Goal: Contribute content

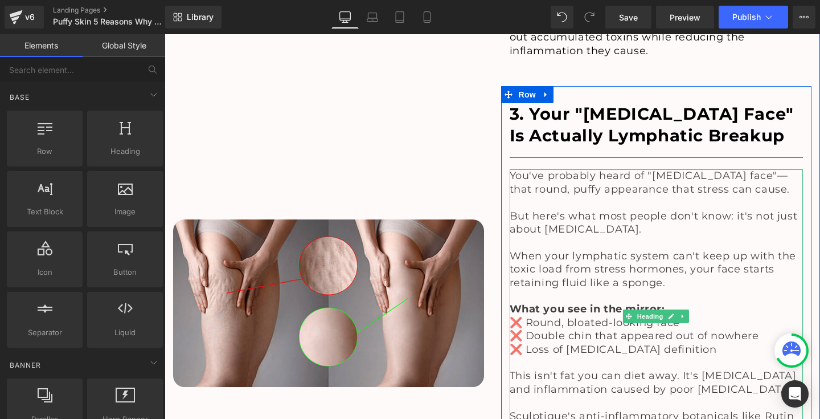
scroll to position [2341, 0]
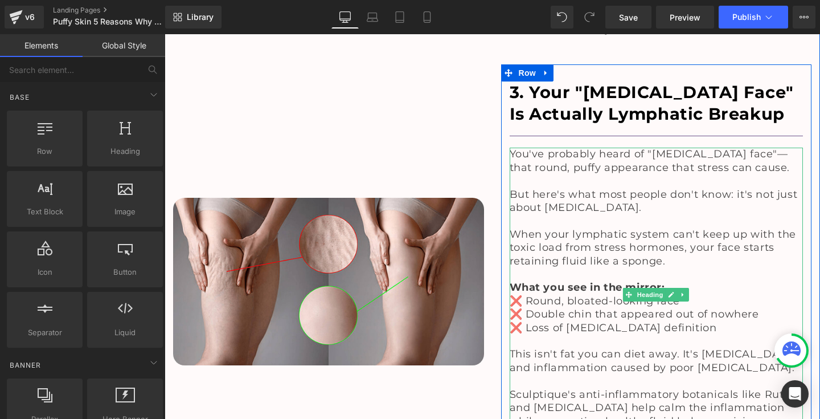
click at [519, 388] on span "Sculptique's anti-inflammatory botanicals like Rutin and [MEDICAL_DATA] help ca…" at bounding box center [652, 414] width 285 height 52
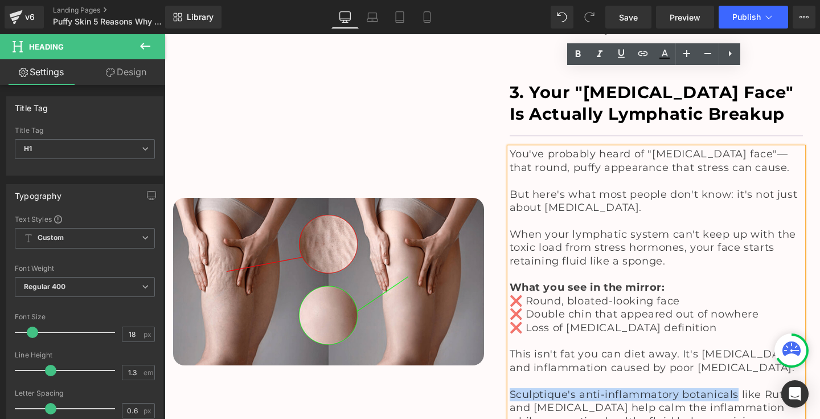
drag, startPoint x: 506, startPoint y: 313, endPoint x: 735, endPoint y: 318, distance: 229.0
click at [735, 318] on div "You've probably heard of "[MEDICAL_DATA] face"—that round, puffy appearance tha…" at bounding box center [657, 293] width 294 height 293
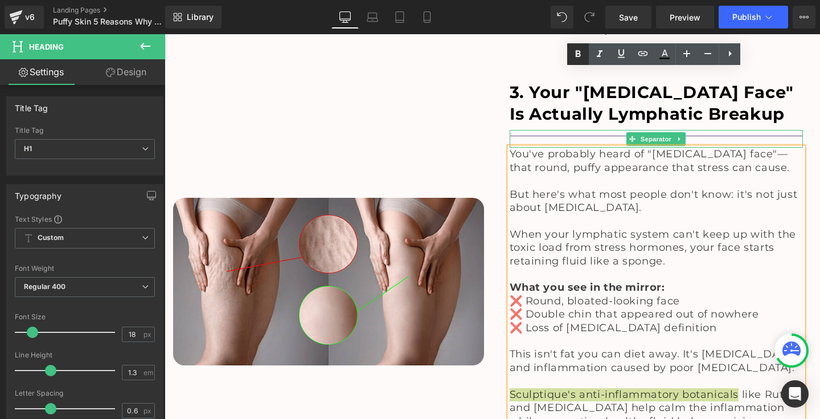
click at [573, 49] on icon at bounding box center [578, 54] width 14 height 14
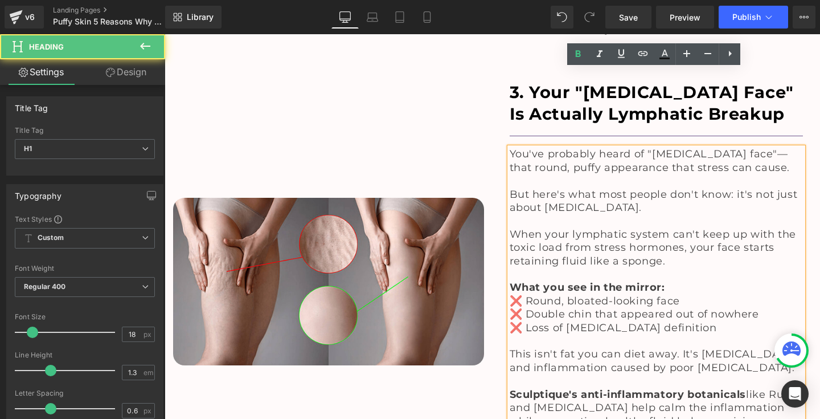
click at [785, 388] on span "Sculptique's anti-inflammatory botanicals like Rutin and [MEDICAL_DATA] help ca…" at bounding box center [654, 414] width 289 height 52
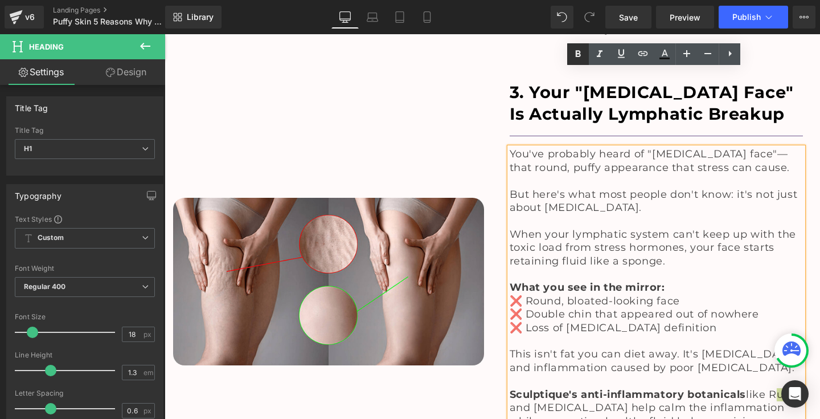
click at [577, 52] on icon at bounding box center [578, 54] width 14 height 14
click at [588, 388] on span "Sculptique's anti-inflammatory botanicals like Rutin and [MEDICAL_DATA] help ca…" at bounding box center [655, 414] width 291 height 52
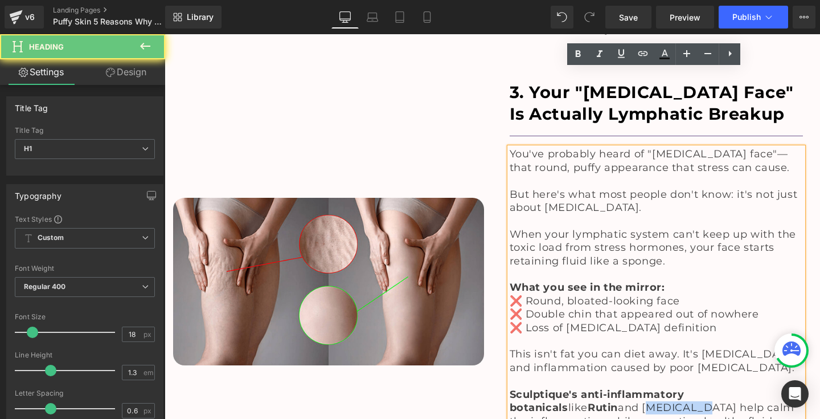
click at [588, 388] on span "Sculptique's anti-inflammatory botanicals like Rutin and [MEDICAL_DATA] help ca…" at bounding box center [655, 414] width 291 height 52
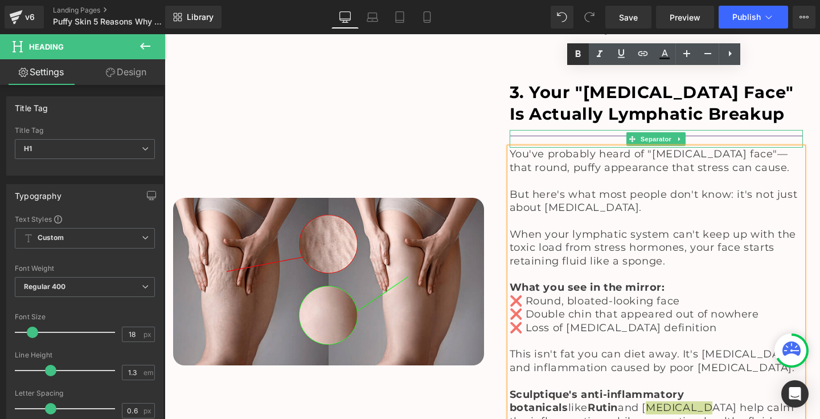
click at [579, 59] on icon at bounding box center [578, 54] width 14 height 14
click at [426, 329] on div "Image" at bounding box center [329, 281] width 328 height 434
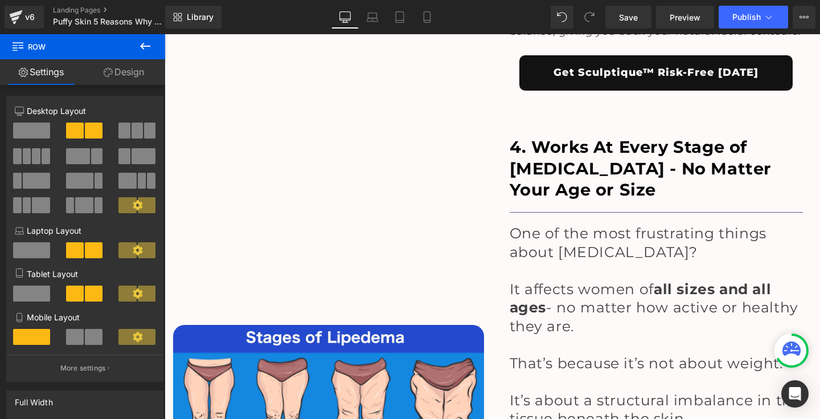
scroll to position [2761, 0]
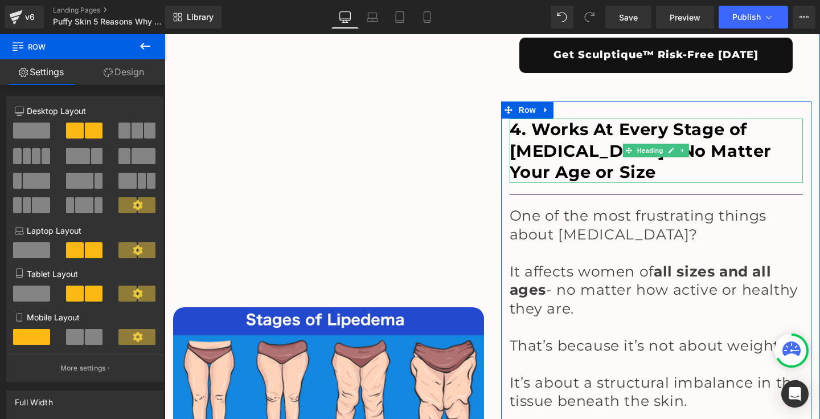
click at [565, 118] on h1 "4. Works At Every Stage of [MEDICAL_DATA] - No Matter Your Age or Size" at bounding box center [657, 150] width 294 height 64
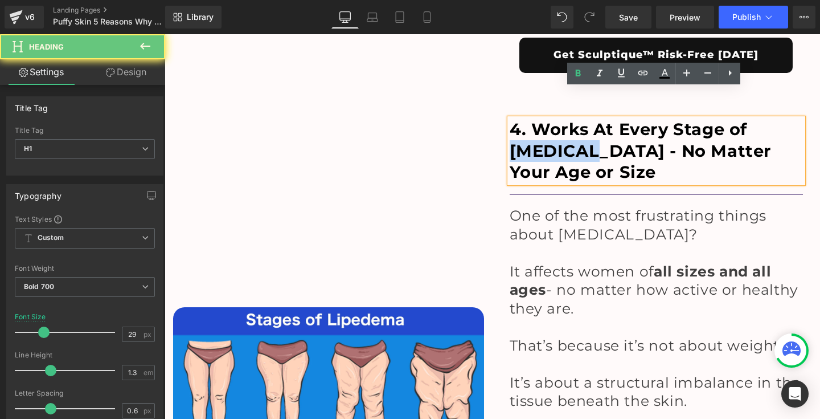
click at [565, 118] on h1 "4. Works At Every Stage of [MEDICAL_DATA] - No Matter Your Age or Size" at bounding box center [657, 150] width 294 height 64
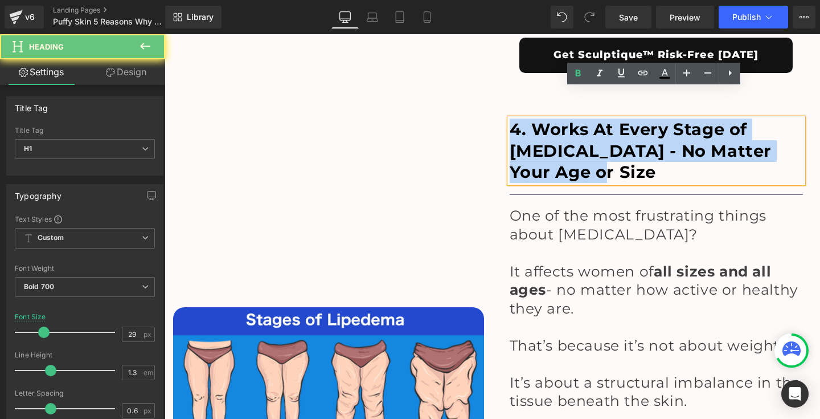
click at [565, 118] on h1 "4. Works At Every Stage of [MEDICAL_DATA] - No Matter Your Age or Size" at bounding box center [657, 150] width 294 height 64
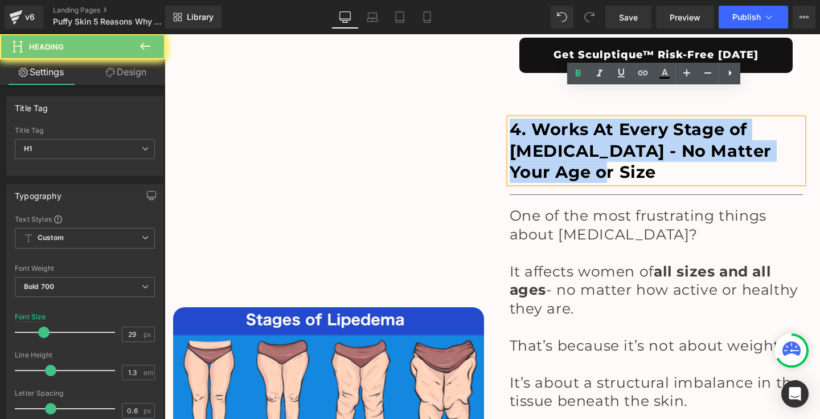
paste div
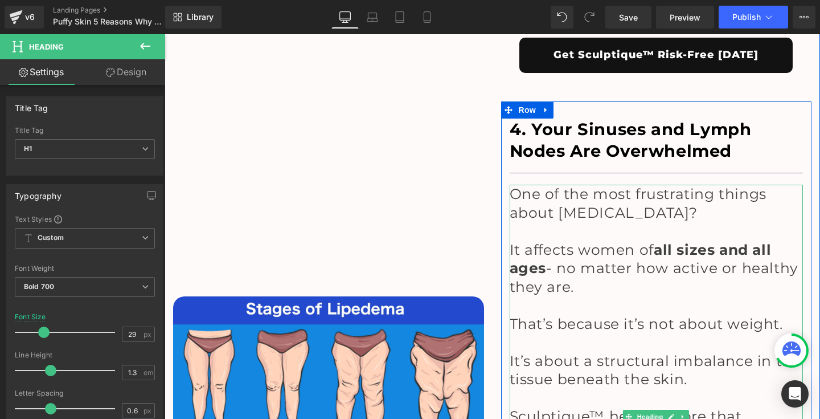
click at [572, 185] on span "One of the most frustrating things about [MEDICAL_DATA]?" at bounding box center [638, 203] width 257 height 36
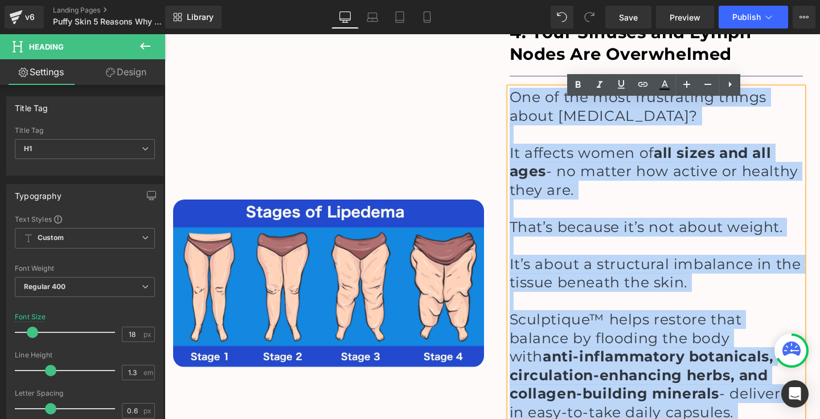
scroll to position [113, 0]
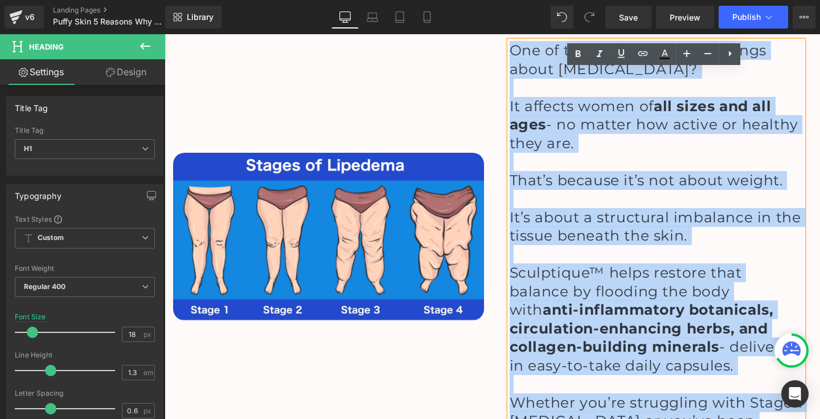
drag, startPoint x: 508, startPoint y: -5, endPoint x: 579, endPoint y: 417, distance: 427.7
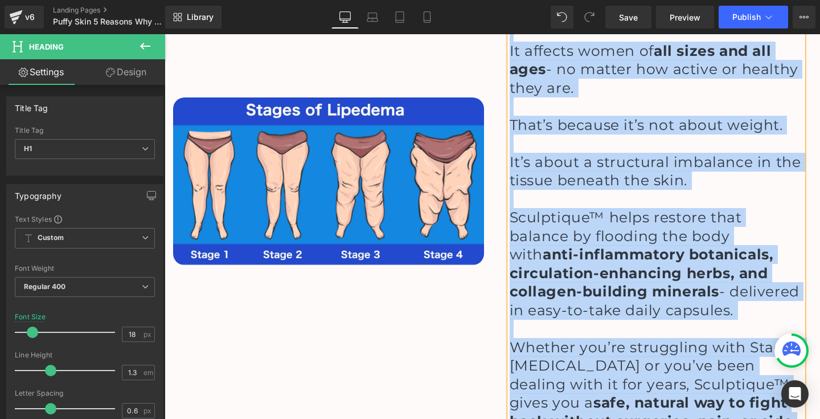
scroll to position [2682, 0]
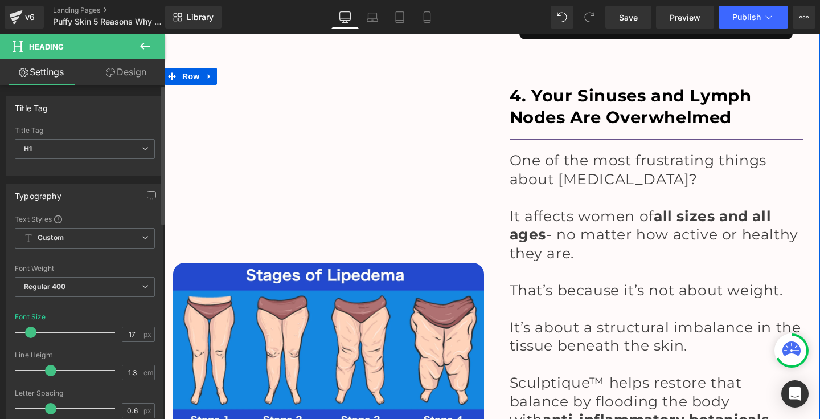
type input "18"
click at [28, 330] on span at bounding box center [32, 331] width 11 height 11
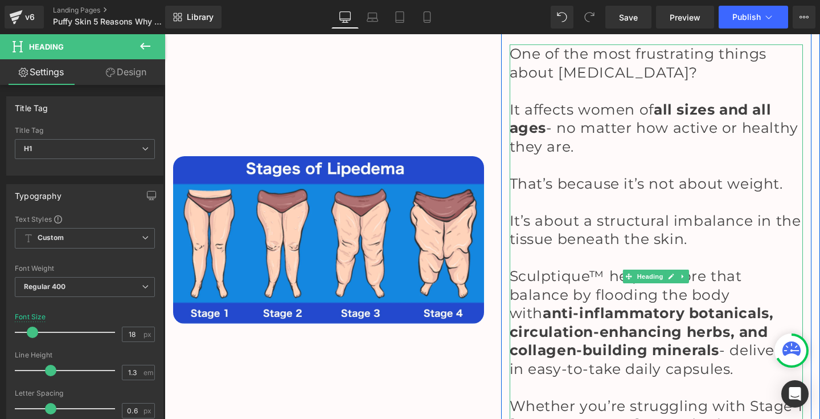
scroll to position [2791, 0]
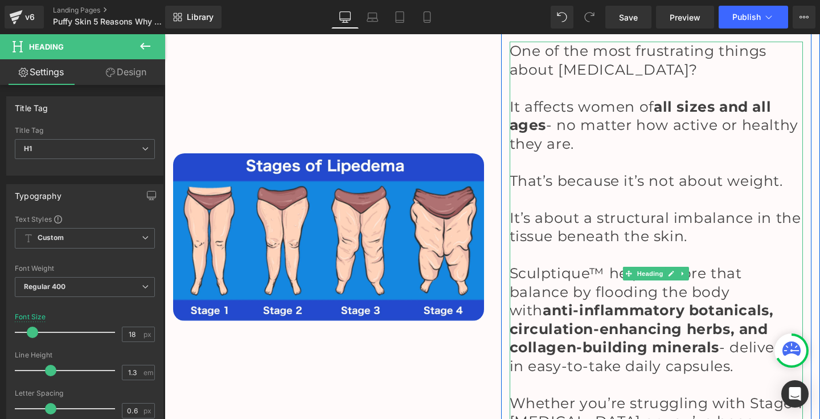
click at [558, 301] on span "anti-inflammatory botanicals, circulation-enhancing herbs, and collagen-buildin…" at bounding box center [642, 328] width 264 height 54
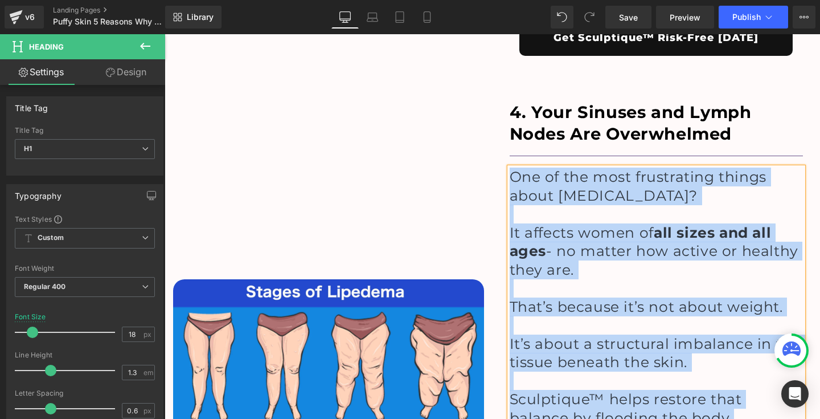
scroll to position [2775, 0]
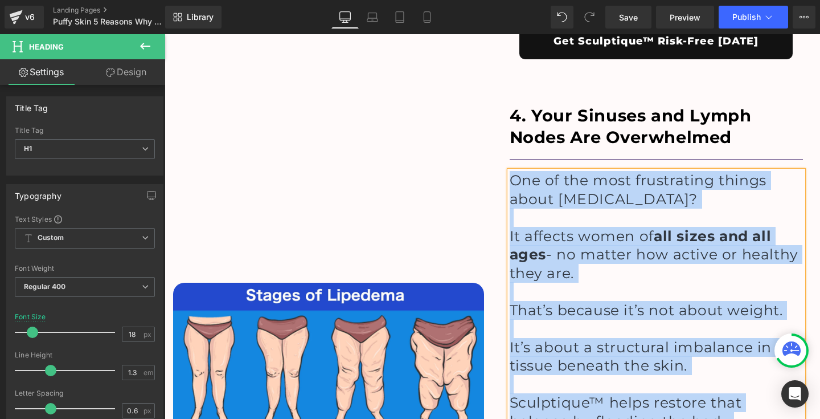
drag, startPoint x: 799, startPoint y: 427, endPoint x: 508, endPoint y: 95, distance: 441.5
click at [510, 171] on div "One of the most frustrating things about [MEDICAL_DATA]? It affects women of al…" at bounding box center [657, 402] width 294 height 463
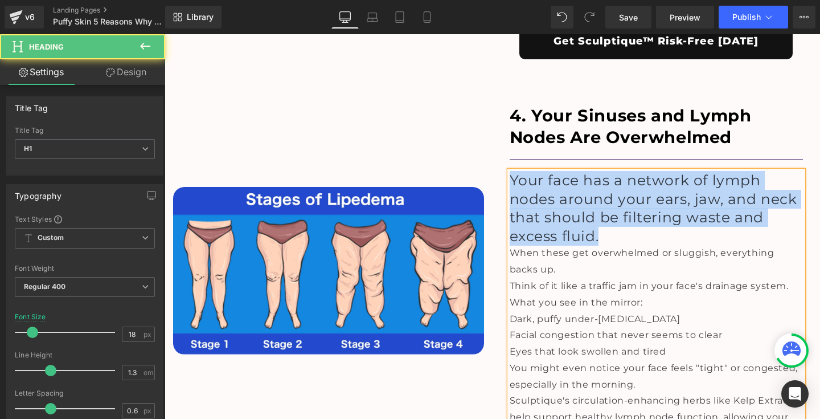
drag, startPoint x: 598, startPoint y: 152, endPoint x: 506, endPoint y: 92, distance: 109.8
click at [510, 171] on div "Your face has a network of lymph nodes around your ears, jaw, and neck that sho…" at bounding box center [657, 306] width 294 height 271
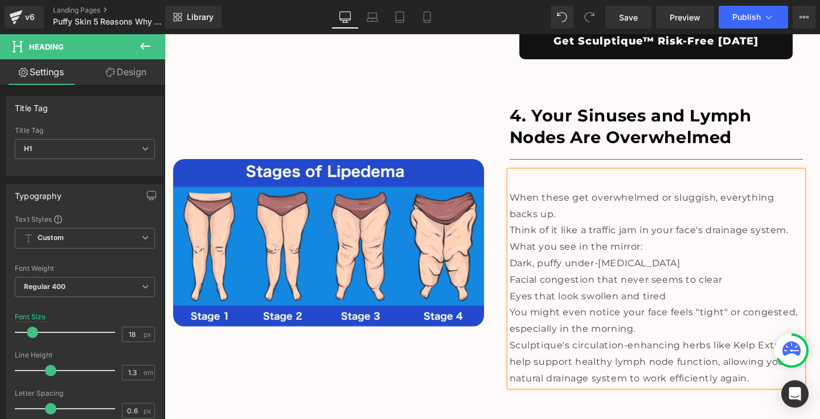
click at [510, 192] on span "When these get overwhelmed or sluggish, everything backs up." at bounding box center [642, 205] width 265 height 27
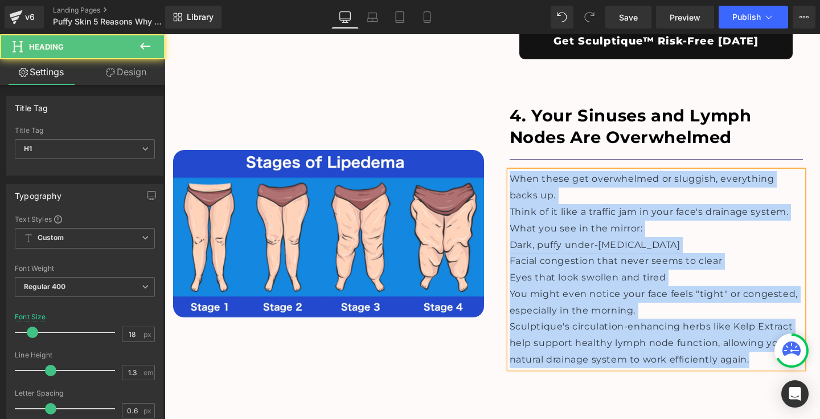
drag, startPoint x: 508, startPoint y: 95, endPoint x: 752, endPoint y: 273, distance: 301.9
click at [752, 273] on div "When these get overwhelmed or sluggish, everything backs up. Think of it like a…" at bounding box center [657, 269] width 294 height 197
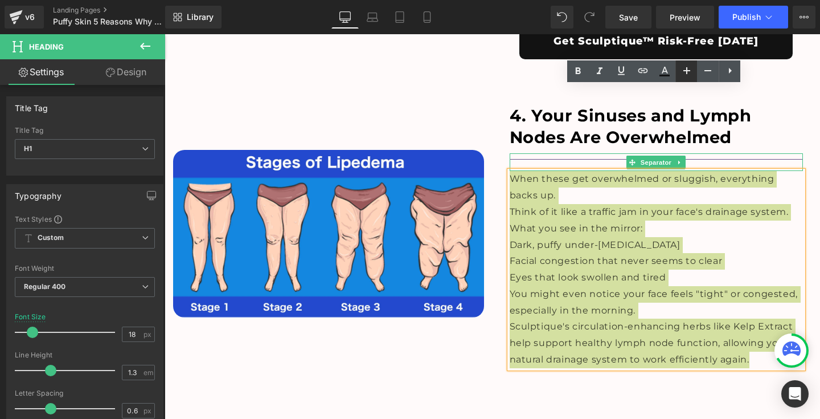
click at [686, 73] on icon at bounding box center [687, 71] width 14 height 14
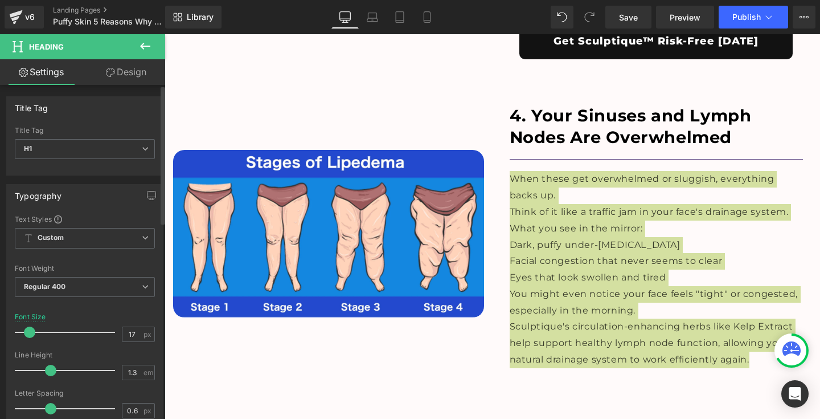
type input "18"
click at [32, 330] on span at bounding box center [32, 331] width 11 height 11
click at [165, 34] on div at bounding box center [165, 34] width 0 height 0
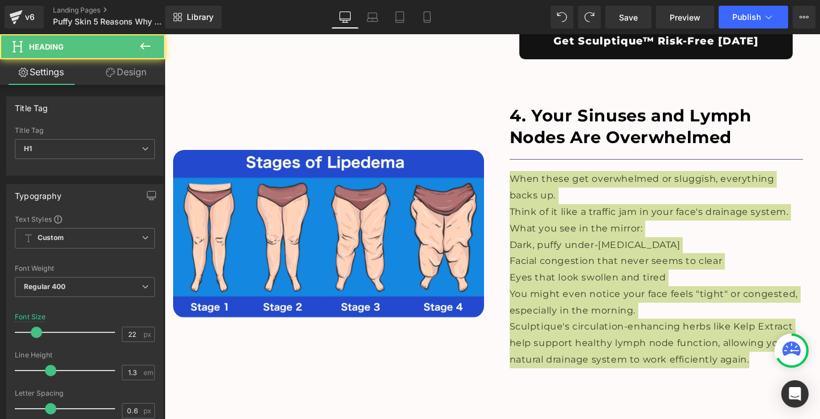
type input "20"
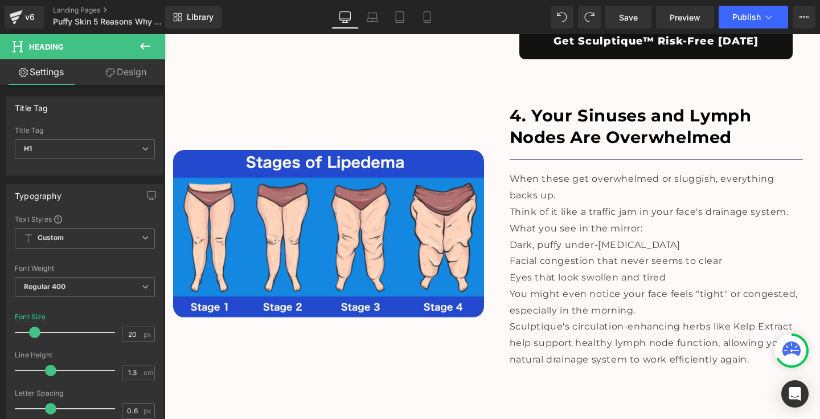
click at [503, 203] on div "4. Your Sinuses and Lymph Nodes Are Overwhelmed Heading Separator When these ge…" at bounding box center [656, 239] width 311 height 269
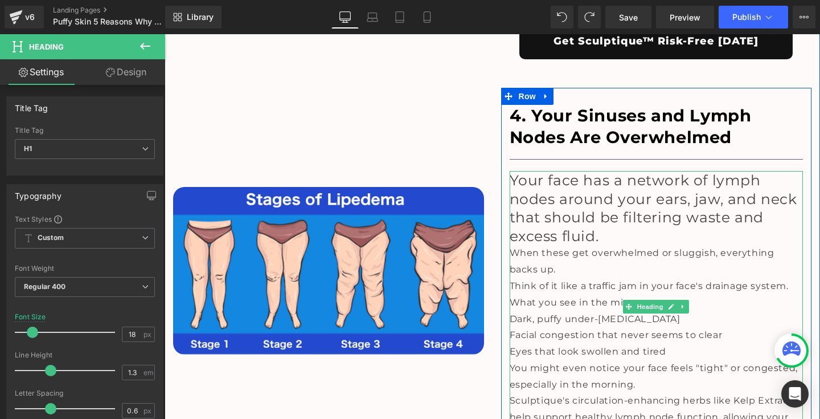
click at [572, 171] on span "Your face has a network of lymph nodes around your ears, jaw, and neck that sho…" at bounding box center [654, 207] width 288 height 73
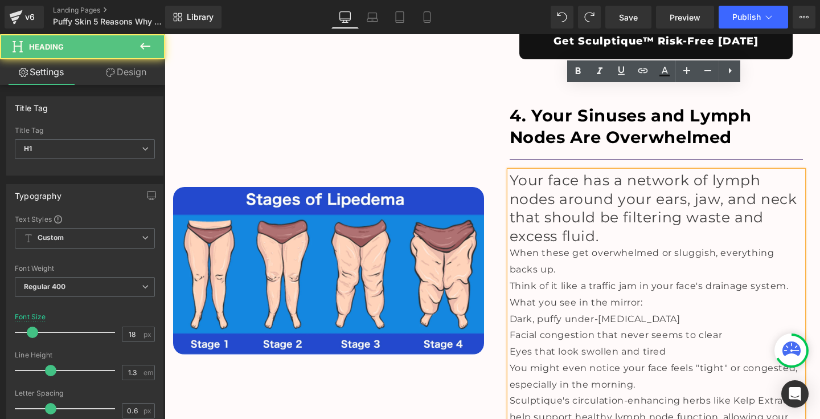
click at [410, 323] on div "Image" at bounding box center [329, 271] width 328 height 366
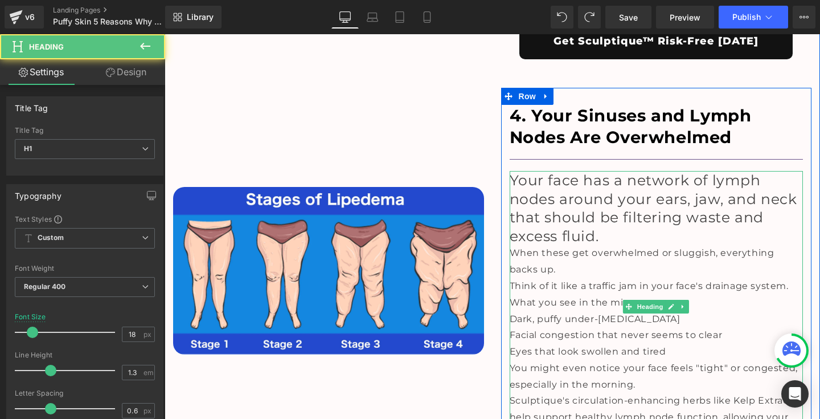
click at [579, 171] on span "Your face has a network of lymph nodes around your ears, jaw, and neck that sho…" at bounding box center [654, 207] width 288 height 73
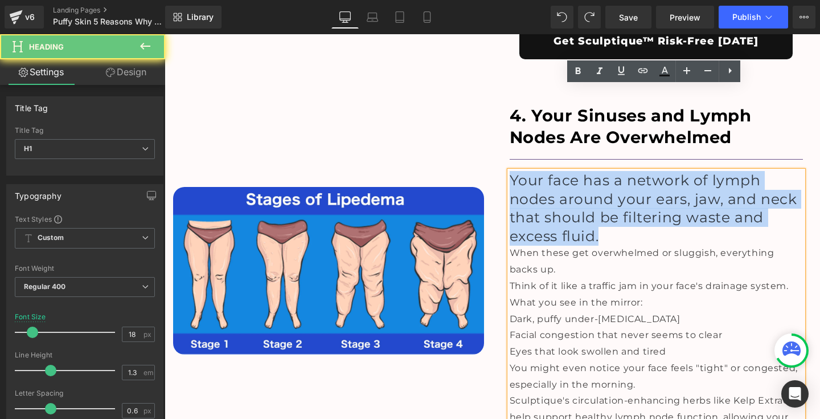
click at [579, 171] on span "Your face has a network of lymph nodes around your ears, jaw, and neck that sho…" at bounding box center [654, 207] width 288 height 73
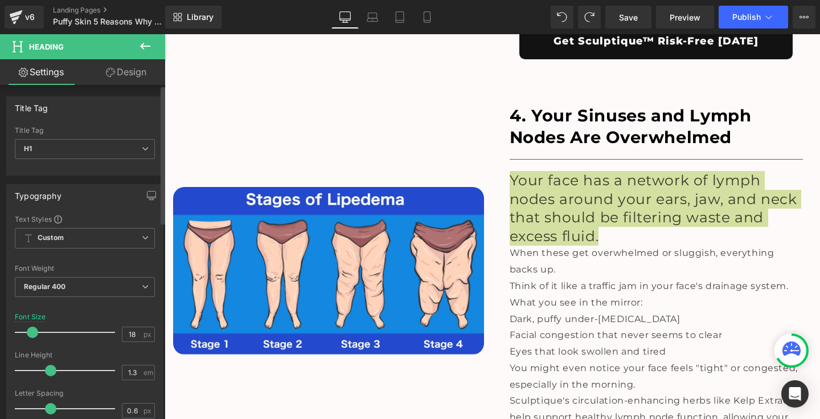
type input "17"
click at [31, 331] on span at bounding box center [31, 331] width 11 height 11
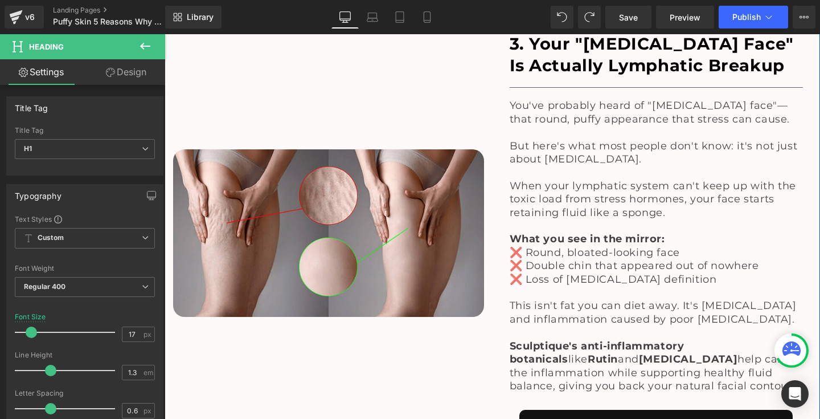
scroll to position [2266, 0]
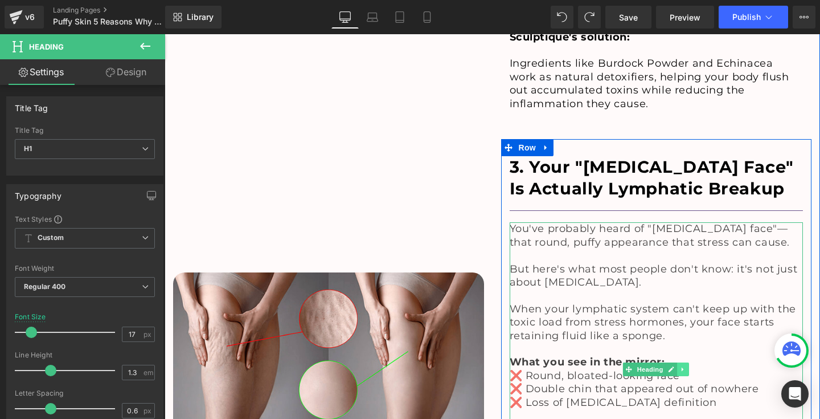
click at [680, 366] on icon at bounding box center [683, 369] width 6 height 7
click at [672, 362] on link at bounding box center [677, 369] width 12 height 14
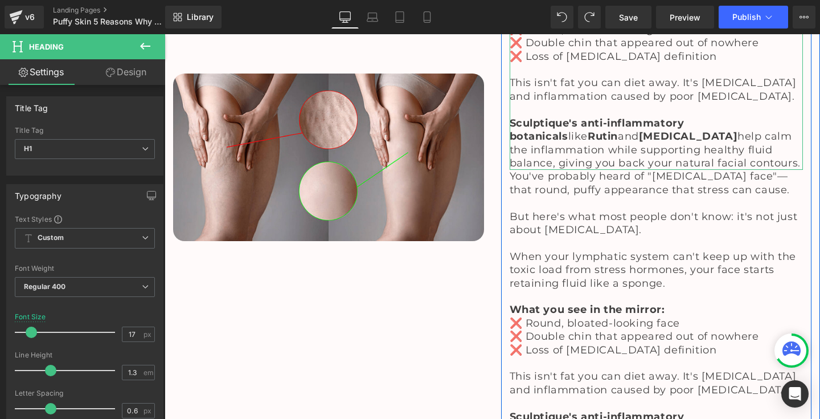
scroll to position [2619, 0]
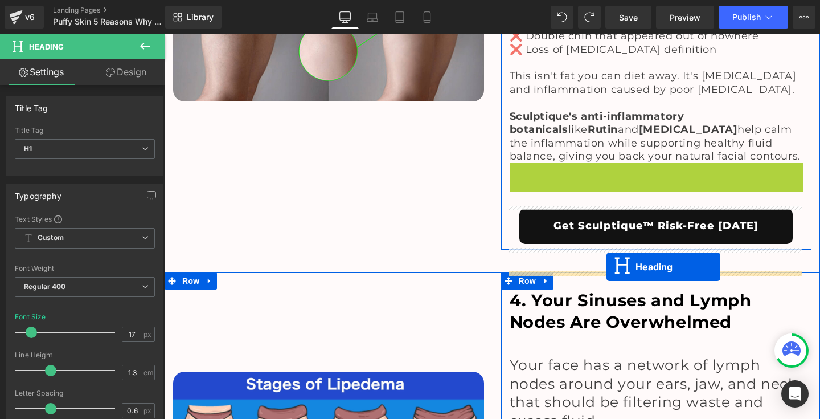
drag, startPoint x: 622, startPoint y: 224, endPoint x: 606, endPoint y: 266, distance: 45.6
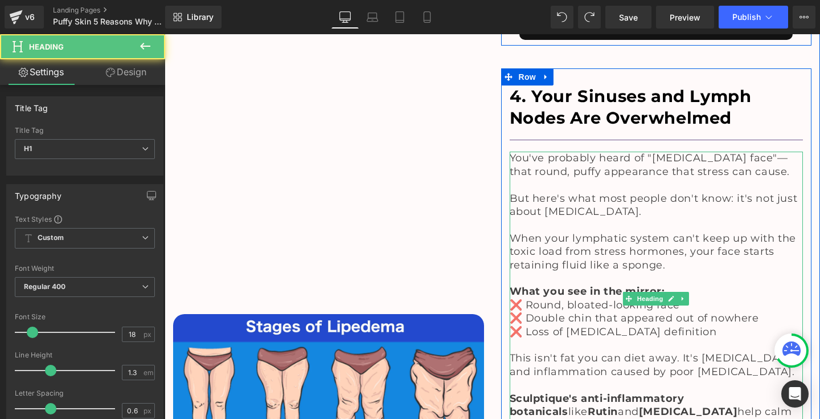
scroll to position [2797, 0]
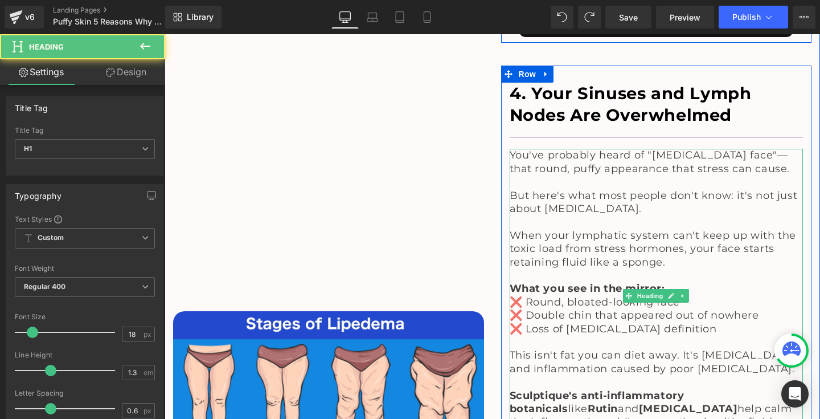
click at [579, 229] on span "When your lymphatic system can't keep up with the toxic load from stress hormon…" at bounding box center [653, 248] width 286 height 39
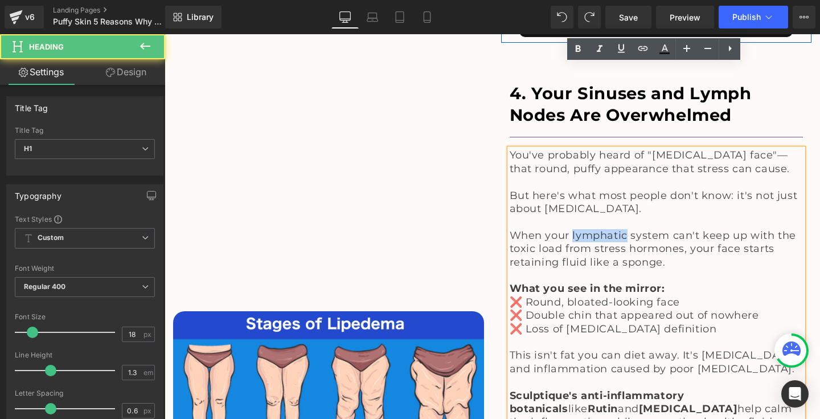
click at [579, 229] on span "When your lymphatic system can't keep up with the toxic load from stress hormon…" at bounding box center [653, 248] width 286 height 39
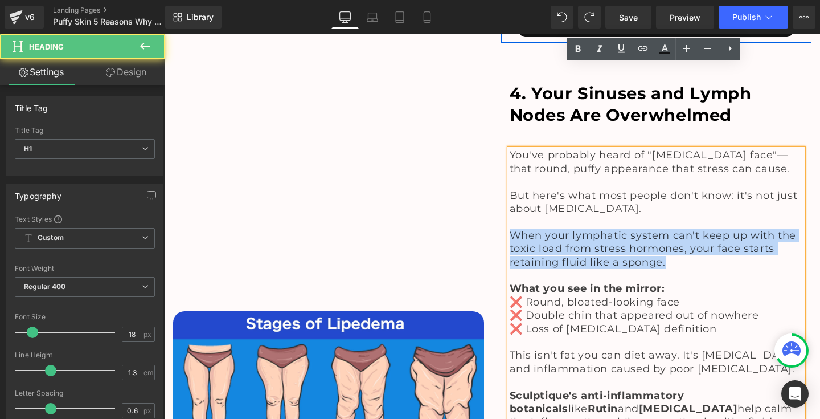
click at [579, 229] on span "When your lymphatic system can't keep up with the toxic load from stress hormon…" at bounding box center [653, 248] width 286 height 39
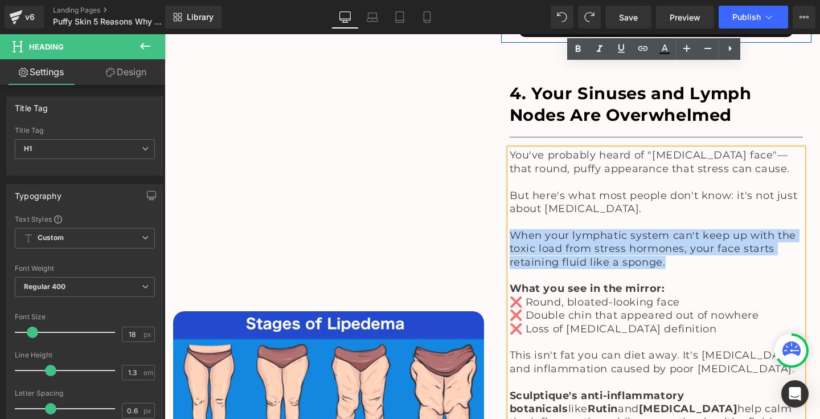
drag, startPoint x: 508, startPoint y: 70, endPoint x: 726, endPoint y: 345, distance: 350.6
click at [726, 345] on div "You've probably heard of "[MEDICAL_DATA] face"—that round, puffy appearance tha…" at bounding box center [657, 295] width 294 height 293
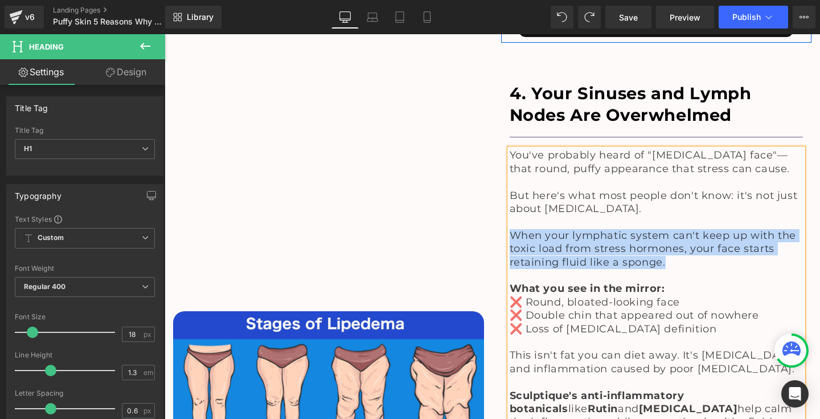
paste div
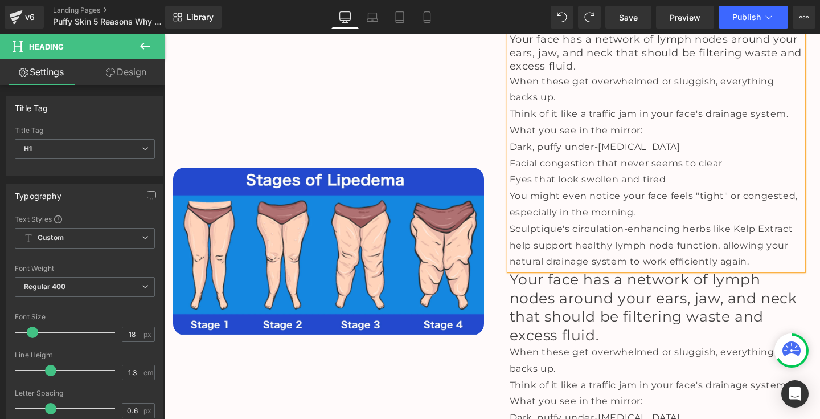
scroll to position [3033, 0]
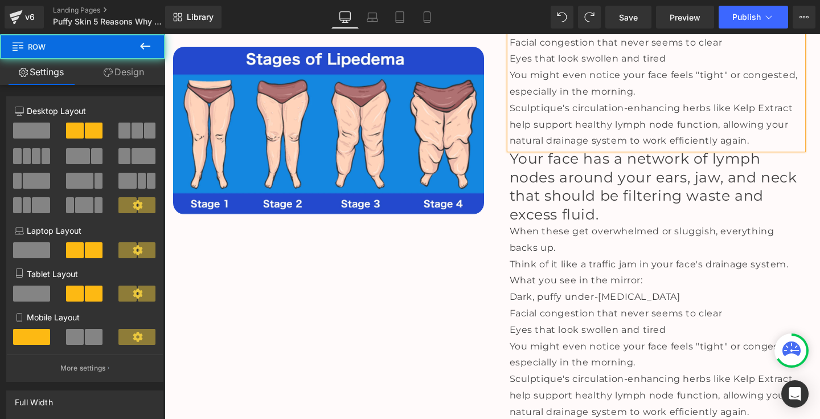
click at [437, 281] on div "Image" at bounding box center [329, 130] width 328 height 602
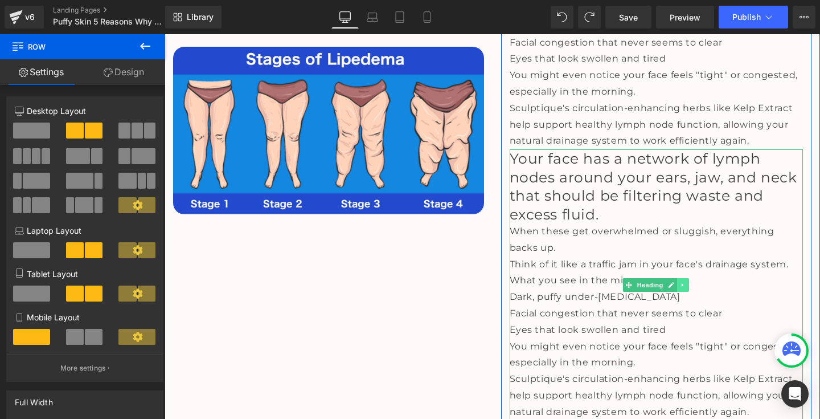
click at [680, 281] on icon at bounding box center [683, 284] width 6 height 7
click at [686, 281] on icon at bounding box center [689, 284] width 6 height 6
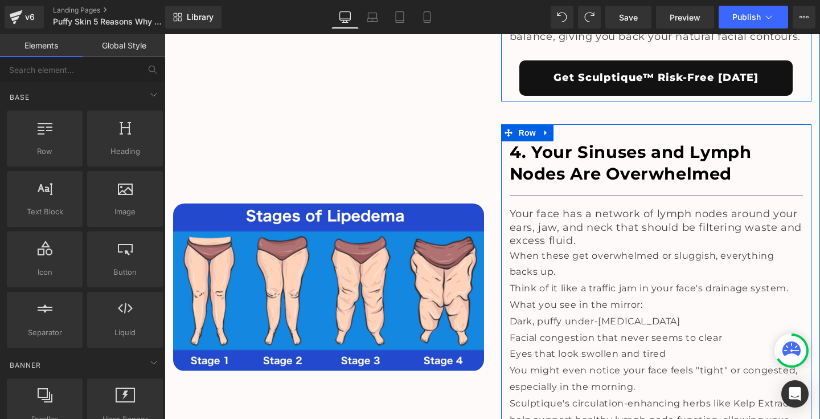
scroll to position [2731, 0]
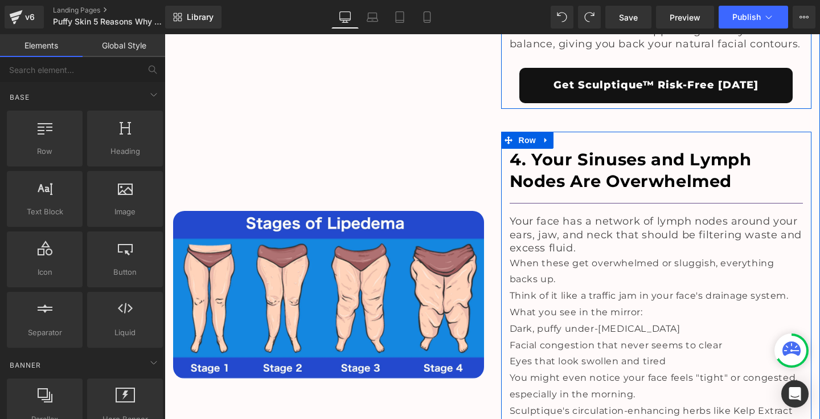
click at [536, 257] on span "When these get overwhelmed or sluggish, everything backs up." at bounding box center [642, 270] width 265 height 27
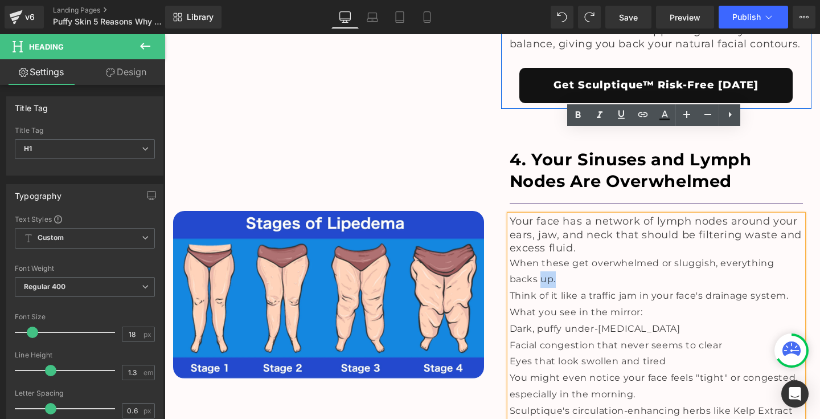
drag, startPoint x: 504, startPoint y: 181, endPoint x: 532, endPoint y: 192, distance: 30.1
click at [532, 215] on div "Your face has a network of lymph nodes around your ears, jaw, and neck that sho…" at bounding box center [657, 333] width 294 height 237
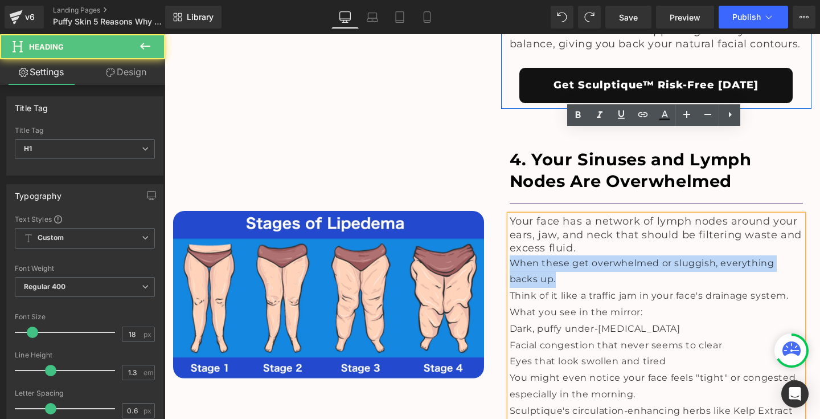
drag, startPoint x: 507, startPoint y: 174, endPoint x: 530, endPoint y: 195, distance: 30.6
click at [531, 255] on div "When these get overwhelmed or sluggish, everything backs up." at bounding box center [657, 271] width 294 height 33
copy span "When these get overwhelmed or sluggish, everything backs up."
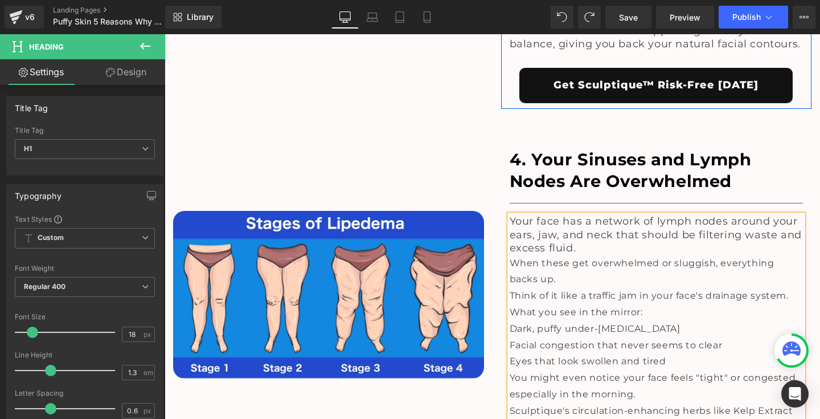
click at [601, 215] on h1 "Your face has a network of lymph nodes around your ears, jaw, and neck that sho…" at bounding box center [657, 235] width 294 height 40
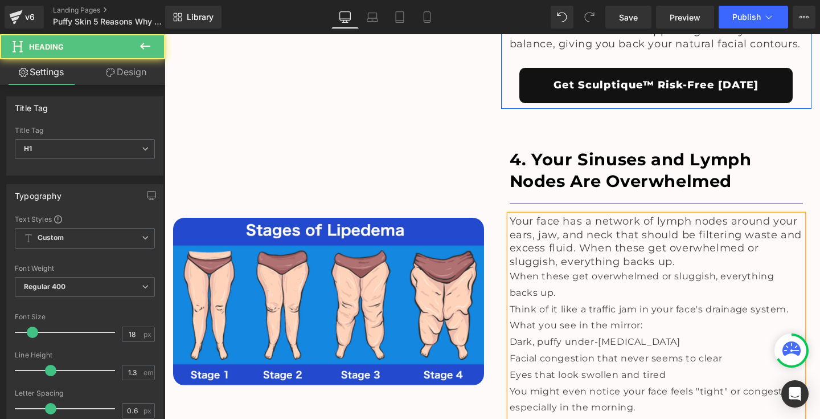
click at [576, 215] on span "Your face has a network of lymph nodes around your ears, jaw, and neck that sho…" at bounding box center [656, 241] width 292 height 52
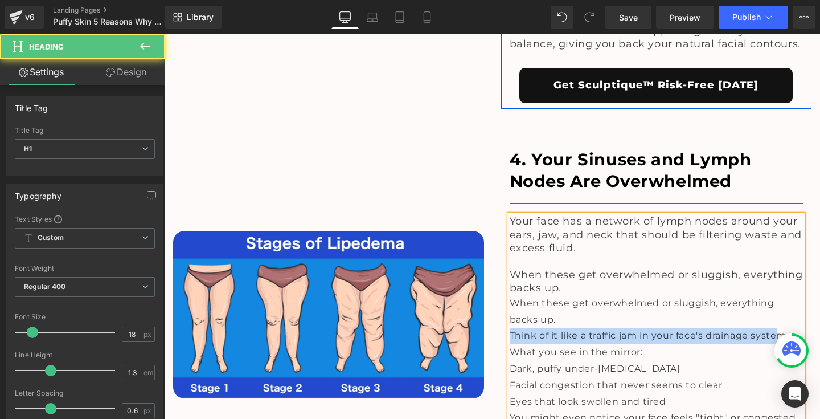
drag, startPoint x: 507, startPoint y: 249, endPoint x: 779, endPoint y: 254, distance: 271.7
click at [779, 330] on span "Think of it like a traffic jam in your face's drainage system." at bounding box center [649, 335] width 279 height 11
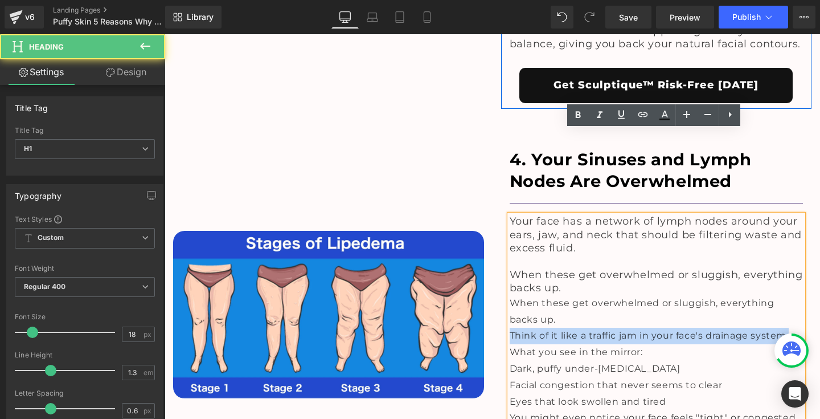
drag, startPoint x: 793, startPoint y: 252, endPoint x: 504, endPoint y: 247, distance: 288.7
click at [510, 247] on div "Your face has a network of lymph nodes around your ears, jaw, and neck that sho…" at bounding box center [657, 353] width 294 height 277
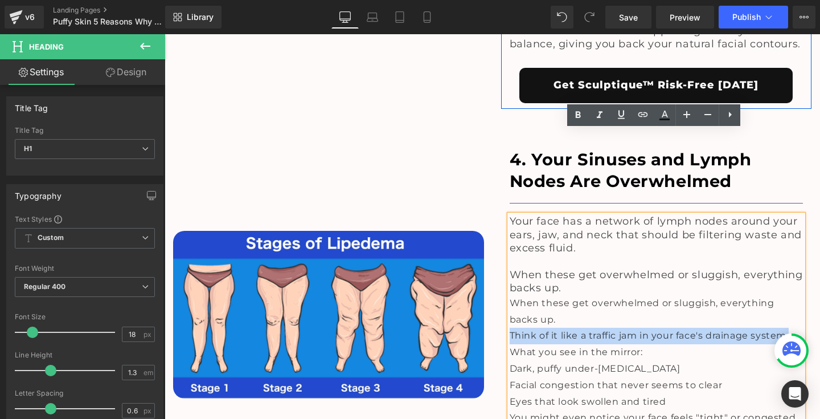
copy span "Think of it like a traffic jam in your face's drainage system."
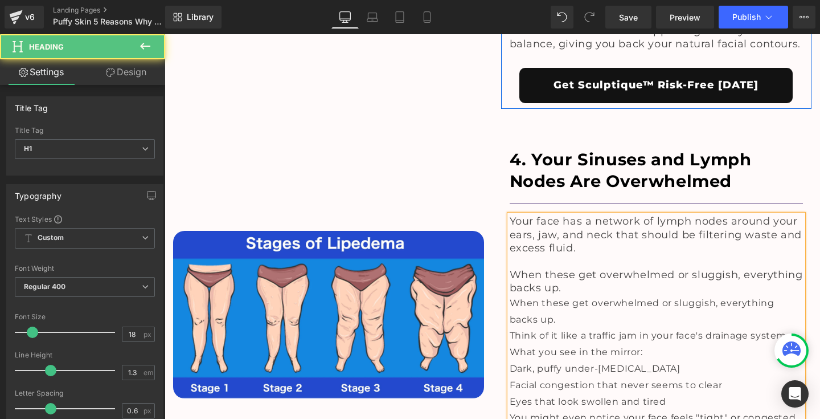
click at [579, 268] on h1 "When these get overwhelmed or sluggish, everything backs up." at bounding box center [657, 281] width 294 height 27
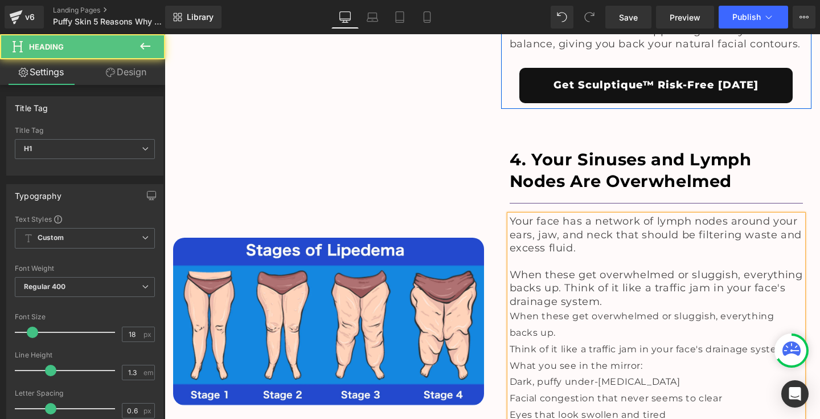
click at [562, 268] on span "When these get overwhelmed or sluggish, everything backs up. Think of it like a…" at bounding box center [656, 287] width 293 height 39
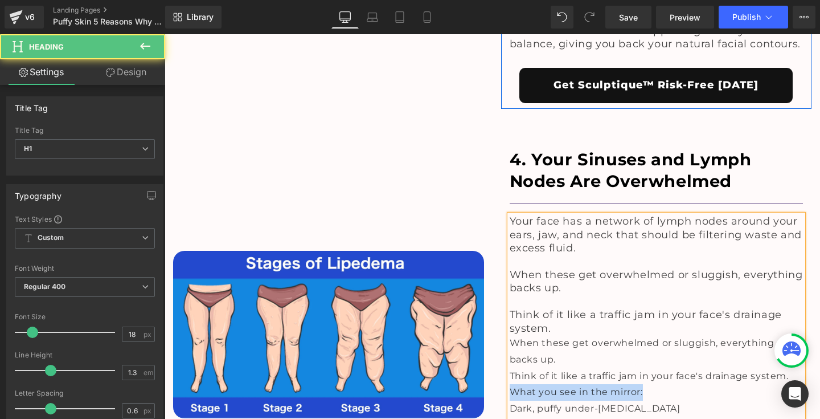
drag, startPoint x: 508, startPoint y: 301, endPoint x: 676, endPoint y: 302, distance: 168.5
click at [676, 384] on div "What you see in the mirror:" at bounding box center [657, 392] width 294 height 17
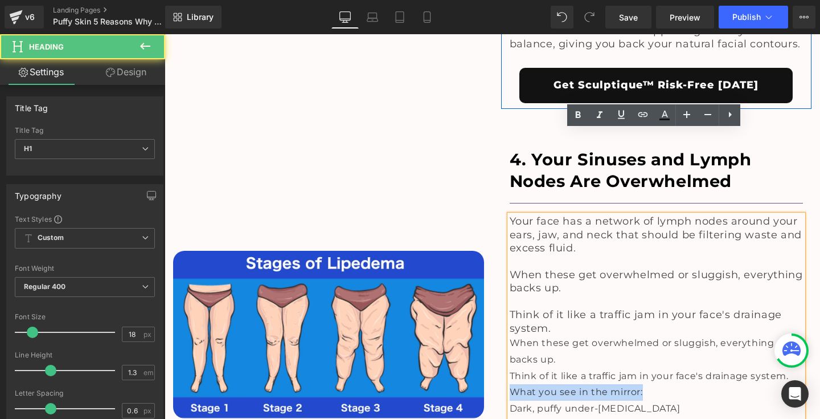
copy span "What you see in the mirror:"
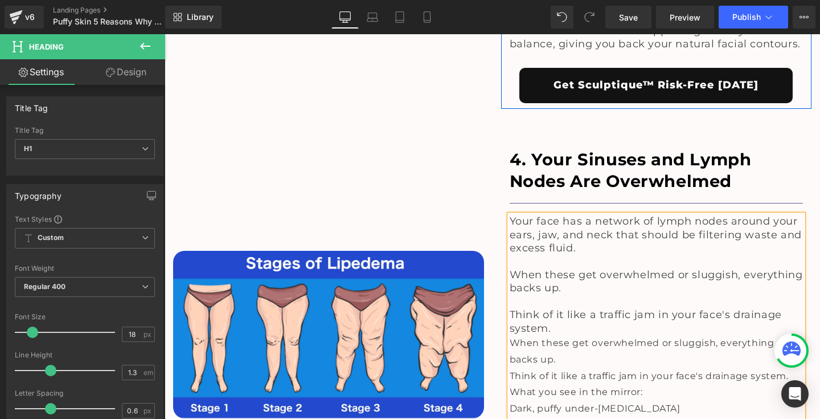
click at [559, 308] on h1 "Think of it like a traffic jam in your face's drainage system." at bounding box center [657, 321] width 294 height 27
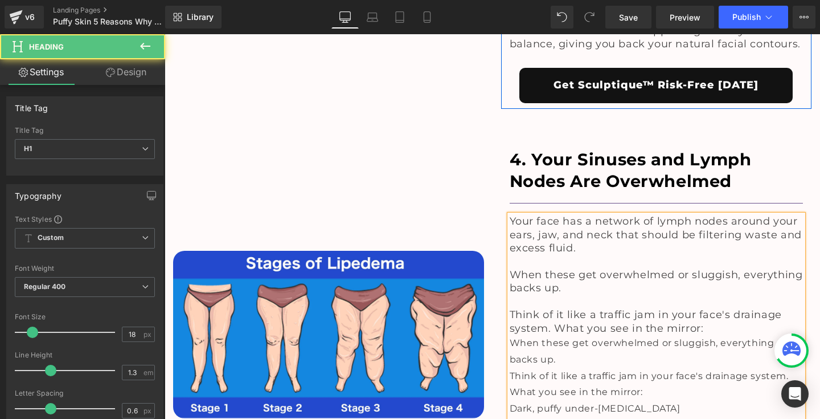
click at [551, 308] on span "Think of it like a traffic jam in your face's drainage system. What you see in …" at bounding box center [646, 321] width 272 height 26
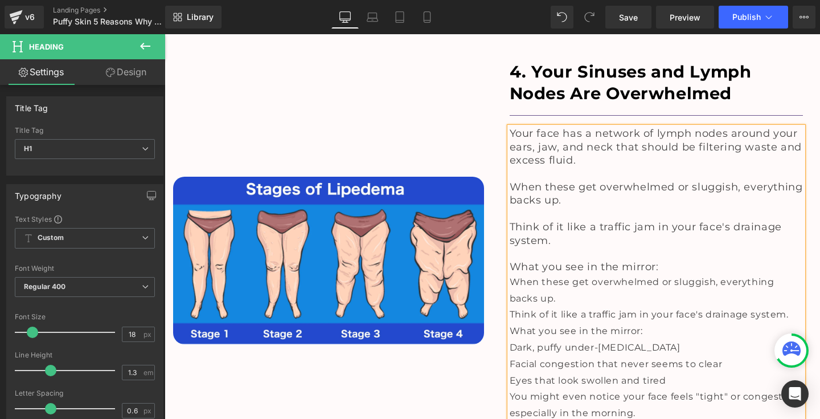
scroll to position [2822, 0]
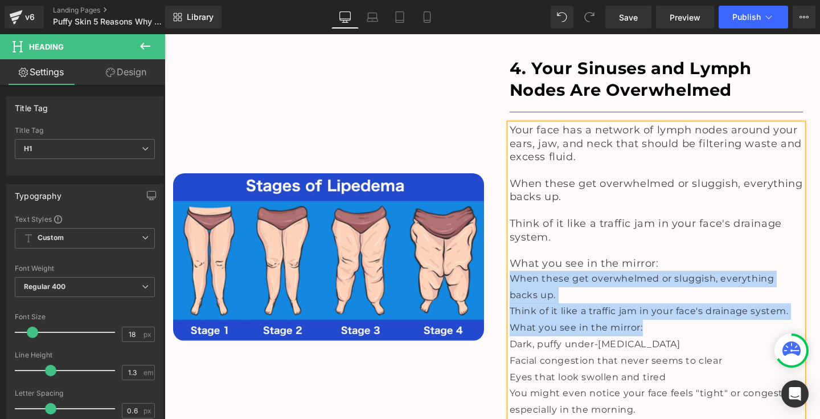
drag, startPoint x: 650, startPoint y: 239, endPoint x: 507, endPoint y: 194, distance: 149.1
click at [510, 194] on div "Your face has a network of lymph nodes around your ears, jaw, and neck that sho…" at bounding box center [657, 295] width 294 height 343
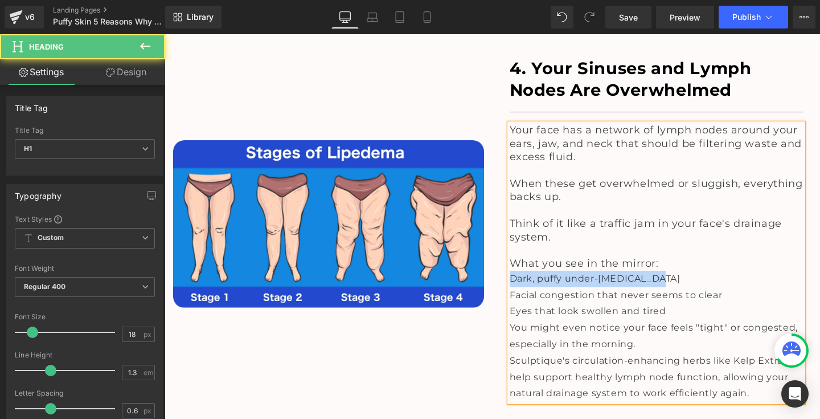
drag, startPoint x: 510, startPoint y: 192, endPoint x: 674, endPoint y: 191, distance: 164.6
click at [674, 270] on div "Dark, puffy under-[MEDICAL_DATA]" at bounding box center [657, 278] width 294 height 17
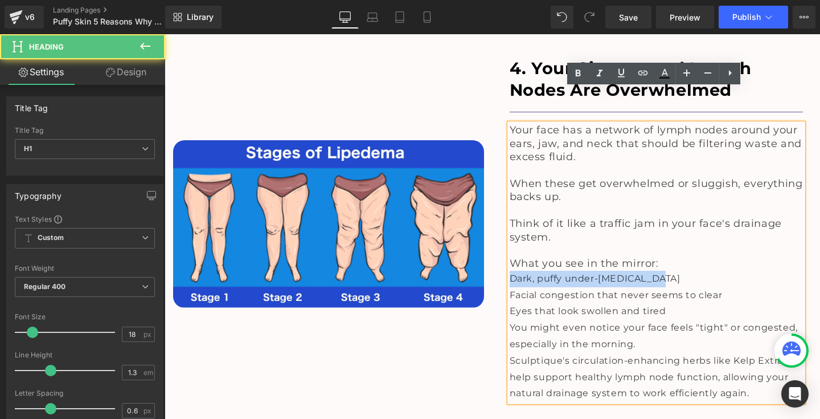
copy span "Dark, puffy under-[MEDICAL_DATA]"
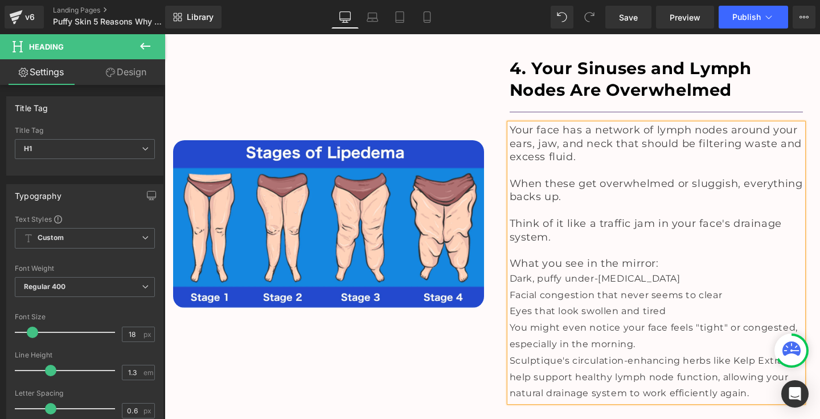
click at [671, 257] on h1 "What you see in the mirror:" at bounding box center [657, 263] width 294 height 13
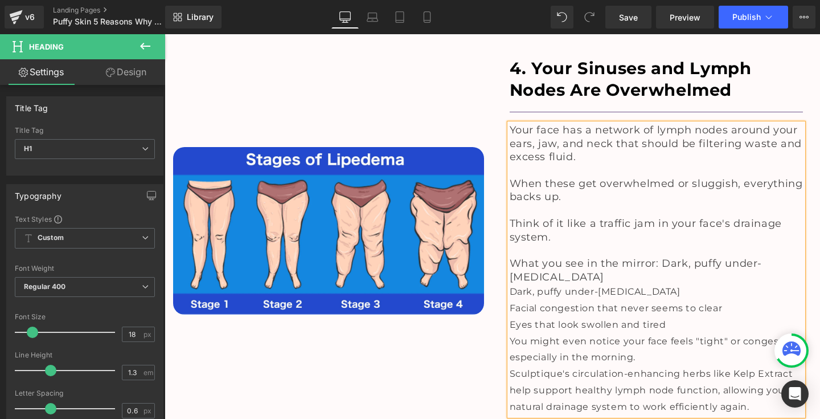
click at [659, 257] on span "What you see in the mirror: Dark, puffy under-[MEDICAL_DATA]" at bounding box center [636, 270] width 253 height 26
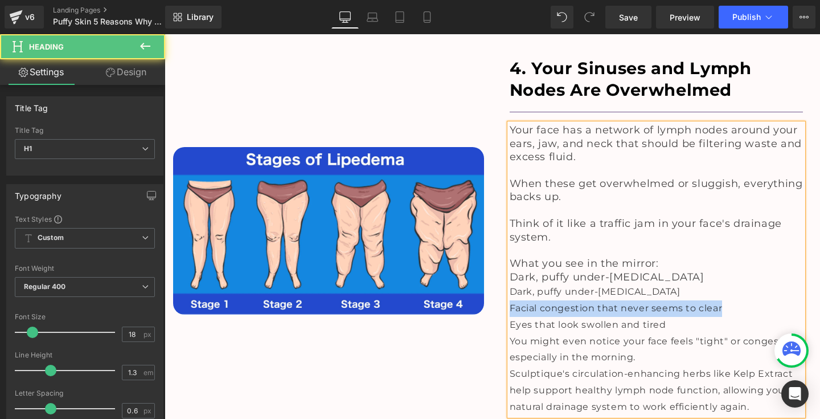
drag, startPoint x: 508, startPoint y: 221, endPoint x: 765, endPoint y: 221, distance: 256.8
click at [766, 300] on div "Facial congestion that never seems to clear" at bounding box center [657, 308] width 294 height 17
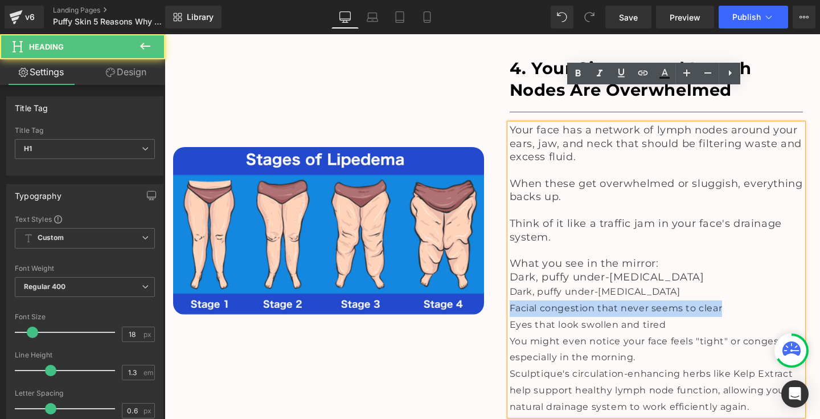
copy span "Facial congestion that never seems to clear"
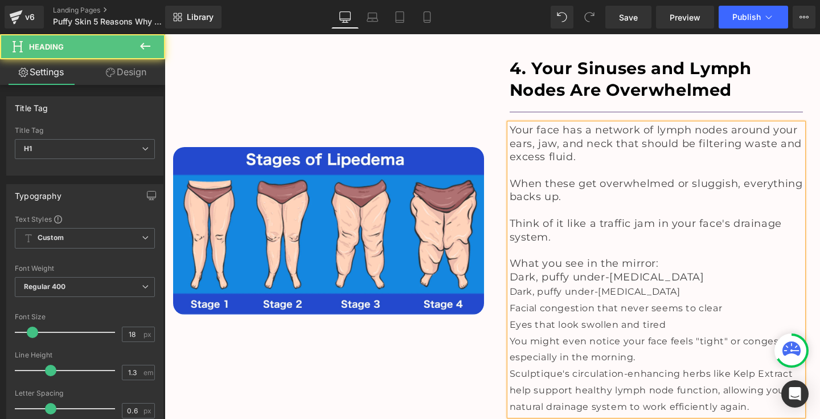
click at [671, 270] on h1 "Dark, puffy under-[MEDICAL_DATA]" at bounding box center [657, 276] width 294 height 13
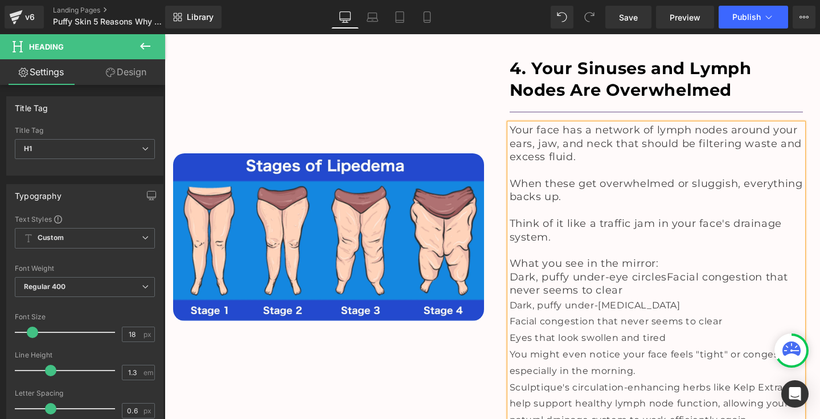
click at [662, 270] on span "Dark, puffy under-eye circlesFacial congestion that never seems to clear" at bounding box center [649, 283] width 279 height 26
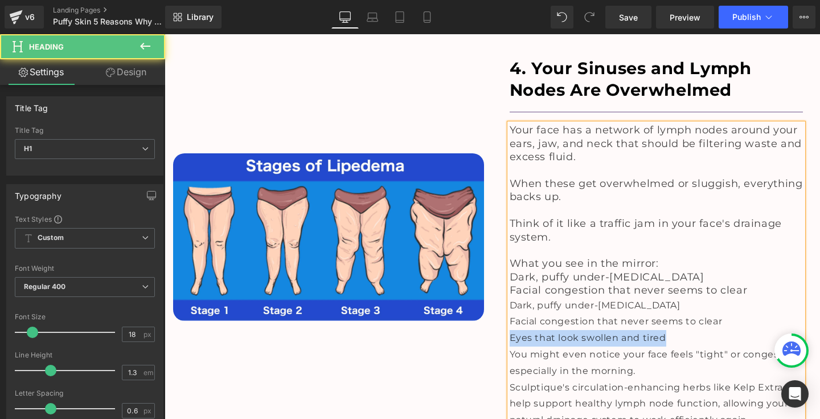
drag, startPoint x: 507, startPoint y: 251, endPoint x: 688, endPoint y: 251, distance: 181.1
click at [688, 330] on div "Eyes that look swollen and tired" at bounding box center [657, 338] width 294 height 17
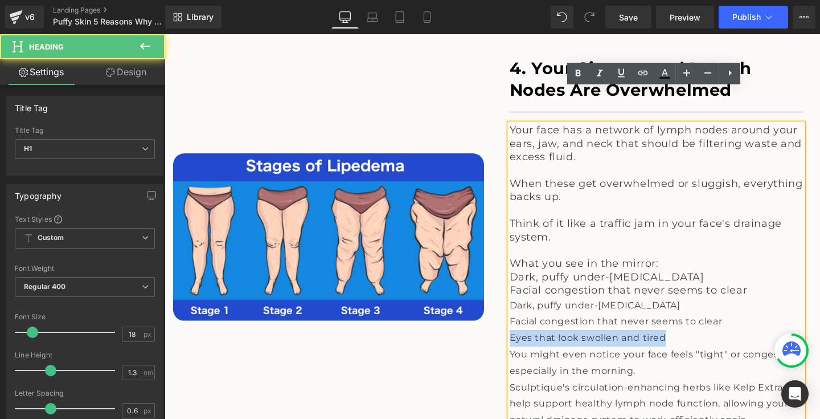
copy span "Eyes that look swollen and tired"
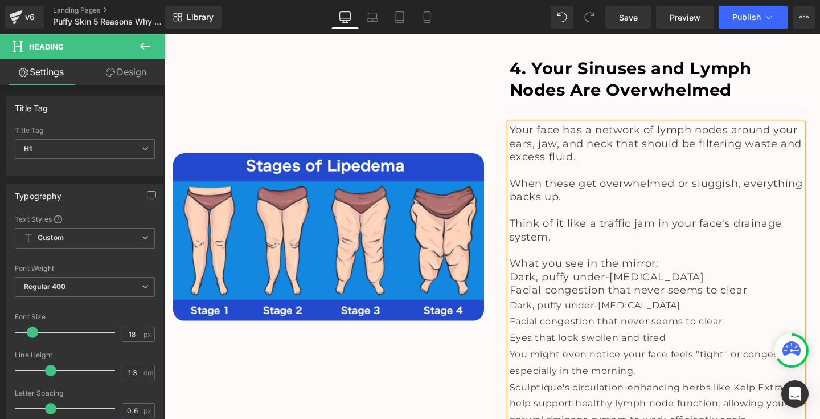
click at [749, 284] on h1 "Facial congestion that never seems to clear" at bounding box center [657, 290] width 294 height 13
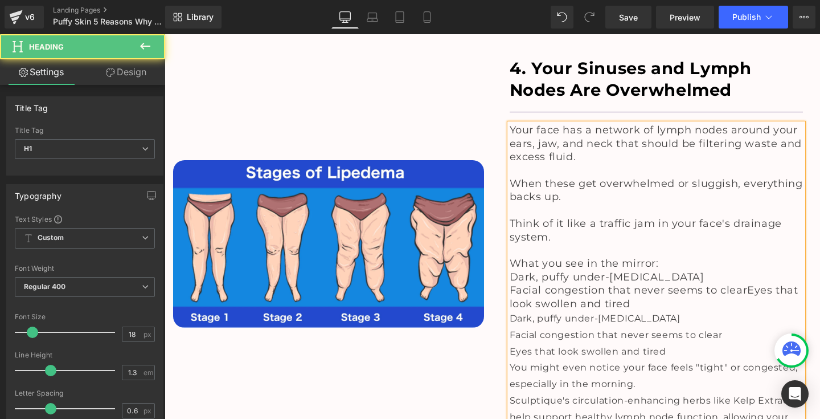
click at [742, 284] on span "Facial congestion that never seems to clearEyes that look swollen and tired" at bounding box center [654, 297] width 289 height 26
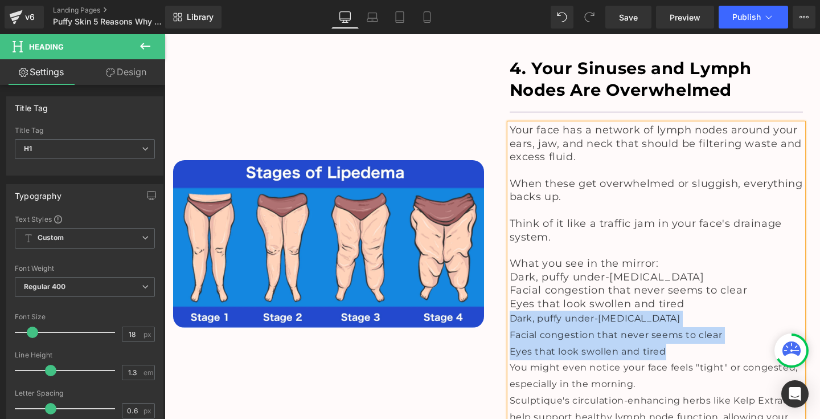
drag, startPoint x: 697, startPoint y: 261, endPoint x: 507, endPoint y: 229, distance: 192.2
click at [510, 231] on div "Your face has a network of lymph nodes around your ears, jaw, and neck that sho…" at bounding box center [657, 283] width 294 height 318
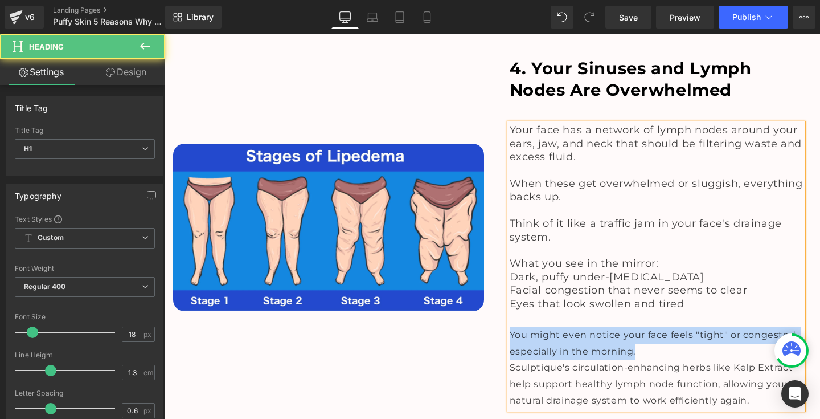
drag, startPoint x: 507, startPoint y: 247, endPoint x: 650, endPoint y: 257, distance: 143.9
click at [650, 327] on div "You might even notice your face feels "tight" or congested, especially in the m…" at bounding box center [657, 343] width 294 height 33
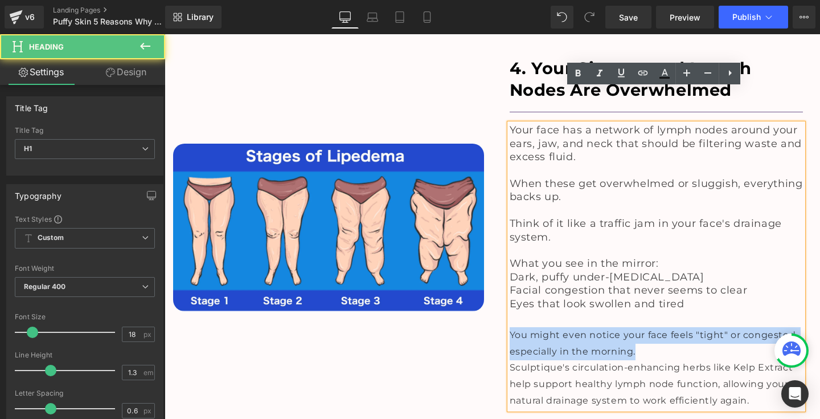
copy span "You might even notice your face feels "tight" or congested, especially in the m…"
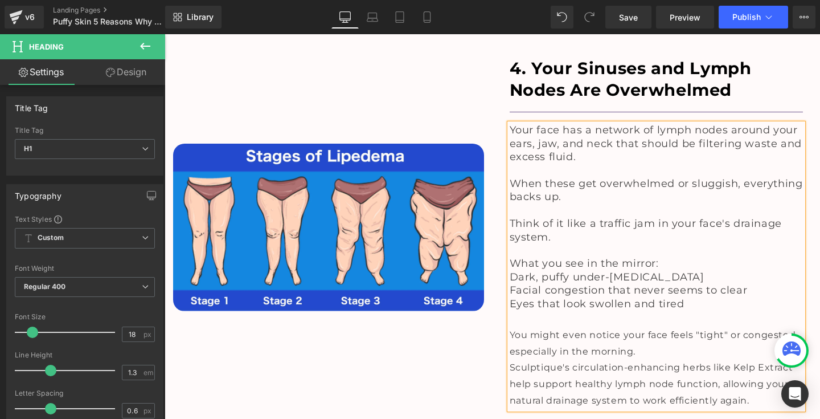
click at [698, 297] on h1 "Eyes that look swollen and tired" at bounding box center [657, 303] width 294 height 13
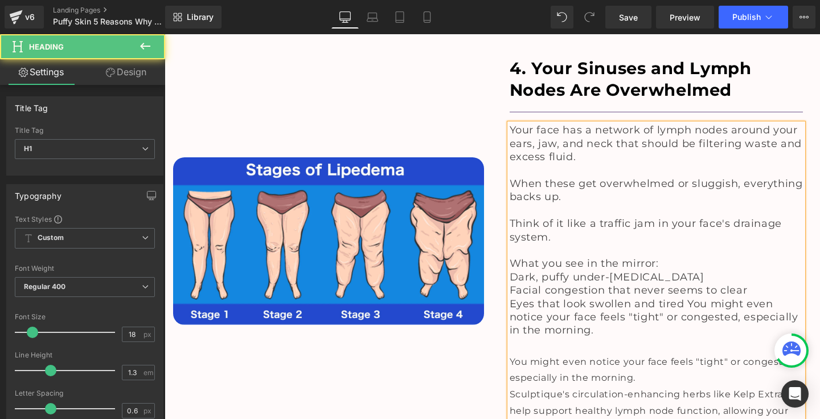
click at [684, 297] on span "Eyes that look swollen and tired You might even notice your face feels "tight" …" at bounding box center [654, 316] width 289 height 39
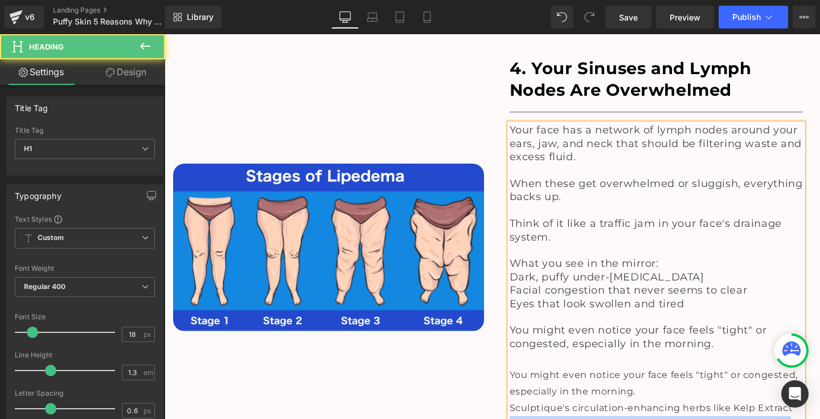
drag, startPoint x: 506, startPoint y: 321, endPoint x: 749, endPoint y: 354, distance: 244.7
click at [749, 354] on div "Your face has a network of lymph nodes around your ears, jaw, and neck that sho…" at bounding box center [657, 286] width 294 height 325
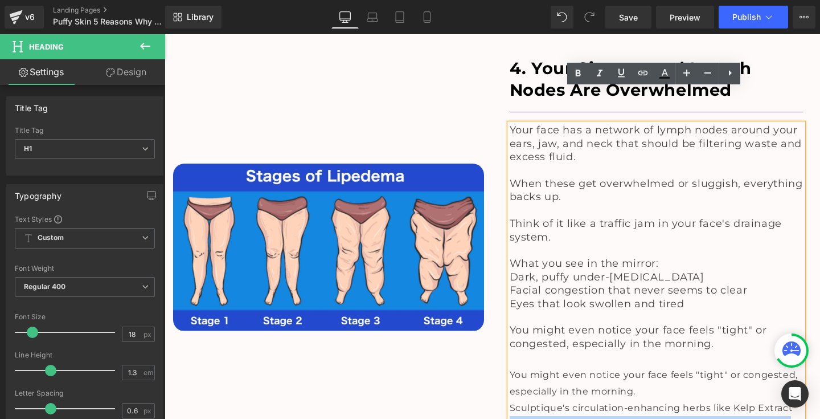
copy span "help support healthy lymph node function, allowing your natural drainage system…"
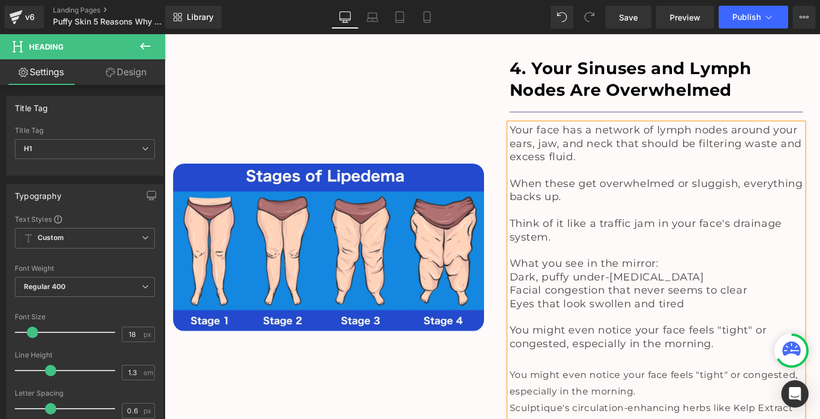
click at [727, 323] on h1 "You might even notice your face feels "tight" or congested, especially in the m…" at bounding box center [657, 336] width 294 height 27
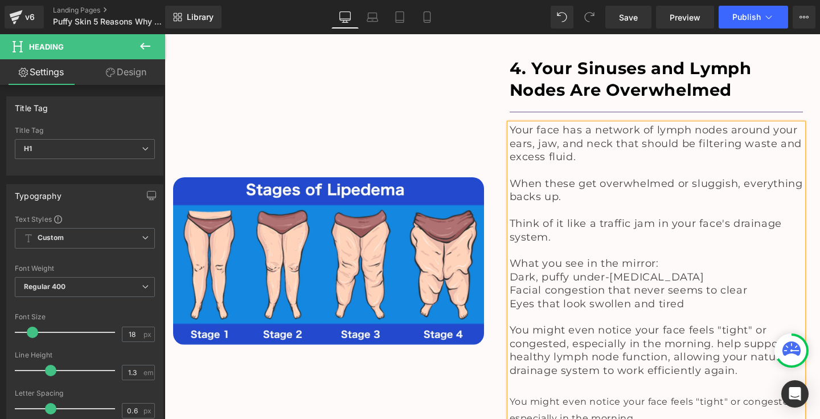
click at [713, 323] on span "You might even notice your face feels "tight" or congested, especially in the m…" at bounding box center [650, 349] width 280 height 52
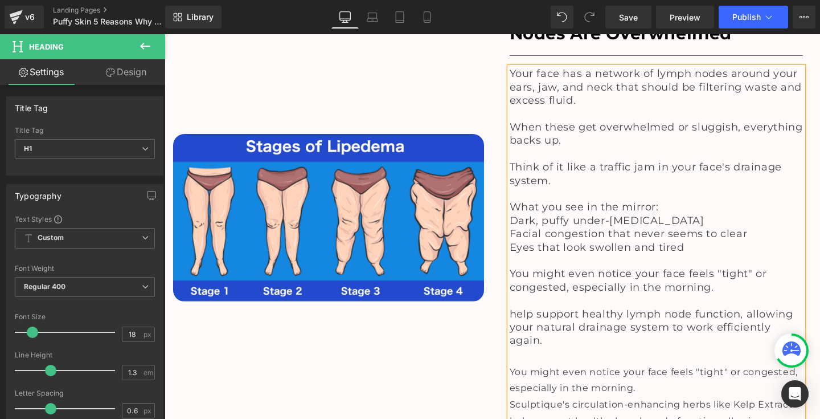
scroll to position [2879, 0]
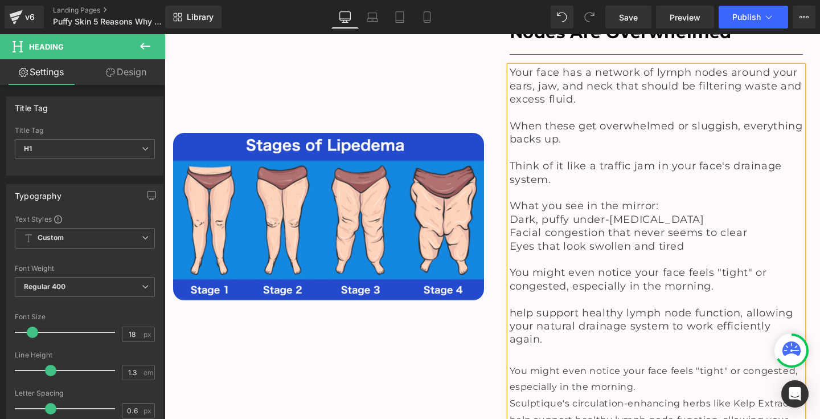
click at [627, 397] on span "Sculptique's circulation-enhancing herbs like Kelp Extract help support healthy…" at bounding box center [652, 419] width 284 height 44
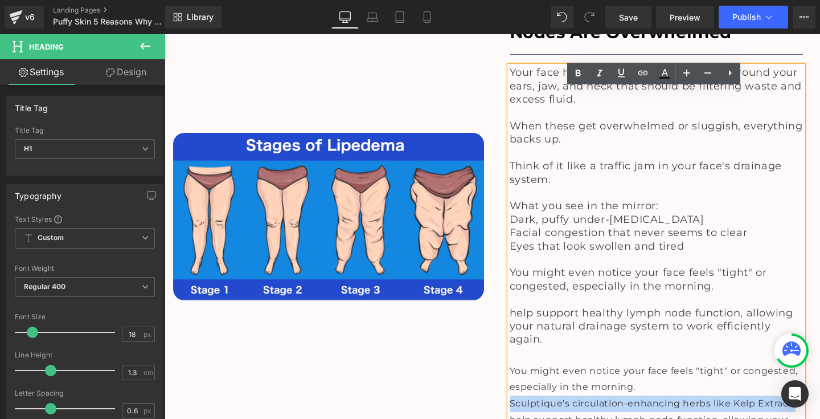
drag, startPoint x: 508, startPoint y: 314, endPoint x: 807, endPoint y: 314, distance: 298.9
click at [807, 314] on div "4. Your Sinuses and Lymph Nodes Are Overwhelmed Heading Separator Your face has…" at bounding box center [656, 222] width 311 height 445
copy span "Sculptique's circulation-enhancing herbs like Kelp Extract"
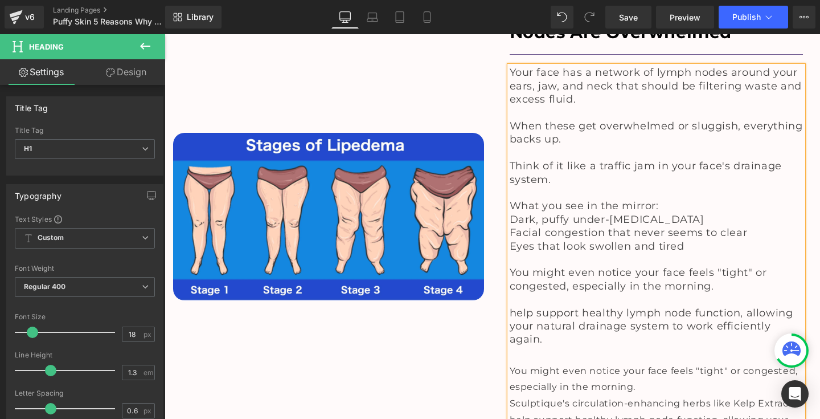
click at [522, 306] on span "help support healthy lymph node function, allowing your natural drainage system…" at bounding box center [652, 325] width 284 height 39
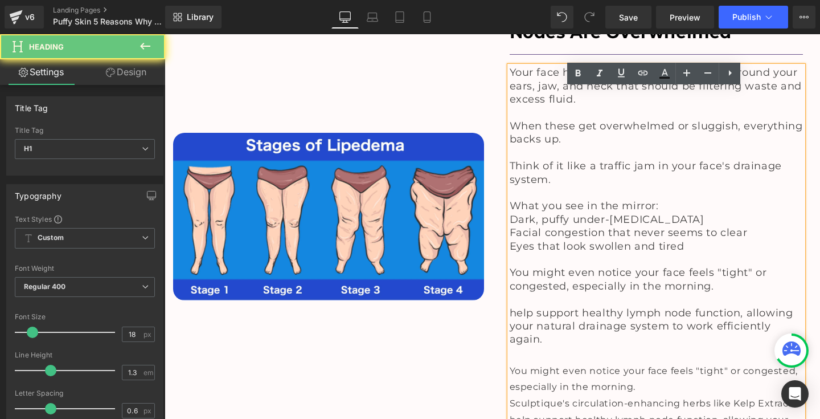
click at [510, 306] on span "help support healthy lymph node function, allowing your natural drainage system…" at bounding box center [652, 325] width 284 height 39
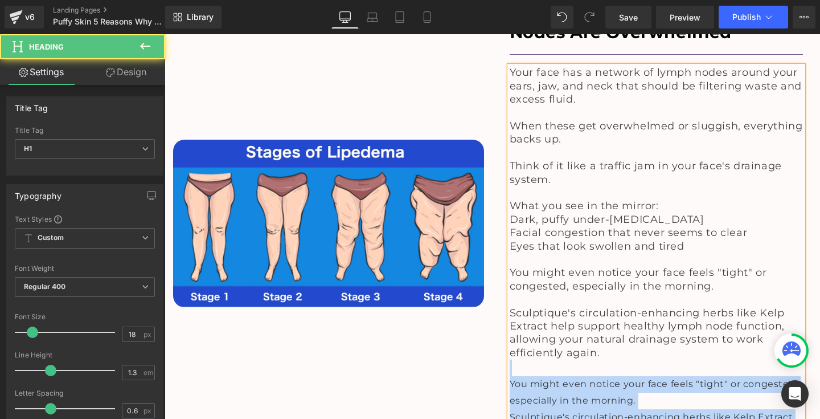
drag, startPoint x: 514, startPoint y: 280, endPoint x: 761, endPoint y: 355, distance: 258.3
click at [761, 355] on div "Your face has a network of lymph nodes around your ears, jaw, and neck that sho…" at bounding box center [657, 262] width 294 height 392
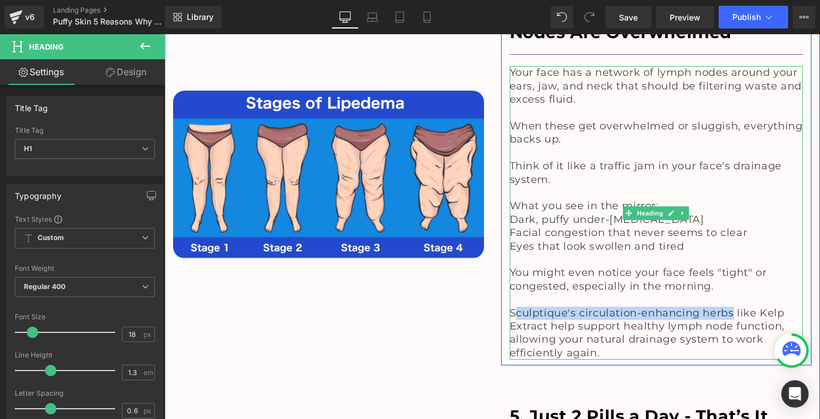
drag, startPoint x: 511, startPoint y: 224, endPoint x: 729, endPoint y: 225, distance: 218.7
click at [729, 306] on span "Sculptique's circulation-enhancing herbs like Kelp Extract help support healthy…" at bounding box center [647, 332] width 275 height 52
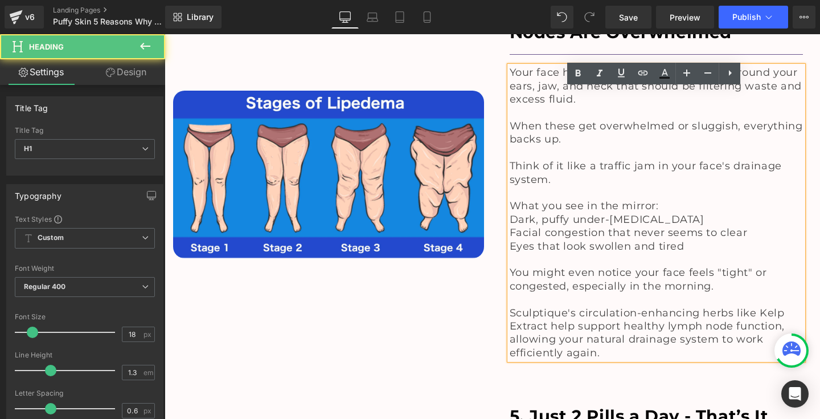
click at [728, 306] on span "Sculptique's circulation-enhancing herbs like Kelp Extract help support healthy…" at bounding box center [647, 332] width 275 height 52
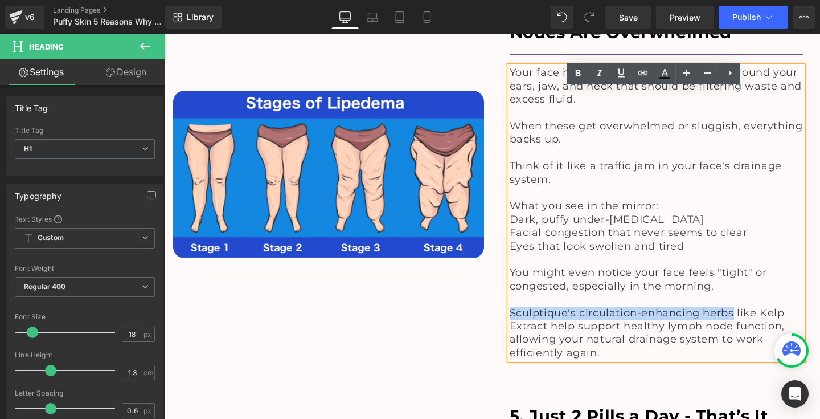
drag, startPoint x: 729, startPoint y: 226, endPoint x: 508, endPoint y: 223, distance: 220.9
click at [510, 306] on span "Sculptique's circulation-enhancing herbs like Kelp Extract help support healthy…" at bounding box center [647, 332] width 275 height 52
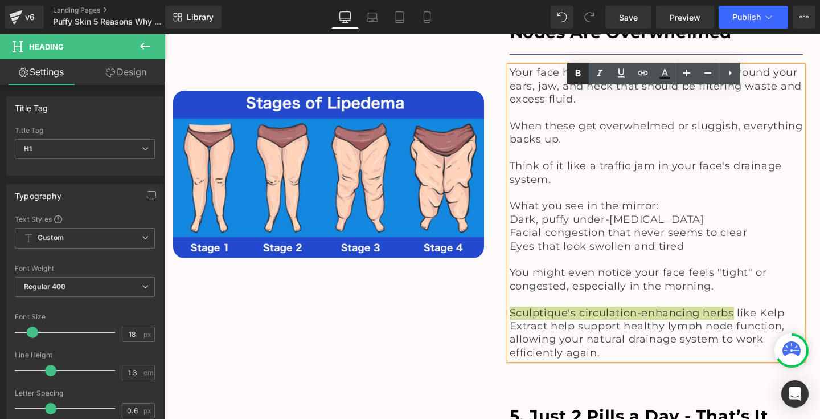
click at [579, 68] on icon at bounding box center [578, 74] width 14 height 14
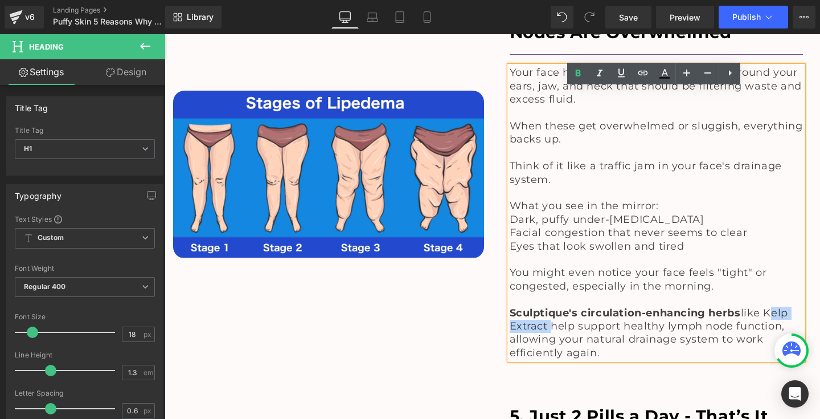
drag, startPoint x: 768, startPoint y: 224, endPoint x: 545, endPoint y: 236, distance: 223.0
click at [545, 306] on span "Sculptique's circulation-enhancing herbs like Kelp Extract help support healthy…" at bounding box center [649, 332] width 278 height 52
click at [577, 69] on icon at bounding box center [578, 74] width 14 height 14
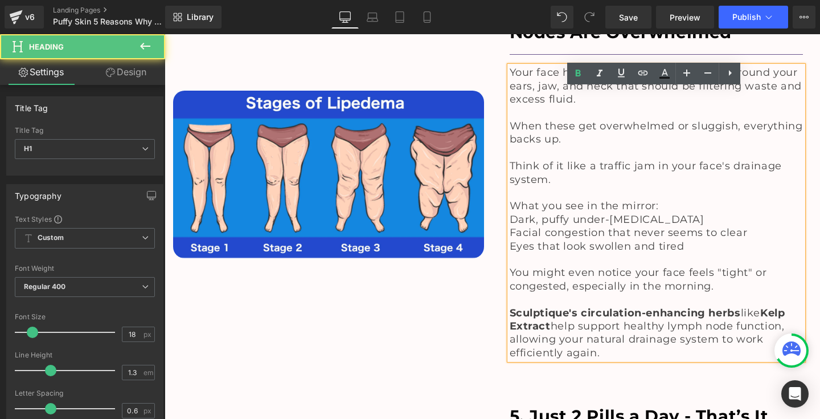
drag, startPoint x: 665, startPoint y: 120, endPoint x: 510, endPoint y: 121, distance: 155.4
click at [510, 199] on h1 "What you see in the mirror:" at bounding box center [657, 205] width 294 height 13
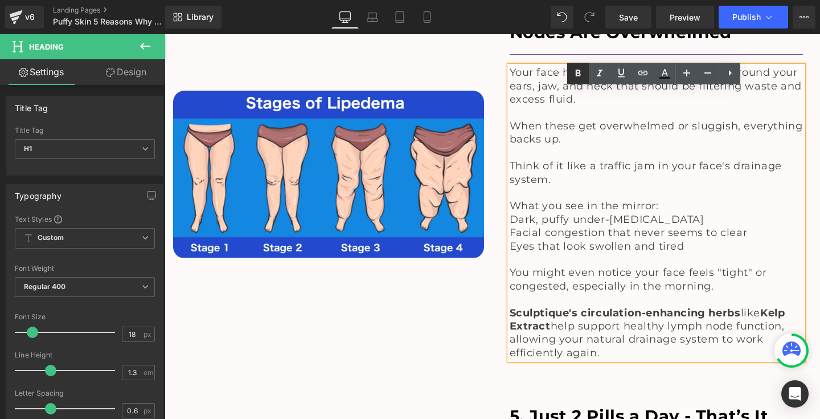
click at [575, 73] on icon at bounding box center [578, 74] width 14 height 14
click at [510, 213] on span "Dark, puffy under-[MEDICAL_DATA]" at bounding box center [607, 219] width 195 height 13
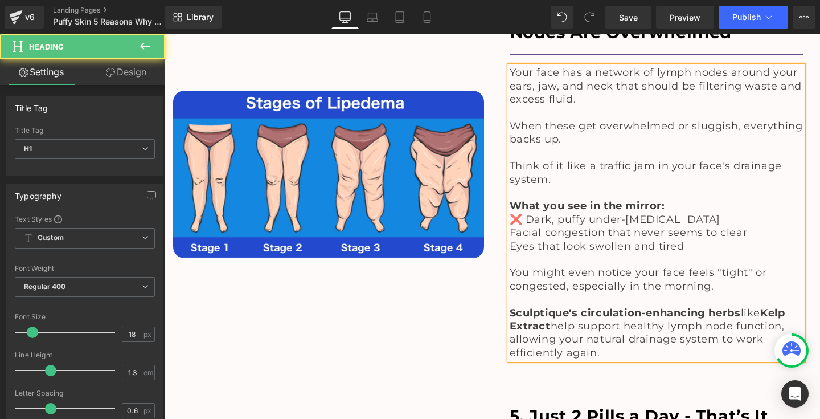
click at [510, 226] on span "Facial congestion that never seems to clear" at bounding box center [629, 232] width 238 height 13
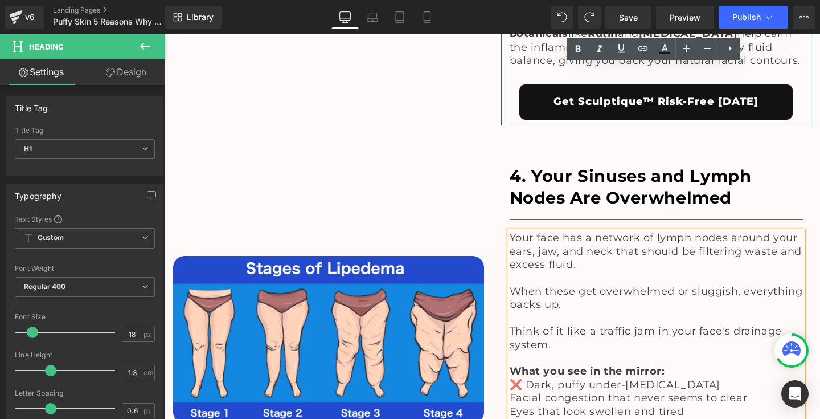
scroll to position [2697, 0]
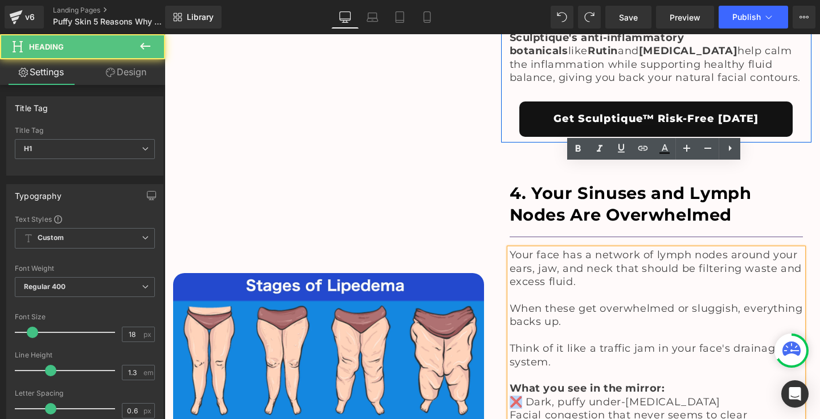
drag, startPoint x: 518, startPoint y: 315, endPoint x: 507, endPoint y: 315, distance: 11.4
click at [510, 395] on span "❌ Dark, puffy under-[MEDICAL_DATA]" at bounding box center [615, 401] width 211 height 13
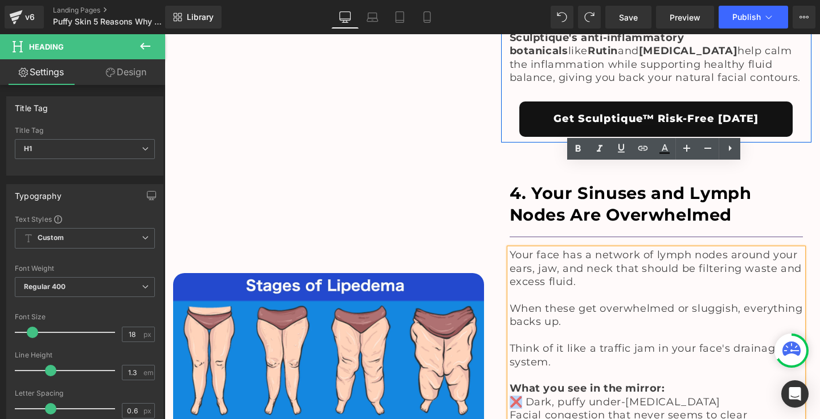
copy span "❌"
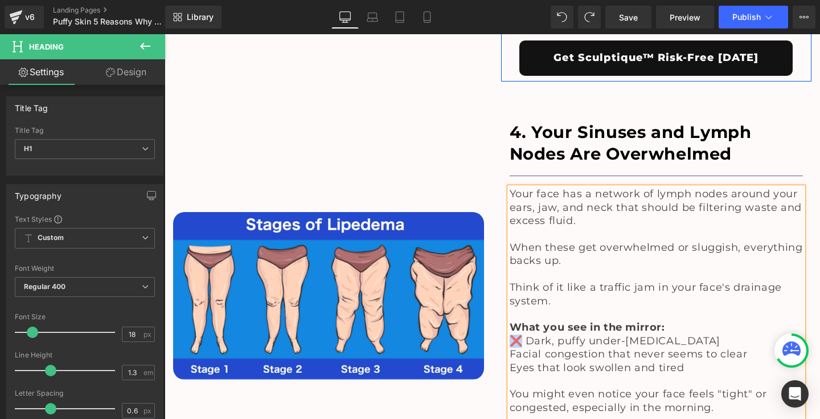
scroll to position [2762, 0]
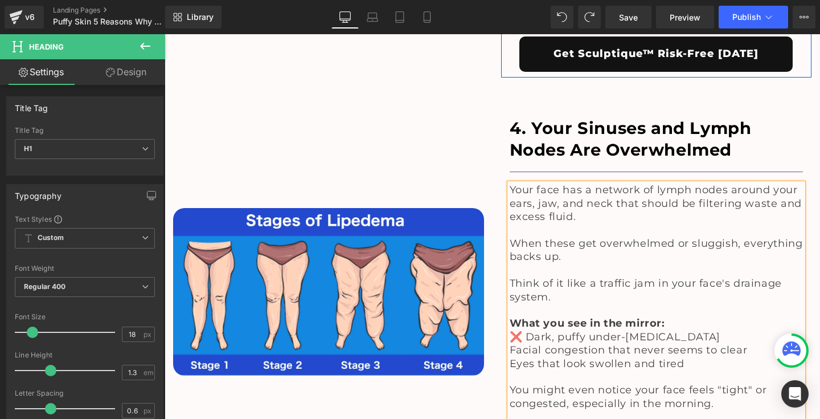
click at [510, 343] on span "Facial congestion that never seems to clear" at bounding box center [629, 349] width 238 height 13
click at [510, 357] on span "Eyes that look swollen and tired" at bounding box center [597, 363] width 175 height 13
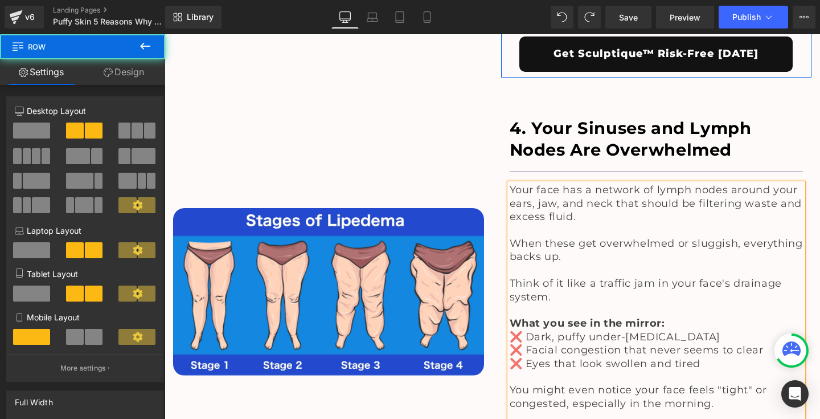
click at [469, 314] on div "Image" at bounding box center [329, 291] width 328 height 382
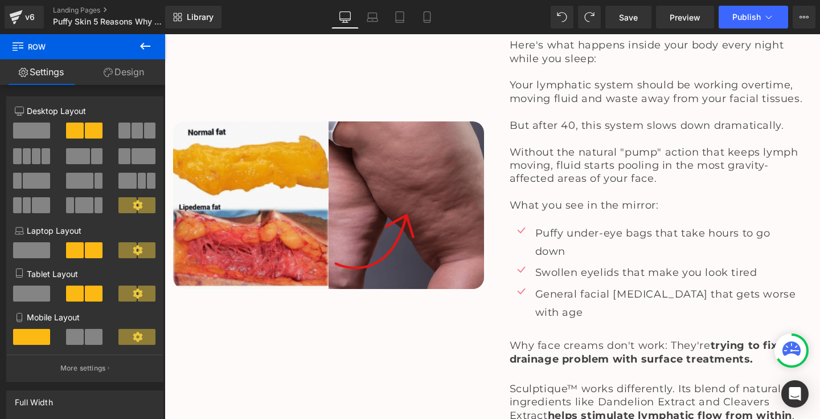
scroll to position [1454, 0]
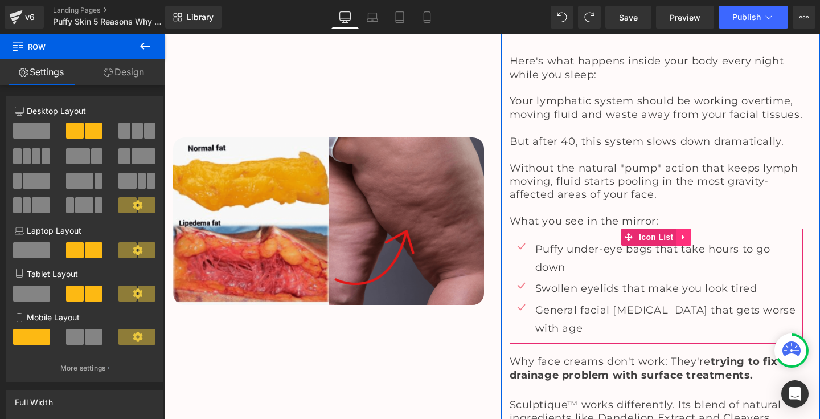
click at [679, 232] on icon at bounding box center [683, 236] width 8 height 9
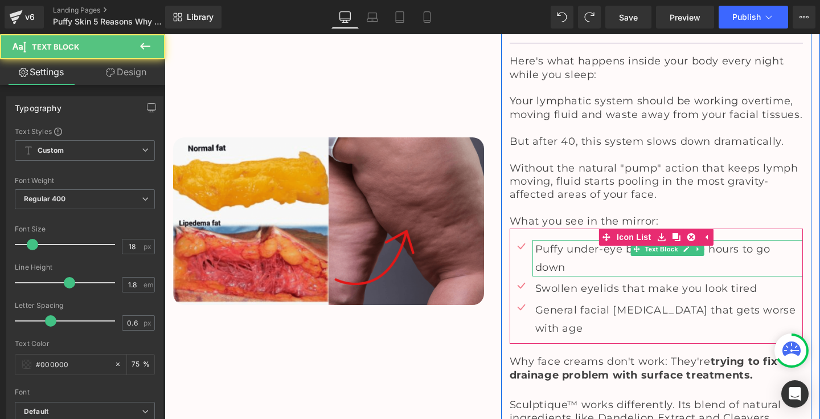
click at [584, 240] on p "Puffy under-eye bags that take hours to go down" at bounding box center [669, 258] width 268 height 37
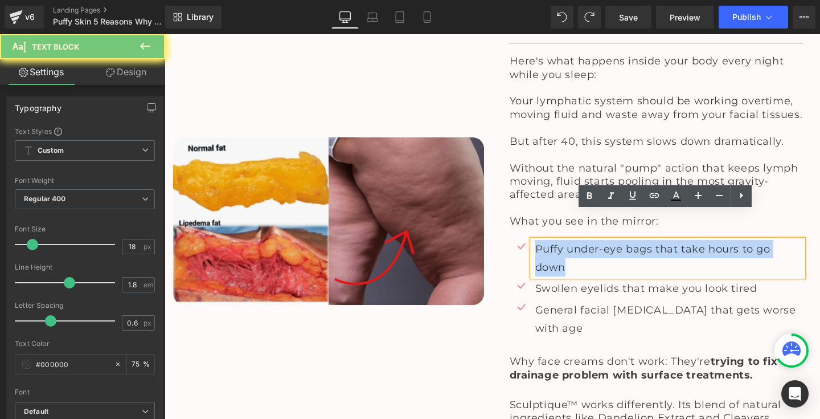
click at [584, 240] on p "Puffy under-eye bags that take hours to go down" at bounding box center [669, 258] width 268 height 37
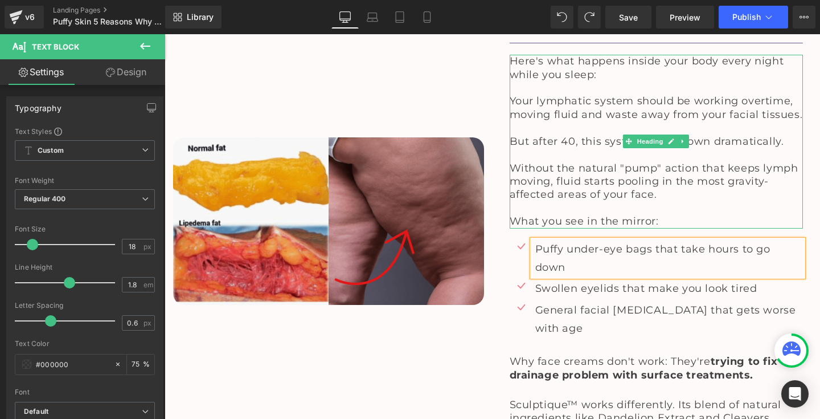
click at [666, 215] on h1 "What you see in the mirror:" at bounding box center [657, 221] width 294 height 13
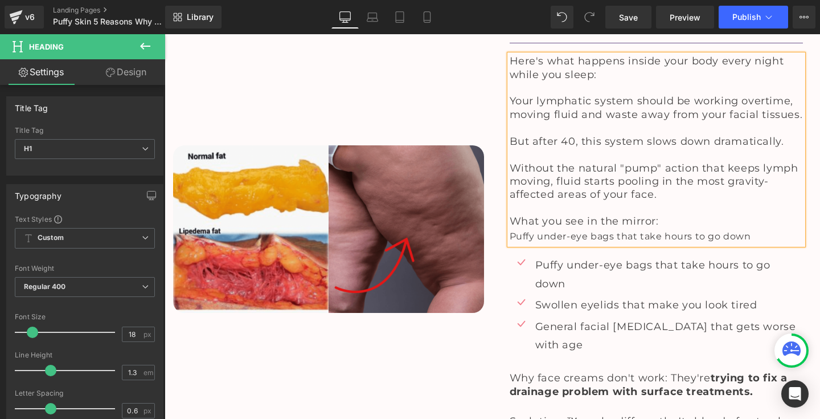
click at [676, 215] on h1 "What you see in the mirror:" at bounding box center [657, 221] width 294 height 13
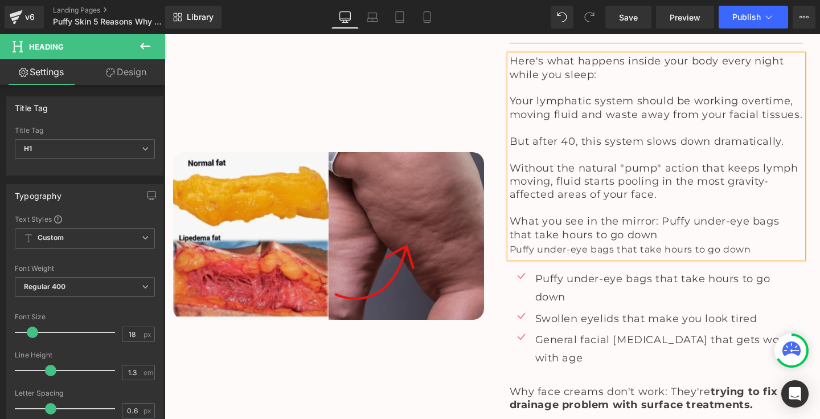
click at [658, 215] on span "What you see in the mirror: Puffy under-eye bags that take hours to go down" at bounding box center [645, 228] width 270 height 26
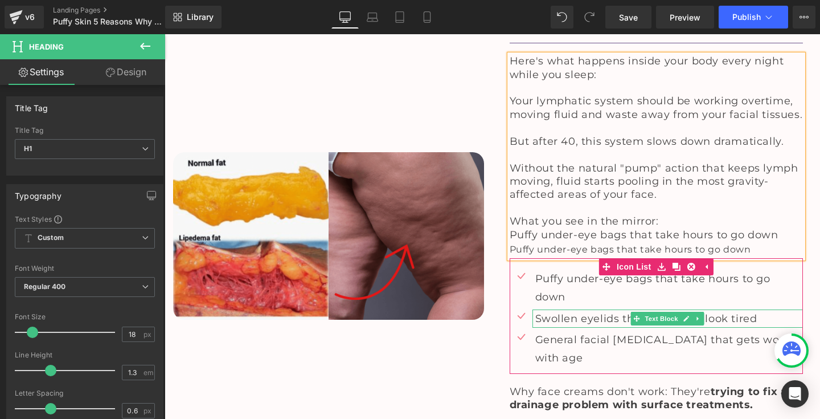
click at [583, 309] on p "Swollen eyelids that make you look tired" at bounding box center [669, 318] width 268 height 18
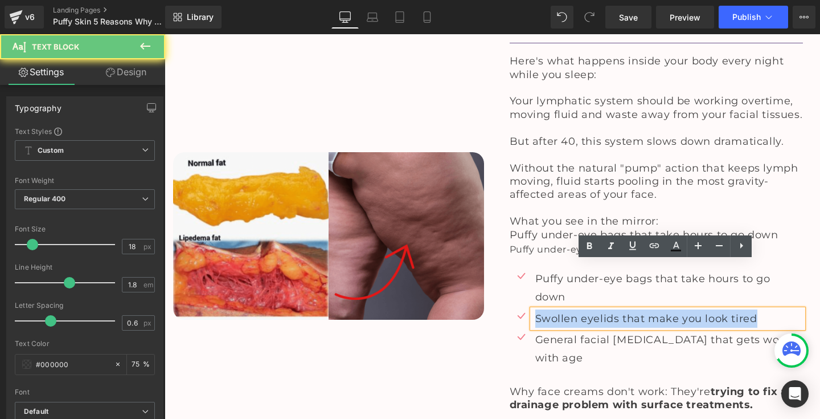
click at [583, 309] on p "Swollen eyelids that make you look tired" at bounding box center [669, 318] width 268 height 18
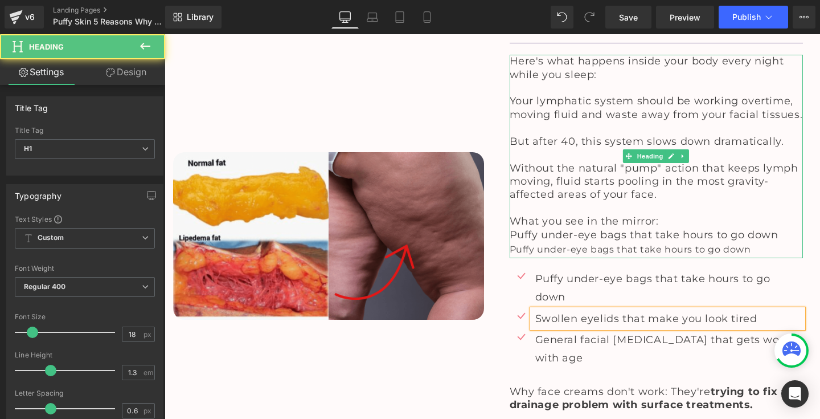
click at [779, 228] on h1 "Puffy under-eye bags that take hours to go down" at bounding box center [657, 234] width 294 height 13
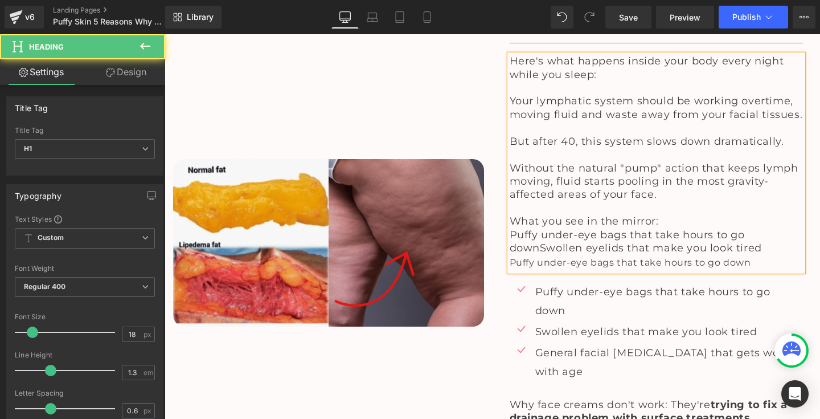
click at [536, 228] on span "Puffy under-eye bags that take hours to go downSwollen eyelids that make you lo…" at bounding box center [636, 241] width 252 height 26
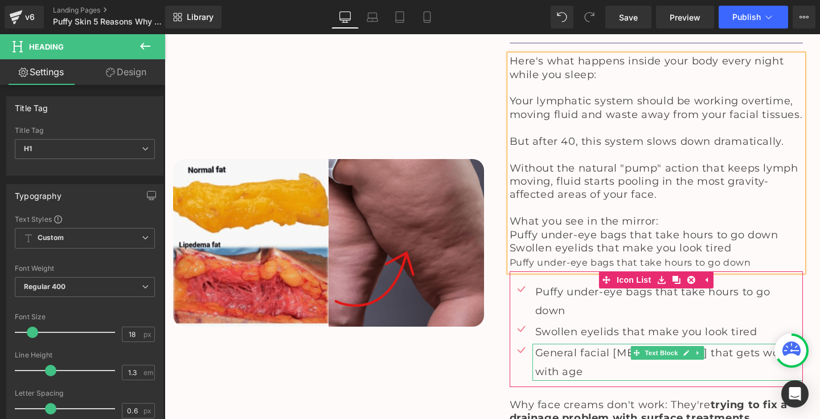
click at [576, 343] on p "General facial [MEDICAL_DATA] that gets worse with age" at bounding box center [669, 361] width 268 height 37
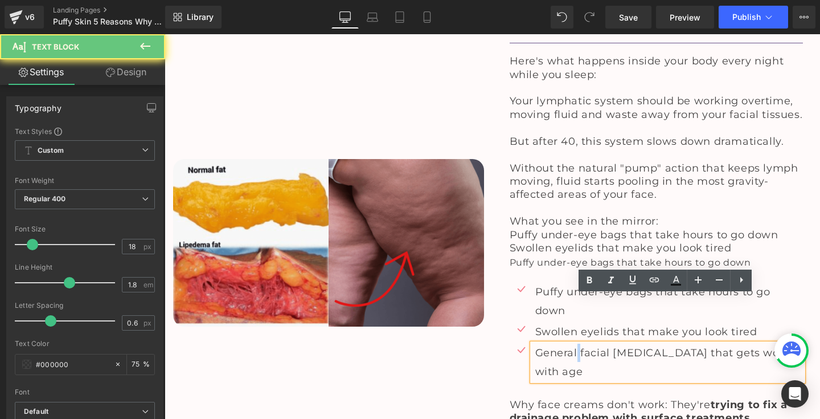
click at [576, 343] on p "General facial [MEDICAL_DATA] that gets worse with age" at bounding box center [669, 361] width 268 height 37
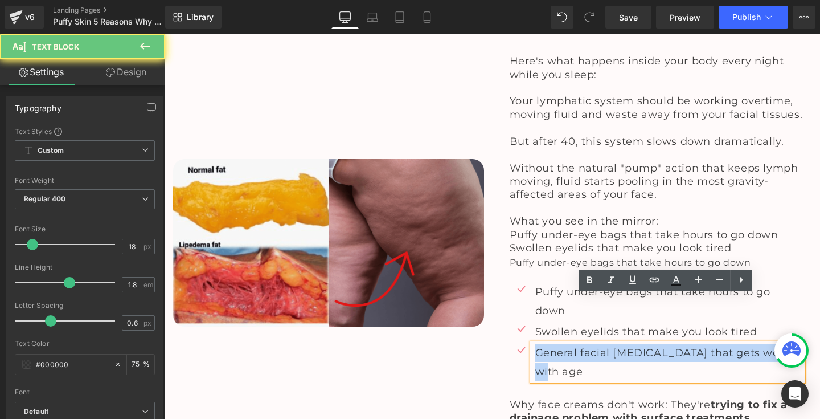
click at [576, 343] on p "General facial [MEDICAL_DATA] that gets worse with age" at bounding box center [669, 361] width 268 height 37
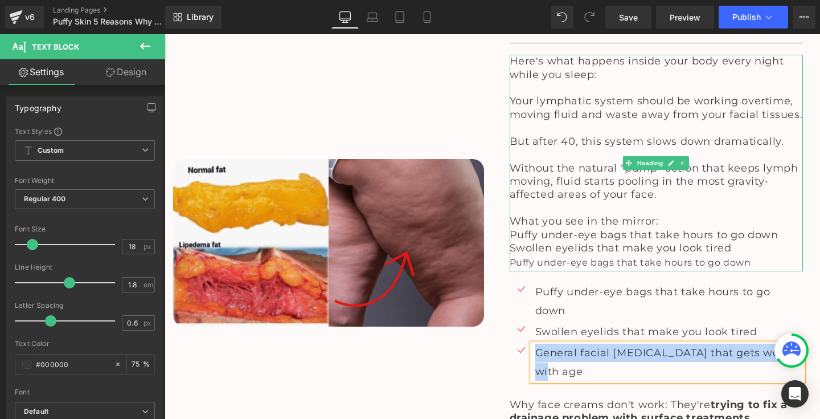
click at [733, 255] on div "Puffy under-eye bags that take hours to go down" at bounding box center [657, 263] width 294 height 17
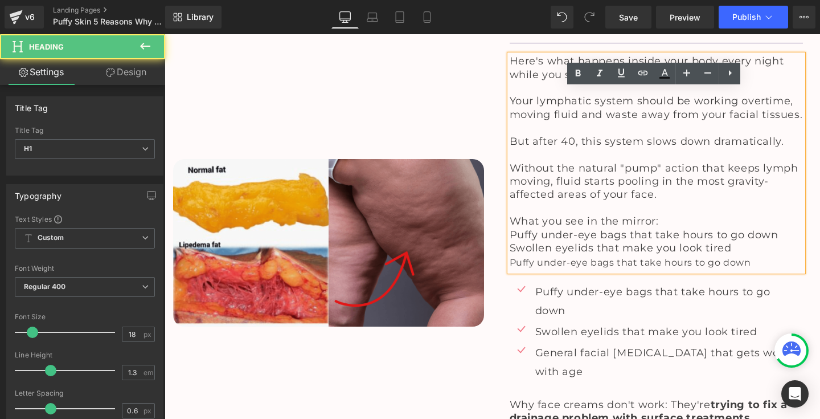
click at [735, 241] on h1 "Swollen eyelids that make you look tired" at bounding box center [657, 247] width 294 height 13
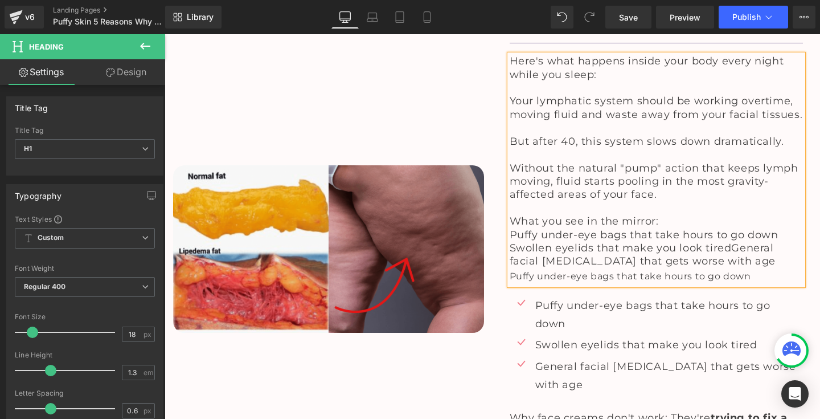
click at [729, 241] on span "Swollen eyelids that make you look tiredGeneral facial [MEDICAL_DATA] that gets…" at bounding box center [643, 254] width 266 height 26
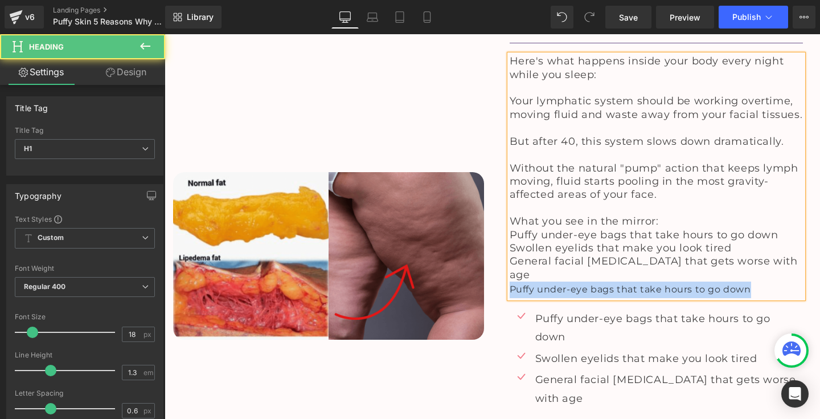
drag, startPoint x: 757, startPoint y: 249, endPoint x: 489, endPoint y: 247, distance: 267.6
click at [489, 247] on div "Image 1. Your Lymphatic System Lost Its "Pump" After 40 Heading Separator Here'…" at bounding box center [492, 256] width 655 height 569
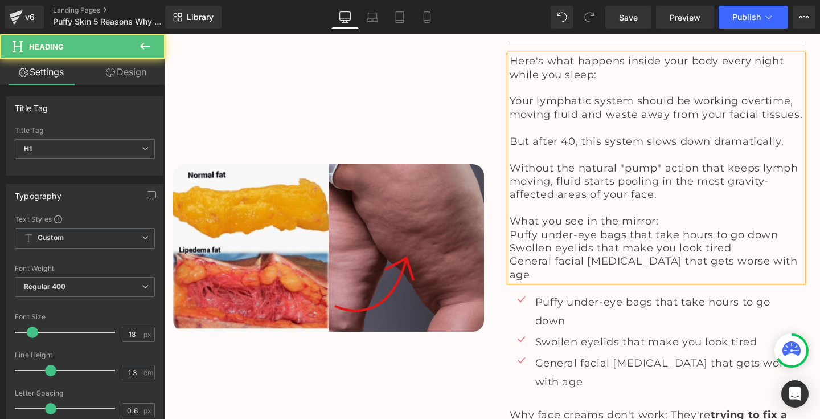
drag, startPoint x: 658, startPoint y: 190, endPoint x: 506, endPoint y: 189, distance: 152.6
click at [510, 189] on div "Here's what happens inside your body every night while you sleep: Your lymphati…" at bounding box center [657, 168] width 294 height 227
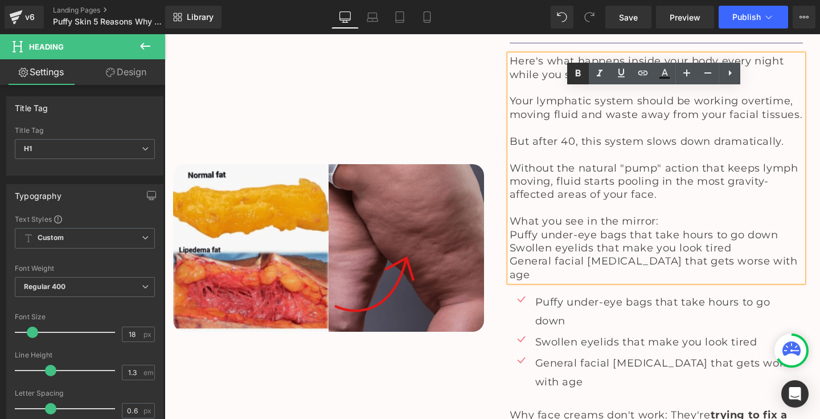
click at [581, 72] on icon at bounding box center [578, 74] width 14 height 14
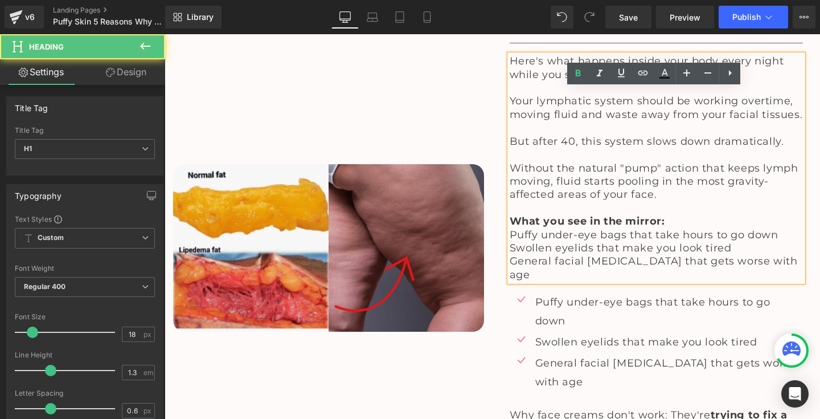
click at [510, 228] on span "Puffy under-eye bags that take hours to go down" at bounding box center [644, 234] width 269 height 13
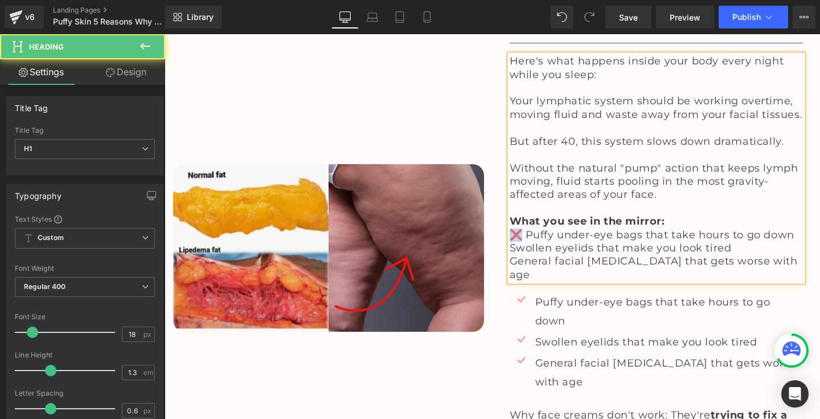
drag, startPoint x: 519, startPoint y: 206, endPoint x: 511, endPoint y: 206, distance: 7.4
click at [511, 228] on span "❌ Puffy under-eye bags that take hours to go down" at bounding box center [652, 234] width 285 height 13
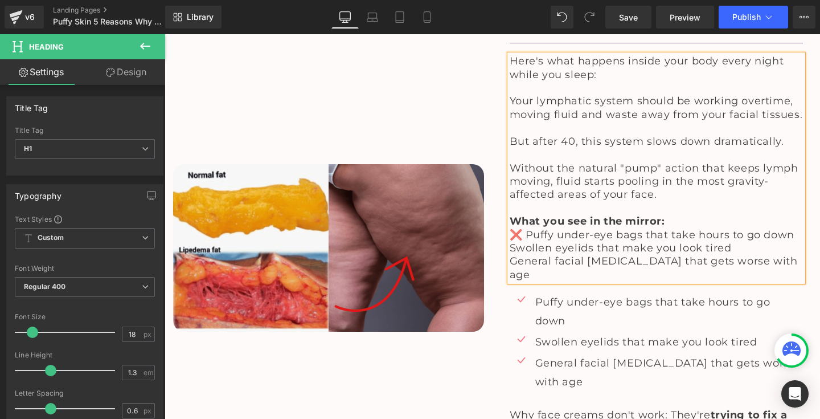
click at [510, 241] on span "Swollen eyelids that make you look tired" at bounding box center [621, 247] width 222 height 13
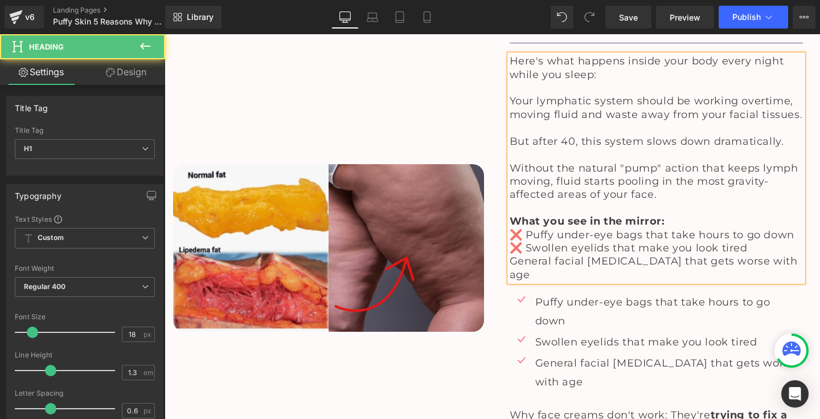
click at [510, 255] on span "General facial [MEDICAL_DATA] that gets worse with age" at bounding box center [654, 268] width 288 height 26
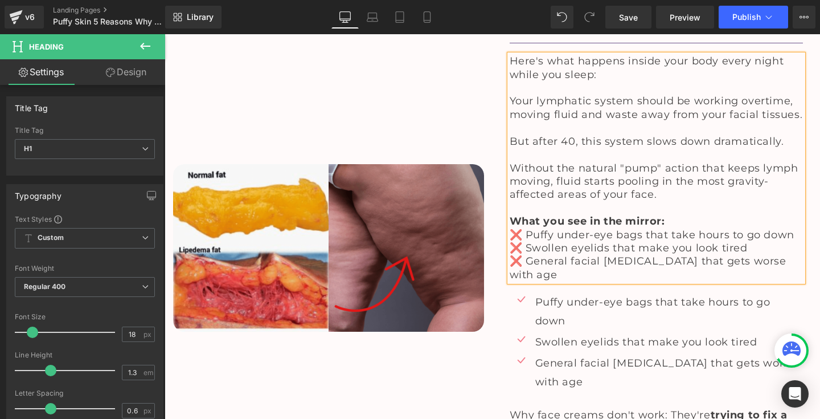
click at [455, 332] on div "Image" at bounding box center [329, 248] width 328 height 552
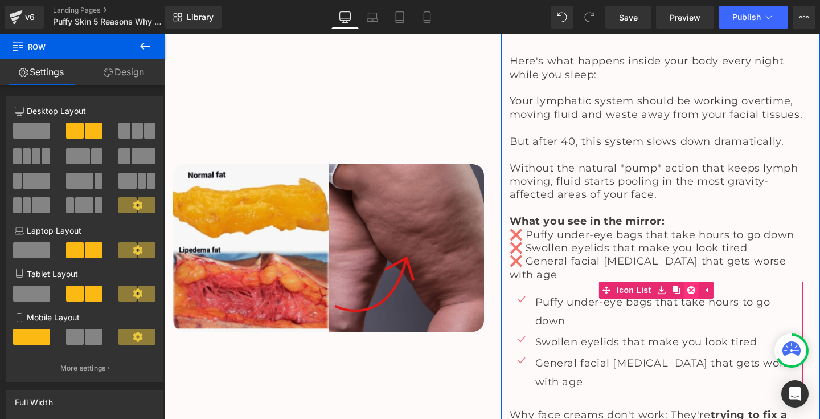
click at [691, 286] on icon at bounding box center [691, 290] width 8 height 9
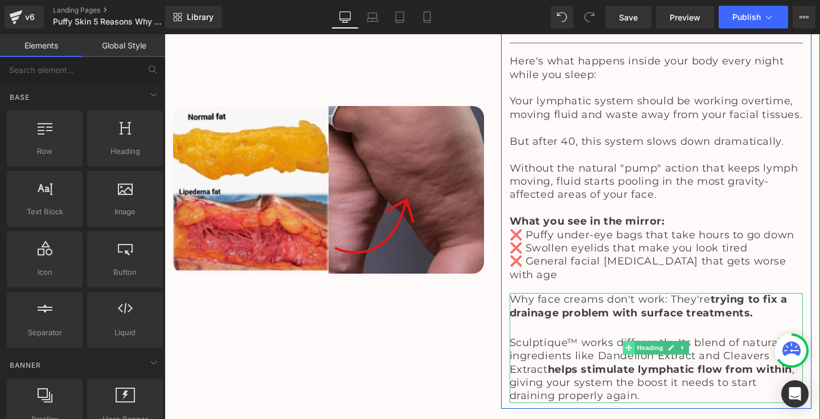
click at [623, 341] on span at bounding box center [629, 348] width 12 height 14
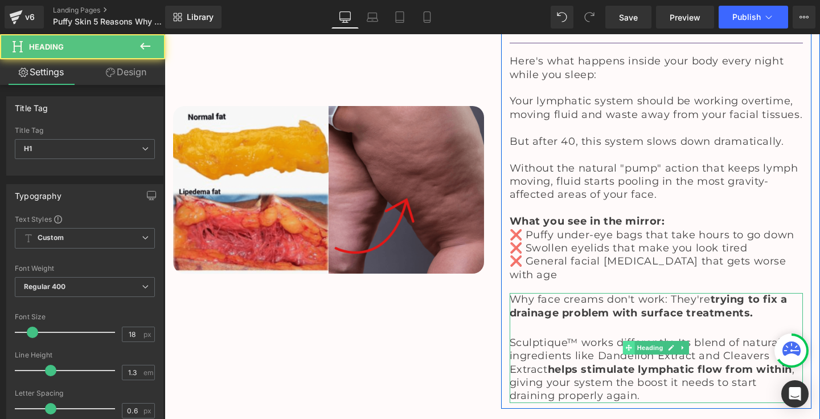
click at [623, 341] on span at bounding box center [629, 348] width 12 height 14
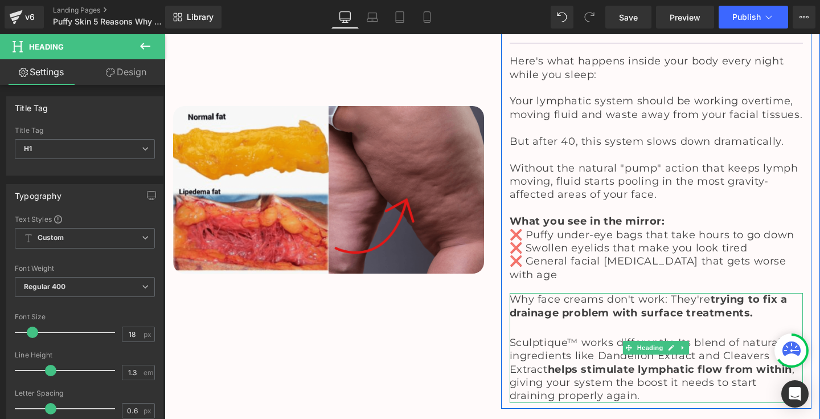
click at [611, 336] on span "Sculptique™ works differently. Its blend of natural ingredients like Dandelion …" at bounding box center [652, 369] width 285 height 66
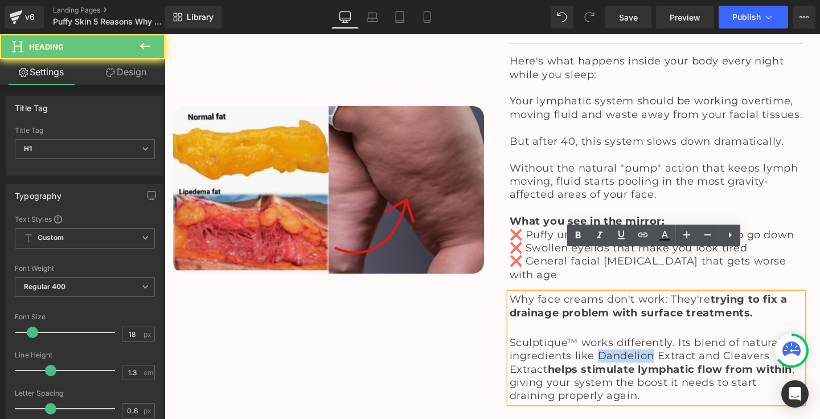
click at [611, 336] on span "Sculptique™ works differently. Its blend of natural ingredients like Dandelion …" at bounding box center [652, 369] width 285 height 66
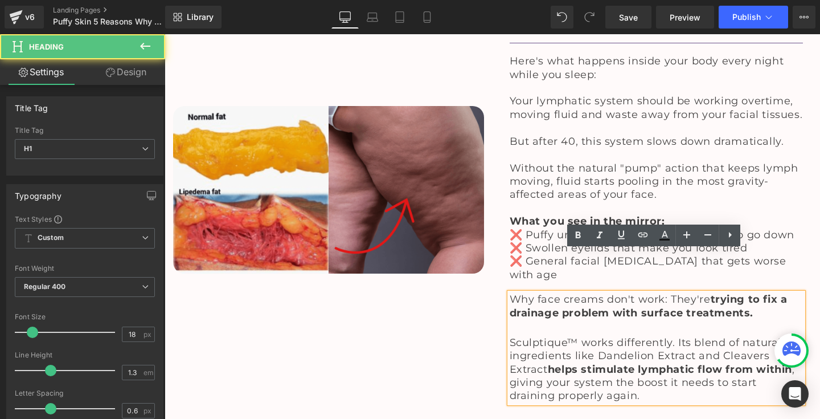
click at [597, 336] on span "Sculptique™ works differently. Its blend of natural ingredients like Dandelion …" at bounding box center [652, 369] width 285 height 66
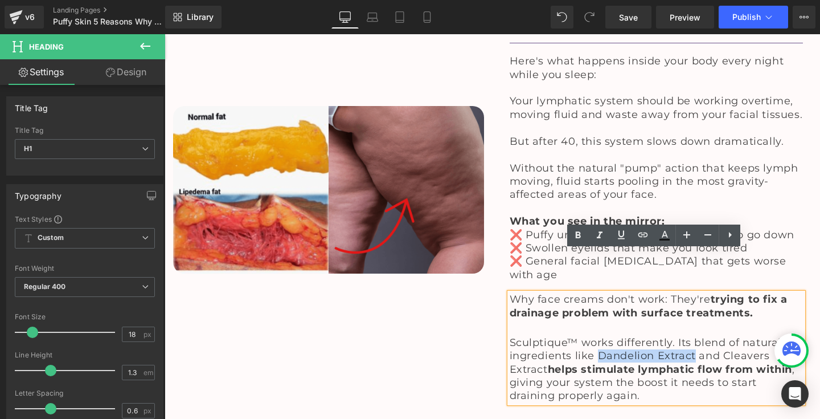
drag, startPoint x: 597, startPoint y: 314, endPoint x: 670, endPoint y: 314, distance: 72.9
click at [670, 336] on span "Sculptique™ works differently. Its blend of natural ingredients like Dandelion …" at bounding box center [652, 369] width 285 height 66
click at [579, 236] on icon at bounding box center [578, 235] width 14 height 14
drag, startPoint x: 724, startPoint y: 315, endPoint x: 545, endPoint y: 323, distance: 179.5
click at [545, 336] on span "Sculptique™ works differently. Its blend of natural ingredients like Dandelion …" at bounding box center [652, 369] width 285 height 66
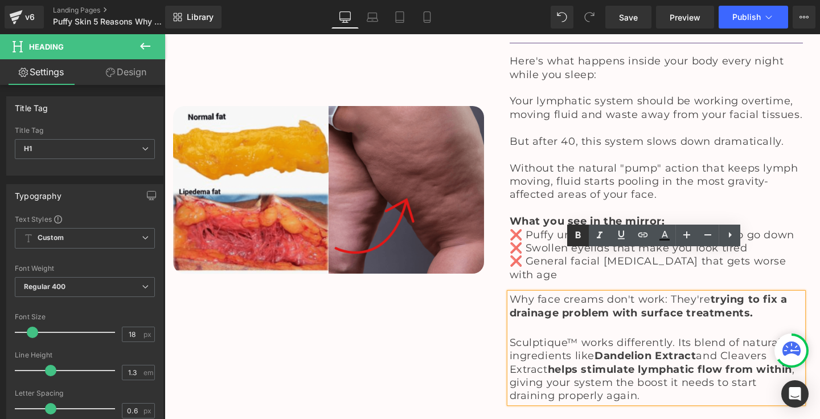
click at [575, 237] on icon at bounding box center [578, 235] width 14 height 14
click at [357, 334] on div "Image" at bounding box center [329, 190] width 328 height 437
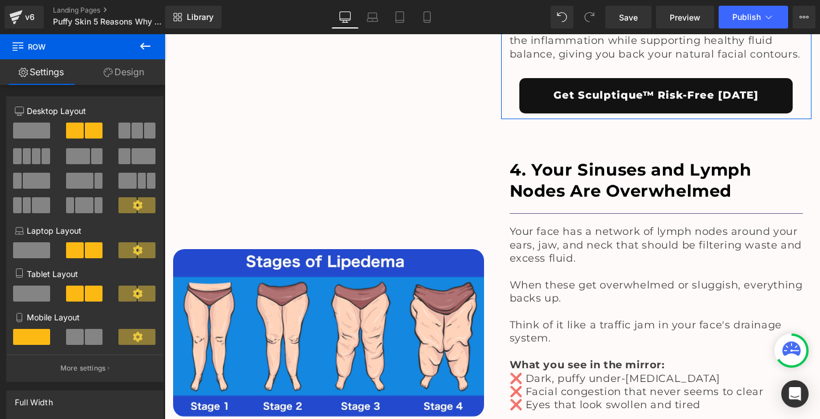
scroll to position [2648, 0]
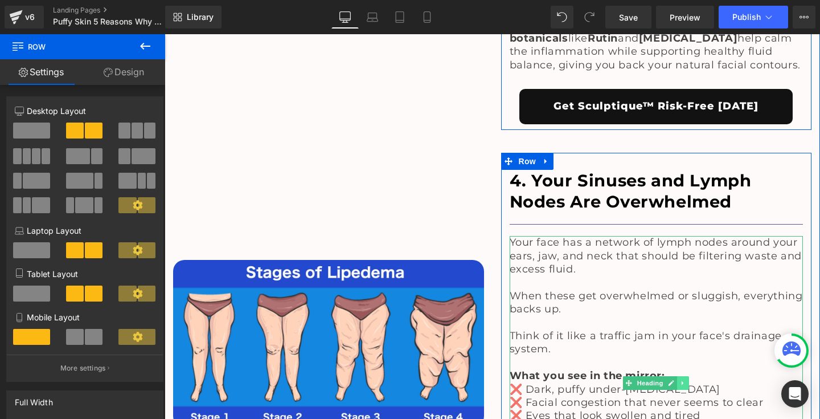
click at [682, 380] on icon at bounding box center [683, 382] width 2 height 4
click at [675, 379] on icon at bounding box center [677, 382] width 6 height 6
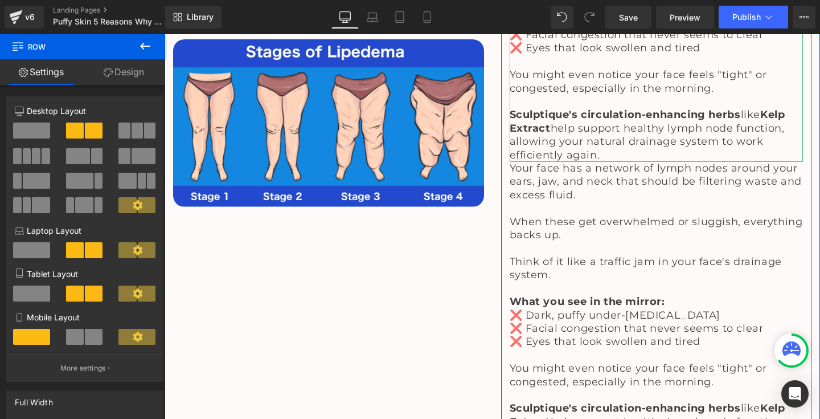
scroll to position [3034, 0]
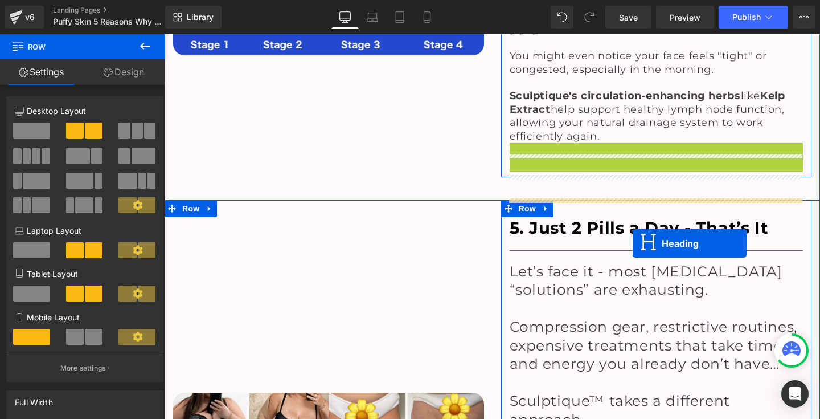
drag, startPoint x: 626, startPoint y: 224, endPoint x: 631, endPoint y: 243, distance: 20.0
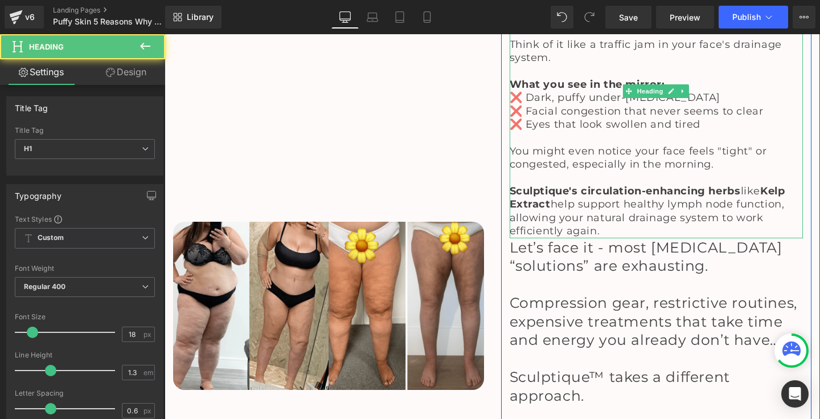
scroll to position [3505, 0]
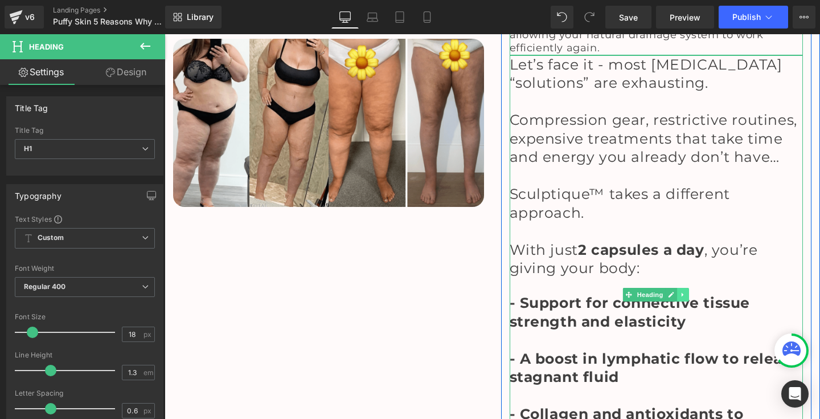
click at [684, 291] on icon at bounding box center [683, 294] width 6 height 7
click at [687, 291] on icon at bounding box center [689, 294] width 6 height 7
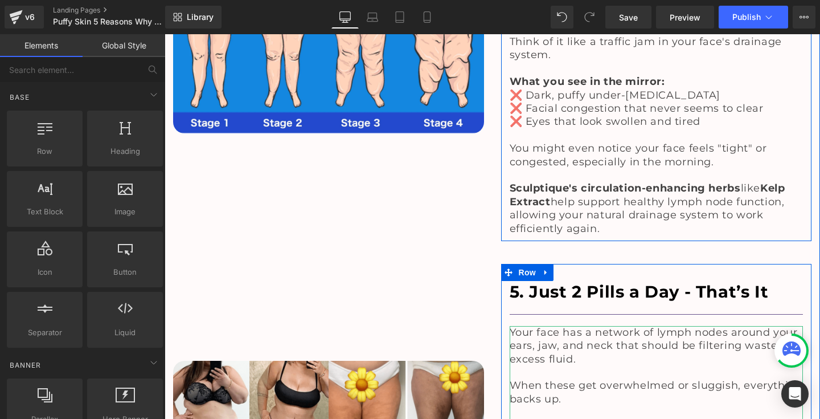
scroll to position [2983, 0]
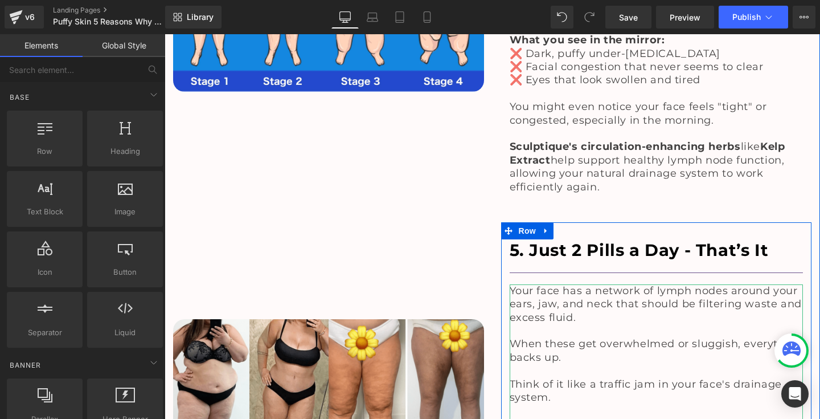
click at [597, 239] on h1 "5. Just 2 Pills a Day - That’s It" at bounding box center [657, 250] width 294 height 22
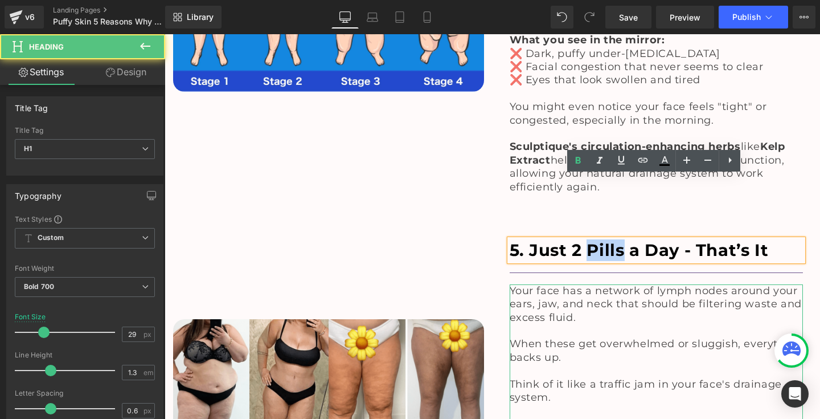
click at [597, 239] on h1 "5. Just 2 Pills a Day - That’s It" at bounding box center [657, 250] width 294 height 22
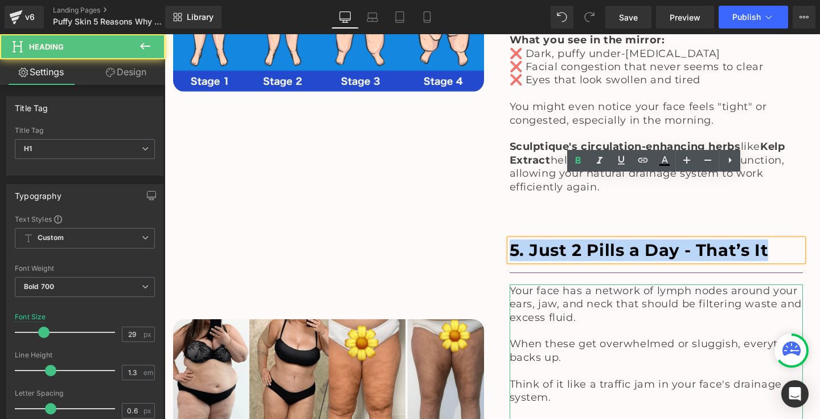
click at [597, 239] on h1 "5. Just 2 Pills a Day - That’s It" at bounding box center [657, 250] width 294 height 22
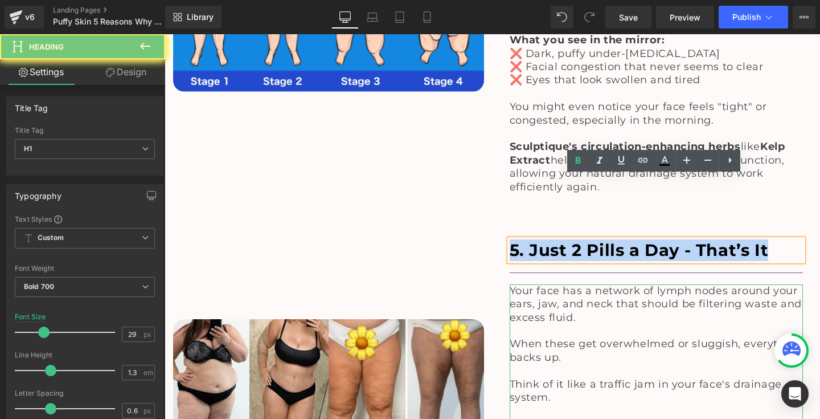
paste div
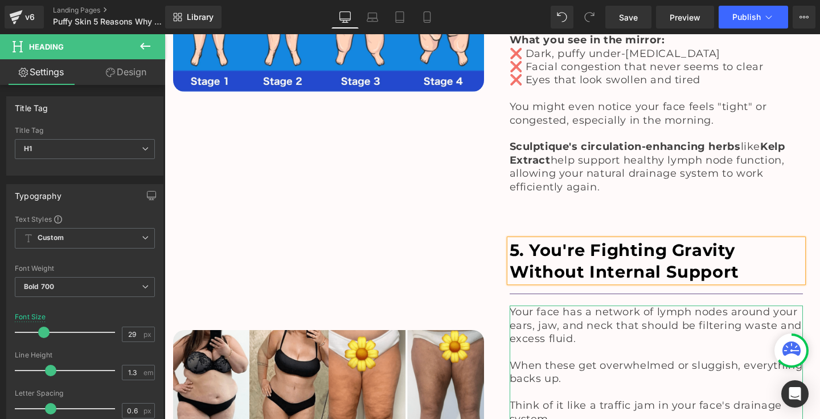
click at [412, 234] on div "Image" at bounding box center [329, 413] width 328 height 382
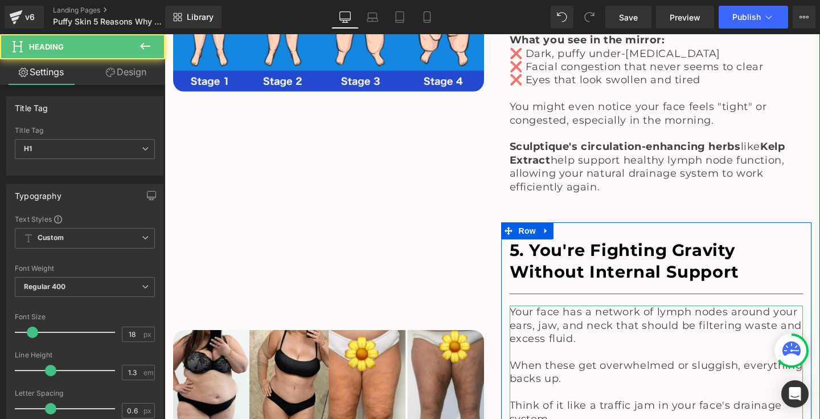
click at [536, 305] on span "Your face has a network of lymph nodes around your ears, jaw, and neck that sho…" at bounding box center [656, 324] width 292 height 39
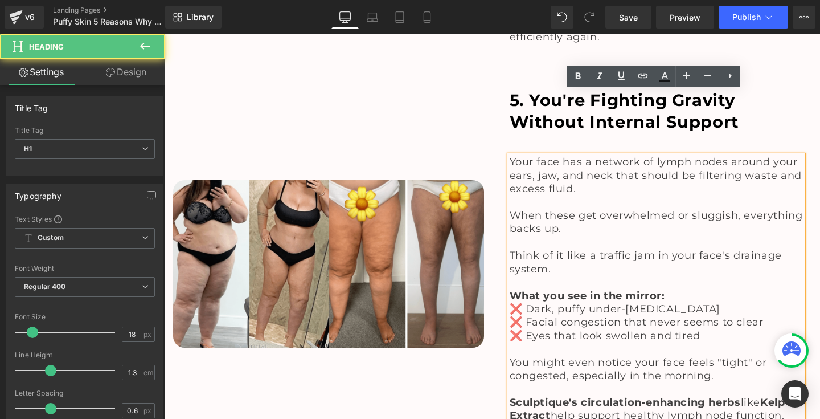
scroll to position [3135, 0]
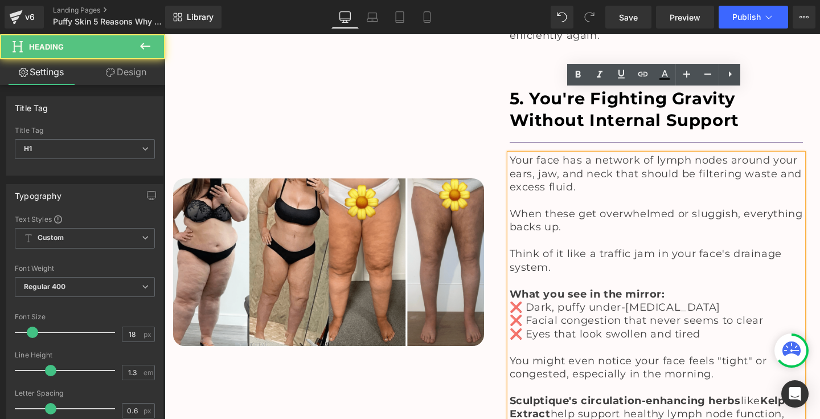
drag, startPoint x: 507, startPoint y: 96, endPoint x: 635, endPoint y: 366, distance: 298.5
click at [635, 366] on div "Your face has a network of lymph nodes around your ears, jaw, and neck that sho…" at bounding box center [657, 300] width 294 height 293
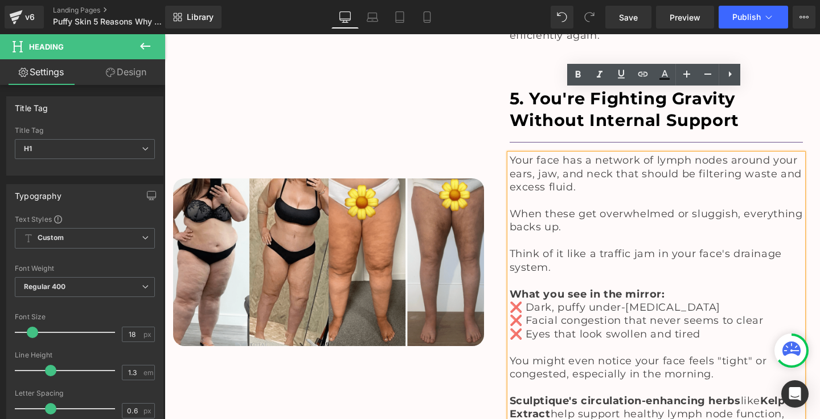
paste div
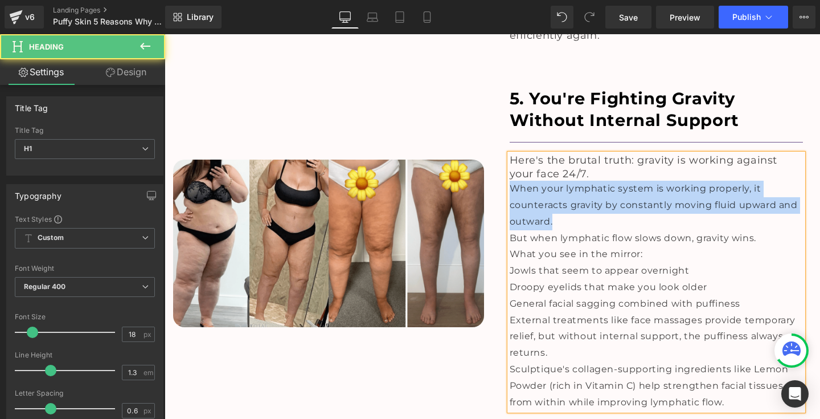
drag, startPoint x: 510, startPoint y: 123, endPoint x: 592, endPoint y: 162, distance: 90.7
click at [592, 181] on div "When your lymphatic system is working properly, it counteracts gravity by const…" at bounding box center [657, 205] width 294 height 49
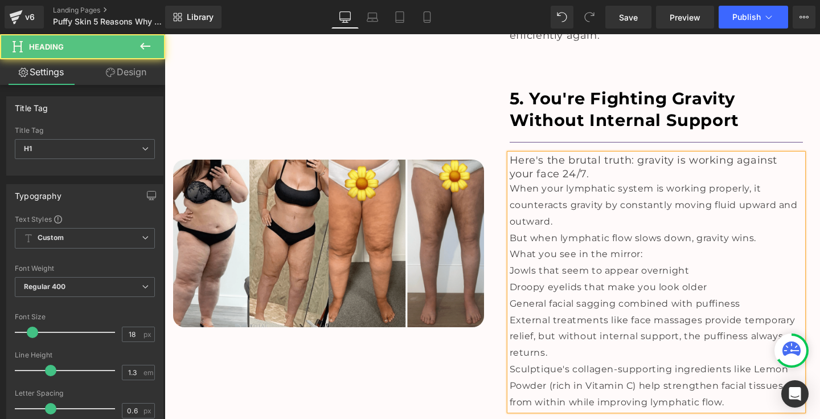
click at [604, 154] on h1 "Here's the brutal truth: gravity is working against your face 24/7." at bounding box center [657, 167] width 294 height 27
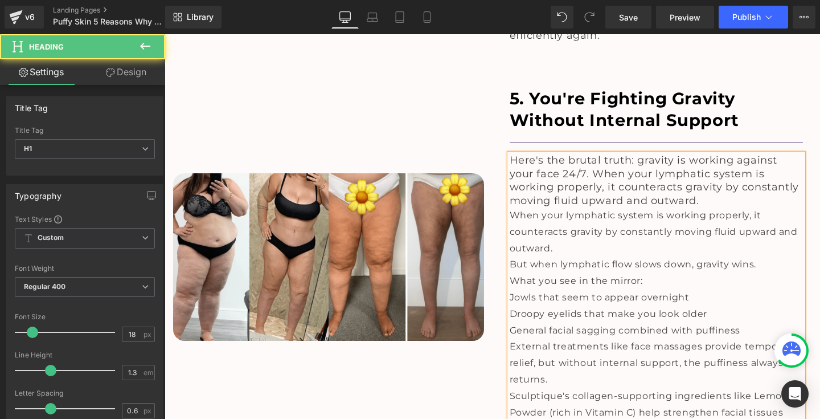
click at [591, 154] on span "Here's the brutal truth: gravity is working against your face 24/7. When your l…" at bounding box center [654, 180] width 289 height 52
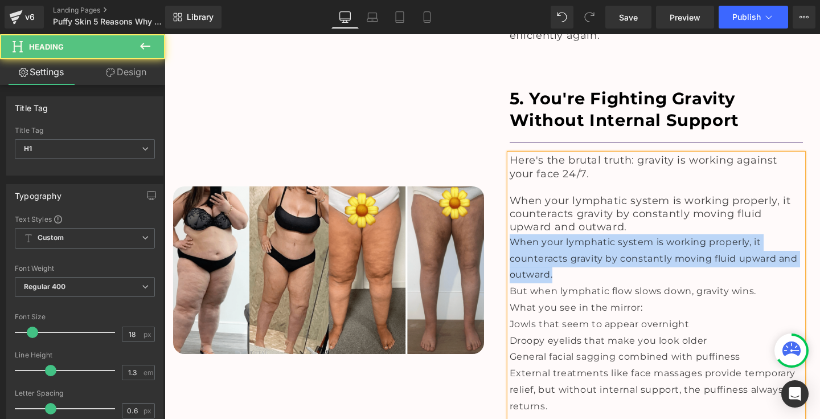
drag, startPoint x: 510, startPoint y: 174, endPoint x: 563, endPoint y: 204, distance: 61.4
click at [563, 234] on div "When your lymphatic system is working properly, it counteracts gravity by const…" at bounding box center [657, 258] width 294 height 49
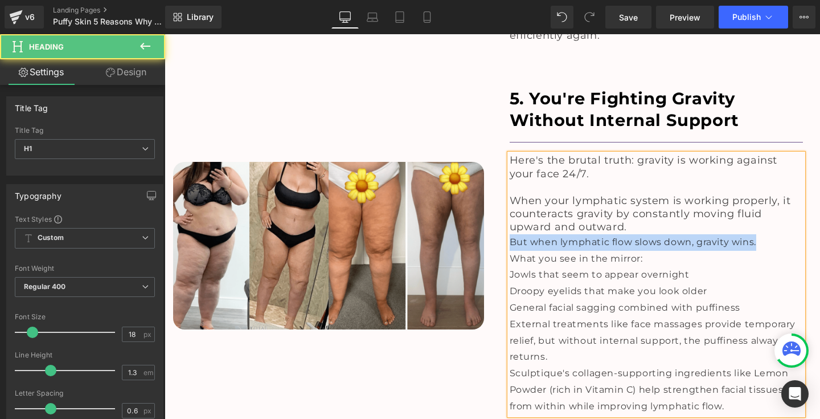
drag, startPoint x: 507, startPoint y: 175, endPoint x: 790, endPoint y: 177, distance: 282.4
click at [790, 234] on div "But when lymphatic flow slows down, gravity wins." at bounding box center [657, 242] width 294 height 17
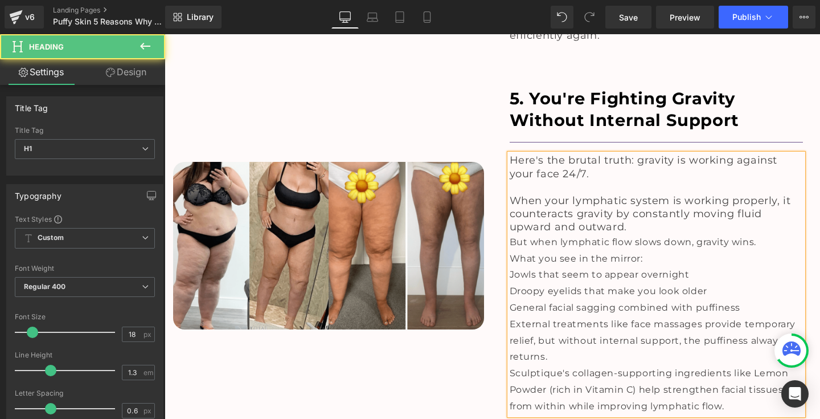
click at [683, 194] on h1 "When your lymphatic system is working properly, it counteracts gravity by const…" at bounding box center [657, 214] width 294 height 40
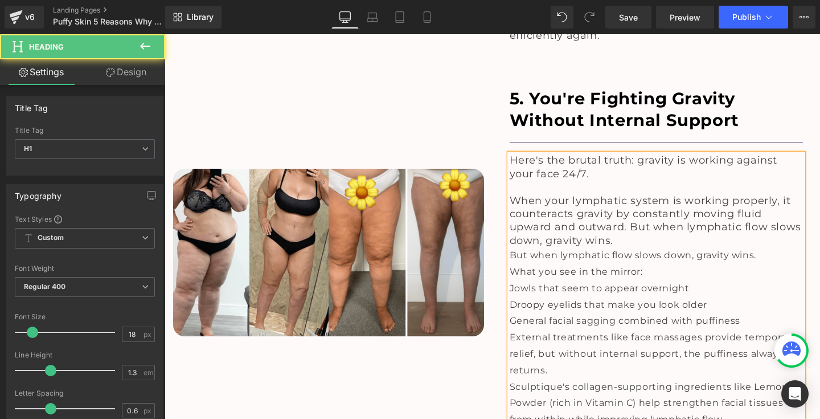
click at [628, 194] on span "When your lymphatic system is working properly, it counteracts gravity by const…" at bounding box center [656, 220] width 292 height 52
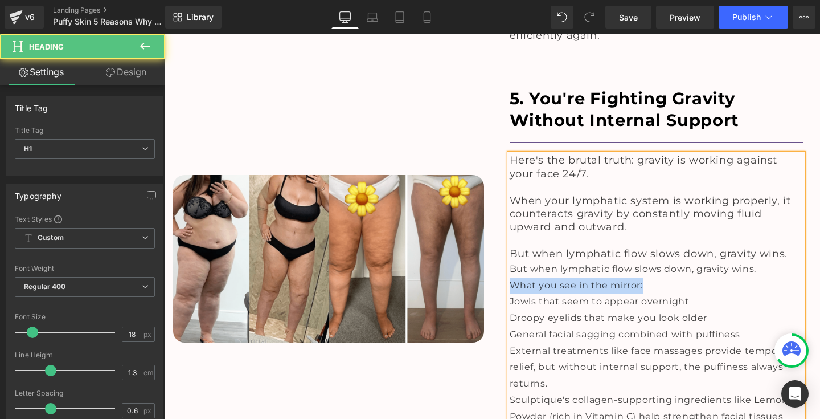
drag, startPoint x: 509, startPoint y: 219, endPoint x: 663, endPoint y: 220, distance: 153.7
click at [663, 277] on div "What you see in the mirror:" at bounding box center [657, 285] width 294 height 17
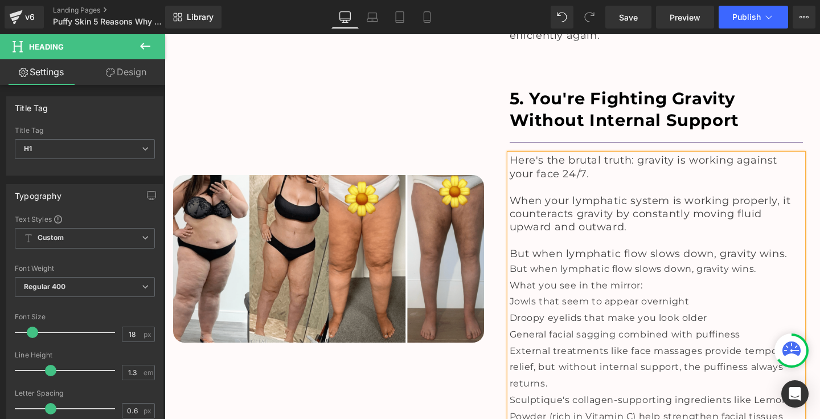
click at [787, 247] on h1 "But when lymphatic flow slows down, gravity wins." at bounding box center [657, 253] width 294 height 13
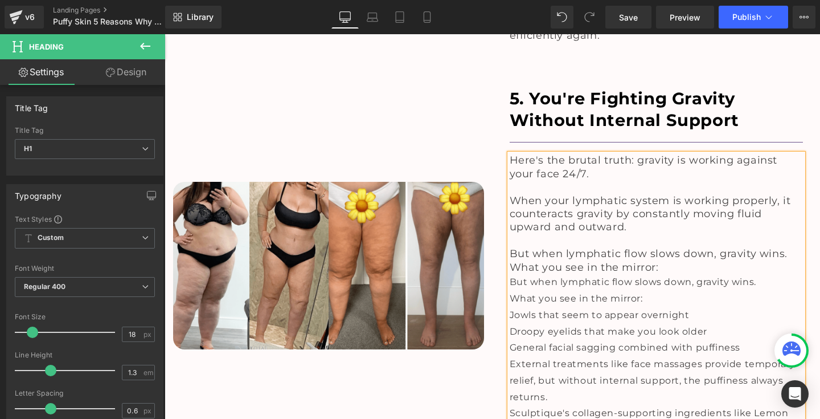
click at [510, 247] on span "But when lymphatic flow slows down, gravity wins. What you see in the mirror:" at bounding box center [649, 260] width 278 height 26
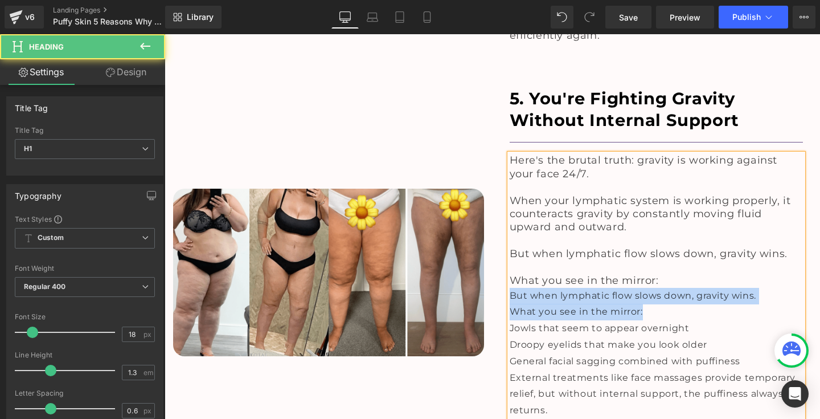
drag, startPoint x: 508, startPoint y: 230, endPoint x: 655, endPoint y: 249, distance: 148.1
click at [655, 249] on div "Here's the brutal truth: gravity is working against your face 24/7. When your l…" at bounding box center [657, 311] width 294 height 314
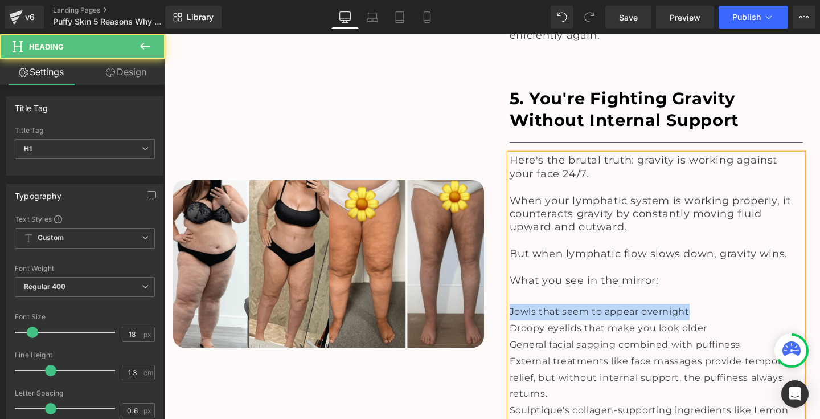
drag, startPoint x: 507, startPoint y: 246, endPoint x: 711, endPoint y: 245, distance: 203.8
click at [711, 303] on div "Jowls that seem to appear overnight" at bounding box center [657, 311] width 294 height 17
click at [674, 274] on h1 "What you see in the mirror:" at bounding box center [657, 280] width 294 height 13
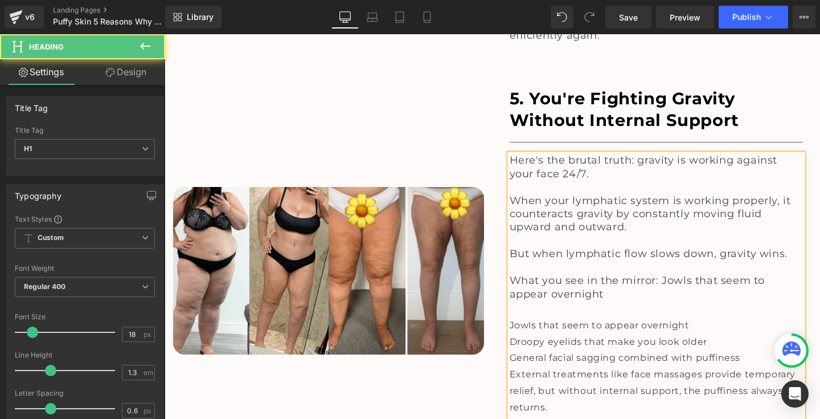
click at [659, 274] on span "What you see in the mirror: Jowls that seem to appear overnight" at bounding box center [638, 287] width 256 height 26
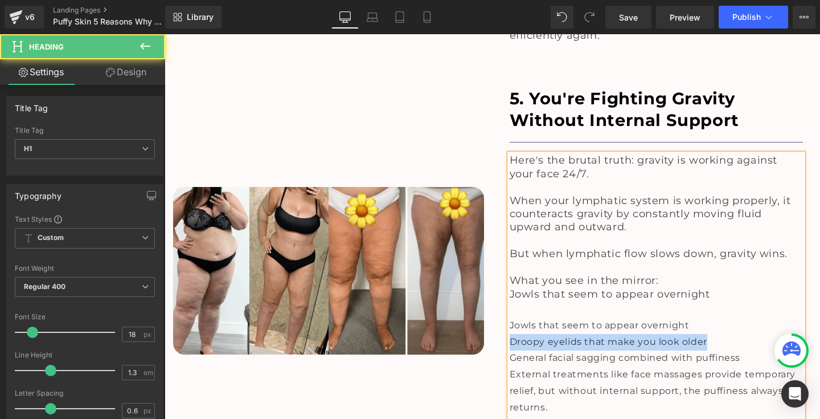
drag, startPoint x: 507, startPoint y: 275, endPoint x: 722, endPoint y: 274, distance: 214.7
click at [722, 334] on div "Droopy eyelids that make you look older" at bounding box center [657, 342] width 294 height 17
click at [744, 288] on h1 "Jowls that seem to appear overnight" at bounding box center [657, 294] width 294 height 13
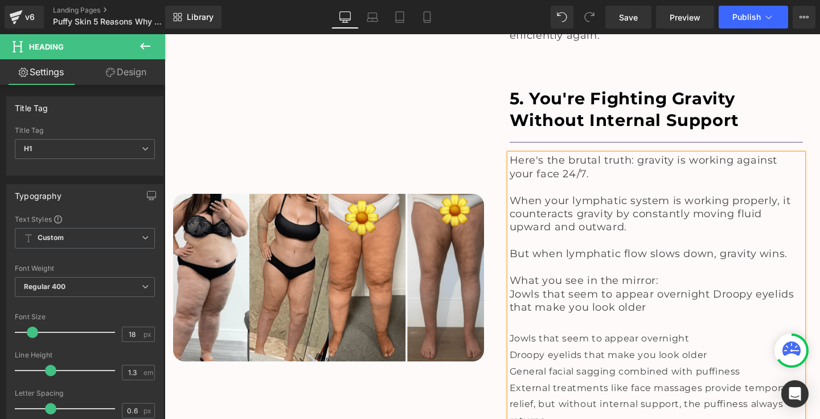
click at [709, 288] on span "Jowls that seem to appear overnight Droopy eyelids that make you look older" at bounding box center [652, 301] width 285 height 26
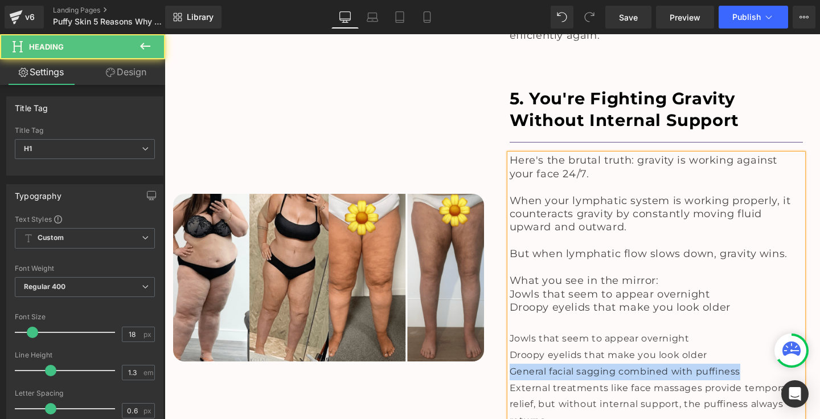
drag, startPoint x: 508, startPoint y: 307, endPoint x: 787, endPoint y: 306, distance: 278.4
click at [787, 363] on div "General facial sagging combined with puffiness" at bounding box center [657, 371] width 294 height 17
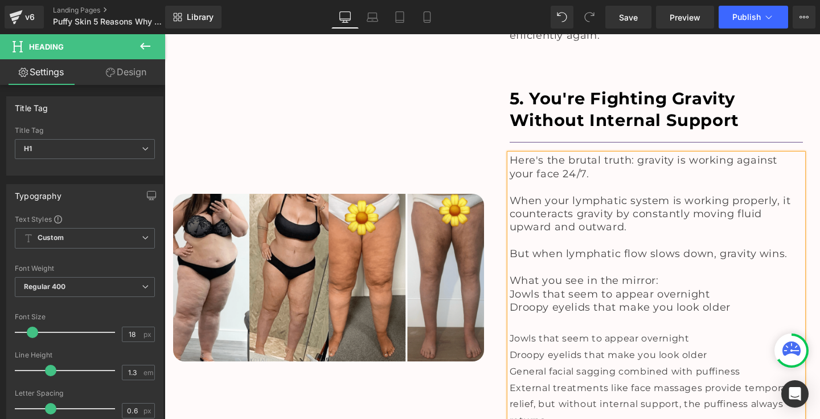
click at [742, 301] on h1 "Droopy eyelids that make you look older" at bounding box center [657, 307] width 294 height 13
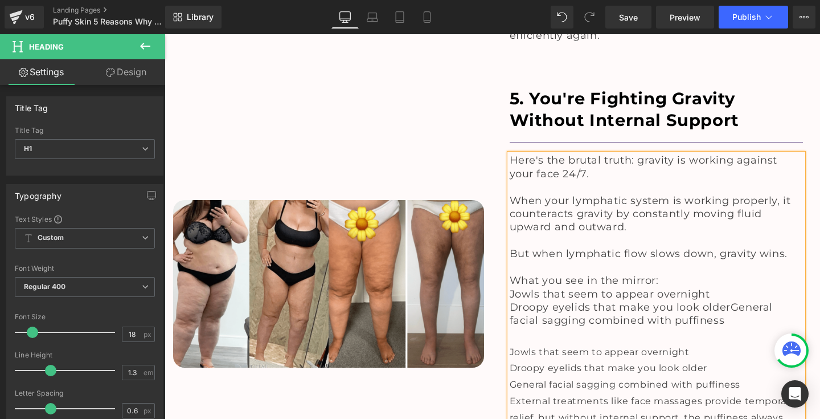
click at [726, 301] on span "Droopy eyelids that make you look olderGeneral facial sagging combined with puf…" at bounding box center [642, 314] width 264 height 26
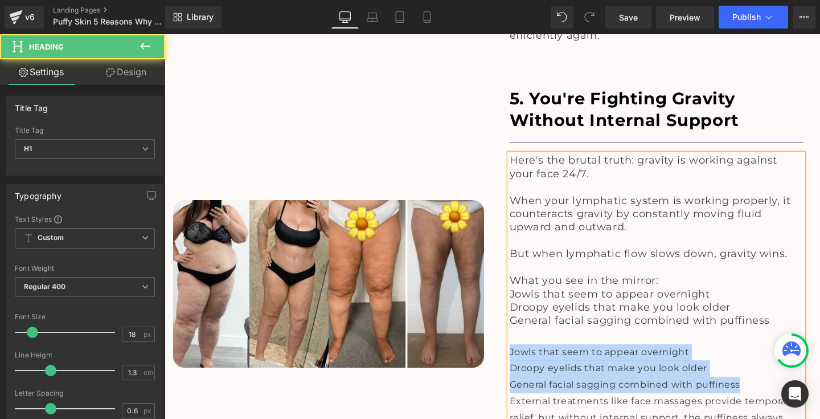
drag, startPoint x: 746, startPoint y: 316, endPoint x: 503, endPoint y: 284, distance: 245.8
click at [503, 284] on div "5. You're Fighting Gravity Without Internal Support Heading Separator Here's th…" at bounding box center [656, 290] width 311 height 404
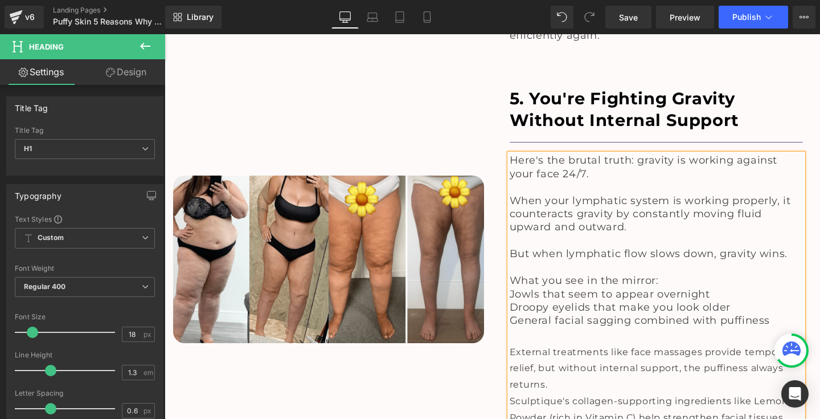
click at [510, 288] on span "Jowls that seem to appear overnight" at bounding box center [610, 294] width 200 height 13
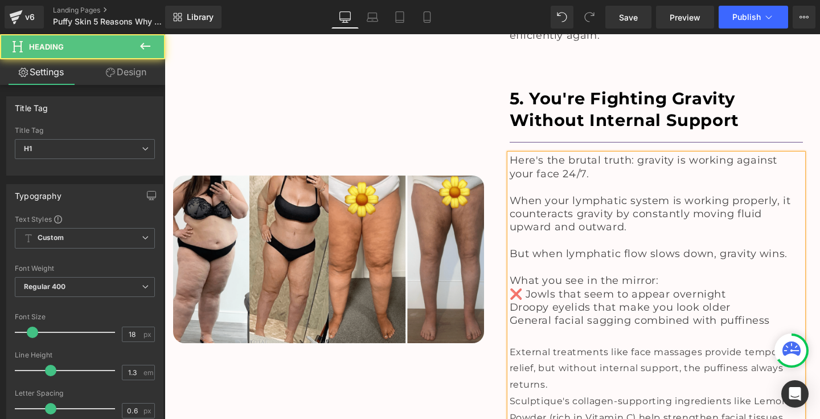
click at [510, 301] on span "Droopy eyelids that make you look older" at bounding box center [620, 307] width 221 height 13
click at [510, 314] on span "General facial sagging combined with puffiness" at bounding box center [640, 320] width 261 height 13
drag, startPoint x: 655, startPoint y: 214, endPoint x: 509, endPoint y: 214, distance: 145.8
click at [510, 274] on span "What you see in the mirror:" at bounding box center [584, 280] width 149 height 13
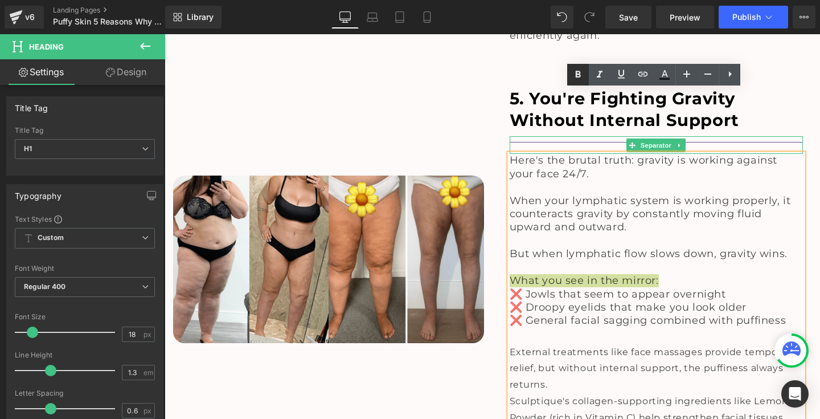
click at [585, 72] on icon at bounding box center [578, 75] width 14 height 14
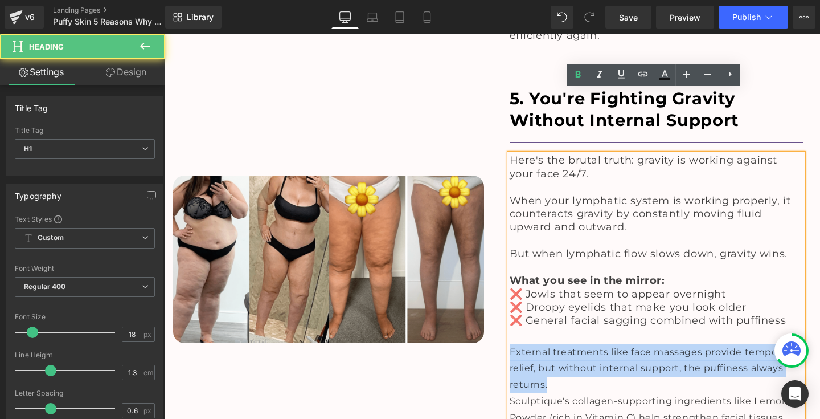
drag, startPoint x: 509, startPoint y: 284, endPoint x: 573, endPoint y: 316, distance: 71.8
click at [573, 344] on div "External treatments like face massages provide temporary relief, but without in…" at bounding box center [657, 368] width 294 height 49
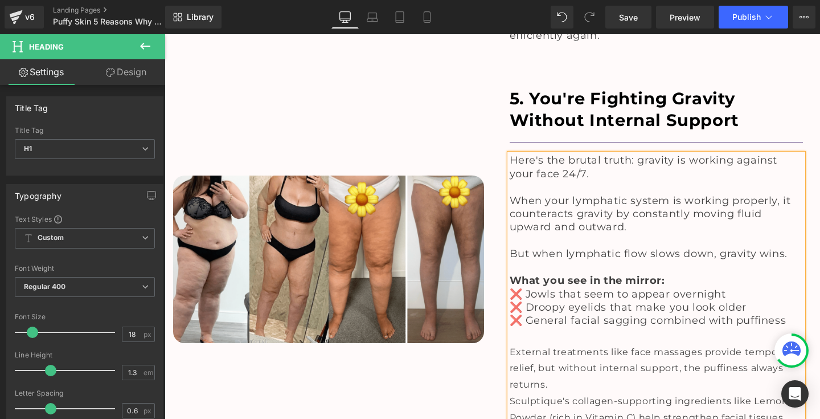
click at [789, 314] on h1 "❌ General facial sagging combined with puffiness" at bounding box center [657, 320] width 294 height 13
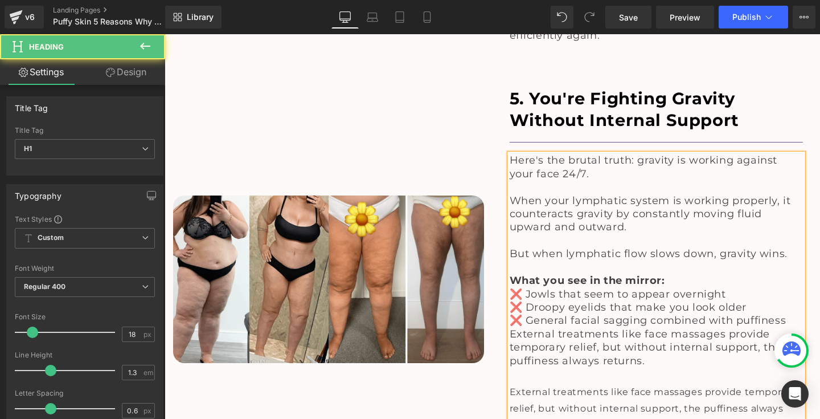
click at [510, 314] on span "❌ General facial sagging combined with puffiness External treatments like face …" at bounding box center [648, 340] width 277 height 52
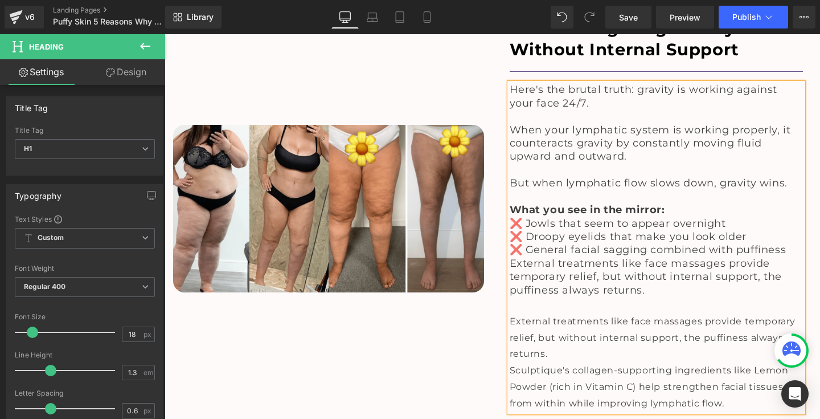
scroll to position [3210, 0]
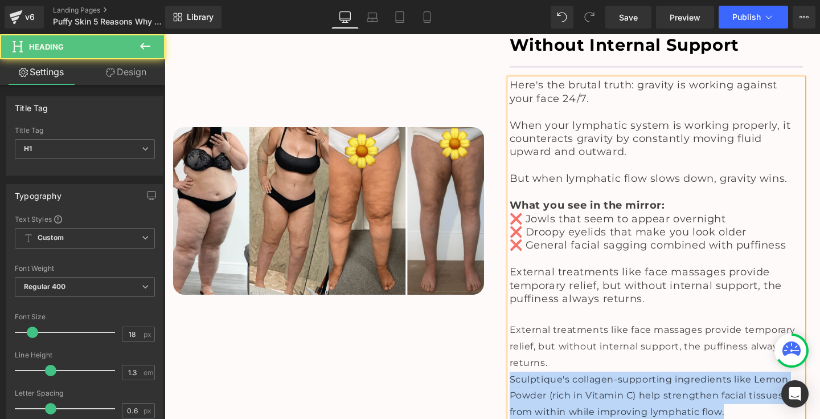
drag, startPoint x: 507, startPoint y: 311, endPoint x: 726, endPoint y: 342, distance: 220.7
click at [726, 371] on div "Sculptique's collagen-supporting ingredients like Lemon Powder (rich in Vitamin…" at bounding box center [657, 395] width 294 height 49
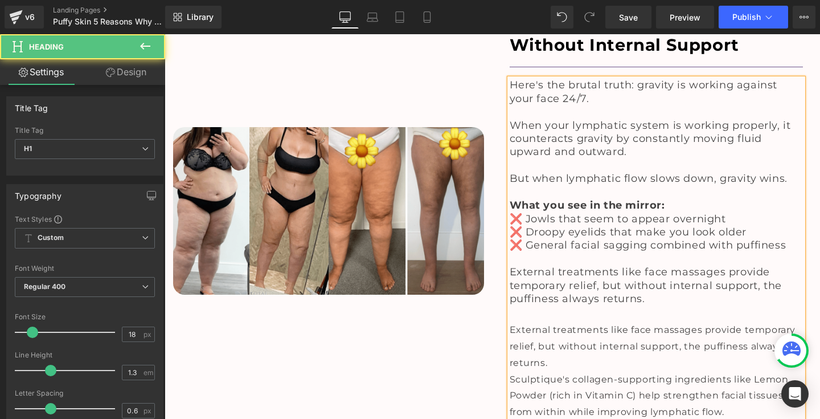
click at [668, 265] on h1 "External treatments like face massages provide temporary relief, but without in…" at bounding box center [657, 285] width 294 height 40
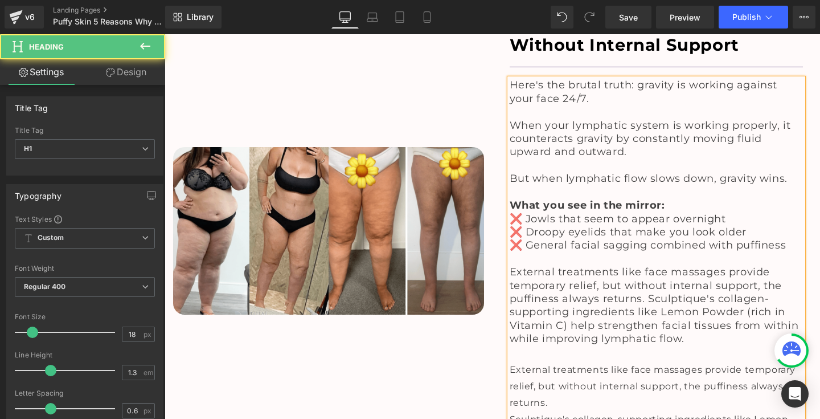
click at [645, 265] on span "External treatments like face massages provide temporary relief, but without in…" at bounding box center [654, 304] width 289 height 79
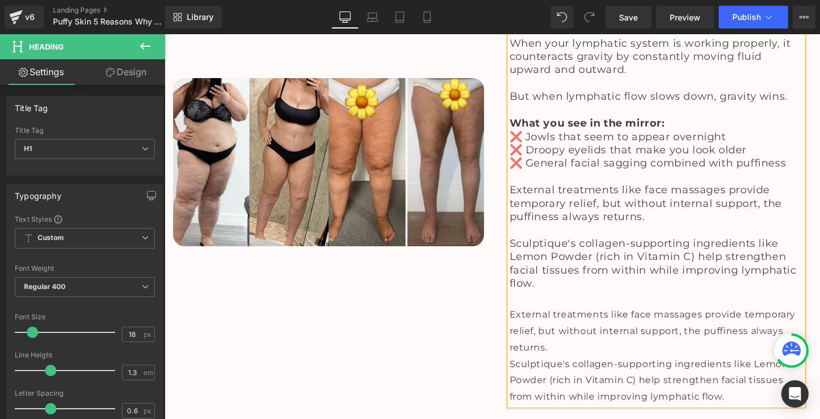
scroll to position [3295, 0]
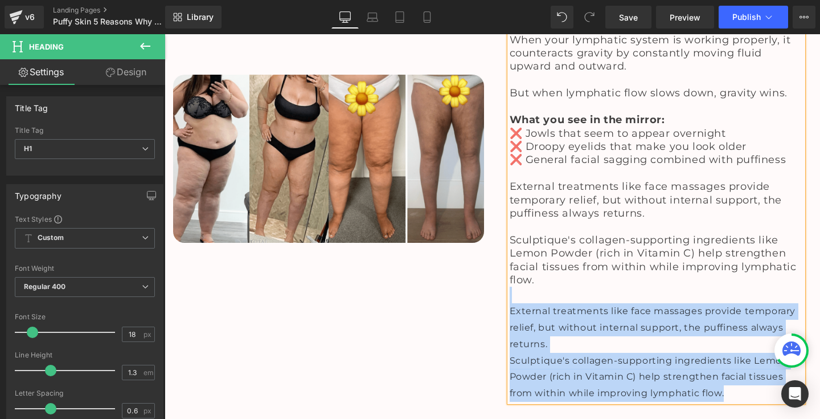
drag, startPoint x: 729, startPoint y: 323, endPoint x: 506, endPoint y: 221, distance: 245.1
click at [510, 222] on div "Here's the brutal truth: gravity is working against your face 24/7. When your l…" at bounding box center [657, 197] width 294 height 408
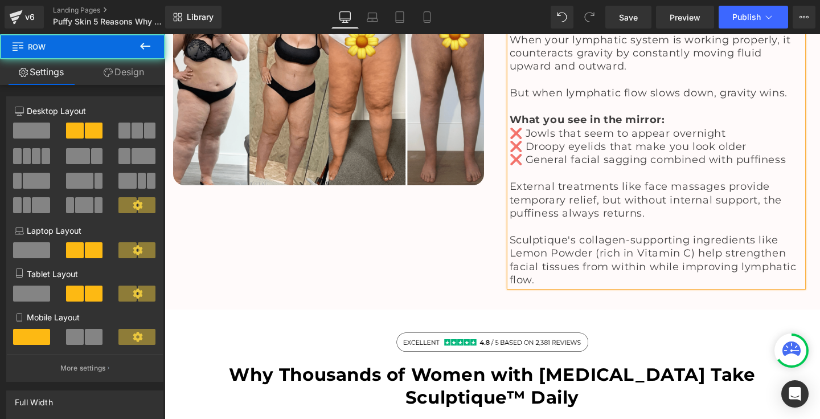
click at [407, 208] on div "Image" at bounding box center [329, 101] width 328 height 382
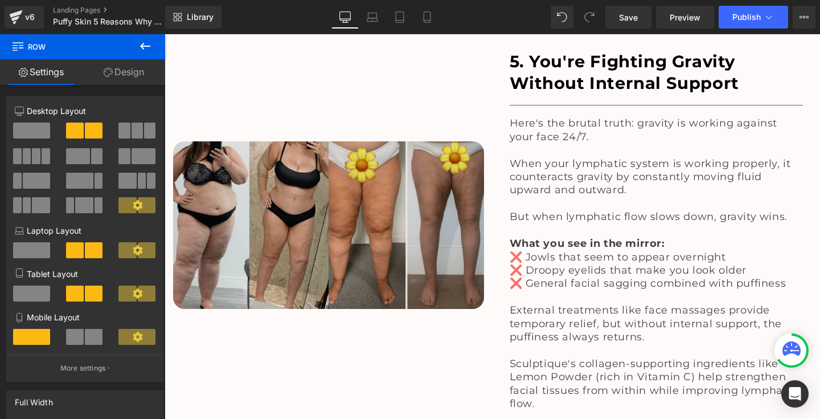
scroll to position [3209, 0]
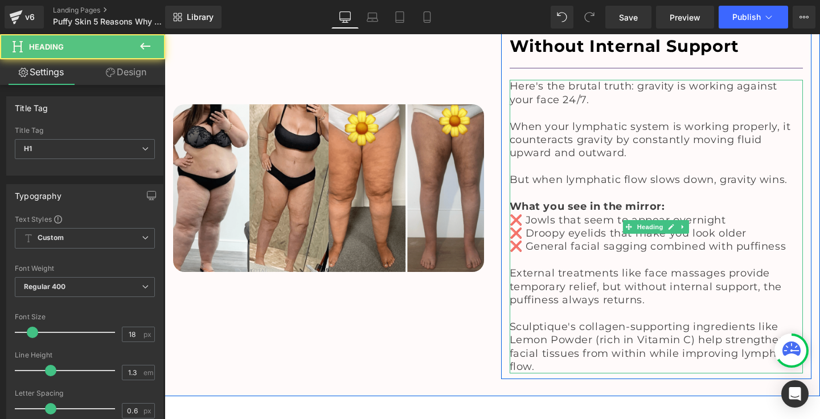
click at [533, 320] on span "Sculptique's collagen-supporting ingredients like Lemon Powder (rich in Vitamin…" at bounding box center [653, 346] width 287 height 52
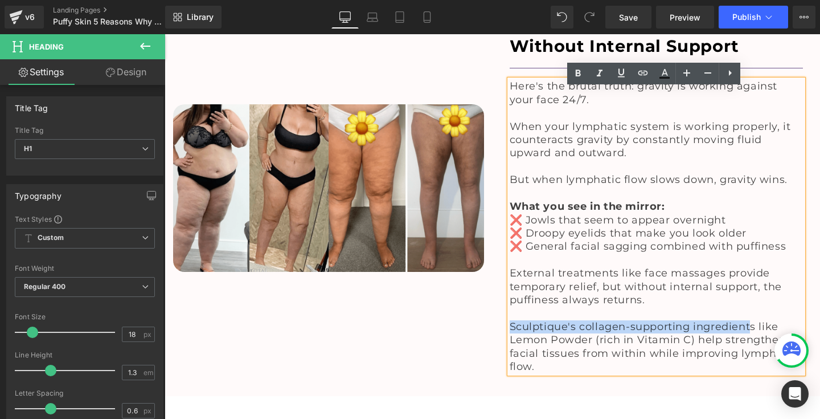
drag, startPoint x: 508, startPoint y: 260, endPoint x: 746, endPoint y: 256, distance: 237.5
click at [746, 320] on span "Sculptique's collagen-supporting ingredients like Lemon Powder (rich in Vitamin…" at bounding box center [653, 346] width 287 height 52
click at [579, 320] on span "Sculptique's collagen-supporting ingredients like Lemon Powder (rich in Vitamin…" at bounding box center [653, 346] width 287 height 52
drag, startPoint x: 579, startPoint y: 260, endPoint x: 752, endPoint y: 261, distance: 173.7
click at [752, 320] on span "Sculptique's collagen-supporting ingredients like Lemon Powder (rich in Vitamin…" at bounding box center [653, 346] width 287 height 52
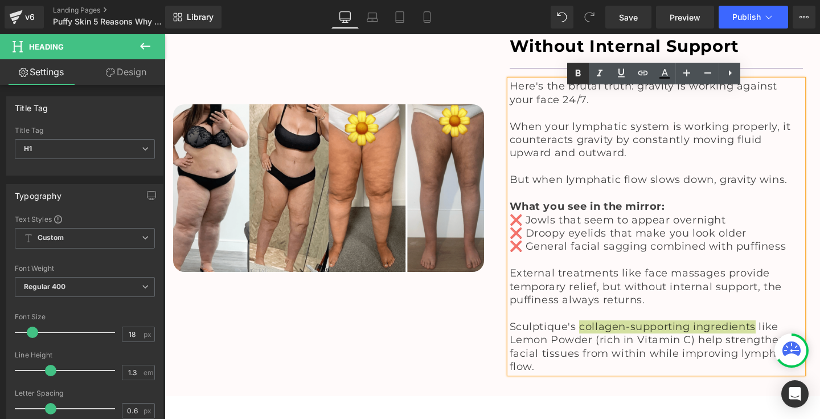
click at [579, 76] on icon at bounding box center [578, 72] width 5 height 7
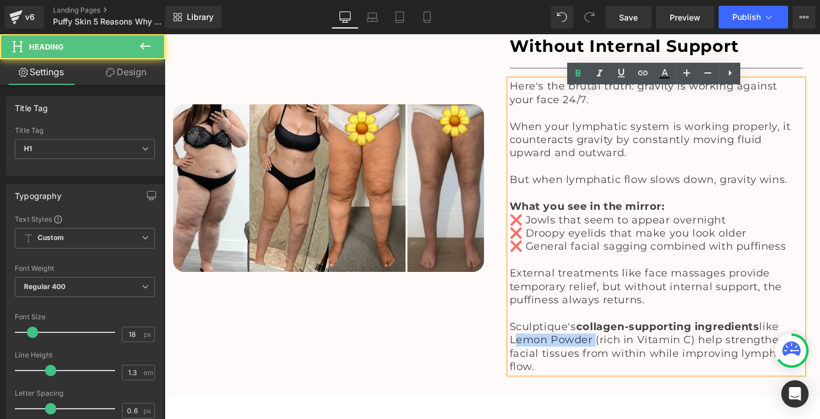
drag, startPoint x: 508, startPoint y: 271, endPoint x: 590, endPoint y: 272, distance: 82.0
click at [590, 320] on span "Sculptique's collagen-supporting ingredients like Lemon Powder (rich in Vitamin…" at bounding box center [653, 346] width 287 height 52
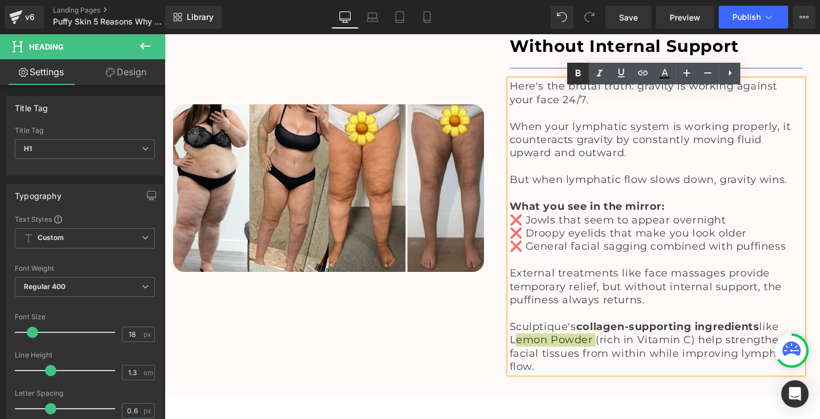
click at [580, 72] on icon at bounding box center [578, 72] width 5 height 7
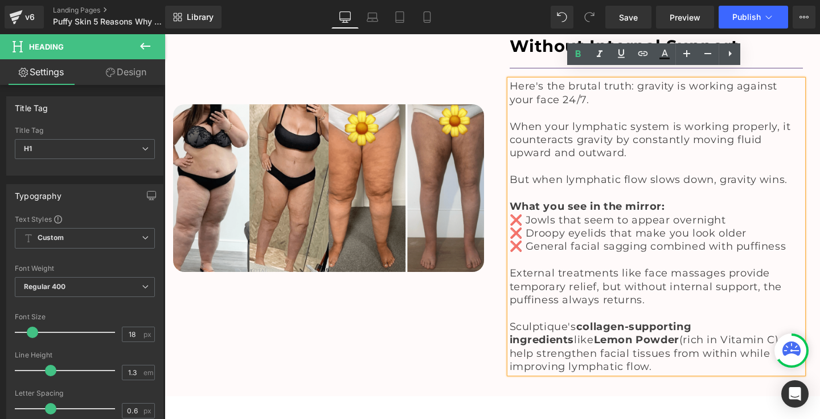
scroll to position [3078, 0]
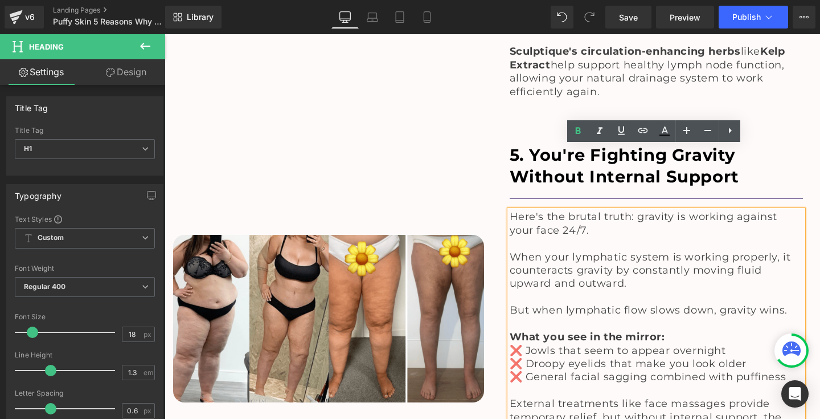
click at [419, 127] on div "Image" at bounding box center [329, 318] width 328 height 382
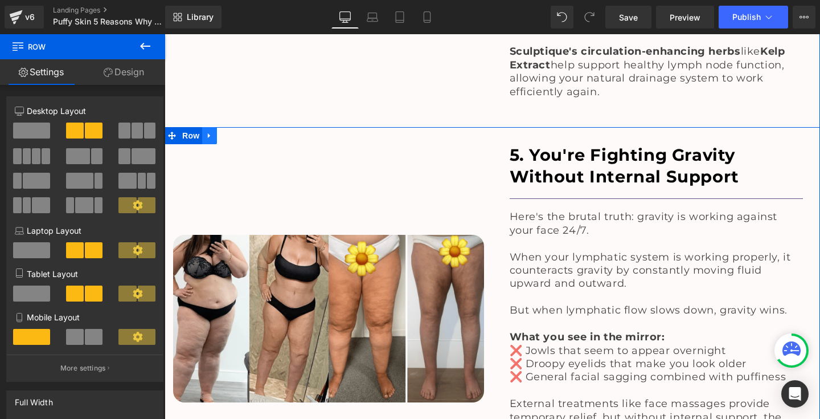
click at [211, 132] on icon at bounding box center [210, 136] width 8 height 9
click at [222, 132] on icon at bounding box center [224, 136] width 8 height 8
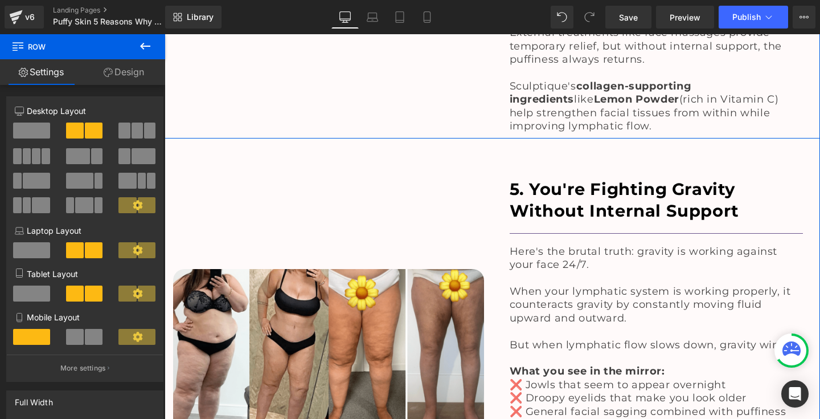
scroll to position [3461, 0]
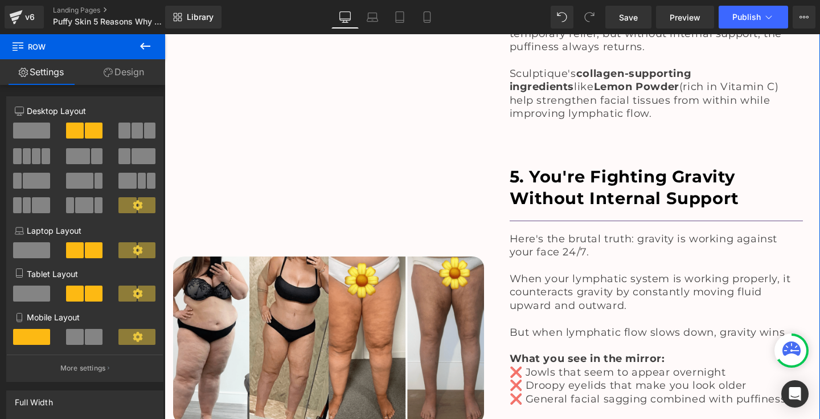
click at [633, 166] on div "5. You're Fighting Gravity Without Internal Support Heading" at bounding box center [657, 187] width 294 height 43
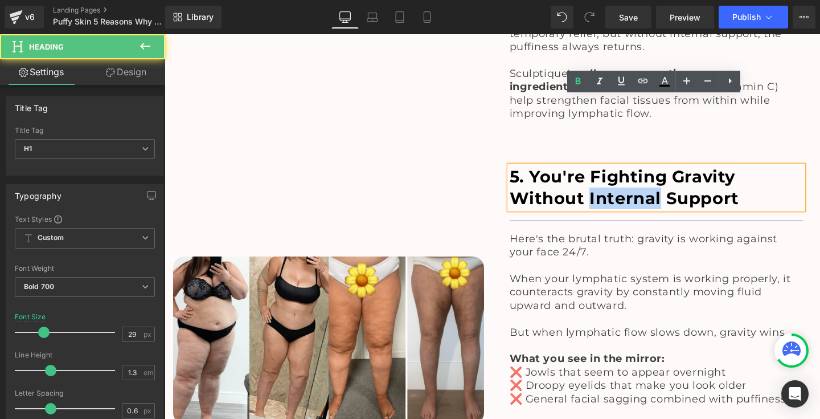
click at [633, 166] on h1 "5. You're Fighting Gravity Without Internal Support" at bounding box center [657, 187] width 294 height 43
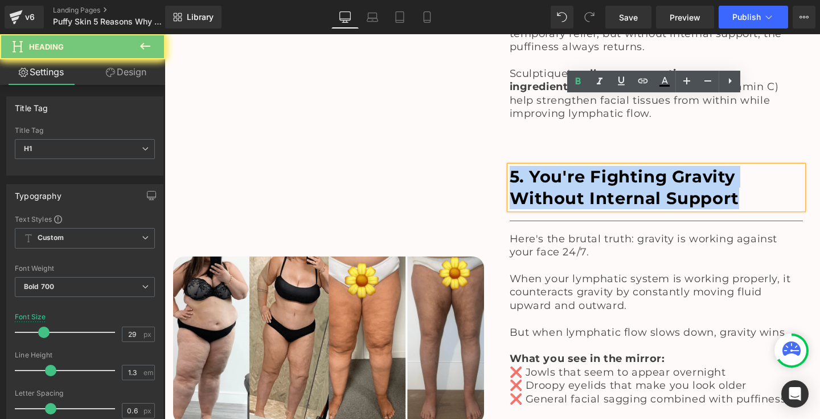
click at [633, 166] on h1 "5. You're Fighting Gravity Without Internal Support" at bounding box center [657, 187] width 294 height 43
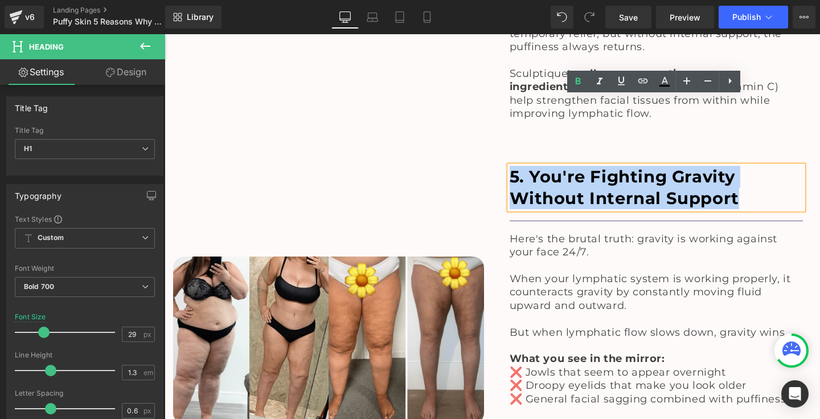
paste div
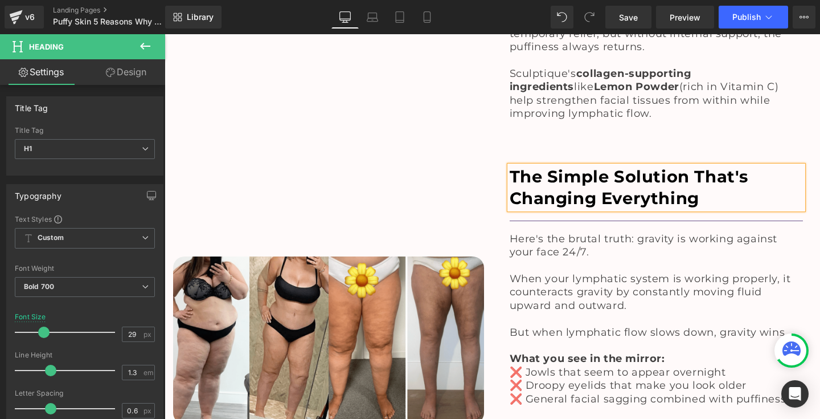
click at [311, 155] on div "Image" at bounding box center [329, 340] width 328 height 382
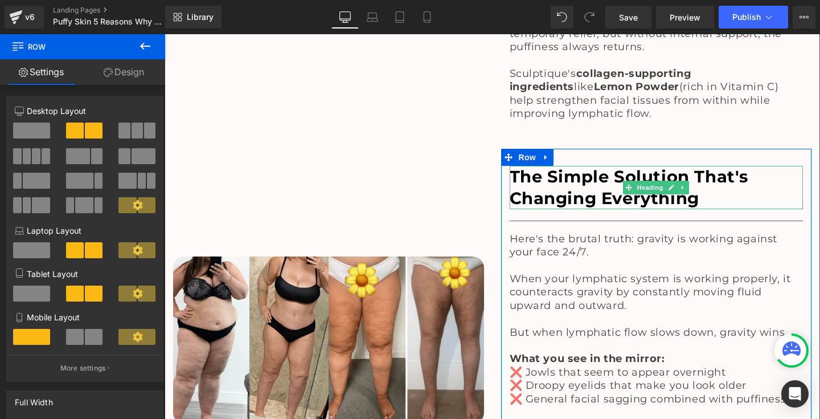
click at [560, 166] on h1 "The Simple Solution That's Changing Everything" at bounding box center [657, 187] width 294 height 43
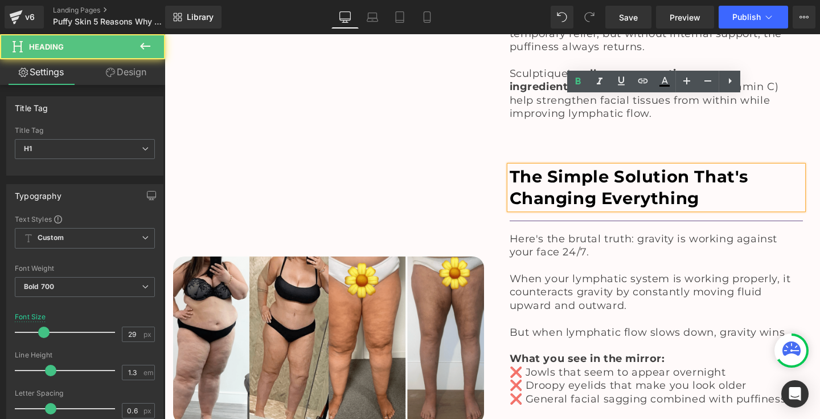
click at [538, 259] on h1 at bounding box center [657, 265] width 294 height 13
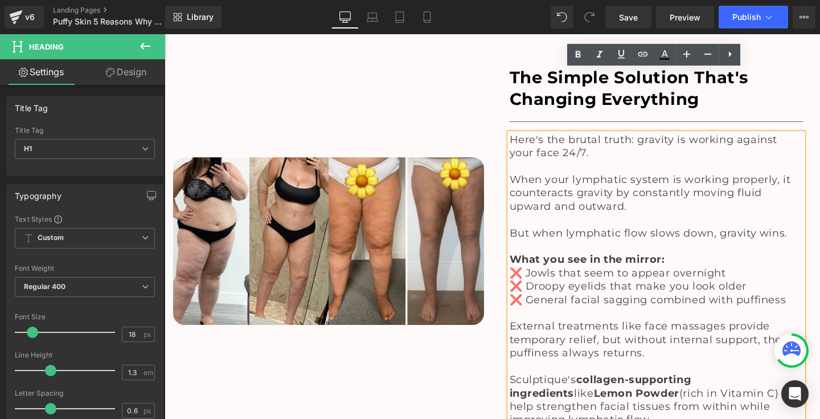
scroll to position [3561, 0]
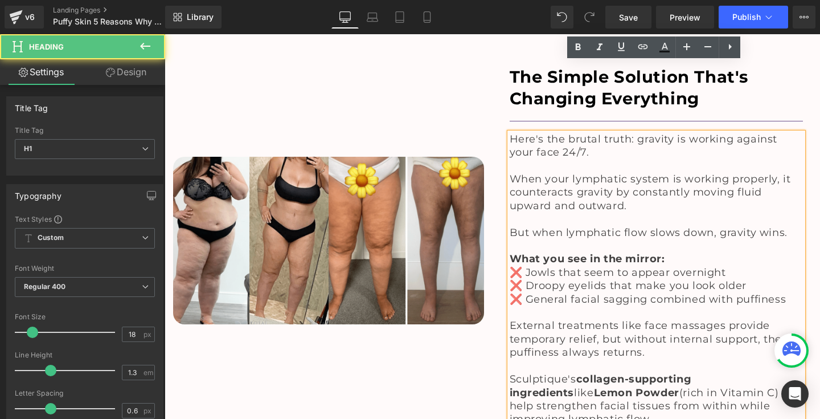
drag, startPoint x: 508, startPoint y: 72, endPoint x: 556, endPoint y: 344, distance: 276.2
click at [556, 344] on div "Here's the brutal truth: gravity is working against your face 24/7. When your l…" at bounding box center [657, 279] width 294 height 293
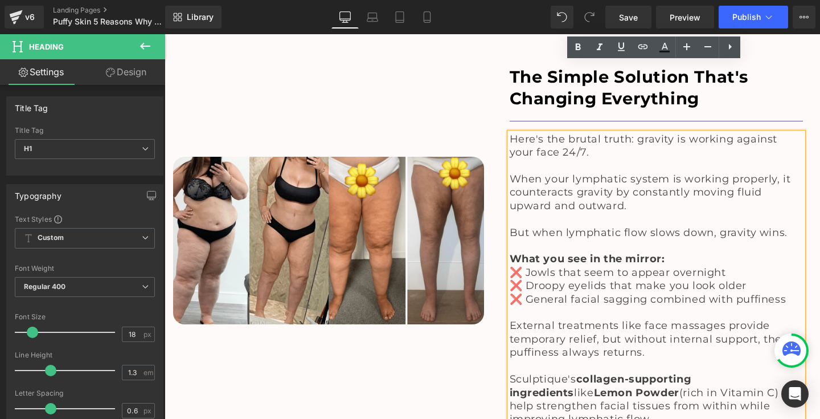
paste div
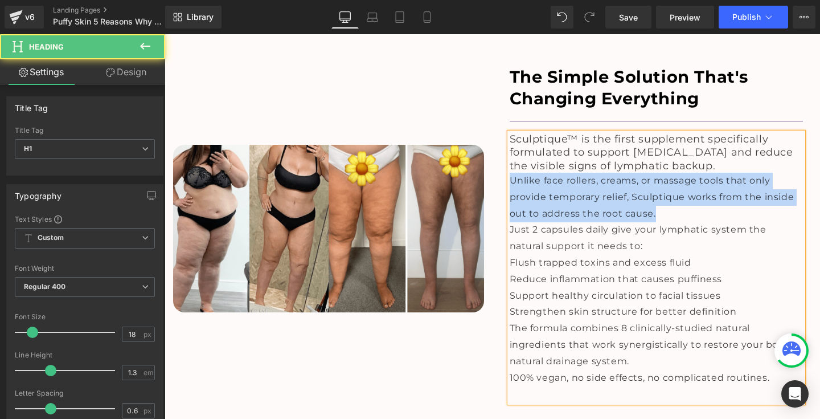
drag, startPoint x: 508, startPoint y: 110, endPoint x: 668, endPoint y: 142, distance: 163.8
click at [669, 173] on div "Unlike face rollers, creams, or massage tools that only provide temporary relie…" at bounding box center [657, 197] width 294 height 49
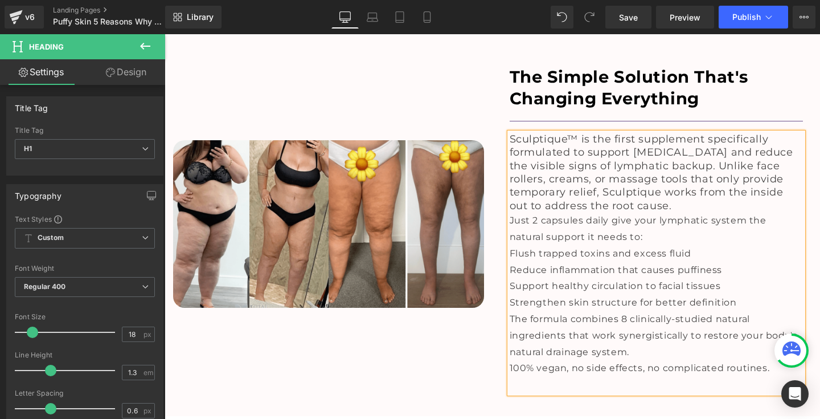
click at [756, 133] on span "Sculptique™ is the first supplement specifically formulated to support [MEDICAL…" at bounding box center [652, 172] width 284 height 79
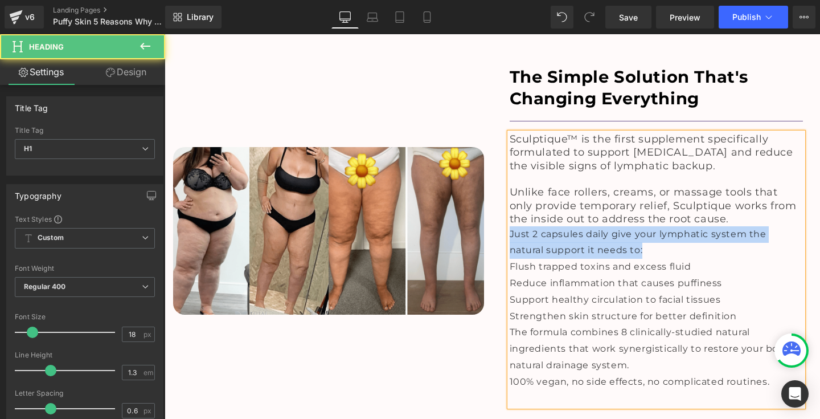
drag, startPoint x: 507, startPoint y: 163, endPoint x: 606, endPoint y: 174, distance: 99.1
click at [606, 226] on div "Just 2 capsules daily give your lymphatic system the natural support it needs t…" at bounding box center [657, 242] width 294 height 33
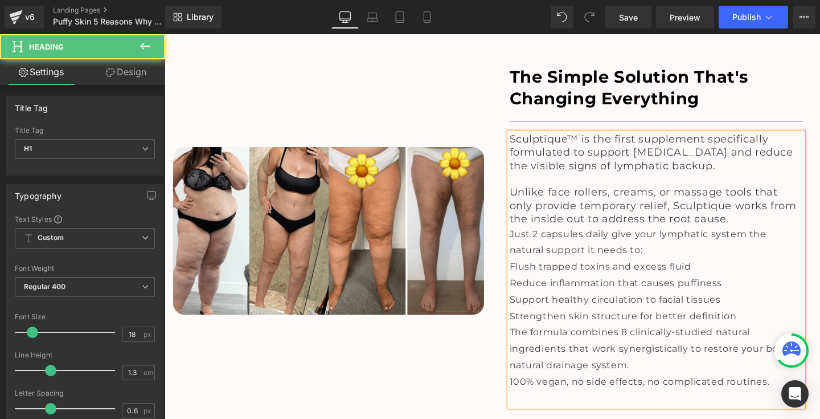
click at [719, 186] on h1 "Unlike face rollers, creams, or massage tools that only provide temporary relie…" at bounding box center [657, 206] width 294 height 40
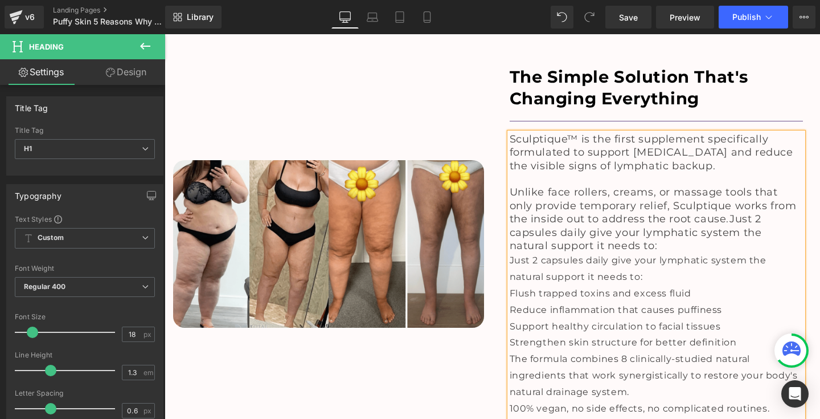
click at [706, 186] on span "Unlike face rollers, creams, or massage tools that only provide temporary relie…" at bounding box center [653, 219] width 287 height 66
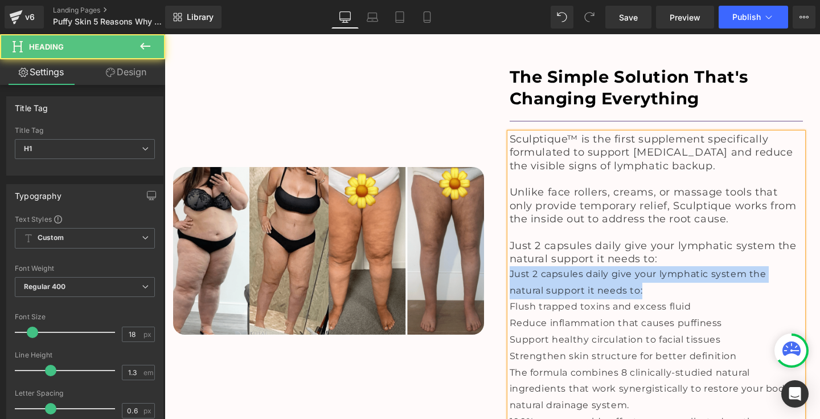
drag, startPoint x: 507, startPoint y: 203, endPoint x: 615, endPoint y: 222, distance: 109.9
click at [615, 266] on div "Just 2 capsules daily give your lymphatic system the natural support it needs t…" at bounding box center [657, 282] width 294 height 33
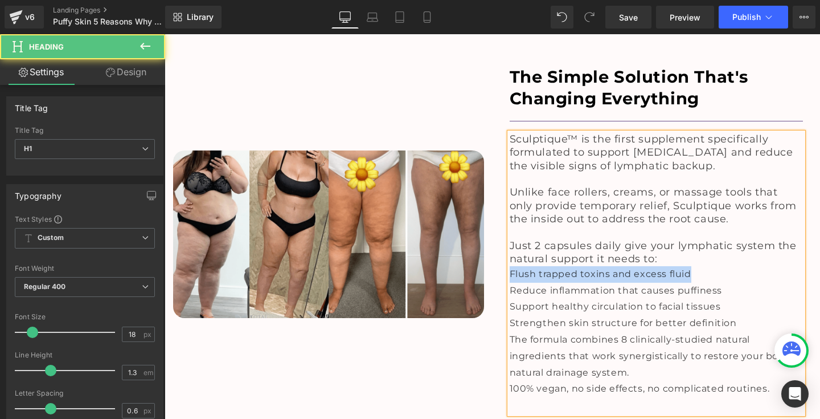
drag, startPoint x: 507, startPoint y: 202, endPoint x: 718, endPoint y: 202, distance: 210.7
click at [718, 266] on div "Flush trapped toxins and excess fluid" at bounding box center [657, 274] width 294 height 17
click at [676, 239] on h1 "Just 2 capsules daily give your lymphatic system the natural support it needs t…" at bounding box center [657, 252] width 294 height 27
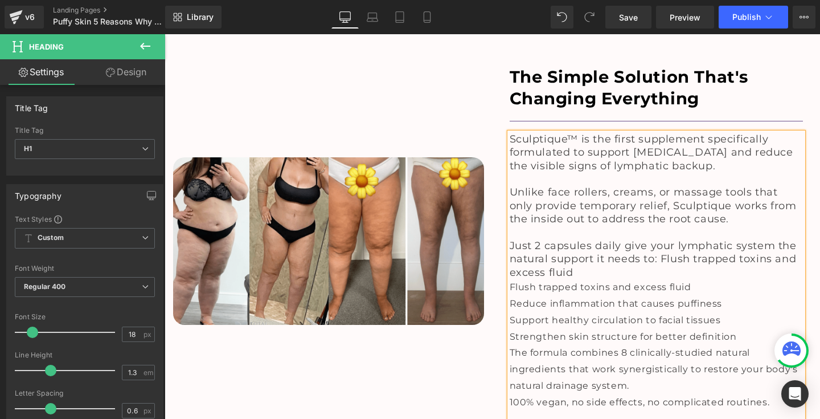
click at [658, 239] on span "Just 2 capsules daily give your lymphatic system the natural support it needs t…" at bounding box center [653, 258] width 287 height 39
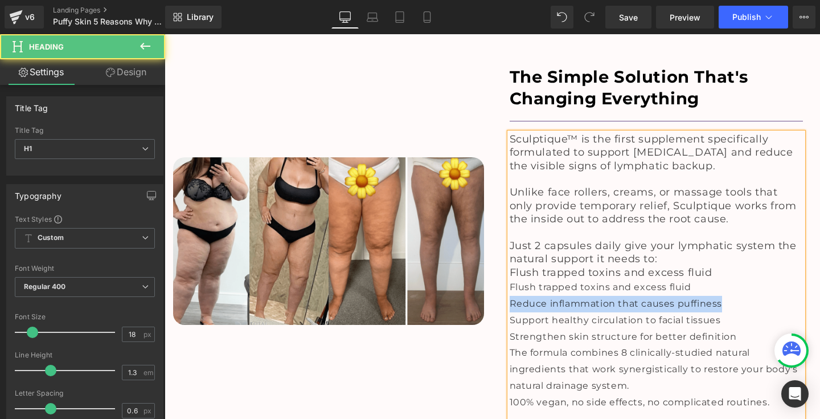
drag, startPoint x: 510, startPoint y: 229, endPoint x: 724, endPoint y: 229, distance: 214.7
click at [724, 296] on div "Reduce inflammation that causes puffiness" at bounding box center [657, 304] width 294 height 17
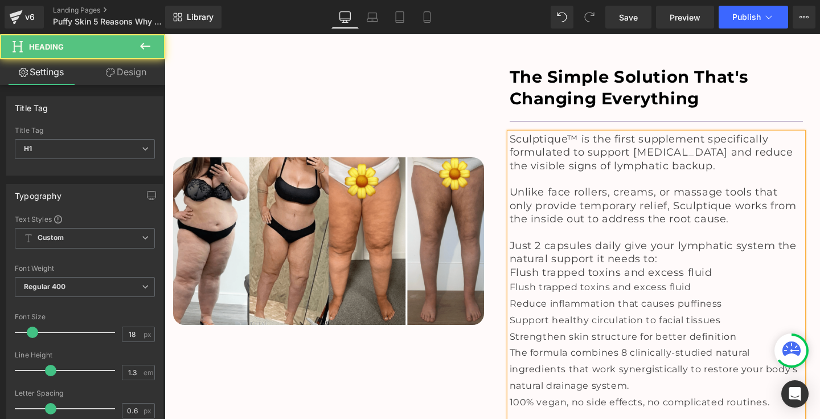
click at [720, 266] on h1 "Flush trapped toxins and excess fluid" at bounding box center [657, 272] width 294 height 13
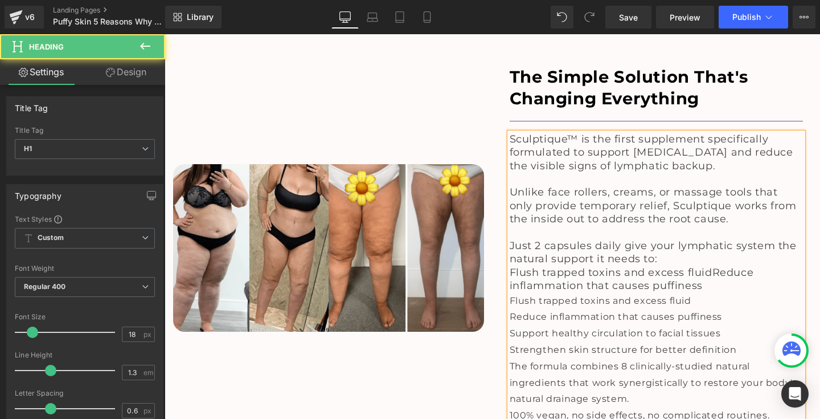
click at [711, 266] on span "Flush trapped toxins and excess fluidReduce inflammation that causes puffiness" at bounding box center [632, 279] width 244 height 26
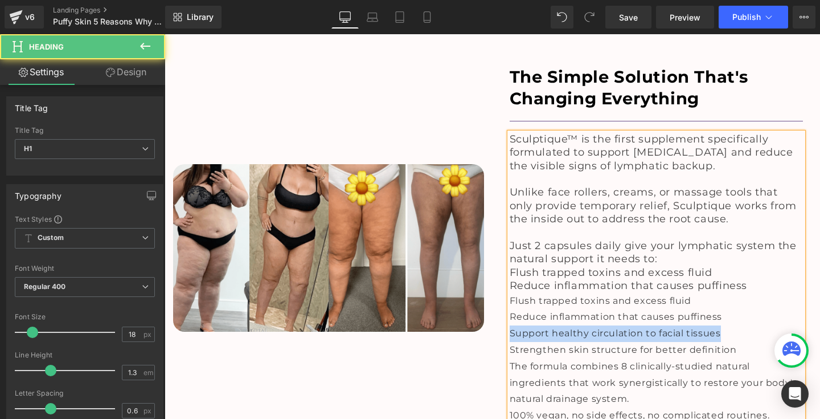
drag, startPoint x: 510, startPoint y: 259, endPoint x: 729, endPoint y: 260, distance: 219.8
click at [729, 325] on div "Support healthy circulation to facial tissues" at bounding box center [657, 333] width 294 height 17
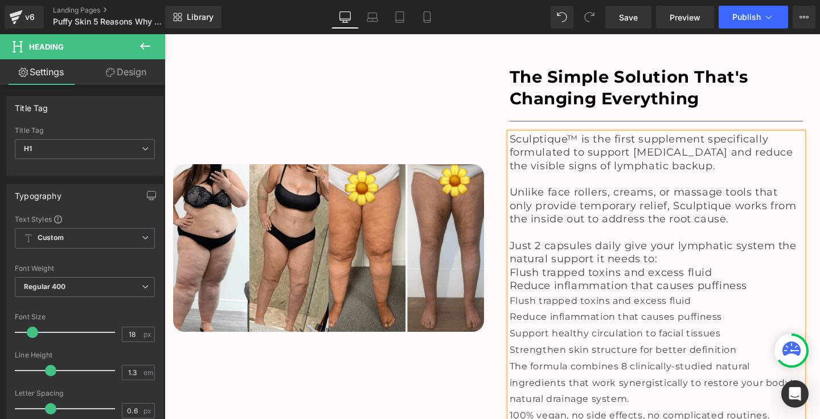
click at [753, 279] on h1 "Reduce inflammation that causes puffiness" at bounding box center [657, 285] width 294 height 13
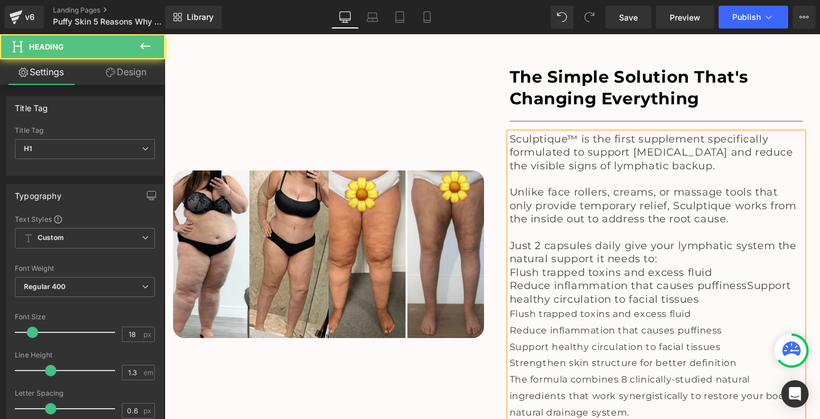
click at [745, 279] on span "Reduce inflammation that causes puffinessSupport healthy circulation to facial …" at bounding box center [650, 292] width 281 height 26
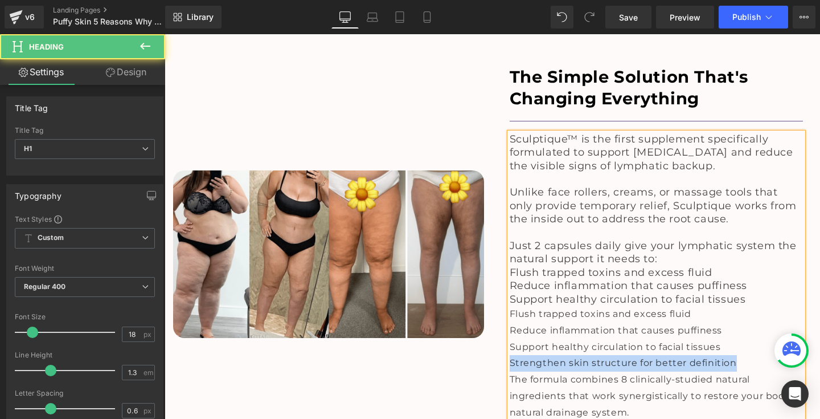
drag, startPoint x: 508, startPoint y: 289, endPoint x: 739, endPoint y: 292, distance: 230.6
click at [739, 355] on div "Strengthen skin structure for better definition" at bounding box center [657, 363] width 294 height 17
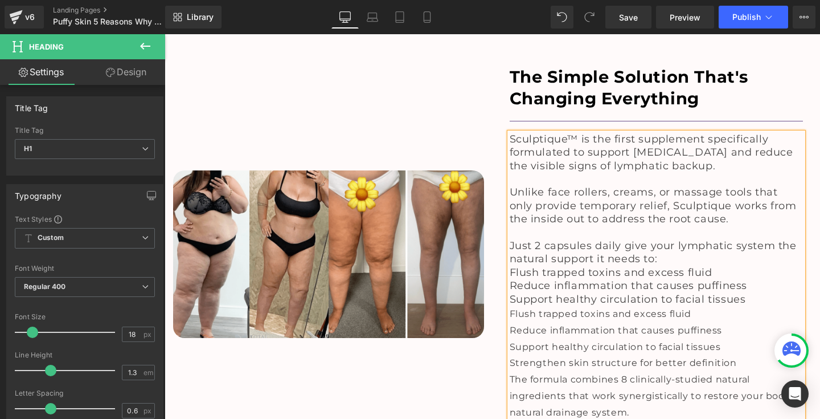
click at [759, 306] on div "Flush trapped toxins and excess fluid" at bounding box center [657, 314] width 294 height 17
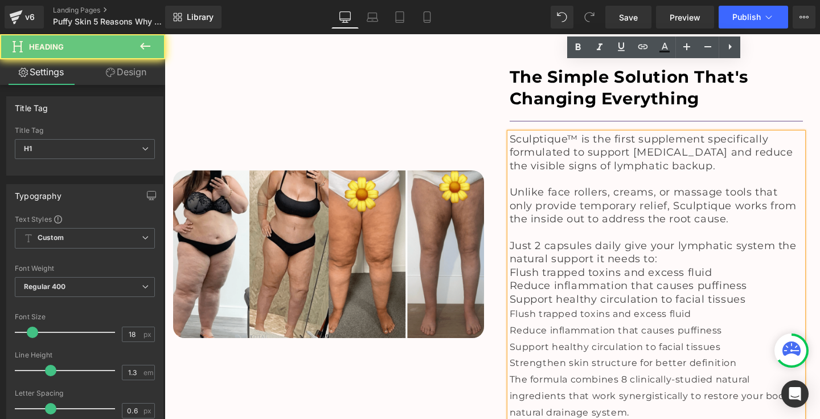
click at [755, 293] on h1 "Support healthy circulation to facial tissues" at bounding box center [657, 299] width 294 height 13
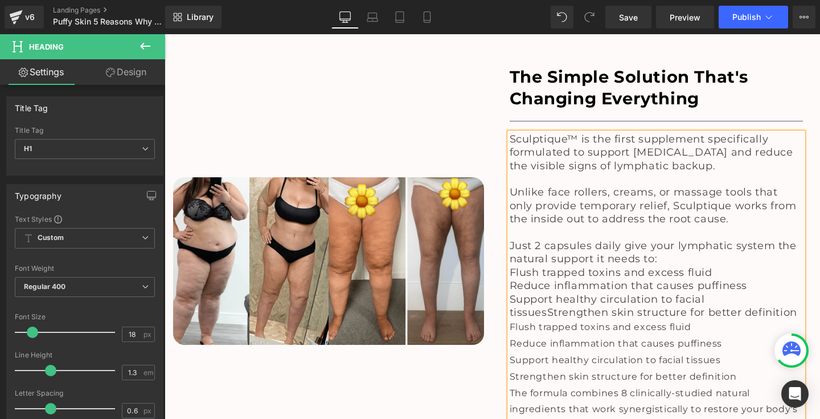
click at [543, 293] on span "Support healthy circulation to facial tissuesStrengthen skin structure for bett…" at bounding box center [654, 306] width 288 height 26
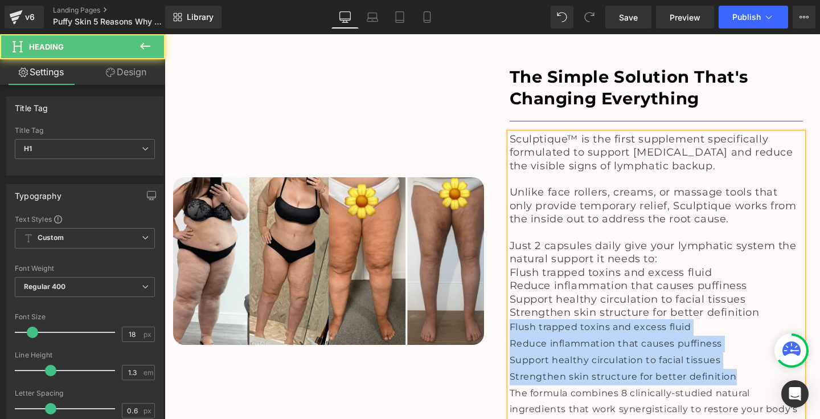
drag, startPoint x: 507, startPoint y: 255, endPoint x: 738, endPoint y: 299, distance: 235.4
click at [738, 299] on div "Sculptique™ is the first supplement specifically formulated to support [MEDICAL…" at bounding box center [657, 300] width 294 height 334
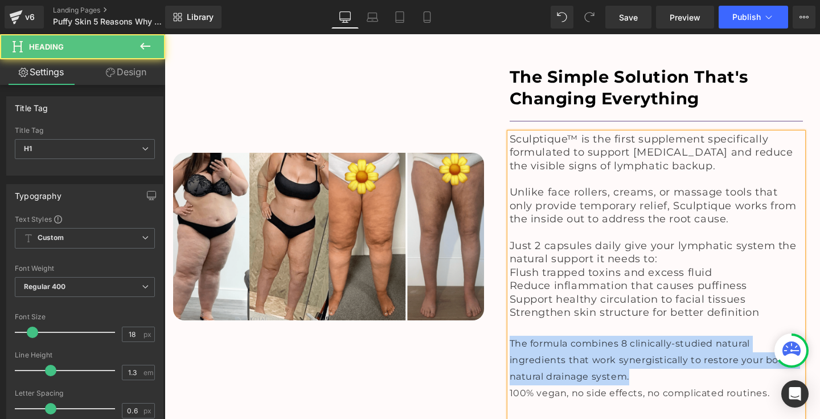
drag, startPoint x: 506, startPoint y: 270, endPoint x: 667, endPoint y: 303, distance: 163.9
click at [667, 303] on div "Sculptique™ is the first supplement specifically formulated to support [MEDICAL…" at bounding box center [657, 275] width 294 height 285
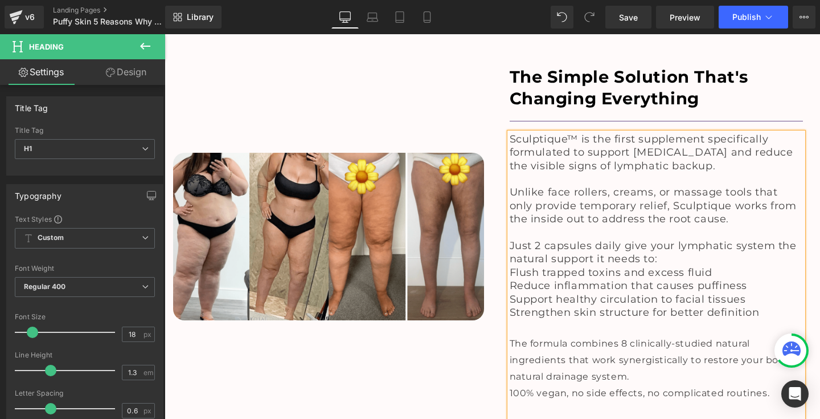
click at [766, 306] on h1 "Strengthen skin structure for better definition" at bounding box center [657, 312] width 294 height 13
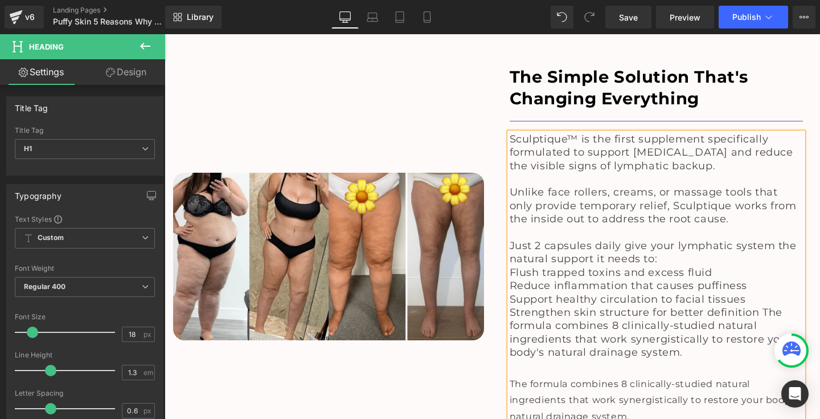
click at [763, 306] on span "Strengthen skin structure for better definition The formula combines 8 clinical…" at bounding box center [651, 332] width 282 height 52
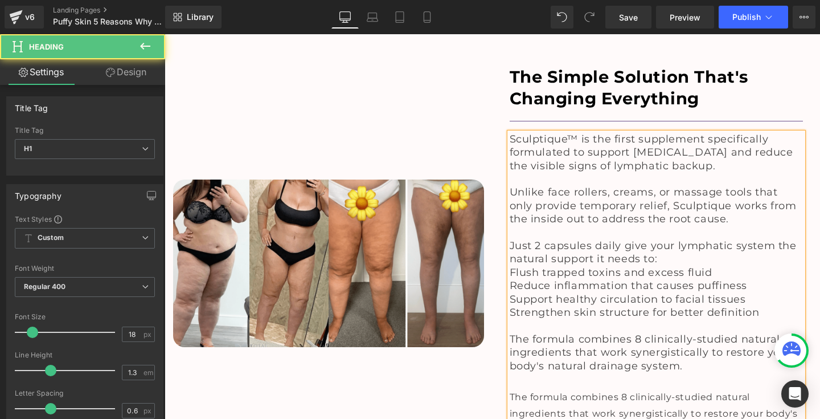
drag, startPoint x: 506, startPoint y: 372, endPoint x: 774, endPoint y: 373, distance: 268.2
click at [774, 373] on div "Sculptique™ is the first supplement specifically formulated to support [MEDICAL…" at bounding box center [657, 302] width 294 height 338
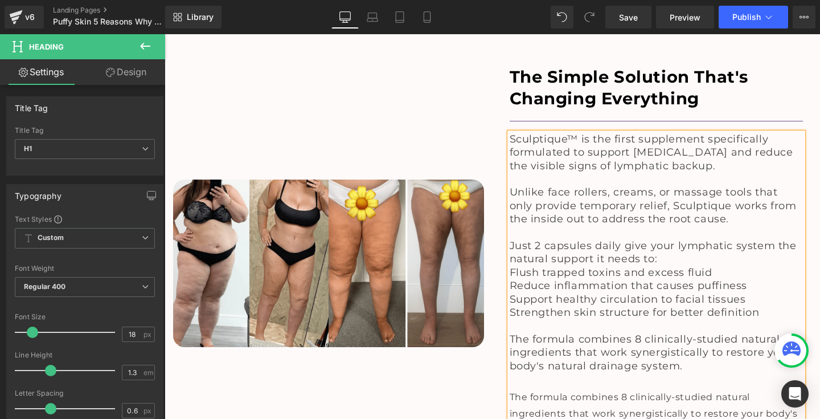
click at [700, 333] on h1 "The formula combines 8 clinically-studied natural ingredients that work synergi…" at bounding box center [657, 353] width 294 height 40
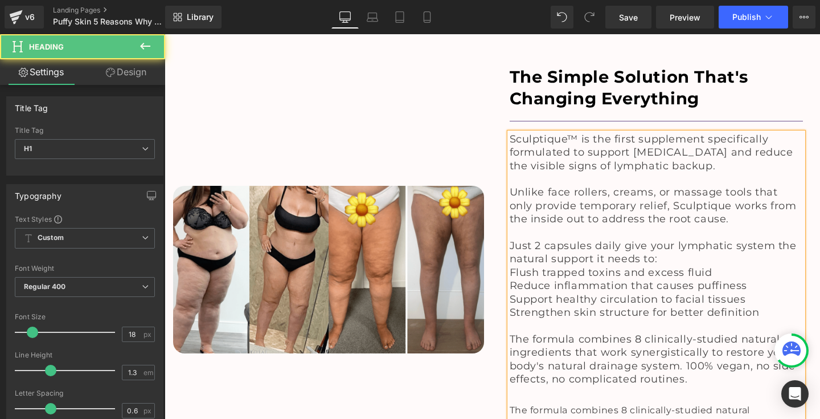
click at [680, 333] on span "The formula combines 8 clinically-studied natural ingredients that work synergi…" at bounding box center [653, 359] width 286 height 52
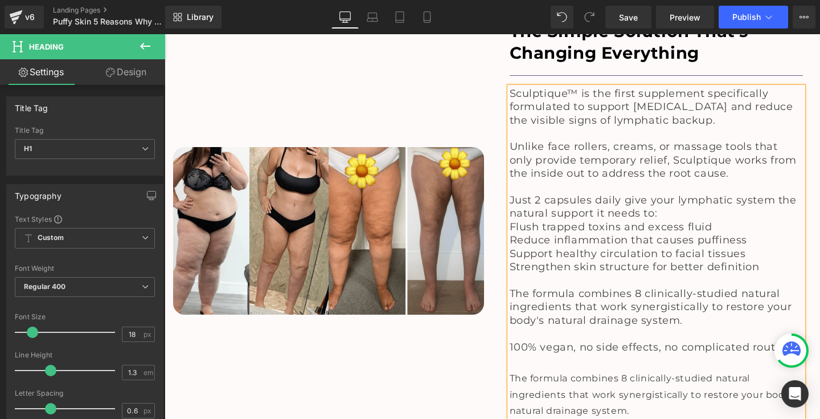
scroll to position [3617, 0]
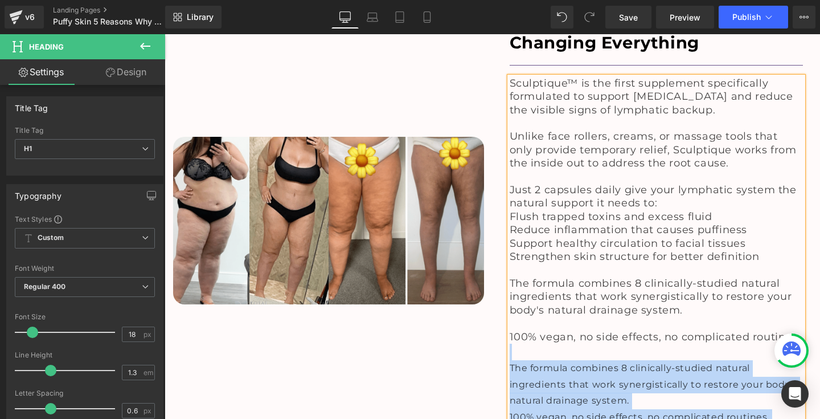
drag, startPoint x: 543, startPoint y: 362, endPoint x: 508, endPoint y: 275, distance: 93.3
click at [510, 275] on div "Sculptique™ is the first supplement specifically formulated to support [MEDICAL…" at bounding box center [657, 259] width 294 height 365
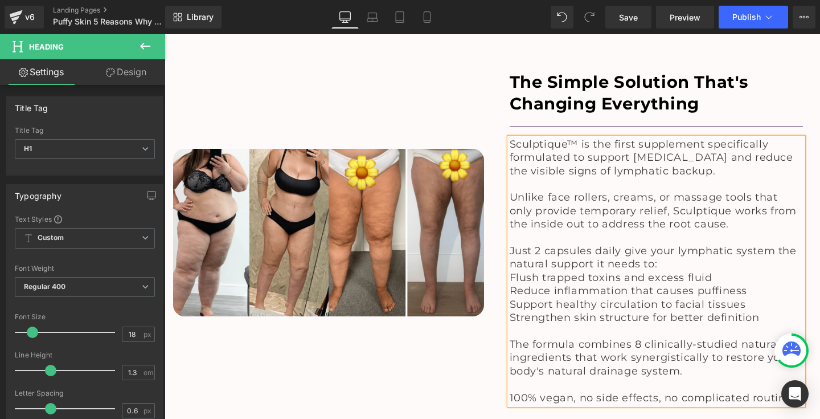
scroll to position [3542, 0]
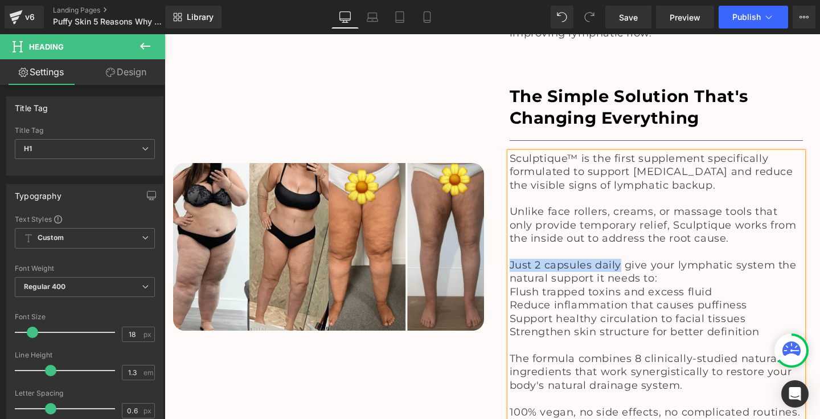
drag, startPoint x: 510, startPoint y: 193, endPoint x: 619, endPoint y: 194, distance: 109.3
click at [619, 259] on span "Just 2 capsules daily give your lymphatic system the natural support it needs t…" at bounding box center [653, 272] width 287 height 26
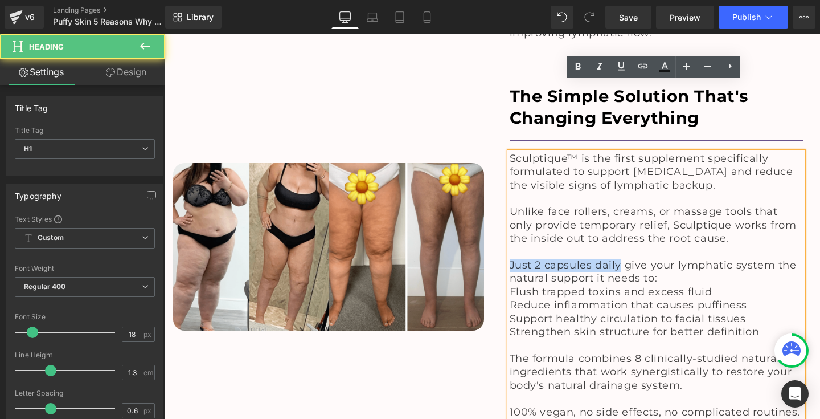
drag, startPoint x: 663, startPoint y: 204, endPoint x: 511, endPoint y: 186, distance: 153.7
click at [511, 186] on div "Sculptique™ is the first supplement specifically formulated to support [MEDICAL…" at bounding box center [657, 285] width 294 height 266
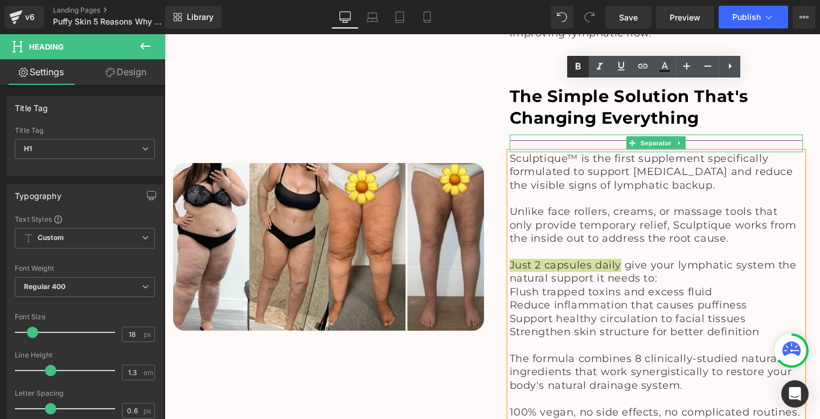
click at [580, 64] on icon at bounding box center [578, 66] width 5 height 7
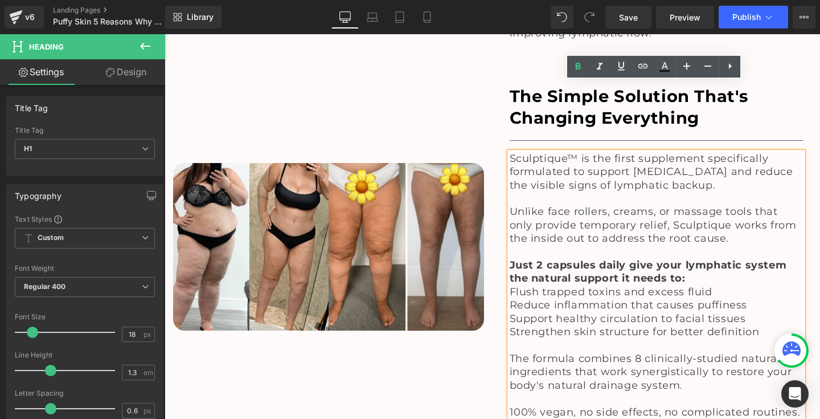
click at [510, 285] on span "Flush trapped toxins and excess fluid" at bounding box center [611, 291] width 203 height 13
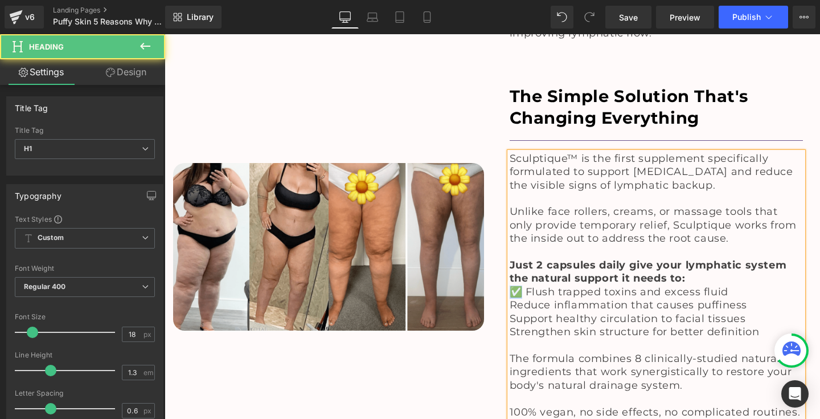
drag, startPoint x: 519, startPoint y: 216, endPoint x: 510, endPoint y: 217, distance: 9.1
click at [510, 285] on span "✅ Flush trapped toxins and excess fluid" at bounding box center [619, 291] width 219 height 13
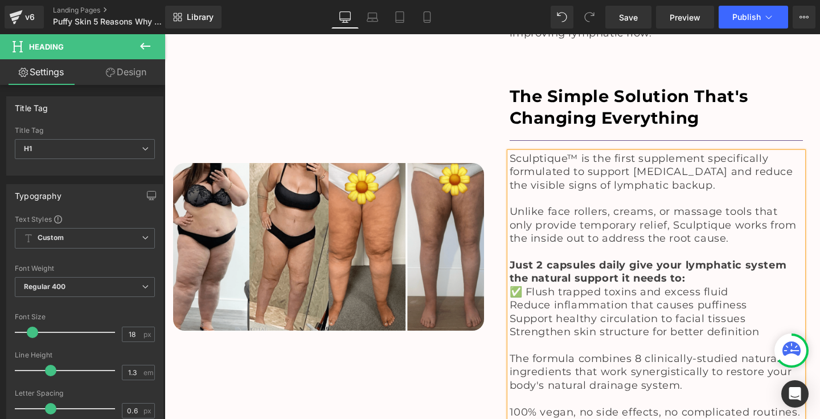
click at [510, 298] on span "Reduce inflammation that causes puffiness" at bounding box center [629, 304] width 238 height 13
click at [510, 312] on span "Support healthy circulation to facial tissues" at bounding box center [628, 318] width 236 height 13
click at [510, 325] on span "Strengthen skin structure for better definition" at bounding box center [635, 331] width 250 height 13
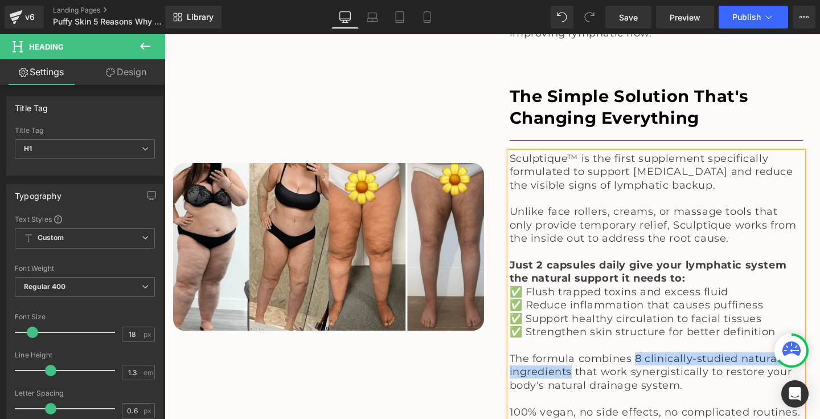
drag, startPoint x: 631, startPoint y: 285, endPoint x: 571, endPoint y: 293, distance: 61.4
click at [571, 352] on span "The formula combines 8 clinically-studied natural ingredients that work synergi…" at bounding box center [651, 371] width 282 height 39
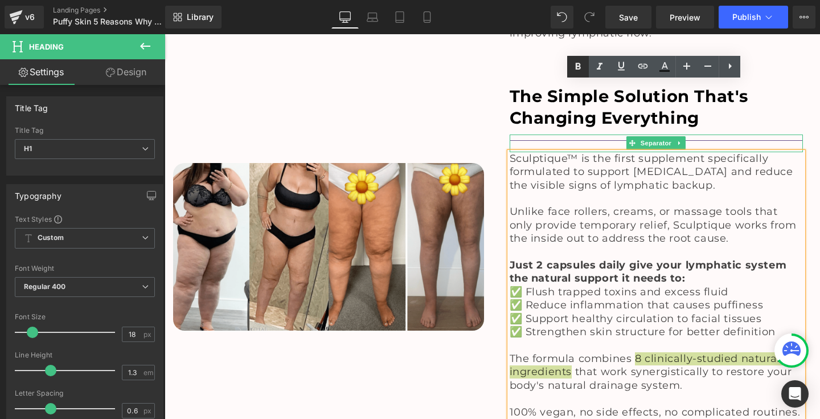
click at [577, 65] on icon at bounding box center [578, 67] width 14 height 14
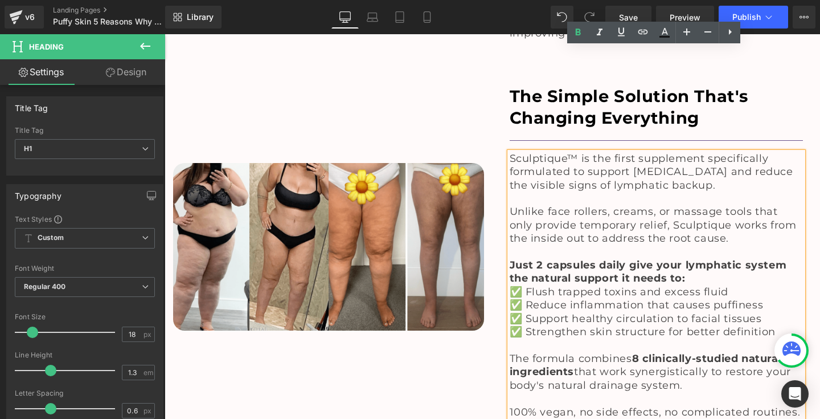
scroll to position [3616, 0]
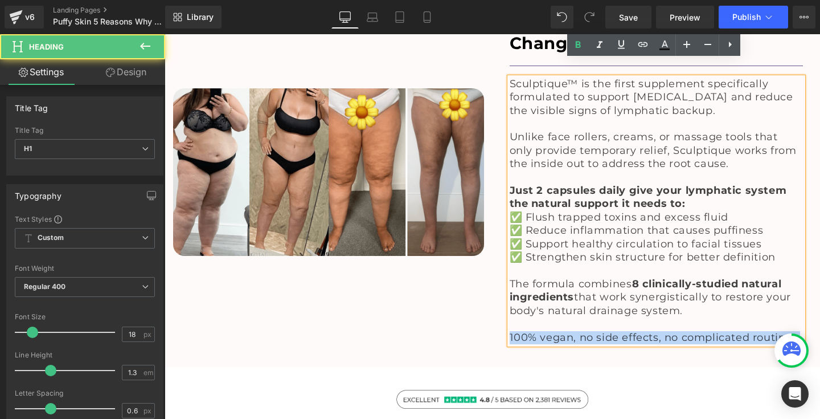
drag, startPoint x: 508, startPoint y: 262, endPoint x: 801, endPoint y: 260, distance: 292.7
click at [801, 260] on div "Sculptique™ is the first supplement specifically formulated to support [MEDICAL…" at bounding box center [657, 210] width 294 height 266
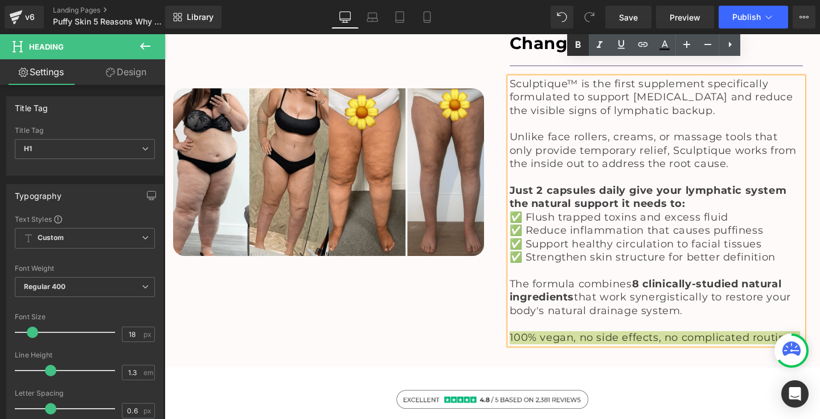
click at [576, 44] on icon at bounding box center [578, 45] width 14 height 14
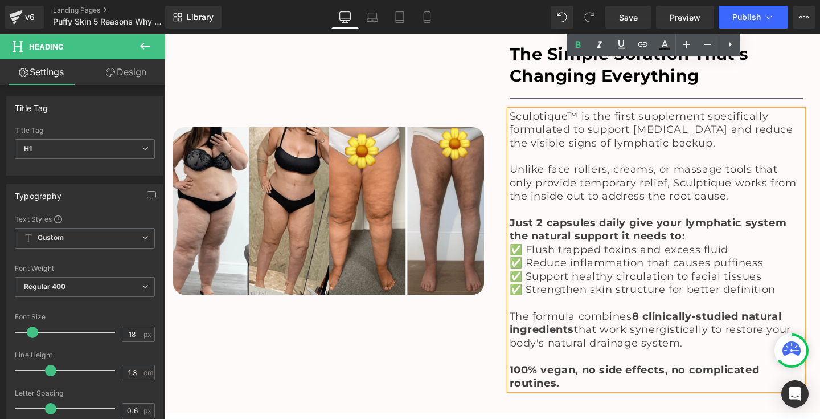
scroll to position [3560, 0]
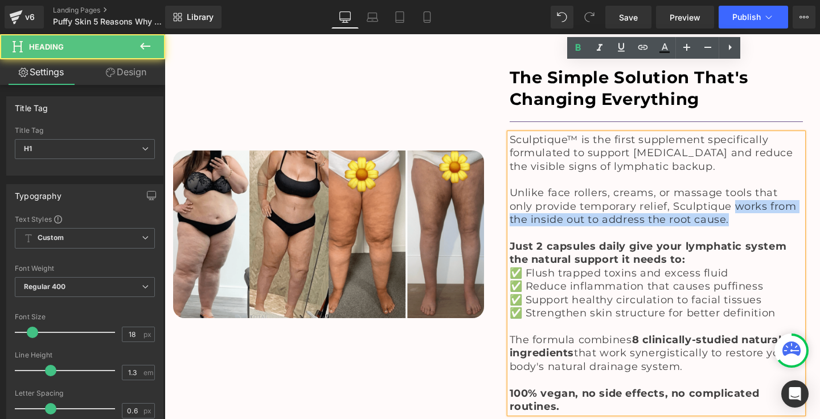
drag, startPoint x: 708, startPoint y: 134, endPoint x: 715, endPoint y: 149, distance: 16.3
click at [715, 186] on h1 "Unlike face rollers, creams, or massage tools that only provide temporary relie…" at bounding box center [657, 206] width 294 height 40
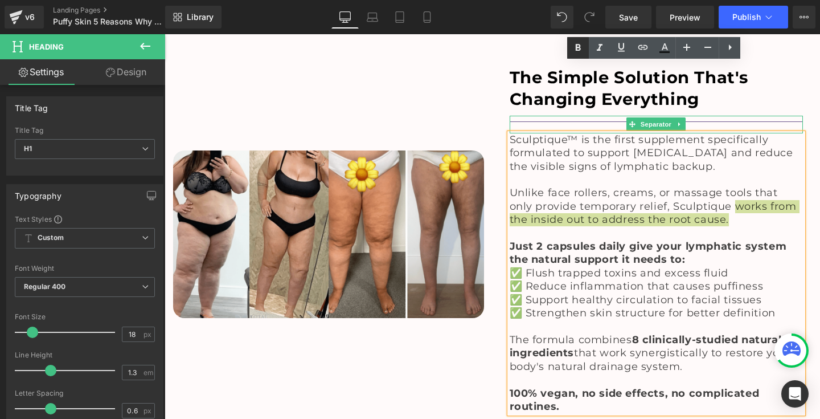
click at [579, 48] on icon at bounding box center [578, 47] width 5 height 7
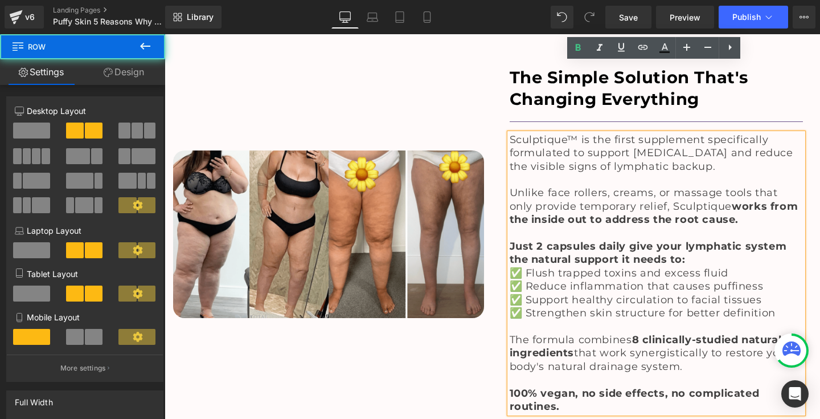
click at [394, 284] on div "Image" at bounding box center [329, 234] width 328 height 369
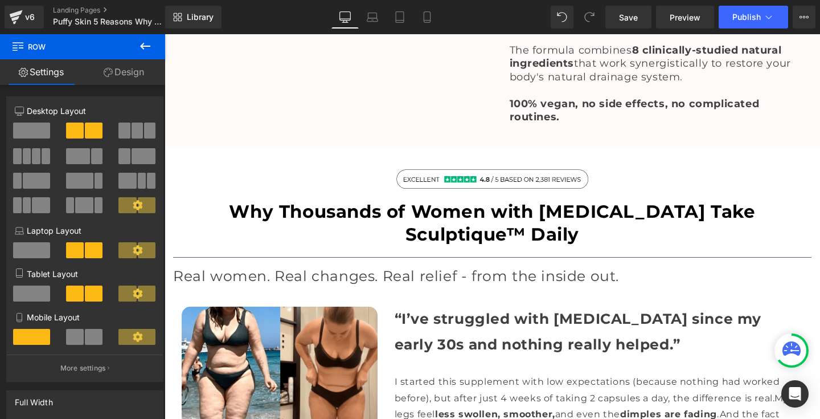
scroll to position [3854, 0]
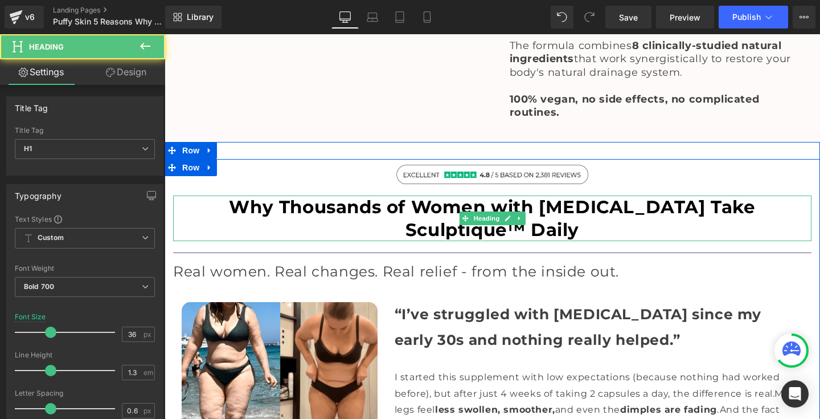
click at [329, 195] on h1 "Why Thousands of Women with [MEDICAL_DATA] Take Sculptique™ Daily" at bounding box center [492, 218] width 638 height 46
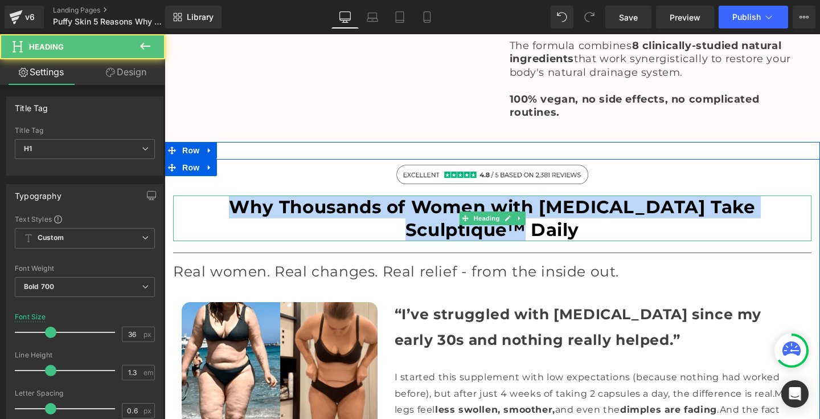
click at [329, 195] on h1 "Why Thousands of Women with [MEDICAL_DATA] Take Sculptique™ Daily" at bounding box center [492, 218] width 638 height 46
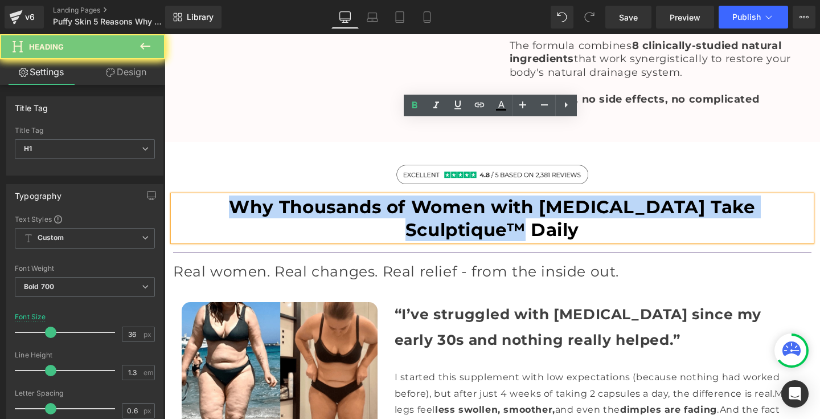
paste div
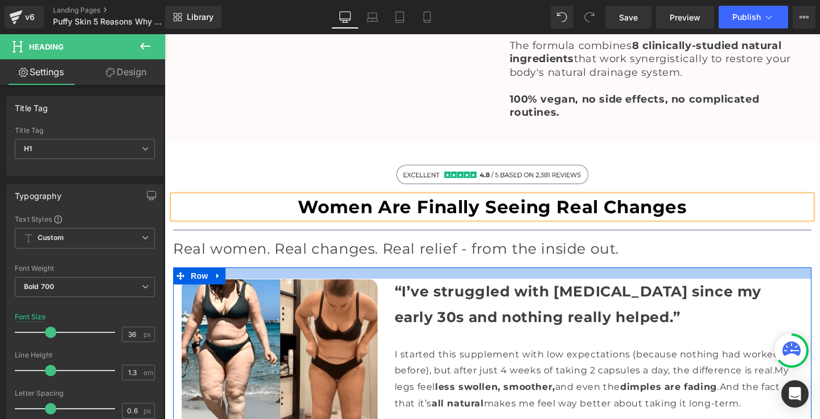
click at [327, 267] on div at bounding box center [492, 272] width 638 height 11
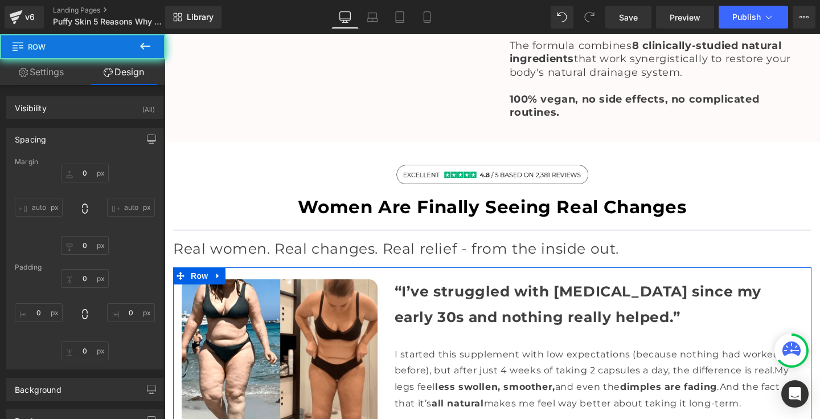
type input "0"
type input "20"
type input "0"
type input "10"
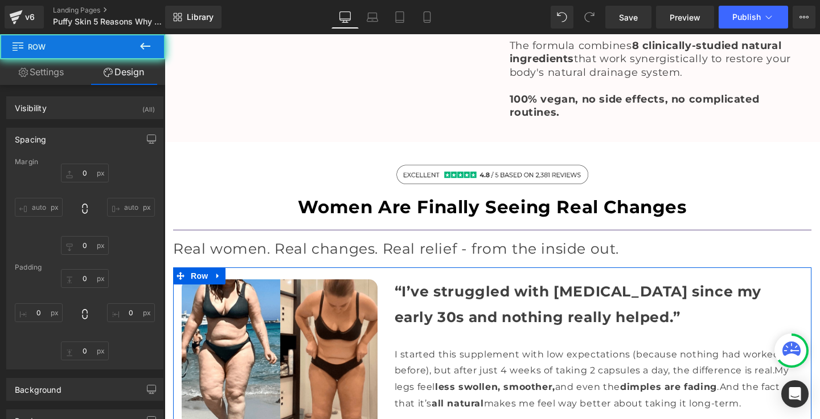
type input "0"
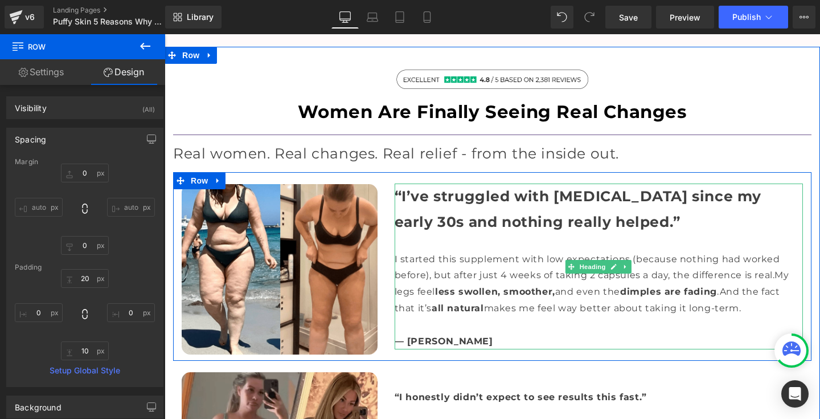
scroll to position [3950, 0]
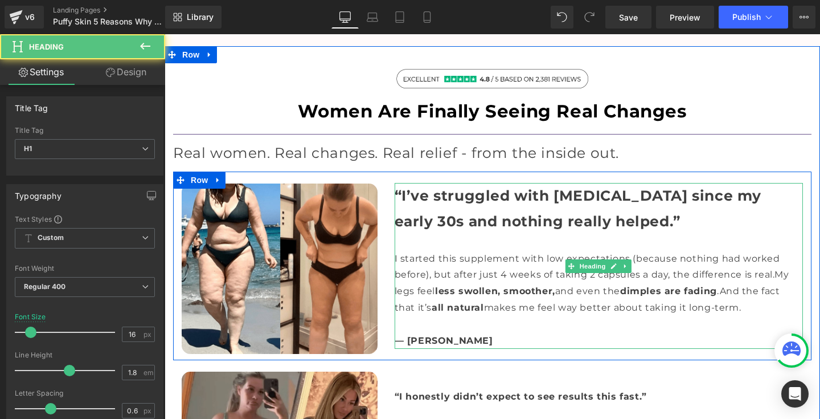
click at [441, 183] on h1 "“I’ve struggled with [MEDICAL_DATA] since my early 30s and nothing really helpe…" at bounding box center [599, 208] width 408 height 51
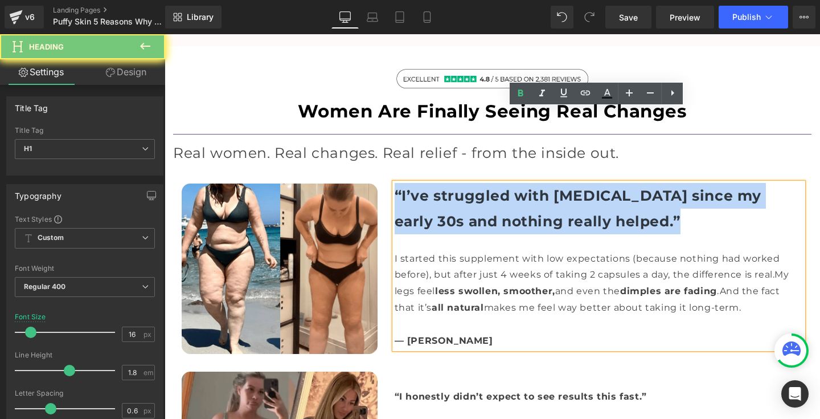
click at [441, 183] on h1 "“I’ve struggled with [MEDICAL_DATA] since my early 30s and nothing really helpe…" at bounding box center [599, 208] width 408 height 51
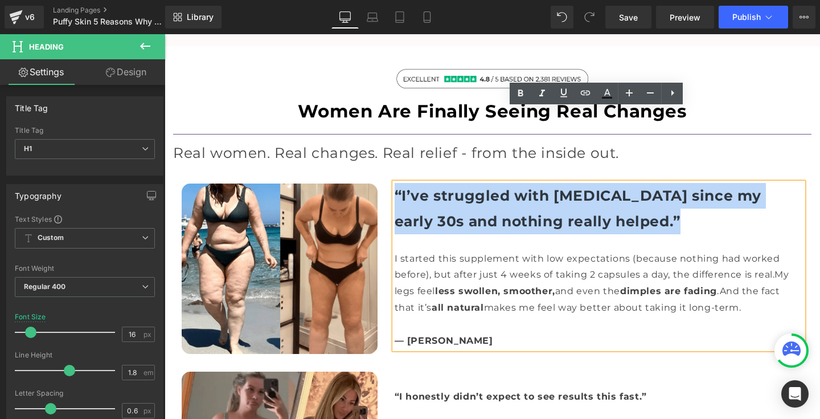
paste div
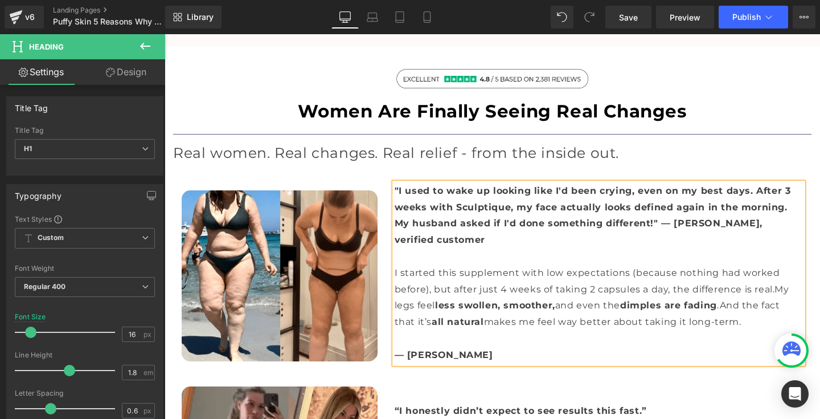
click at [639, 185] on b ""I used to wake up looking like I'd been crying, even on my best days. After 3 …" at bounding box center [593, 215] width 396 height 60
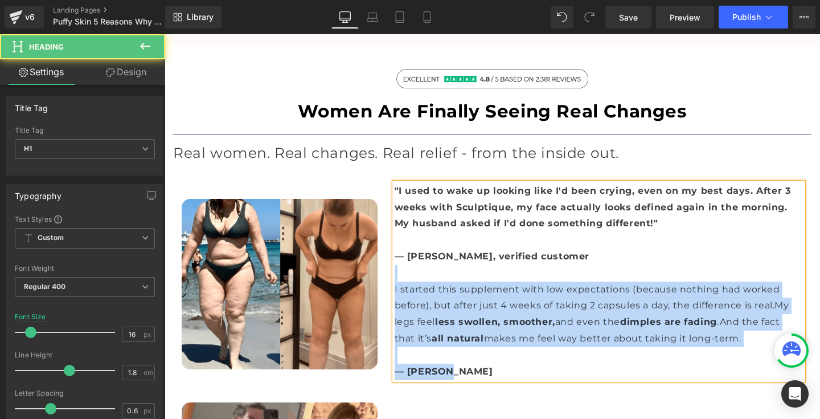
drag, startPoint x: 458, startPoint y: 289, endPoint x: 393, endPoint y: 201, distance: 109.2
click at [395, 201] on div ""I used to wake up looking like I'd been crying, even on my best days. After 3 …" at bounding box center [599, 281] width 408 height 197
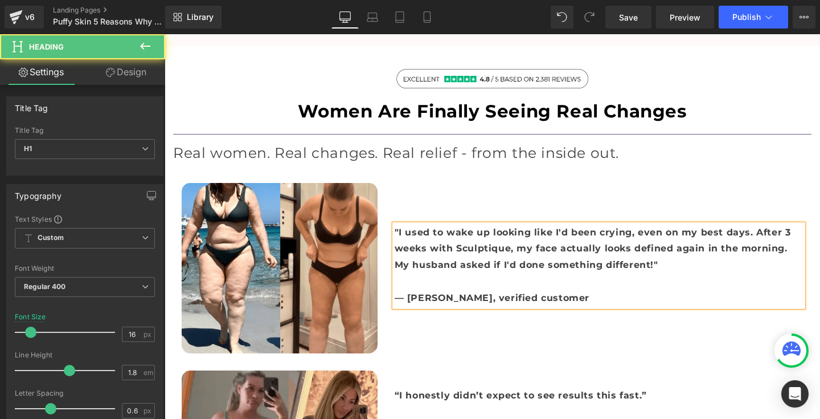
drag, startPoint x: 638, startPoint y: 187, endPoint x: 387, endPoint y: 158, distance: 252.8
click at [387, 183] on div ""I used to wake up looking like I'd been crying, even on my best days. After 3 …" at bounding box center [598, 268] width 425 height 170
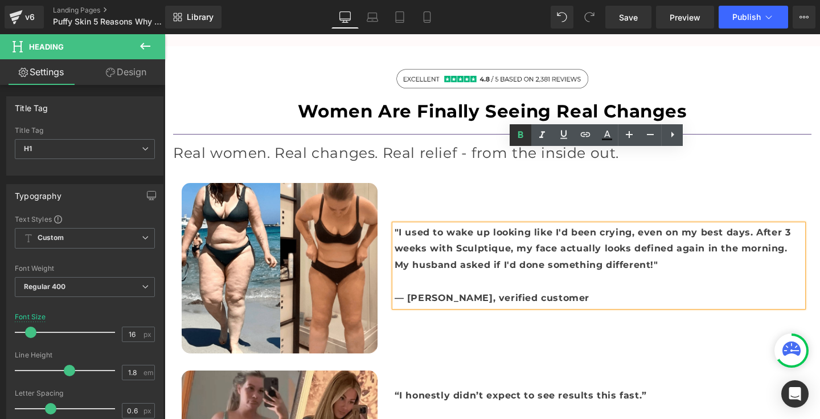
click at [515, 137] on icon at bounding box center [521, 135] width 14 height 14
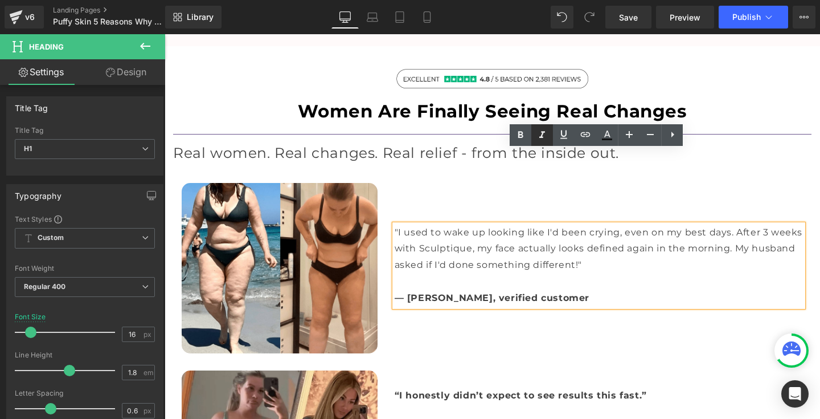
click at [540, 136] on icon at bounding box center [542, 135] width 14 height 14
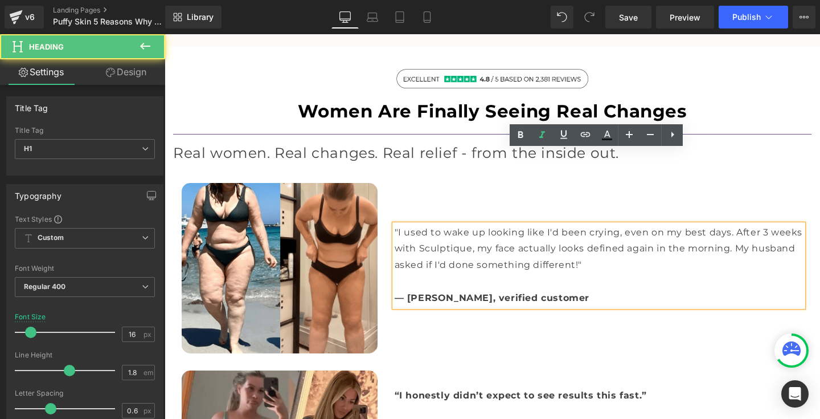
drag, startPoint x: 584, startPoint y: 190, endPoint x: 385, endPoint y: 157, distance: 201.0
click at [386, 183] on div ""I used to wake up looking like I'd been crying, even on my best days. After 3 …" at bounding box center [598, 268] width 425 height 170
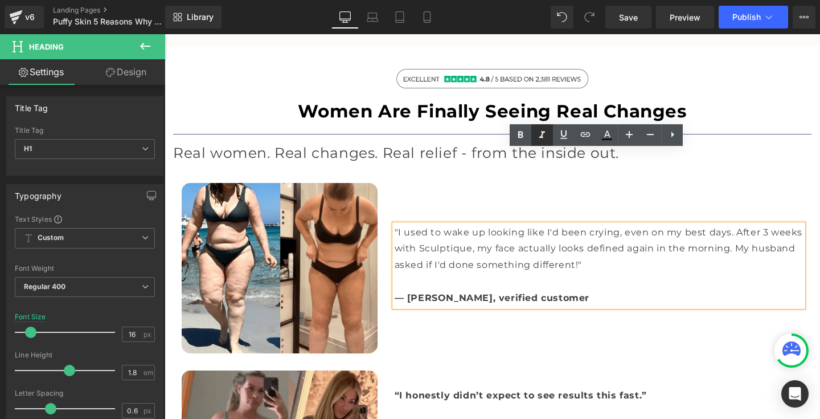
click at [539, 133] on icon at bounding box center [542, 135] width 14 height 14
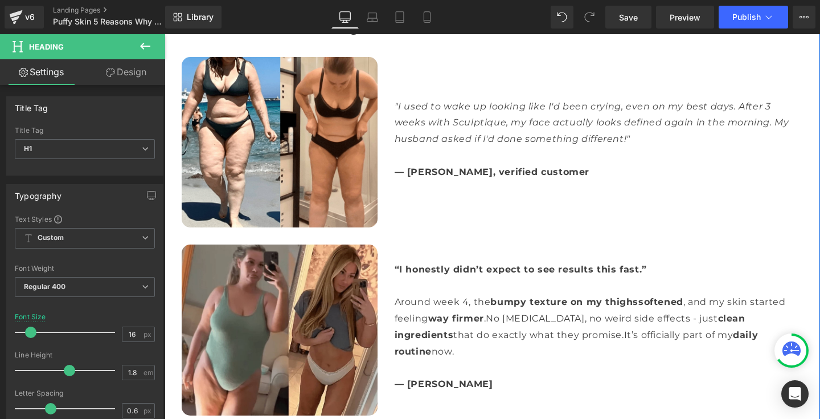
scroll to position [4080, 0]
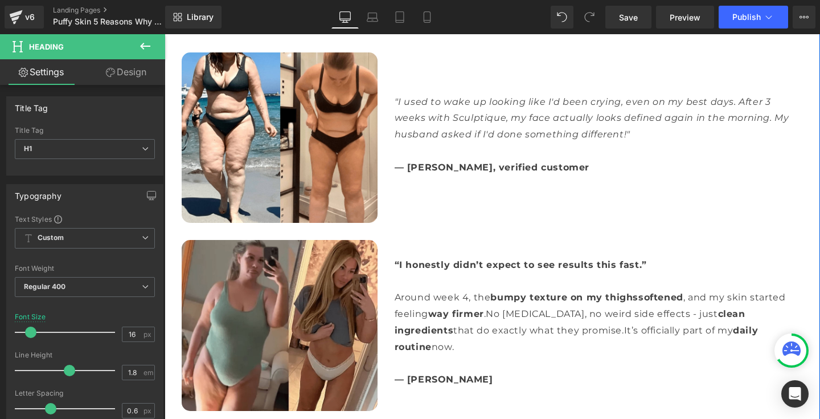
click at [410, 257] on div "“I honestly didn’t expect to see results this fast.” Around week 4, the bumpy t…" at bounding box center [599, 322] width 408 height 131
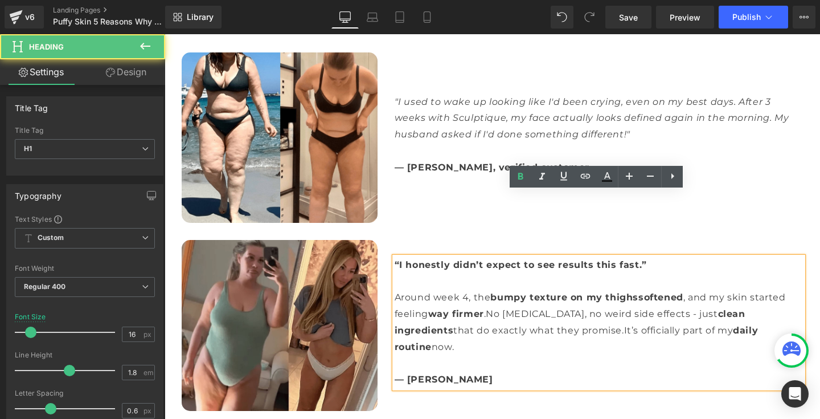
click at [408, 259] on span "“I honestly didn’t expect to see results this fast.”" at bounding box center [521, 264] width 252 height 11
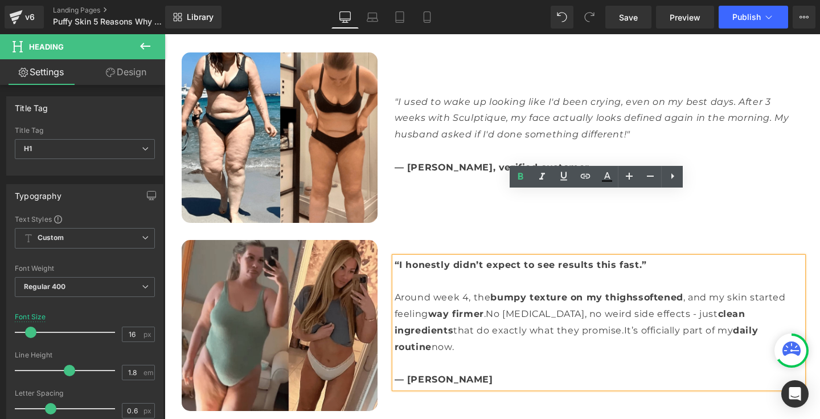
drag, startPoint x: 392, startPoint y: 198, endPoint x: 746, endPoint y: 265, distance: 360.5
click at [746, 265] on div "“I honestly didn’t expect to see results this fast.” Around week 4, the bumpy t…" at bounding box center [599, 322] width 408 height 131
paste div
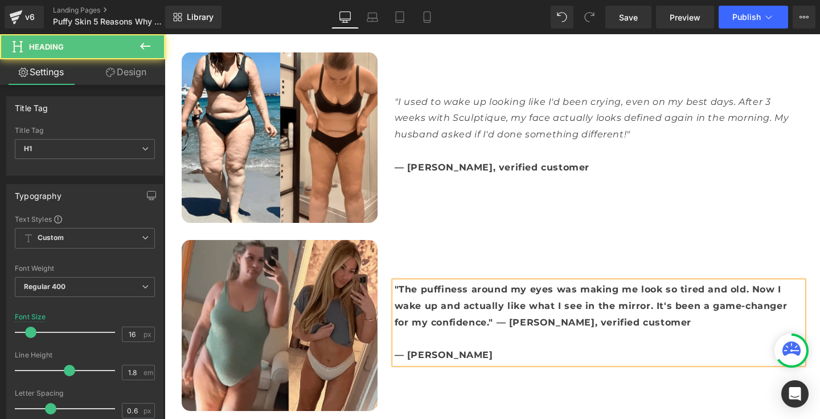
click at [478, 284] on b ""The puffiness around my eyes was making me look so tired and old. Now I wake u…" at bounding box center [591, 306] width 393 height 44
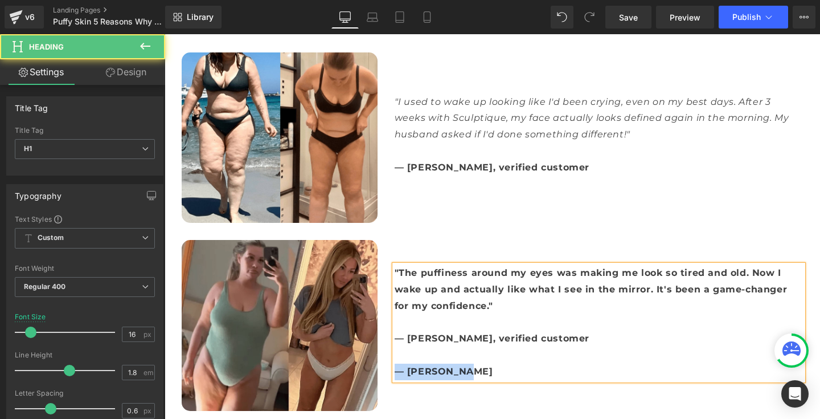
drag, startPoint x: 468, startPoint y: 296, endPoint x: 391, endPoint y: 294, distance: 76.9
click at [395, 294] on div ""The puffiness around my eyes was making me look so tired and old. Now I wake u…" at bounding box center [599, 322] width 408 height 115
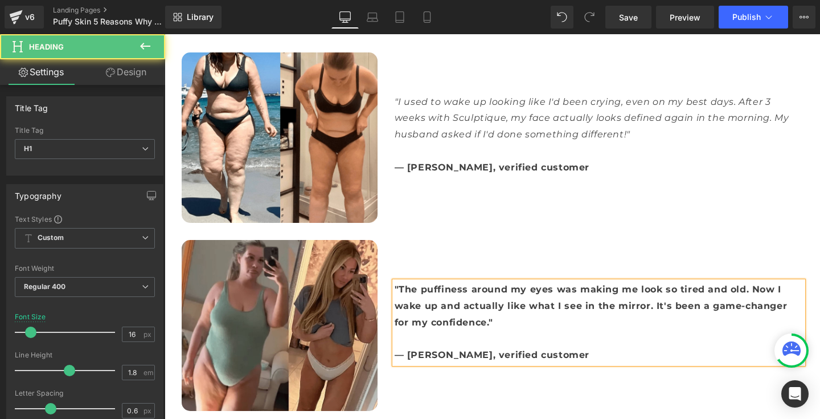
drag, startPoint x: 391, startPoint y: 216, endPoint x: 485, endPoint y: 248, distance: 98.7
click at [485, 281] on div ""The puffiness around my eyes was making me look so tired and old. Now I wake u…" at bounding box center [599, 322] width 408 height 82
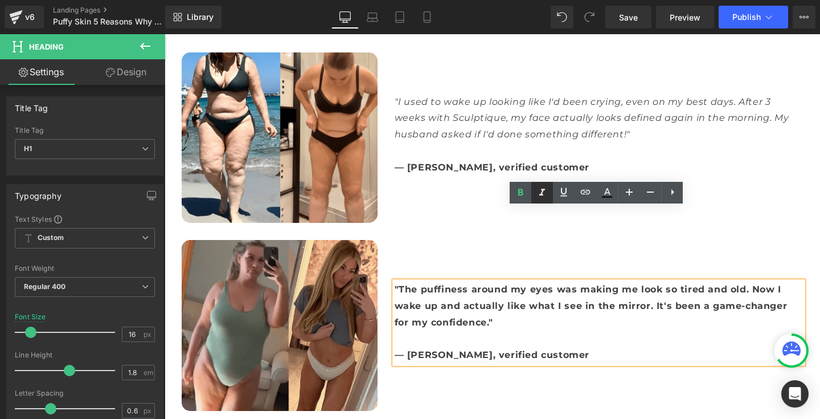
click at [545, 188] on icon at bounding box center [542, 193] width 14 height 14
click at [526, 188] on icon at bounding box center [521, 193] width 14 height 14
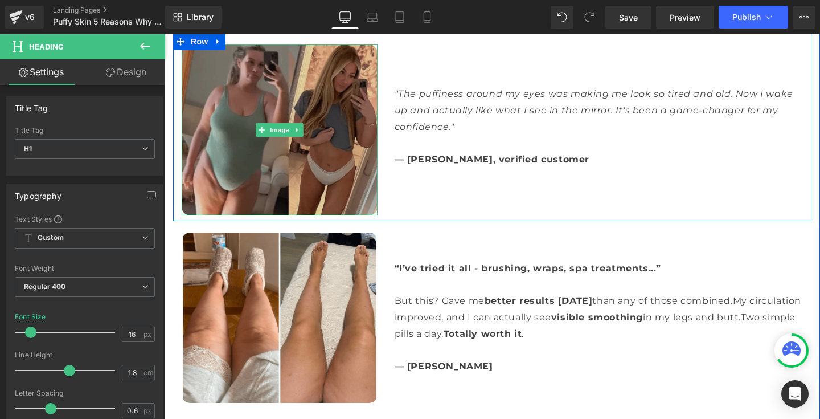
scroll to position [4299, 0]
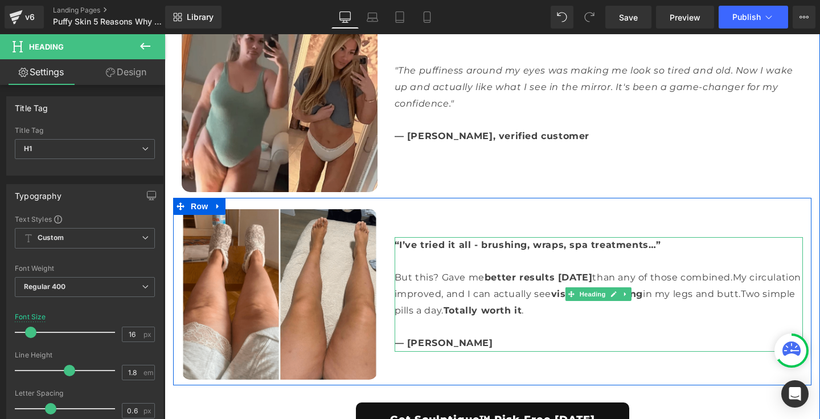
click at [432, 253] on div at bounding box center [599, 261] width 408 height 17
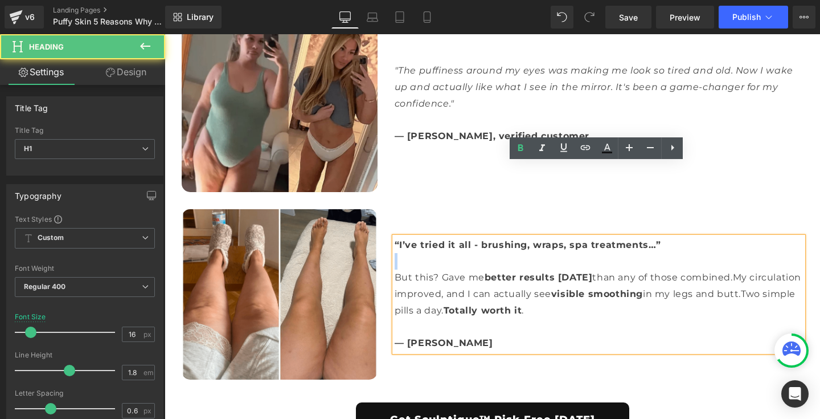
click at [432, 253] on div at bounding box center [599, 261] width 408 height 17
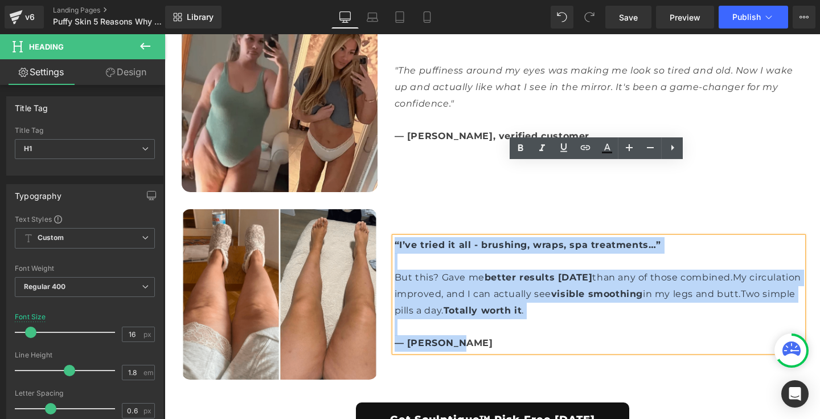
drag, startPoint x: 393, startPoint y: 170, endPoint x: 560, endPoint y: 271, distance: 194.9
click at [560, 271] on div "“I’ve tried it all - brushing, wraps, spa treatments…” But this? Gave me better…" at bounding box center [599, 294] width 408 height 115
paste div
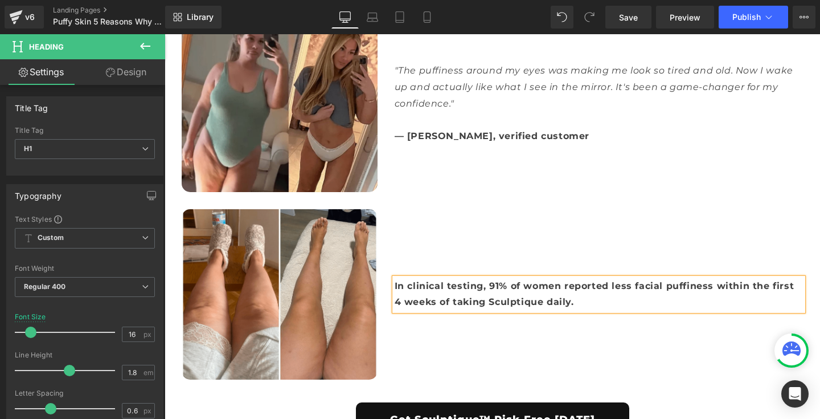
click at [519, 291] on div "In clinical testing, 91% of women reported less facial puffiness within the fir…" at bounding box center [598, 294] width 425 height 170
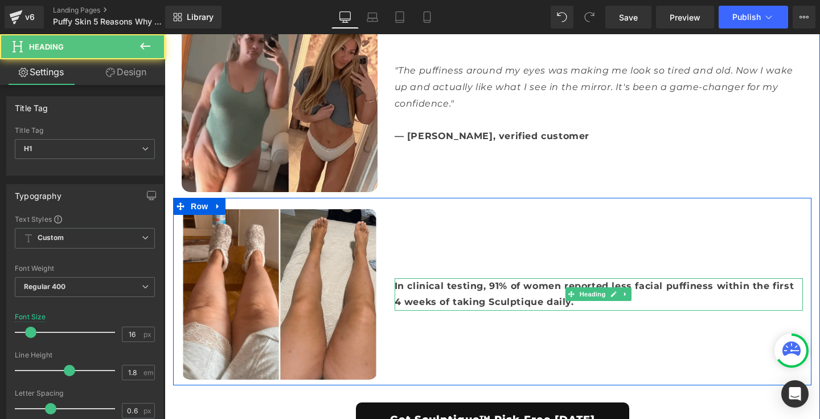
click at [448, 280] on b "In clinical testing, 91% of women reported less facial puffiness within the fir…" at bounding box center [595, 293] width 400 height 27
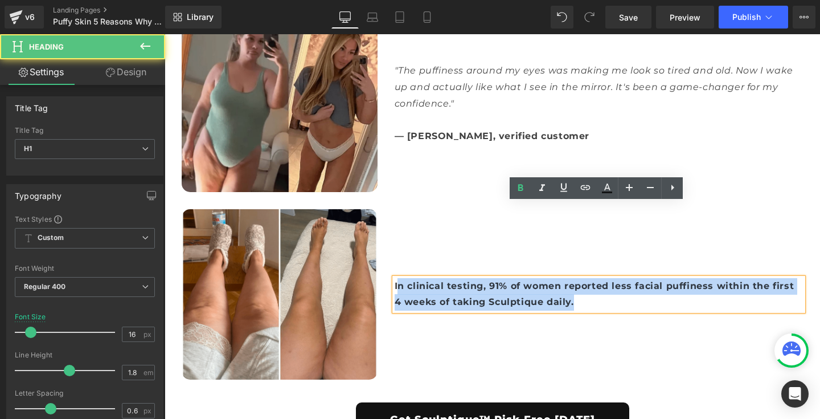
drag, startPoint x: 391, startPoint y: 213, endPoint x: 602, endPoint y: 230, distance: 211.9
click at [602, 278] on div "In clinical testing, 91% of women reported less facial puffiness within the fir…" at bounding box center [599, 294] width 408 height 33
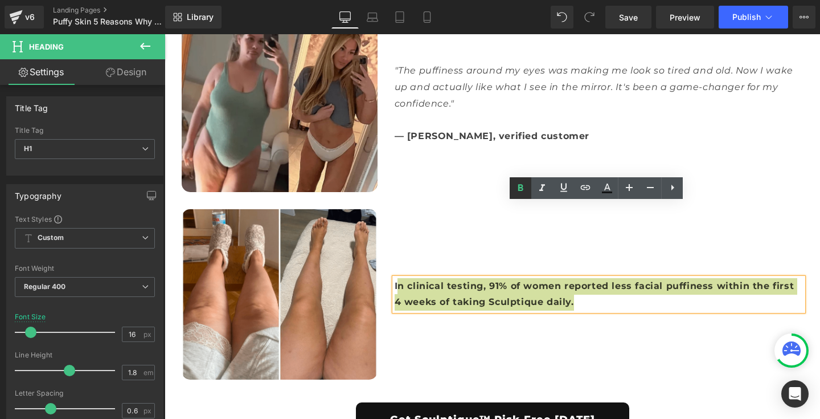
click at [518, 184] on icon at bounding box center [521, 188] width 14 height 14
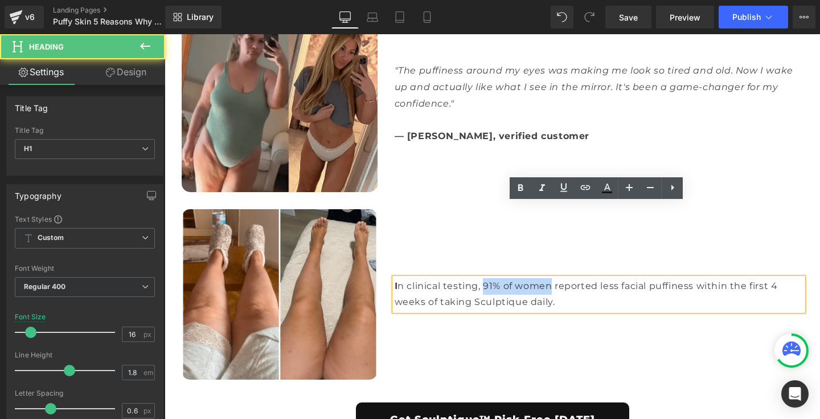
drag, startPoint x: 482, startPoint y: 211, endPoint x: 549, endPoint y: 212, distance: 67.8
click at [549, 278] on div "I n clinical testing, 91% of women reported less facial puffiness within the fi…" at bounding box center [599, 294] width 408 height 33
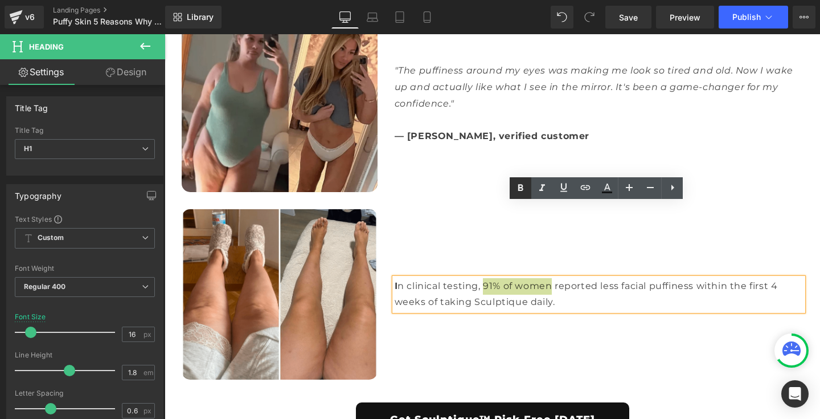
click at [522, 187] on icon at bounding box center [520, 187] width 5 height 7
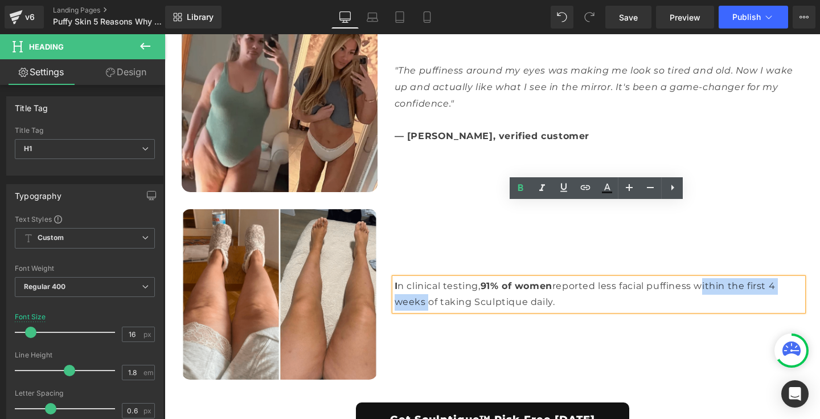
drag, startPoint x: 699, startPoint y: 214, endPoint x: 422, endPoint y: 225, distance: 276.4
click at [422, 278] on div "I n clinical testing, 91% of women reported less facial puffiness within the fi…" at bounding box center [599, 294] width 408 height 33
click at [518, 183] on icon at bounding box center [521, 188] width 14 height 14
click at [418, 298] on div "I n clinical testing, 91% of women reported less facial puffiness within the fi…" at bounding box center [598, 294] width 425 height 170
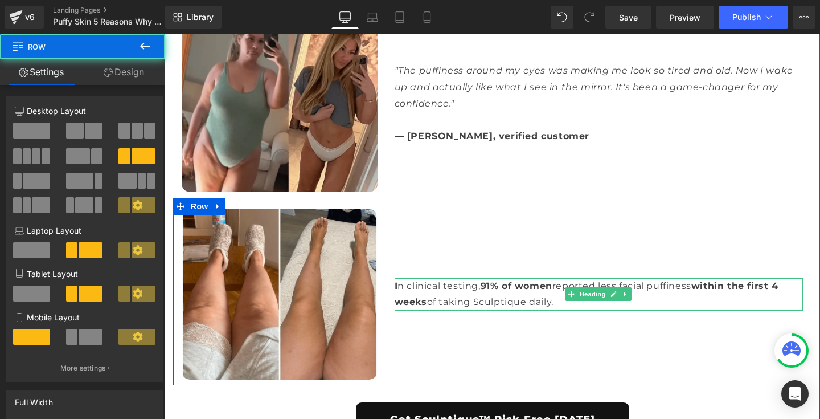
click at [395, 278] on div "I n clinical testing, 91% of women reported less facial puffiness within the fi…" at bounding box center [599, 294] width 408 height 33
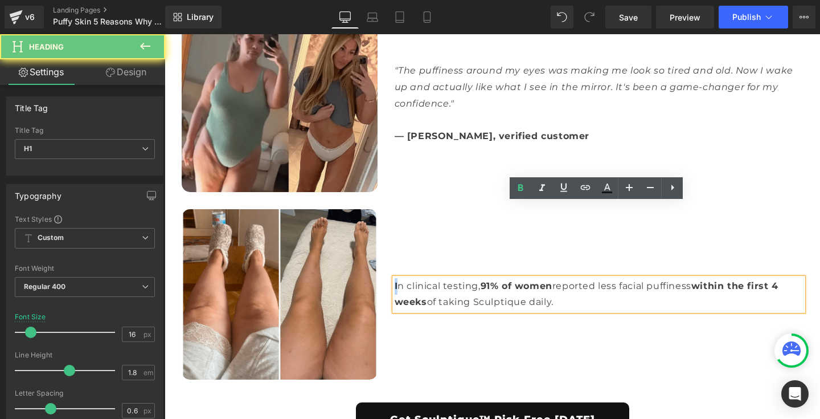
click at [395, 278] on div "I n clinical testing, 91% of women reported less facial puffiness within the fi…" at bounding box center [599, 294] width 408 height 33
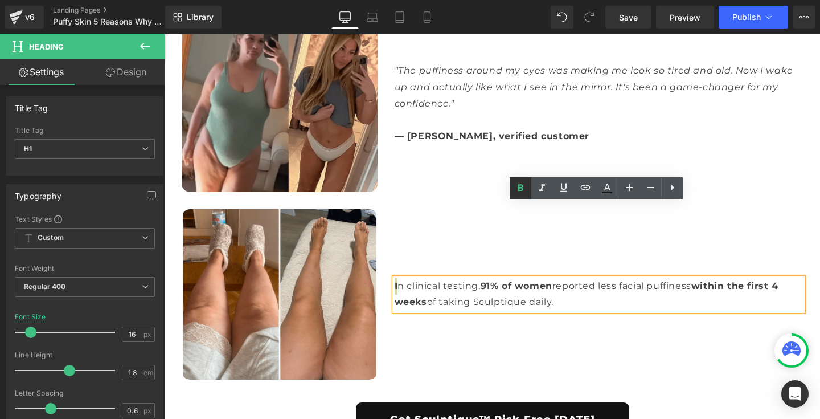
click at [518, 194] on icon at bounding box center [521, 188] width 14 height 14
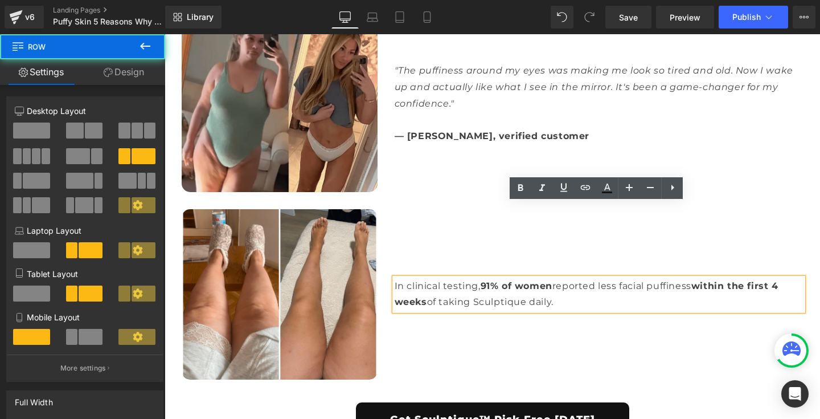
click at [433, 278] on div "In clinical testing, 91% of women reported less facial puffiness within the fir…" at bounding box center [598, 294] width 425 height 170
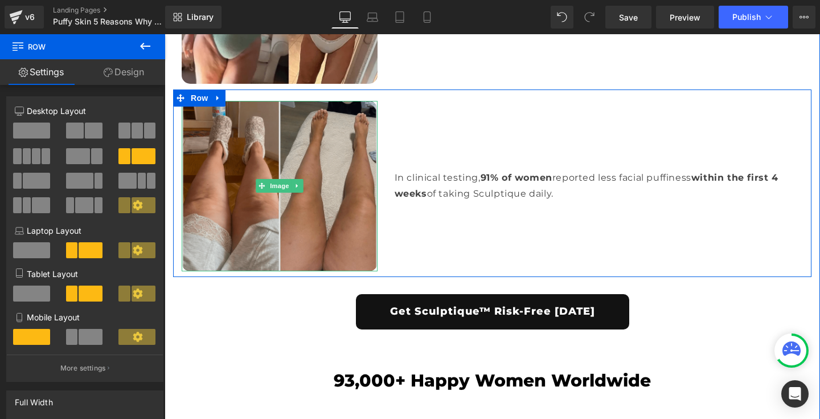
scroll to position [4591, 0]
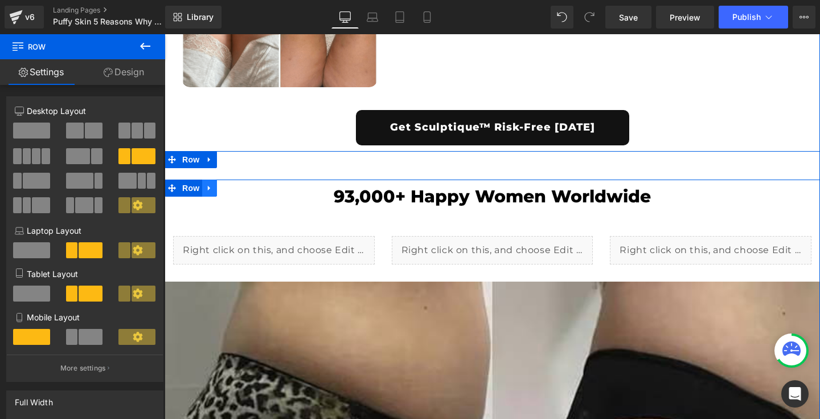
click at [210, 183] on icon at bounding box center [210, 187] width 8 height 9
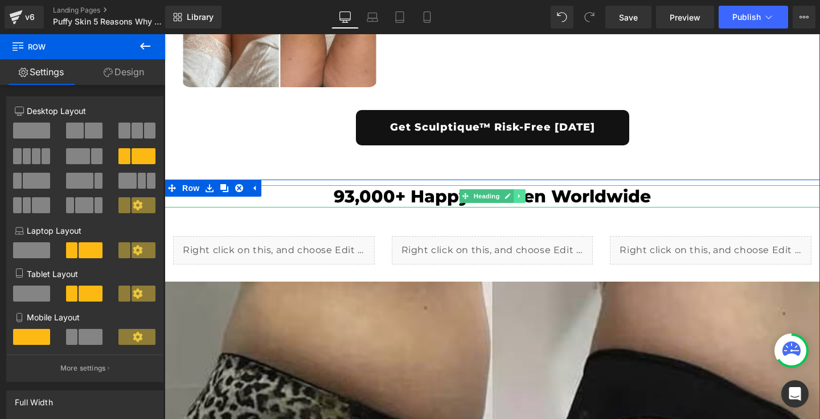
click at [519, 192] on icon at bounding box center [519, 195] width 6 height 7
click at [527, 189] on link at bounding box center [525, 196] width 12 height 14
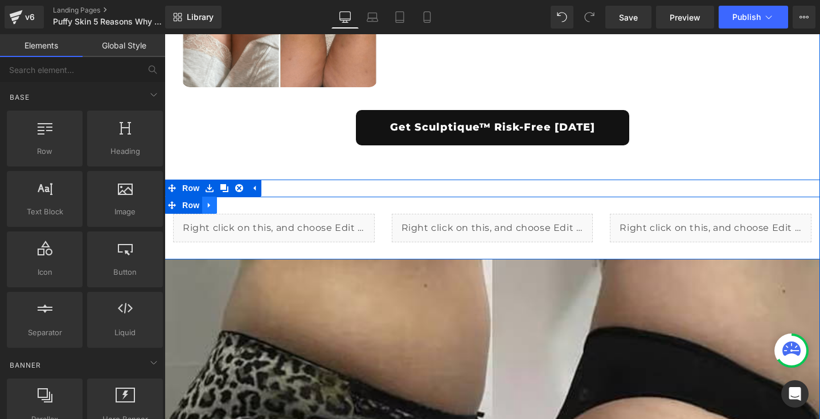
click at [210, 200] on icon at bounding box center [210, 204] width 8 height 9
click at [240, 201] on icon at bounding box center [239, 205] width 8 height 8
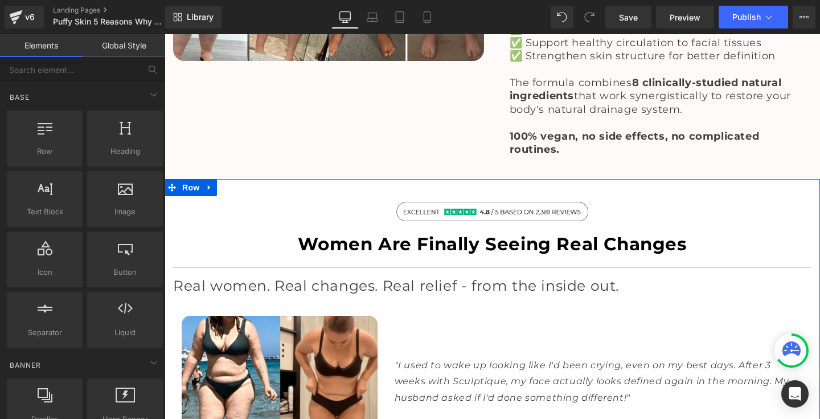
scroll to position [3816, 0]
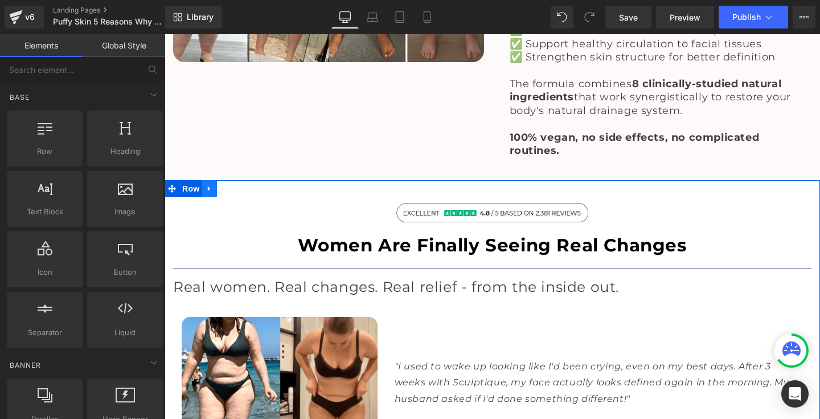
click at [209, 180] on link at bounding box center [209, 188] width 15 height 17
click at [220, 184] on icon at bounding box center [224, 188] width 8 height 9
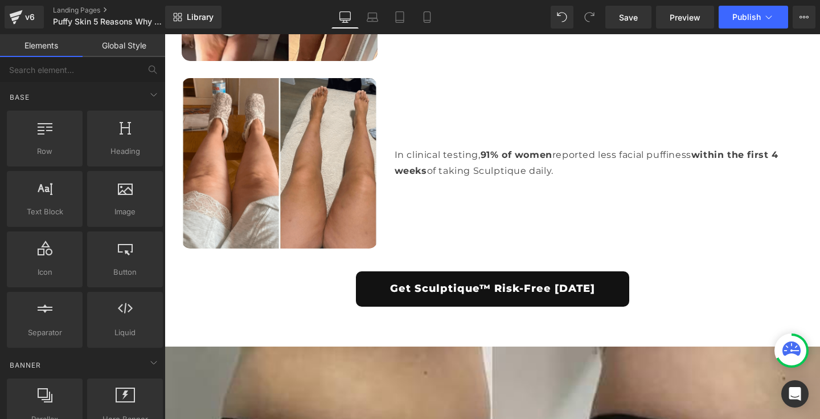
scroll to position [9469, 0]
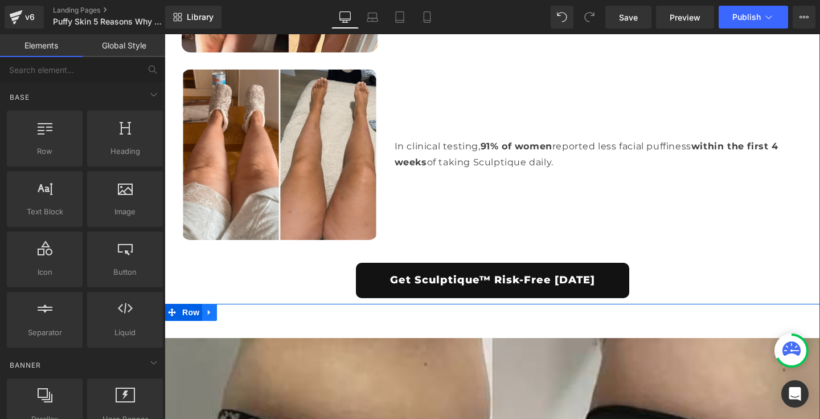
click at [211, 307] on icon at bounding box center [210, 311] width 8 height 9
click at [239, 308] on icon at bounding box center [239, 312] width 8 height 8
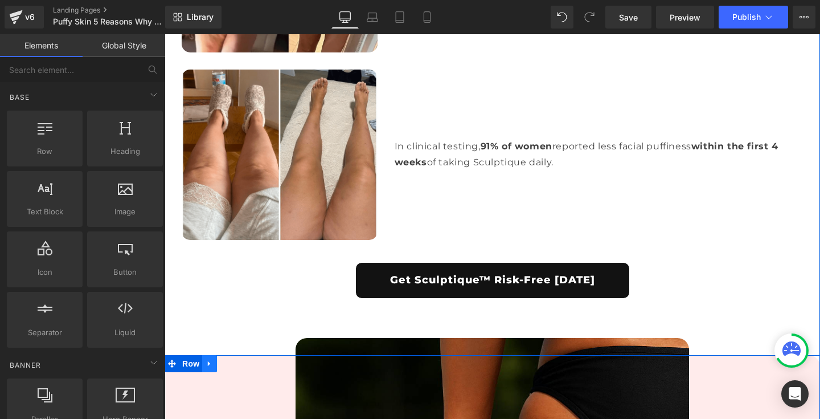
click at [208, 360] on icon at bounding box center [209, 362] width 2 height 5
click at [235, 359] on icon at bounding box center [239, 363] width 8 height 8
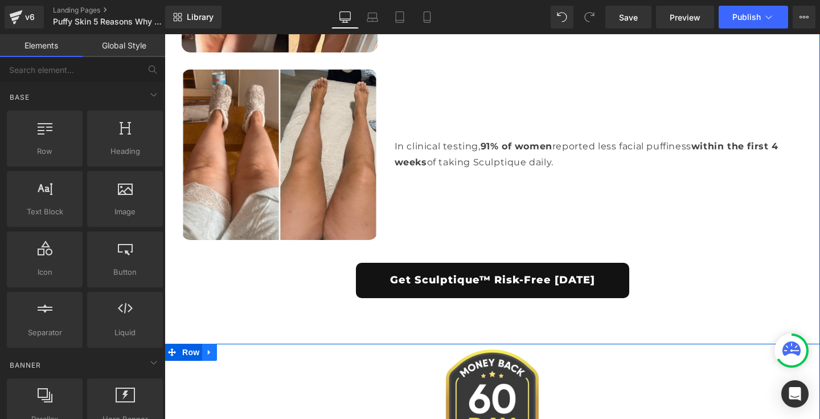
click at [210, 347] on icon at bounding box center [210, 351] width 8 height 9
click at [241, 343] on link at bounding box center [239, 351] width 15 height 17
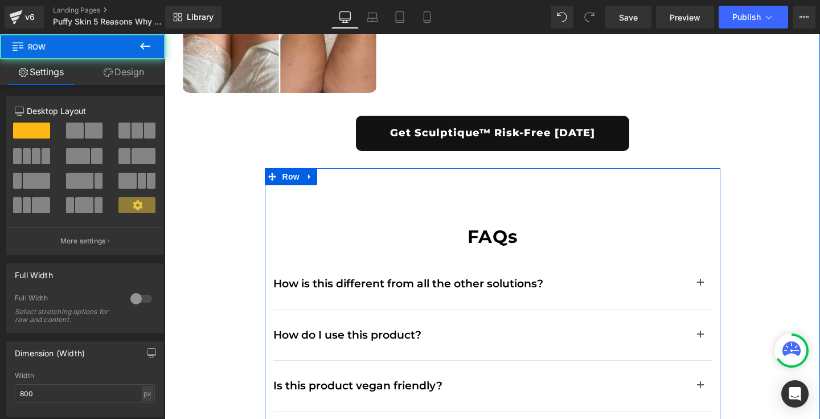
scroll to position [9612, 0]
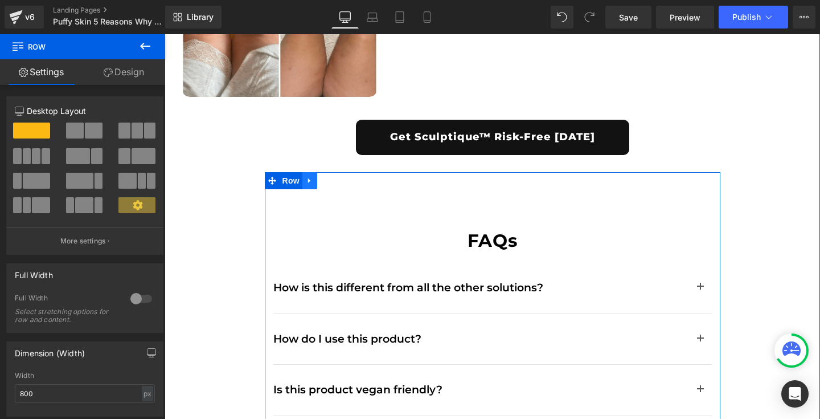
click at [309, 176] on icon at bounding box center [310, 180] width 8 height 9
click at [338, 177] on icon at bounding box center [339, 181] width 8 height 8
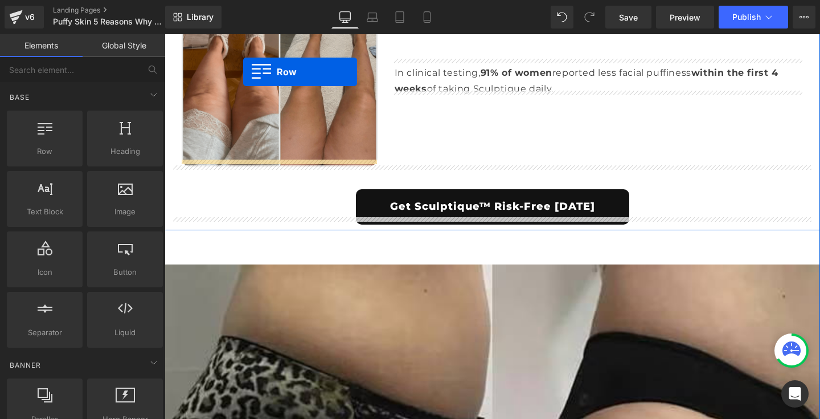
scroll to position [4432, 0]
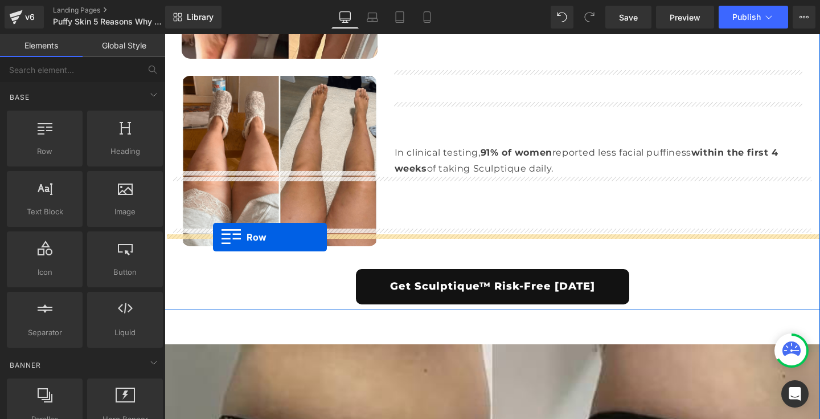
drag, startPoint x: 169, startPoint y: 115, endPoint x: 212, endPoint y: 237, distance: 129.8
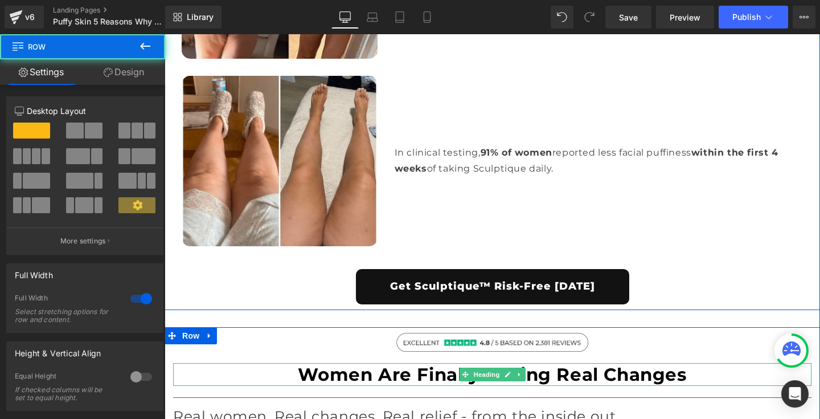
scroll to position [4555, 0]
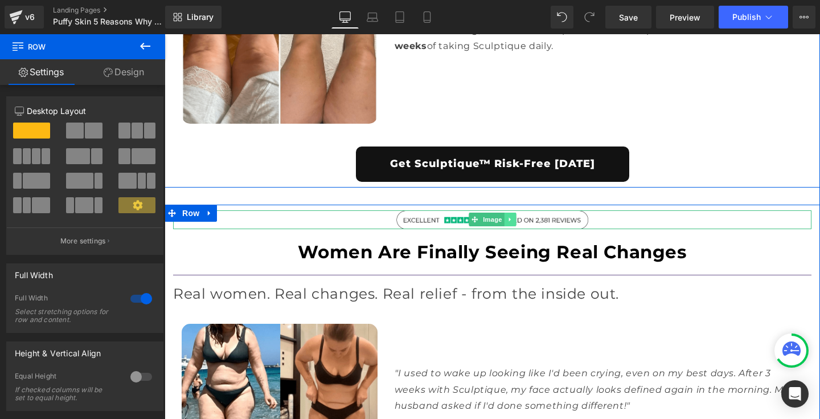
click at [509, 216] on icon at bounding box center [510, 219] width 6 height 7
click at [514, 216] on icon at bounding box center [515, 219] width 6 height 7
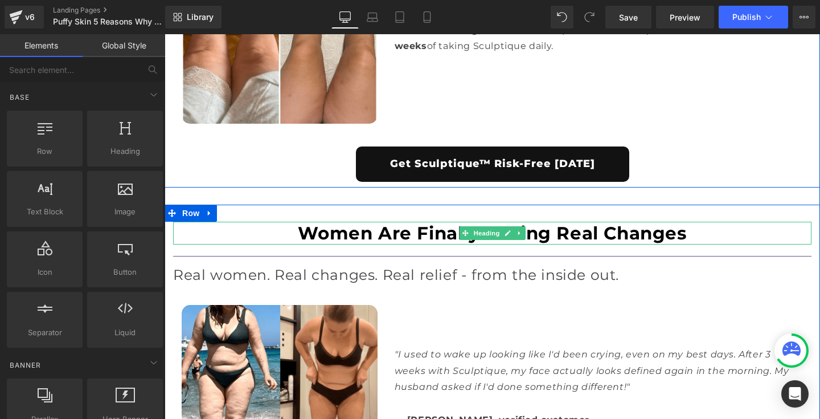
click at [358, 221] on h1 "Women Are Finally Seeing Real Changes" at bounding box center [492, 232] width 638 height 23
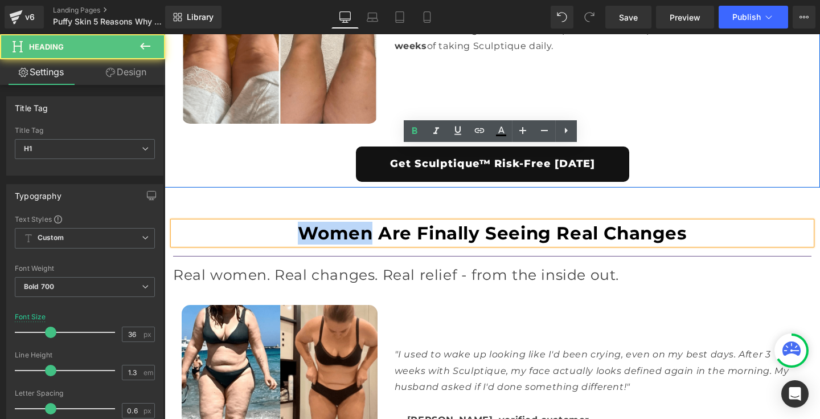
click at [358, 221] on h1 "Women Are Finally Seeing Real Changes" at bounding box center [492, 232] width 638 height 23
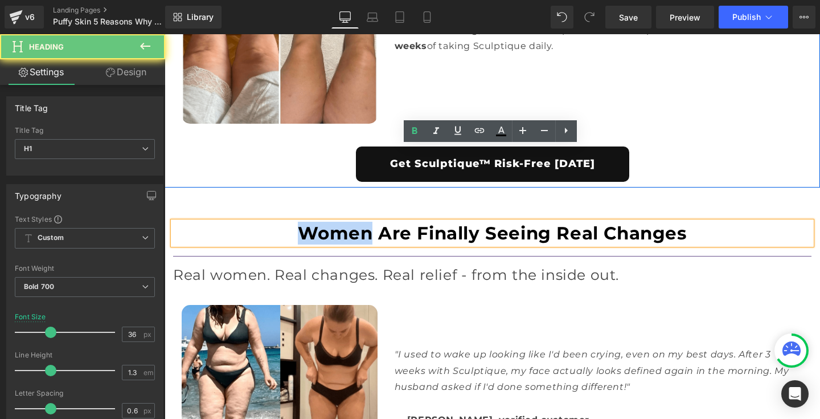
click at [358, 221] on h1 "Women Are Finally Seeing Real Changes" at bounding box center [492, 232] width 638 height 23
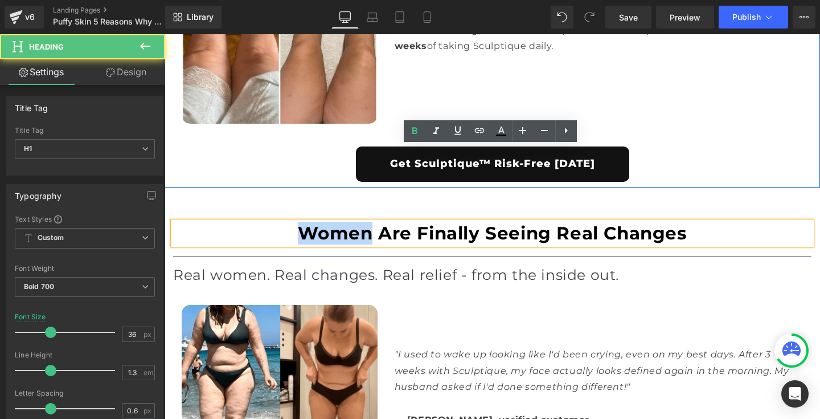
click at [358, 221] on h1 "Women Are Finally Seeing Real Changes" at bounding box center [492, 232] width 638 height 23
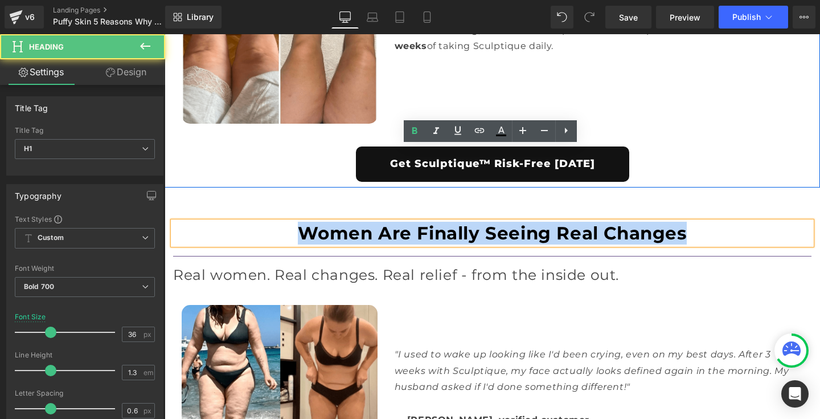
click at [358, 221] on h1 "Women Are Finally Seeing Real Changes" at bounding box center [492, 232] width 638 height 23
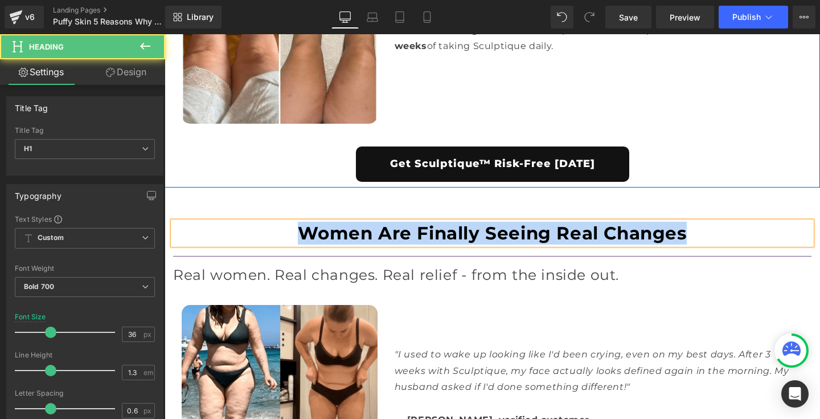
paste div
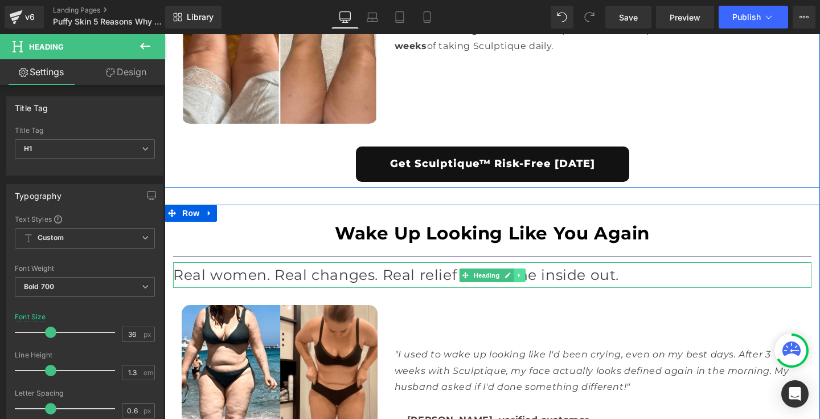
click at [514, 268] on link at bounding box center [520, 275] width 12 height 14
click at [524, 272] on icon at bounding box center [525, 275] width 6 height 6
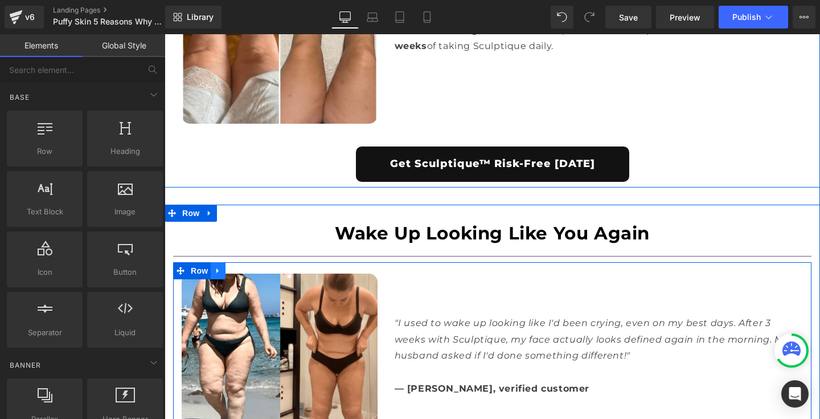
click at [219, 266] on icon at bounding box center [218, 270] width 8 height 9
click at [245, 266] on icon at bounding box center [248, 270] width 8 height 8
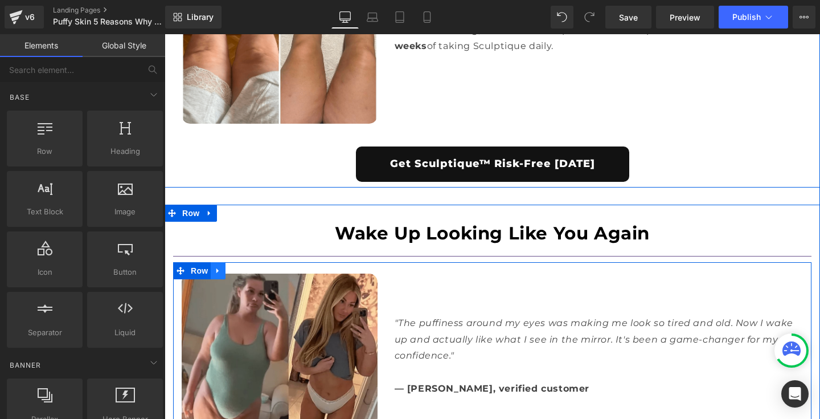
click at [214, 266] on icon at bounding box center [218, 270] width 8 height 9
click at [245, 266] on icon at bounding box center [248, 270] width 8 height 8
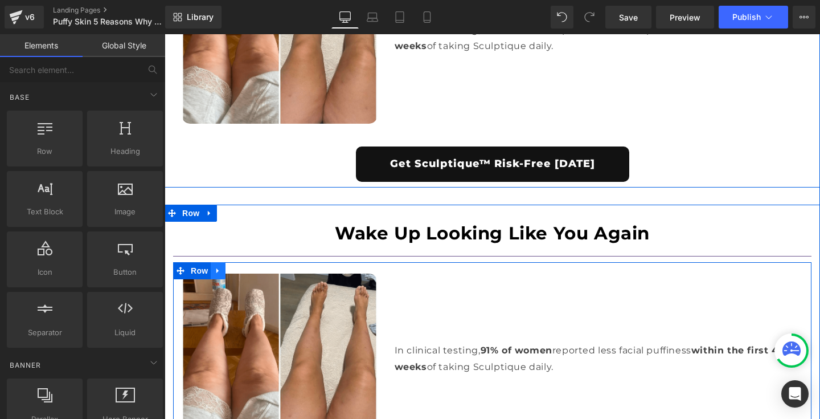
click at [216, 268] on icon at bounding box center [217, 270] width 2 height 5
click at [247, 266] on icon at bounding box center [248, 270] width 8 height 8
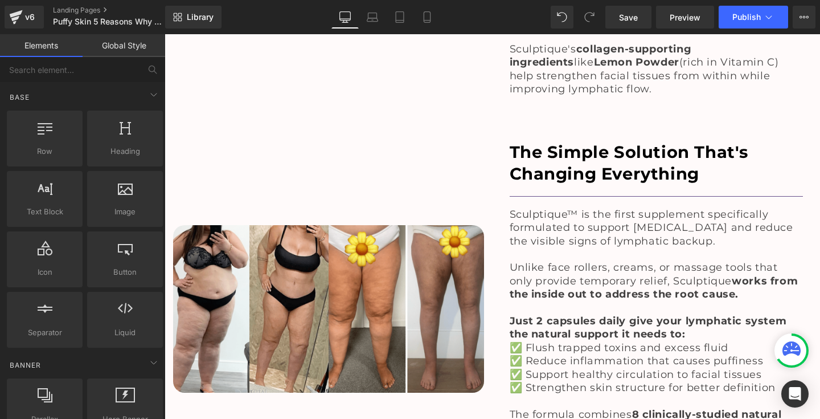
scroll to position [3546, 0]
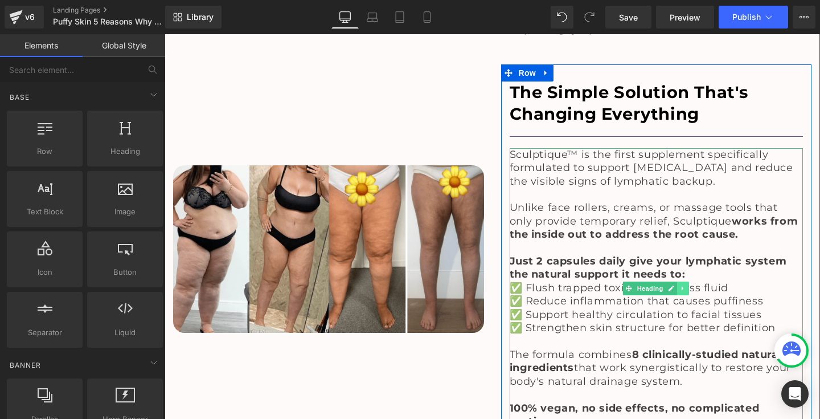
click at [684, 285] on icon at bounding box center [683, 288] width 6 height 7
click at [677, 285] on icon at bounding box center [677, 288] width 6 height 7
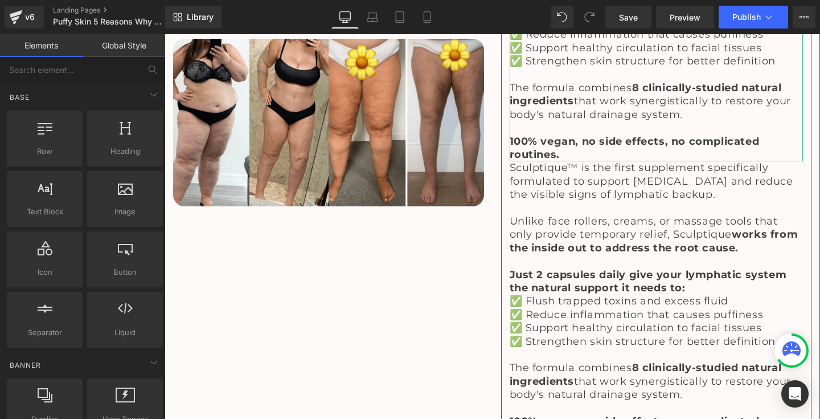
scroll to position [3819, 0]
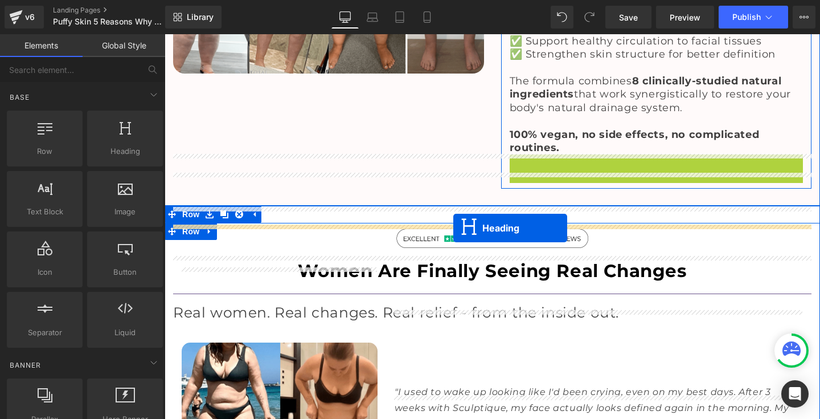
drag, startPoint x: 626, startPoint y: 218, endPoint x: 453, endPoint y: 228, distance: 172.8
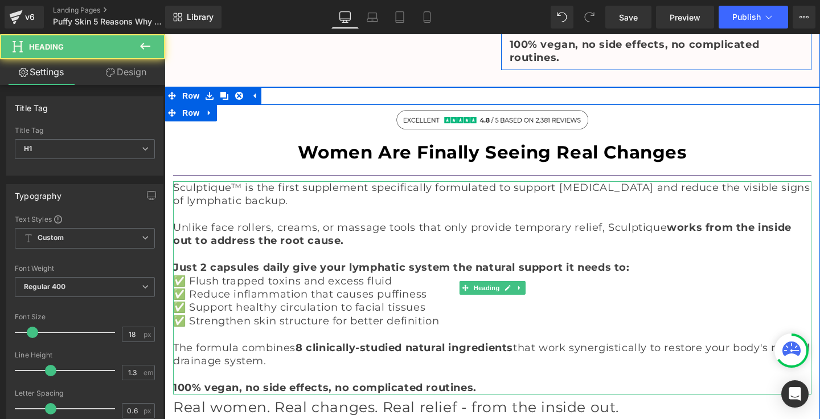
scroll to position [4006, 0]
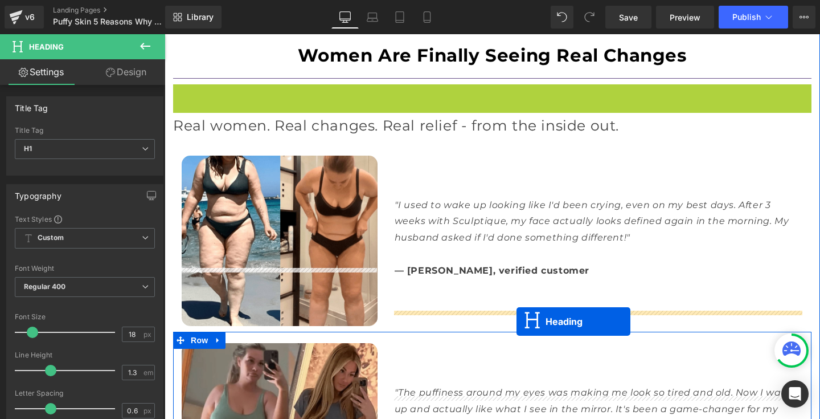
drag, startPoint x: 461, startPoint y: 114, endPoint x: 516, endPoint y: 321, distance: 214.5
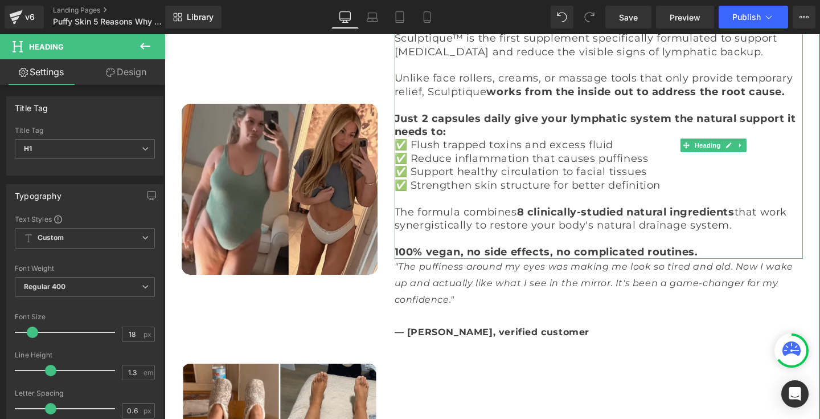
scroll to position [4256, 0]
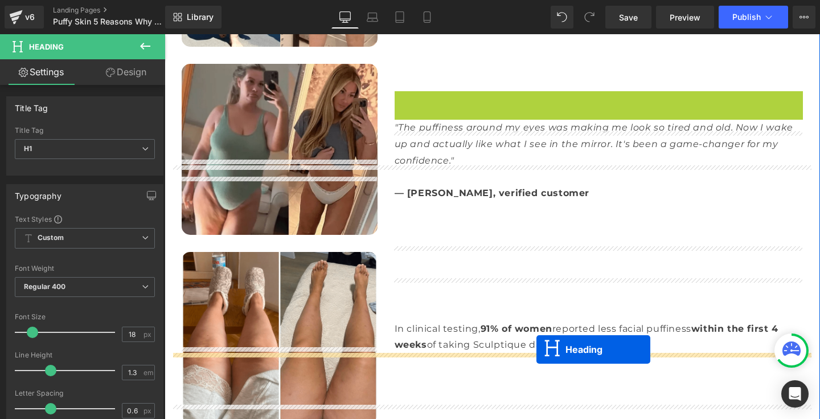
drag, startPoint x: 568, startPoint y: 98, endPoint x: 536, endPoint y: 349, distance: 253.1
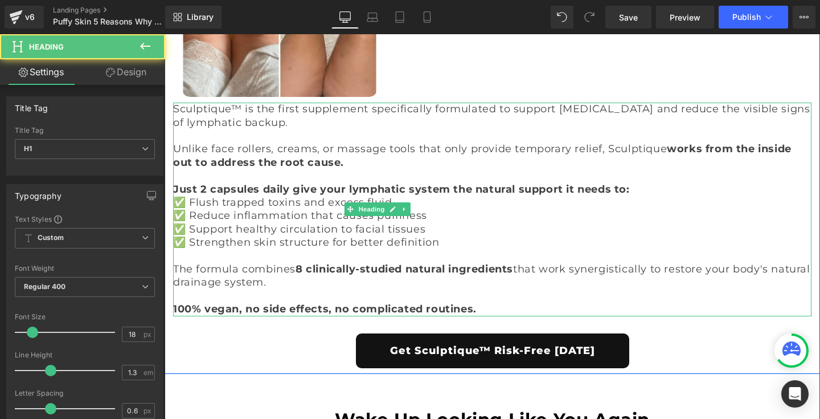
scroll to position [4582, 0]
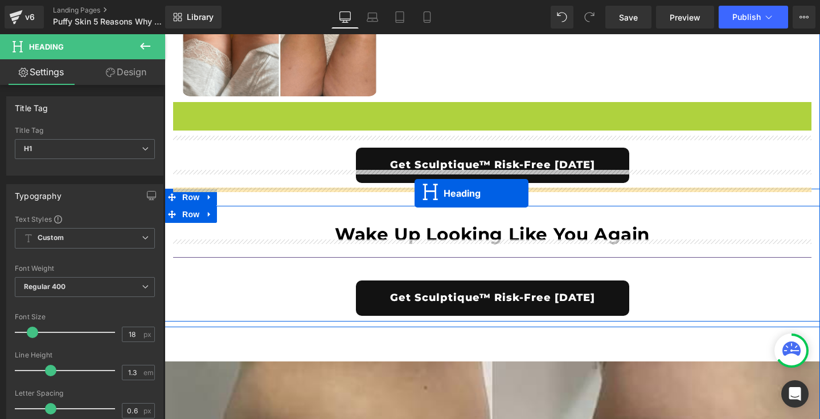
drag, startPoint x: 461, startPoint y: 134, endPoint x: 415, endPoint y: 192, distance: 74.6
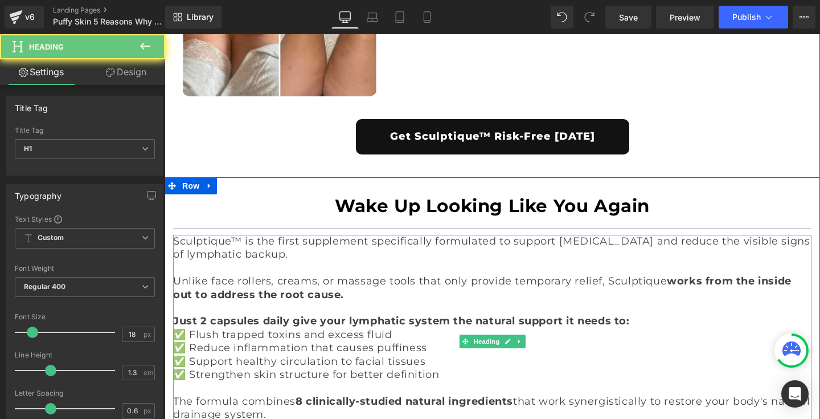
click at [268, 274] on strong "works from the inside out to address the root cause." at bounding box center [482, 287] width 618 height 26
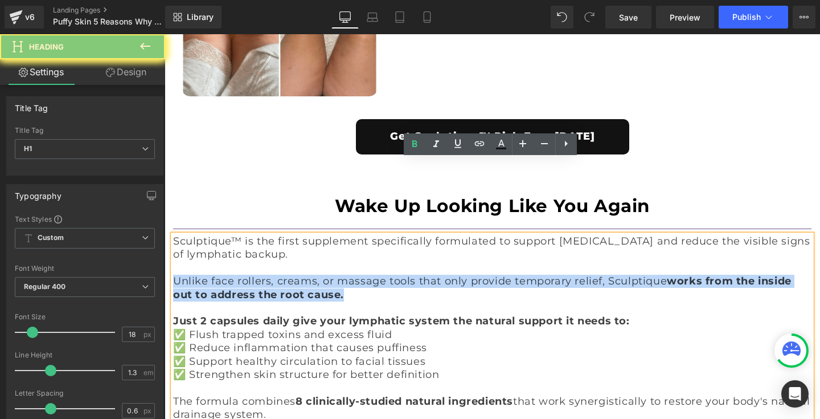
click at [268, 274] on strong "works from the inside out to address the root cause." at bounding box center [482, 287] width 618 height 26
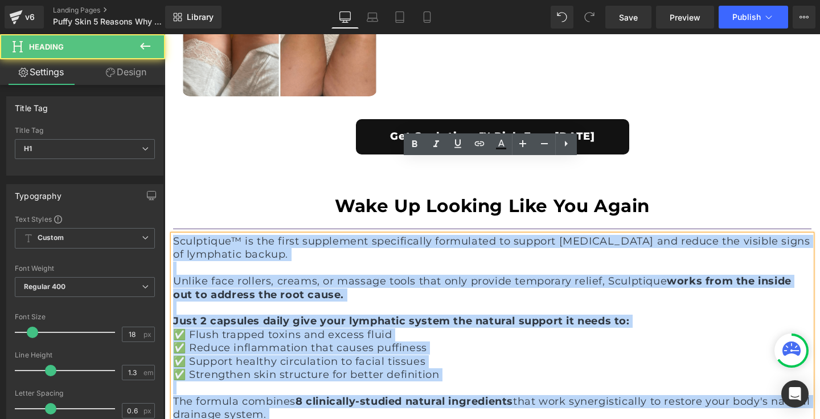
drag, startPoint x: 174, startPoint y: 167, endPoint x: 487, endPoint y: 361, distance: 368.0
click at [487, 361] on div "Sculptique™ is the first supplement specifically formulated to support [MEDICAL…" at bounding box center [492, 342] width 638 height 214
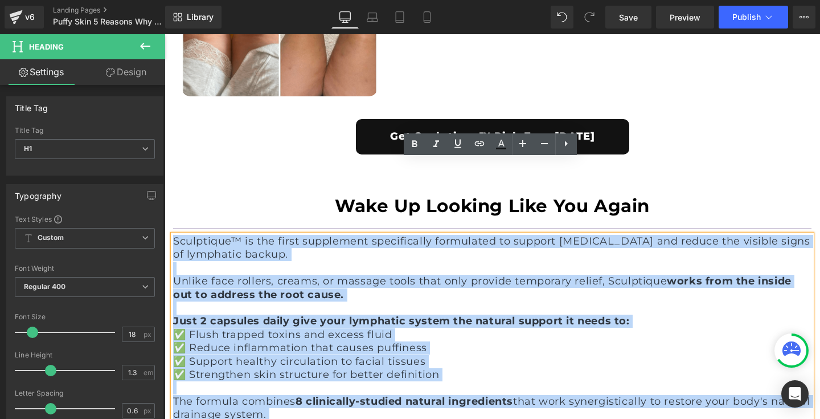
paste div
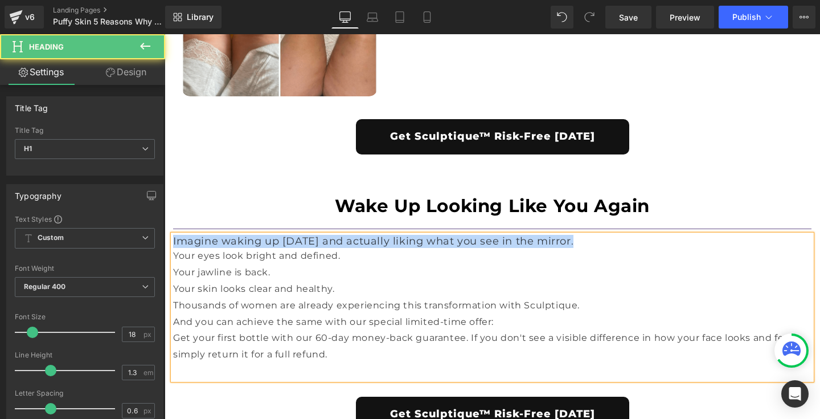
drag, startPoint x: 171, startPoint y: 178, endPoint x: 364, endPoint y: 177, distance: 193.0
click at [365, 248] on div "Your eyes look bright and defined." at bounding box center [492, 256] width 638 height 17
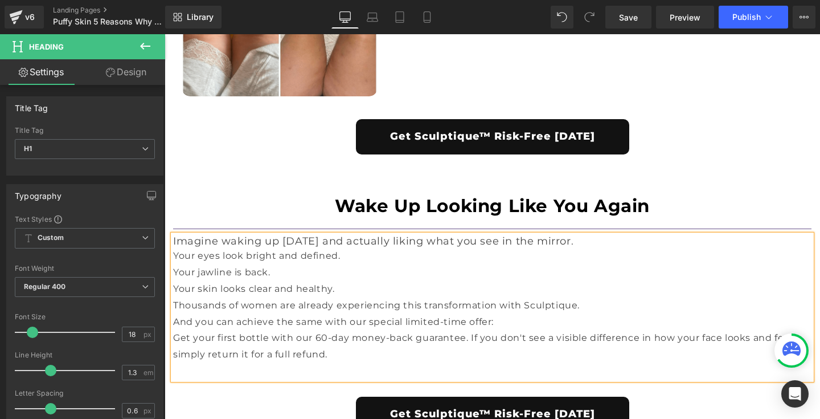
click at [621, 235] on h1 "Imagine waking up [DATE] and actually liking what you see in the mirror." at bounding box center [492, 241] width 638 height 13
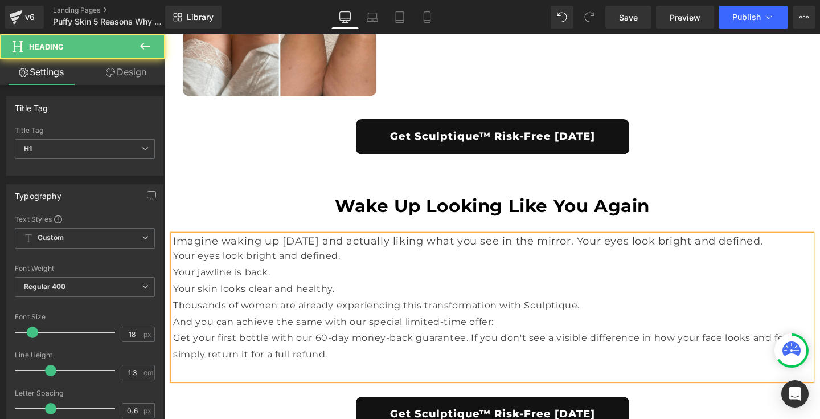
drag, startPoint x: 171, startPoint y: 196, endPoint x: 317, endPoint y: 194, distance: 146.3
click at [317, 264] on div "Your jawline is back." at bounding box center [492, 272] width 638 height 17
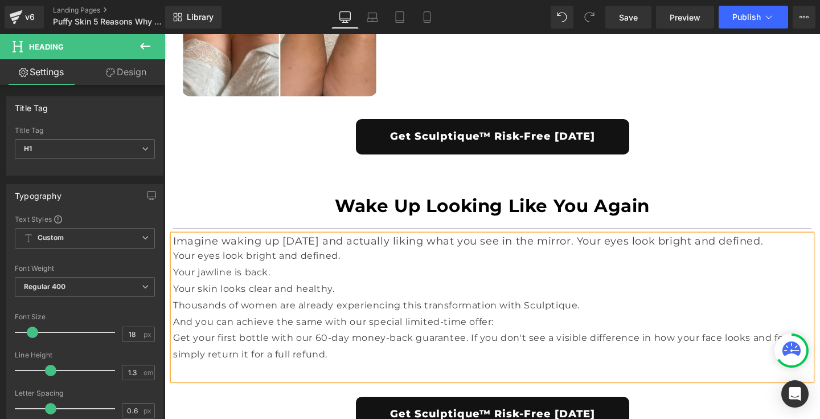
click at [782, 235] on h1 "Imagine waking up [DATE] and actually liking what you see in the mirror. Your e…" at bounding box center [492, 241] width 638 height 13
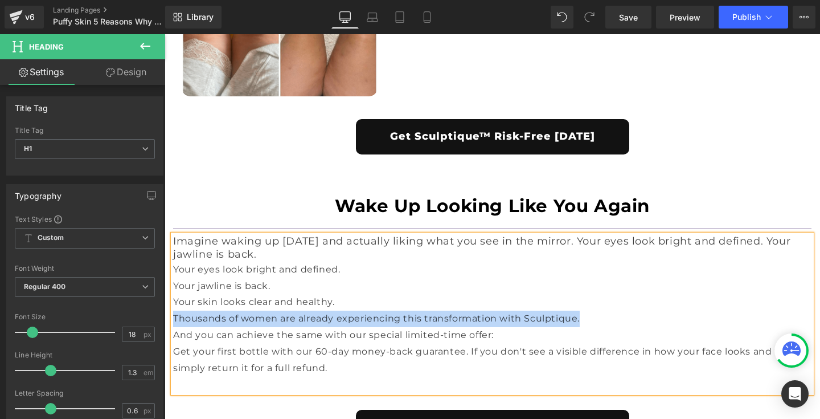
drag, startPoint x: 171, startPoint y: 240, endPoint x: 620, endPoint y: 245, distance: 448.7
click at [620, 310] on div "Thousands of women are already experiencing this transformation with Sculptique." at bounding box center [492, 318] width 638 height 17
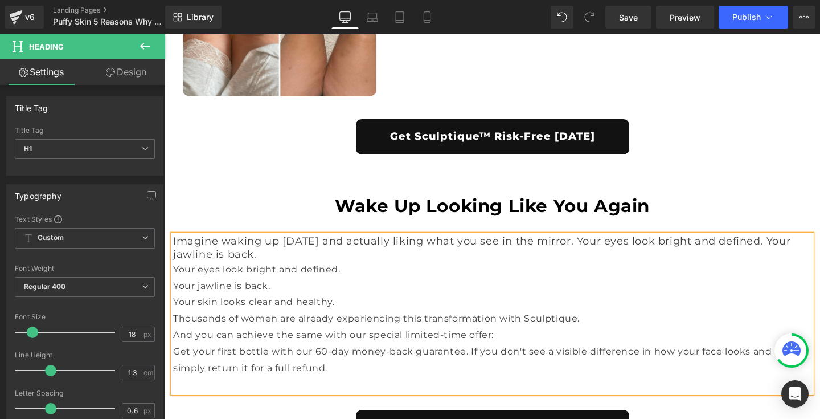
click at [317, 235] on h1 "Imagine waking up [DATE] and actually liking what you see in the mirror. Your e…" at bounding box center [492, 248] width 638 height 27
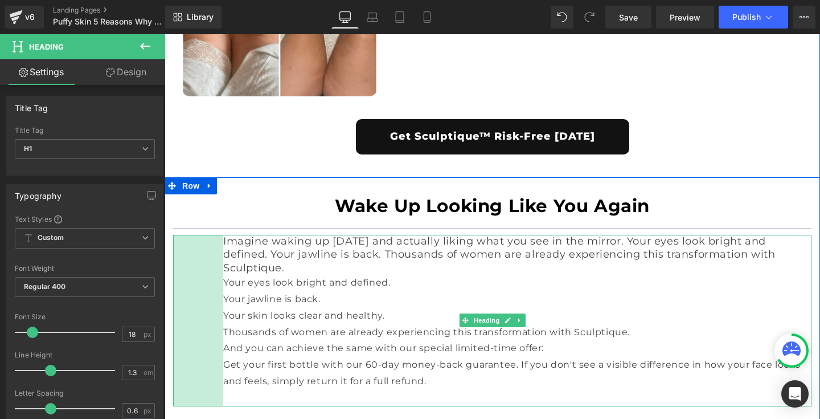
drag, startPoint x: 171, startPoint y: 256, endPoint x: 220, endPoint y: 254, distance: 48.5
click at [220, 255] on div "Imagine waking up [DATE] and actually liking what you see in the mirror. Your e…" at bounding box center [492, 320] width 638 height 171
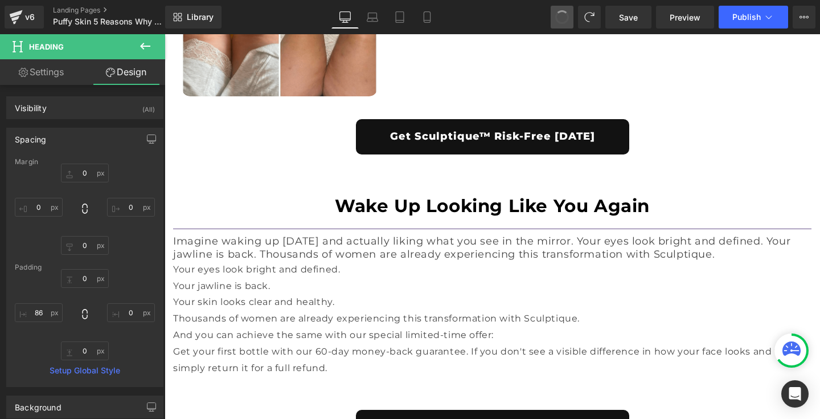
type input "0"
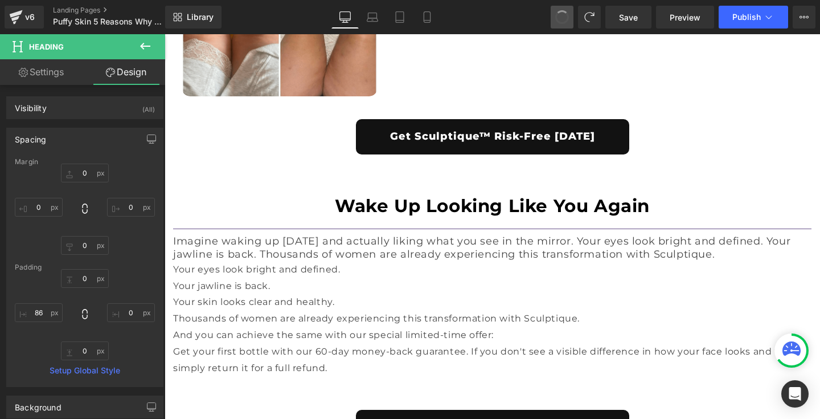
type input "0"
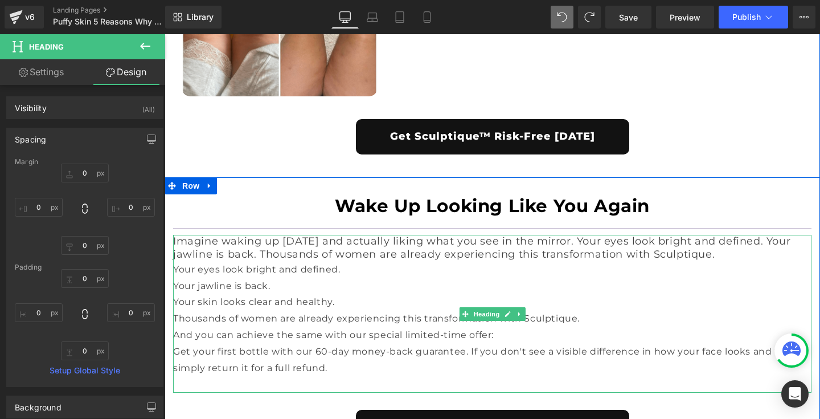
click at [207, 280] on span "Your jawline is back." at bounding box center [221, 285] width 97 height 11
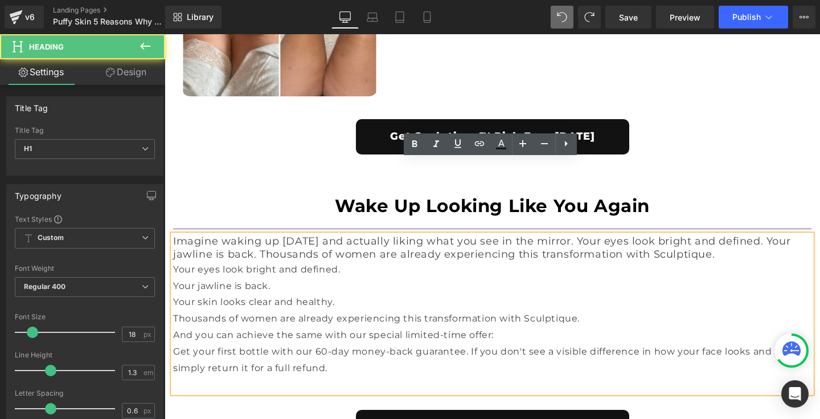
drag, startPoint x: 172, startPoint y: 257, endPoint x: 496, endPoint y: 256, distance: 324.0
click at [496, 327] on div "And you can achieve the same with our special limited-time offer:" at bounding box center [492, 335] width 638 height 17
click at [749, 235] on h1 "Imagine waking up [DATE] and actually liking what you see in the mirror. Your e…" at bounding box center [492, 248] width 638 height 27
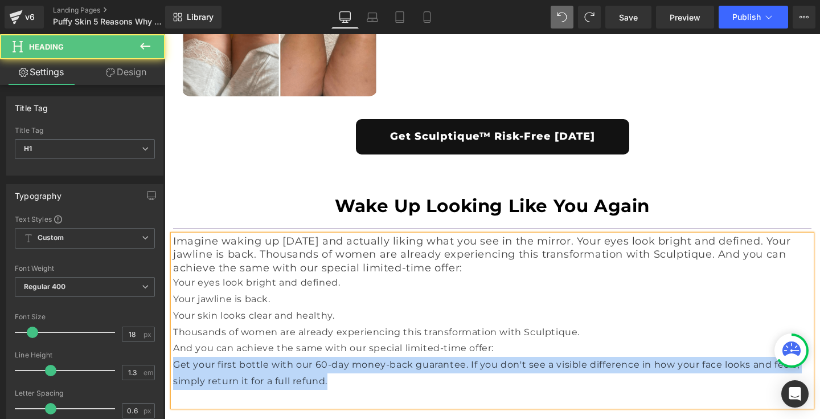
drag, startPoint x: 172, startPoint y: 285, endPoint x: 353, endPoint y: 301, distance: 181.7
click at [353, 356] on div "Get your first bottle with our 60-day money-back guarantee. If you don't see a …" at bounding box center [492, 372] width 638 height 33
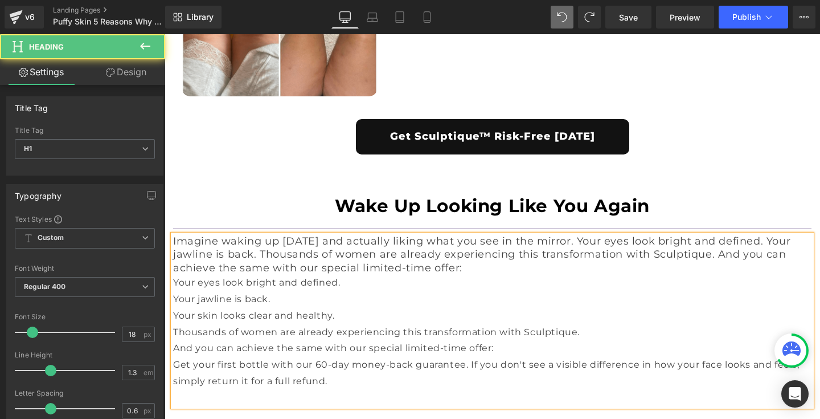
click at [481, 235] on h1 "Imagine waking up [DATE] and actually liking what you see in the mirror. Your e…" at bounding box center [492, 255] width 638 height 40
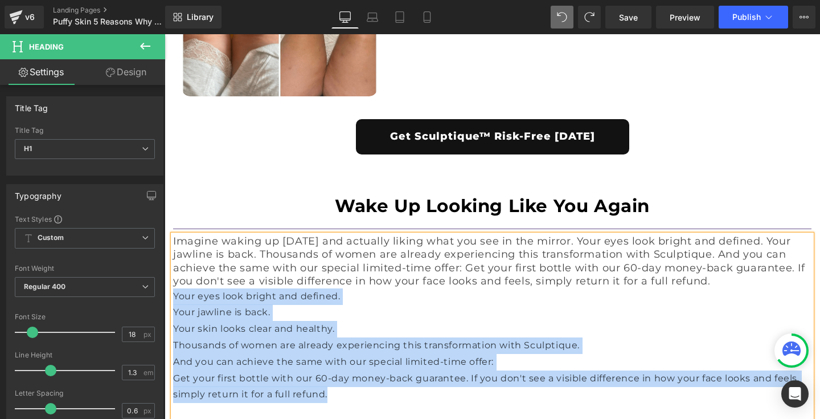
drag, startPoint x: 349, startPoint y: 315, endPoint x: 172, endPoint y: 215, distance: 203.5
click at [173, 235] on div "Imagine waking up [DATE] and actually liking what you see in the mirror. Your e…" at bounding box center [492, 327] width 638 height 184
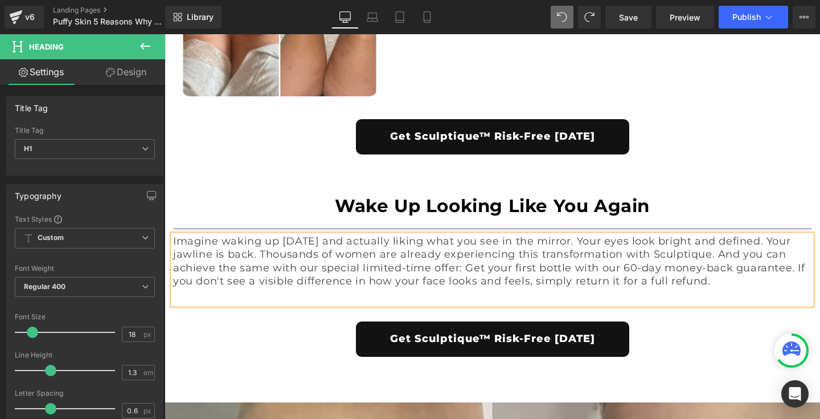
click at [190, 288] on div at bounding box center [492, 296] width 638 height 17
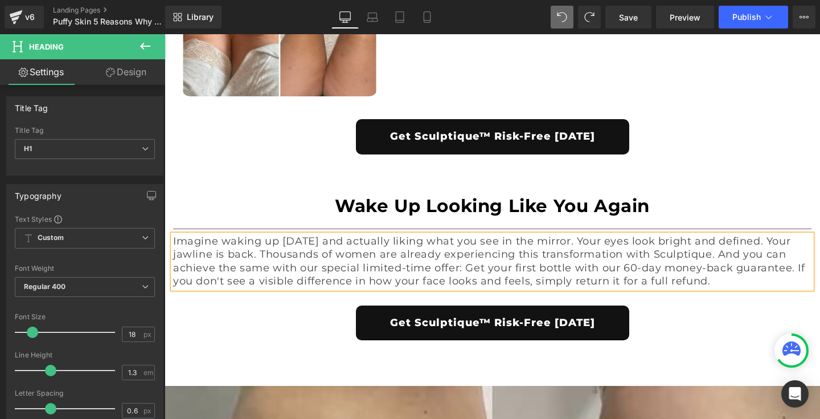
click at [589, 235] on span "Imagine waking up [DATE] and actually liking what you see in the mirror. Your e…" at bounding box center [489, 261] width 632 height 52
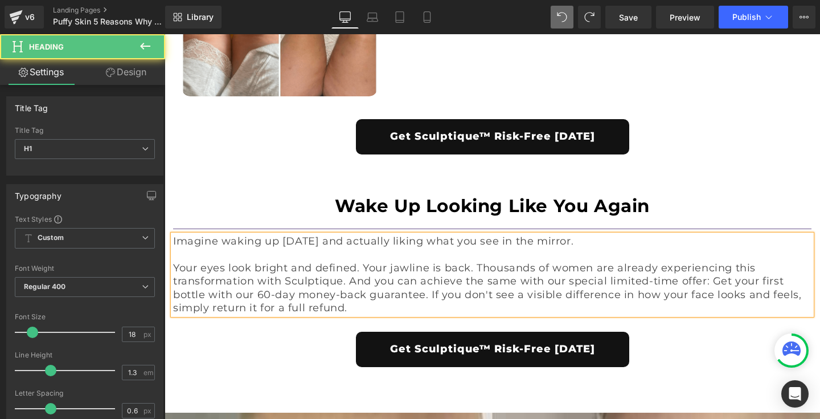
click at [362, 261] on span "Your eyes look bright and defined. Your jawline is back. Thousands of women are…" at bounding box center [487, 287] width 629 height 52
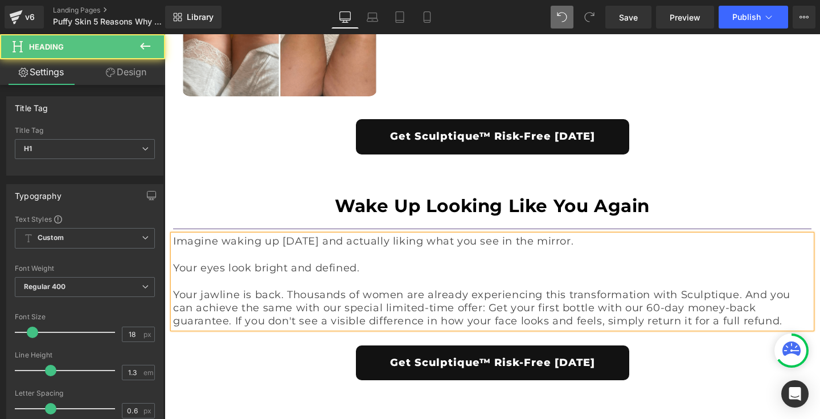
click at [285, 288] on span "Your jawline is back. Thousands of women are already experiencing this transfor…" at bounding box center [481, 307] width 617 height 39
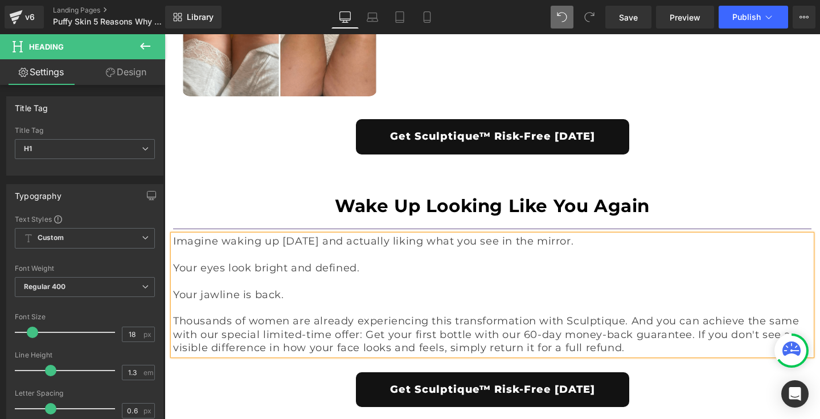
click at [627, 314] on span "Thousands of women are already experiencing this transformation with Sculptique…" at bounding box center [486, 333] width 626 height 39
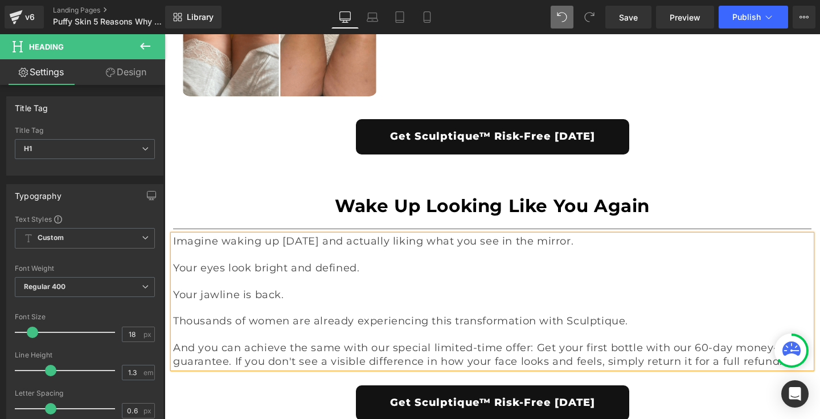
click at [533, 341] on span "And you can achieve the same with our special limited-time offer: Get your firs…" at bounding box center [488, 354] width 631 height 26
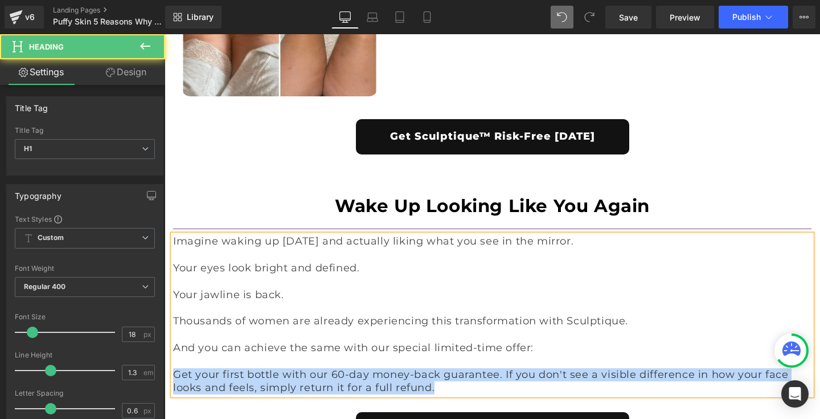
drag, startPoint x: 436, startPoint y: 313, endPoint x: 168, endPoint y: 295, distance: 268.2
click at [173, 295] on div "Imagine waking up [DATE] and actually liking what you see in the mirror. Your e…" at bounding box center [492, 315] width 638 height 160
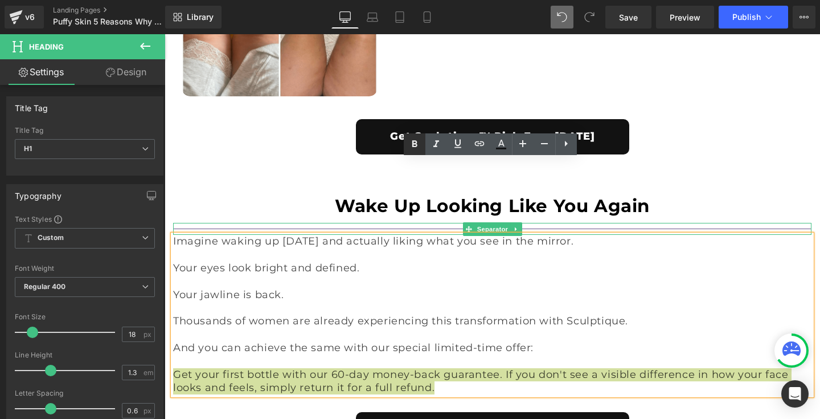
click at [414, 146] on icon at bounding box center [414, 143] width 5 height 7
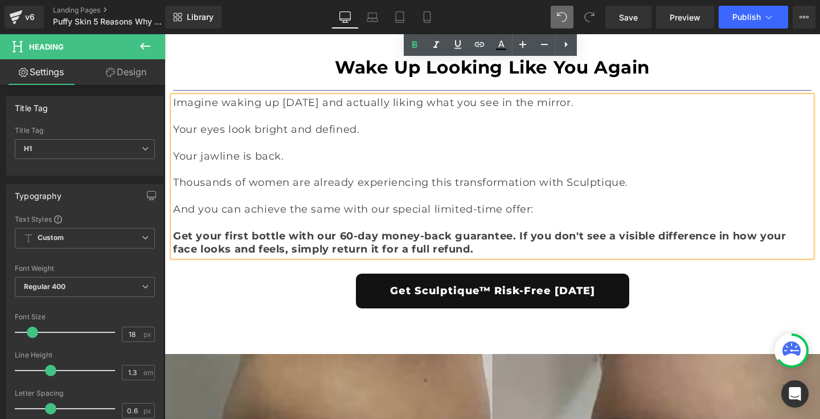
scroll to position [4622, 0]
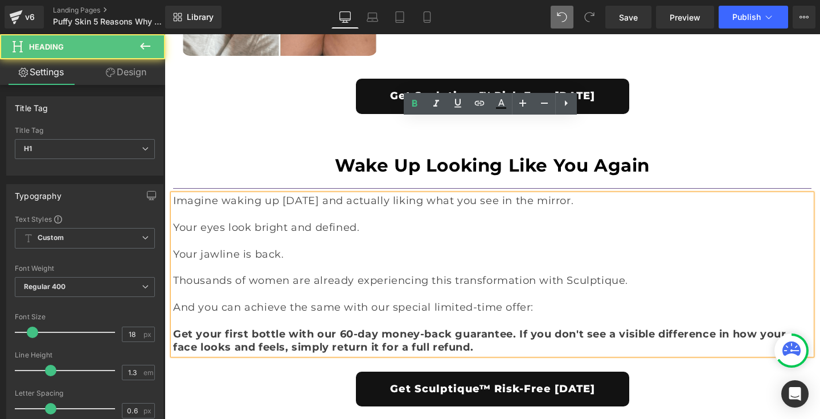
click at [521, 248] on h1 "Your jawline is back." at bounding box center [492, 254] width 638 height 13
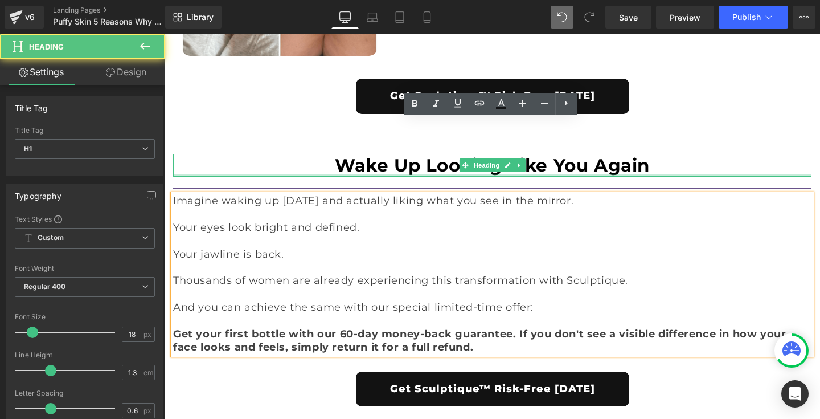
click at [699, 154] on div "Wake Up Looking Like You Again Heading" at bounding box center [492, 165] width 638 height 23
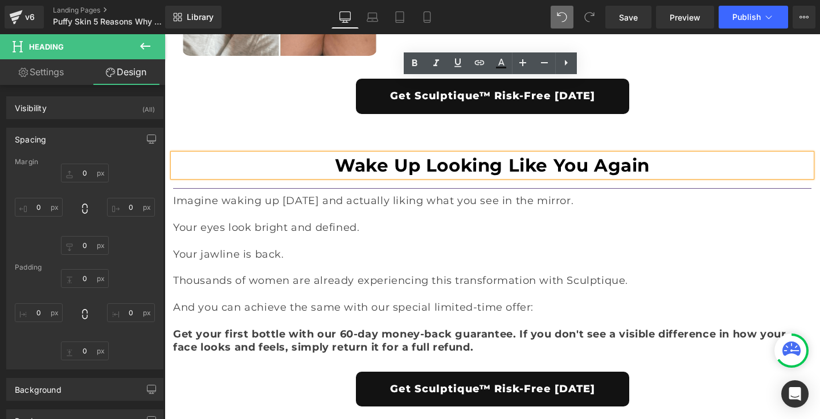
type input "20"
type input "0"
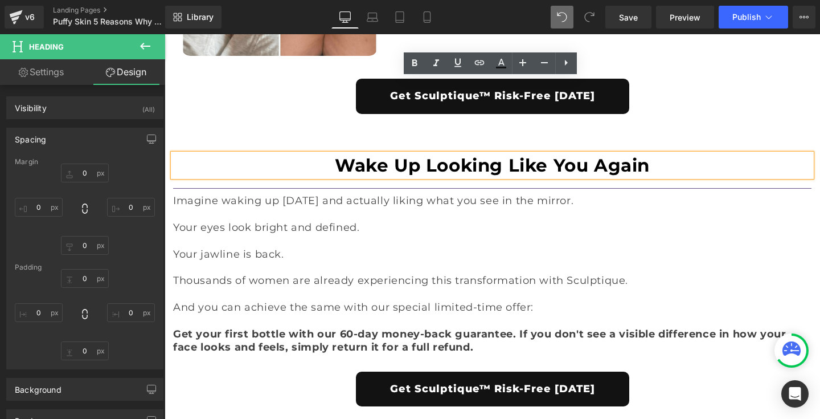
type input "0"
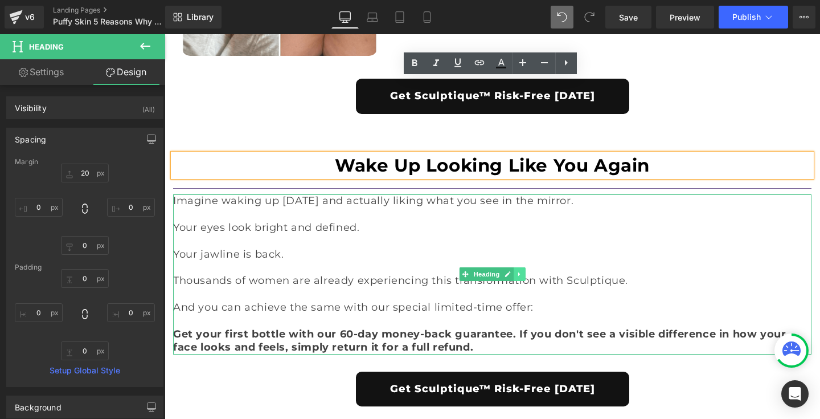
click at [516, 270] on icon at bounding box center [519, 273] width 6 height 7
click at [510, 271] on icon at bounding box center [513, 274] width 6 height 6
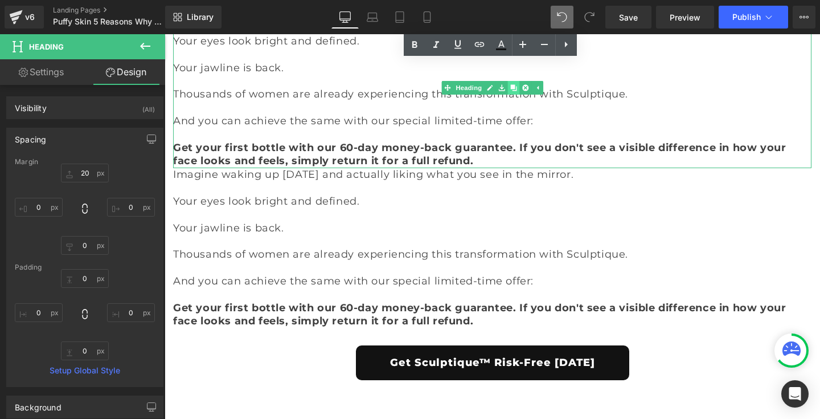
scroll to position [4877, 0]
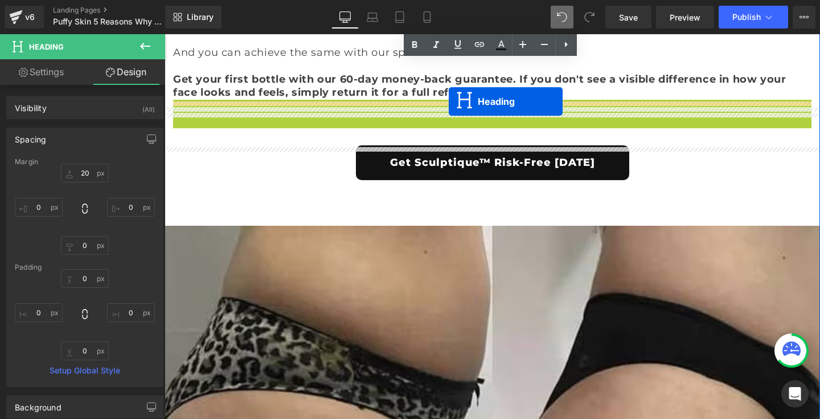
drag, startPoint x: 464, startPoint y: 101, endPoint x: 449, endPoint y: 101, distance: 15.4
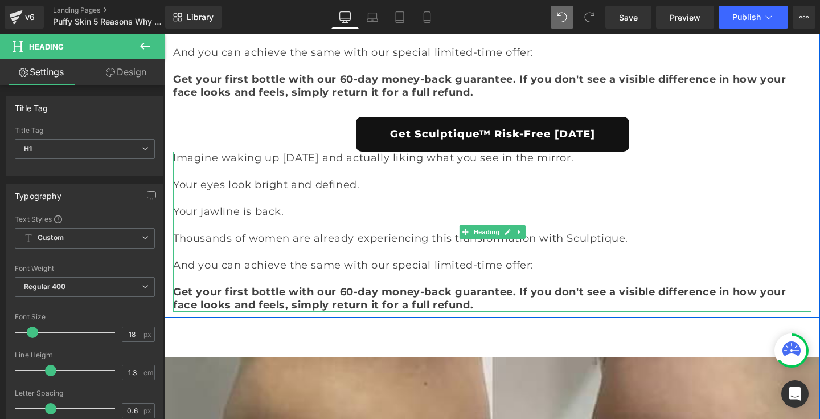
click at [358, 285] on strong "Get your first bottle with our 60-day money-back guarantee. If you don't see a …" at bounding box center [479, 298] width 613 height 26
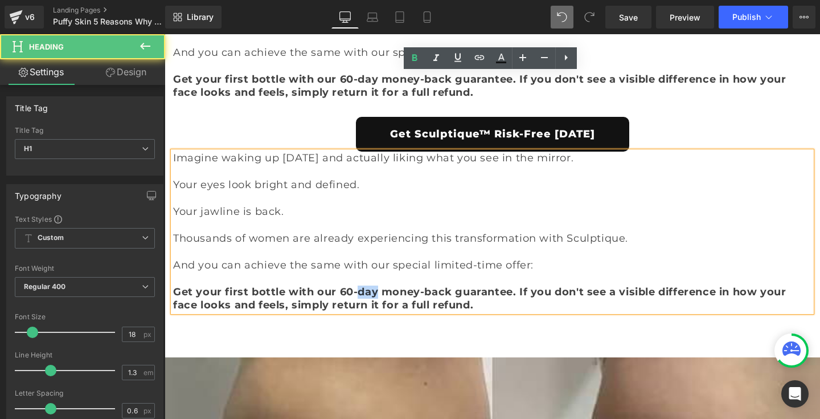
click at [358, 285] on strong "Get your first bottle with our 60-day money-back guarantee. If you don't see a …" at bounding box center [479, 298] width 613 height 26
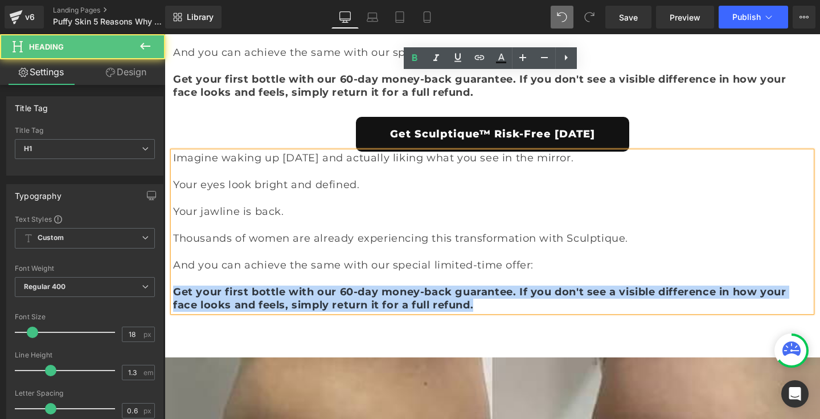
click at [358, 285] on strong "Get your first bottle with our 60-day money-back guarantee. If you don't see a …" at bounding box center [479, 298] width 613 height 26
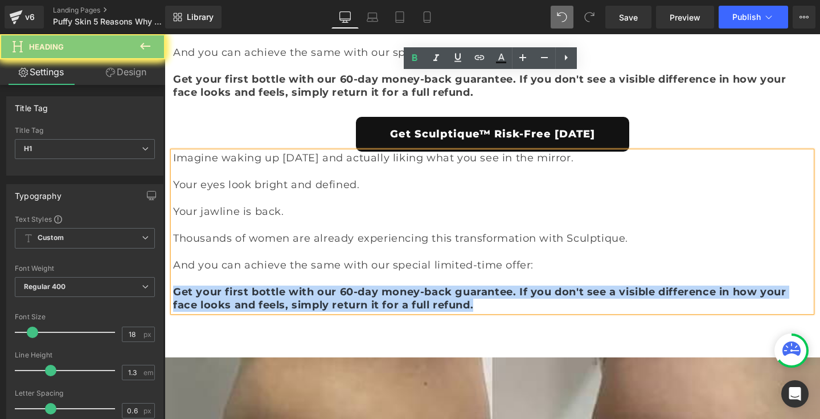
click at [499, 285] on h1 "Get your first bottle with our 60-day money-back guarantee. If you don't see a …" at bounding box center [492, 298] width 638 height 27
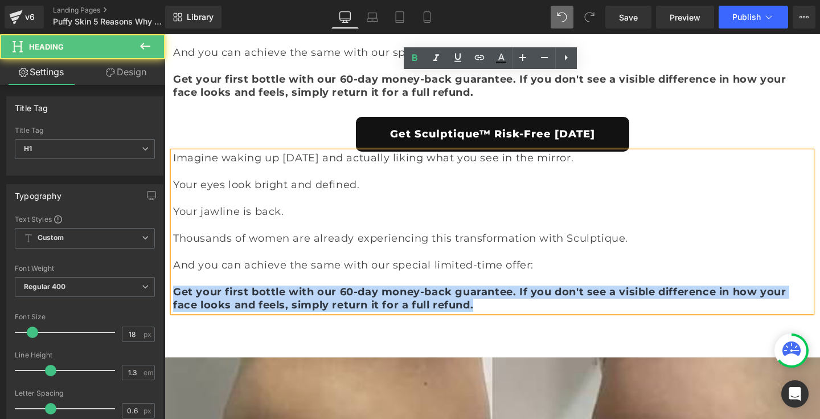
click at [485, 285] on h1 "Get your first bottle with our 60-day money-back guarantee. If you don't see a …" at bounding box center [492, 298] width 638 height 27
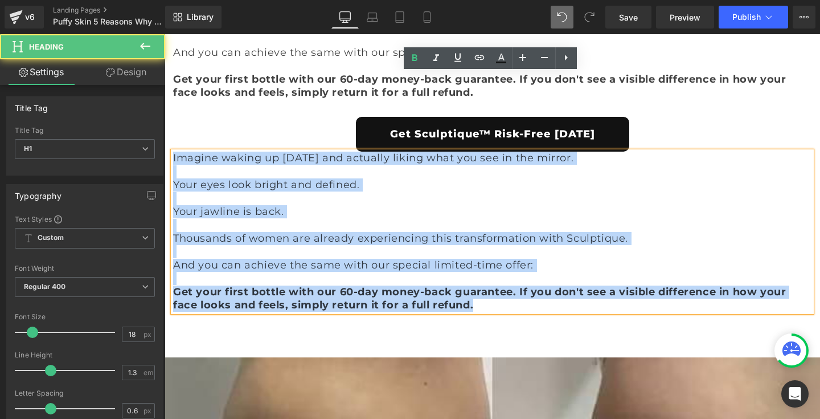
drag, startPoint x: 171, startPoint y: 79, endPoint x: 483, endPoint y: 223, distance: 343.7
click at [483, 223] on div "Imagine waking up [DATE] and actually liking what you see in the mirror. Your e…" at bounding box center [492, 231] width 638 height 160
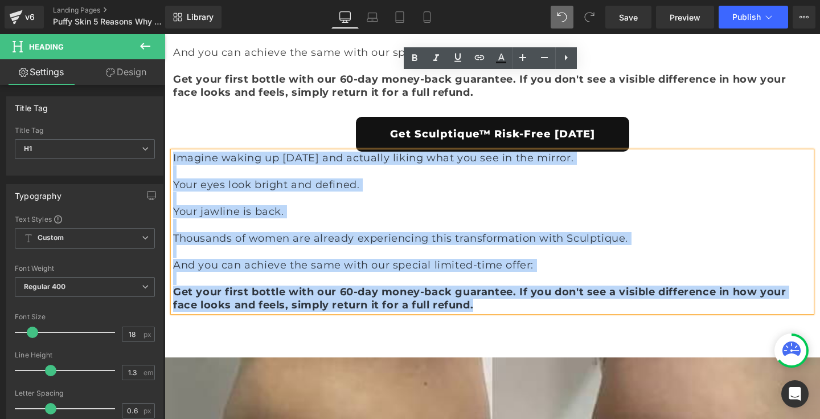
paste div
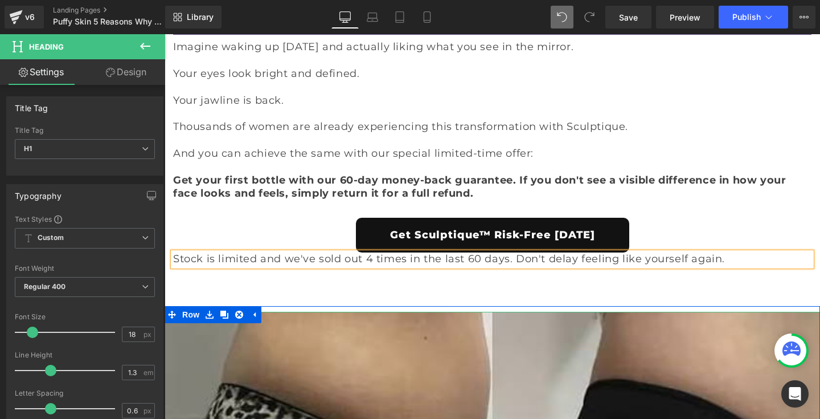
scroll to position [4769, 0]
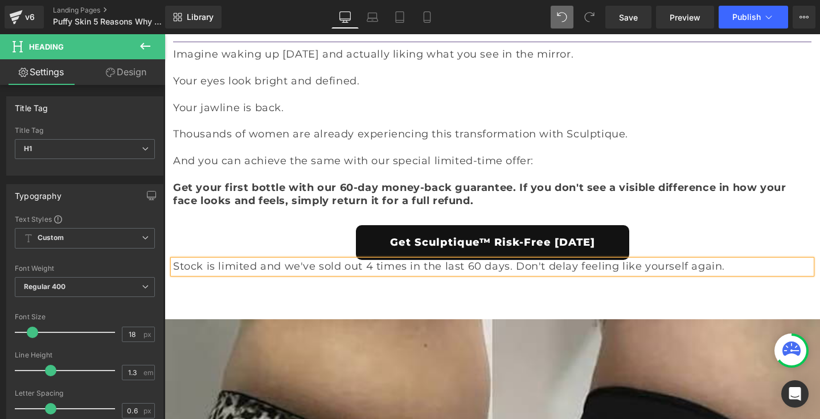
click at [473, 260] on div "Stock is limited and we've sold out 4 times in the last 60 days. Don't delay fe…" at bounding box center [492, 266] width 638 height 13
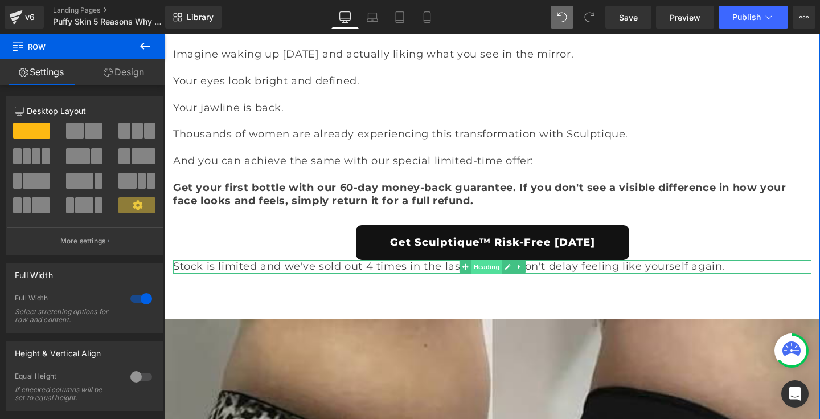
click at [478, 260] on span "Heading" at bounding box center [486, 267] width 31 height 14
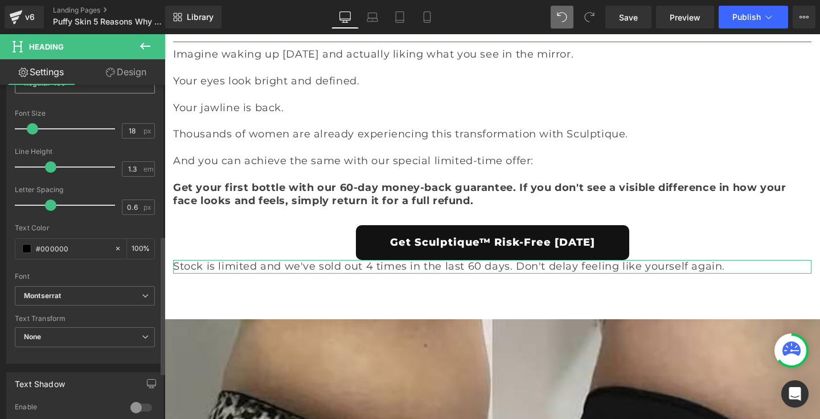
scroll to position [361, 0]
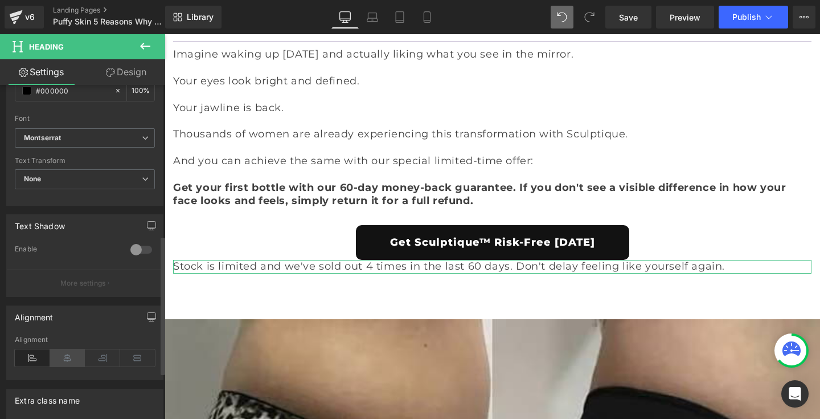
click at [71, 353] on icon at bounding box center [67, 357] width 35 height 17
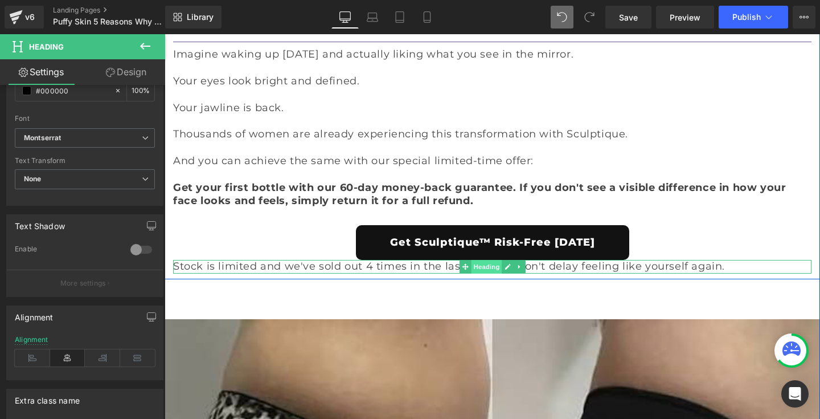
click at [481, 260] on span "Heading" at bounding box center [486, 267] width 31 height 14
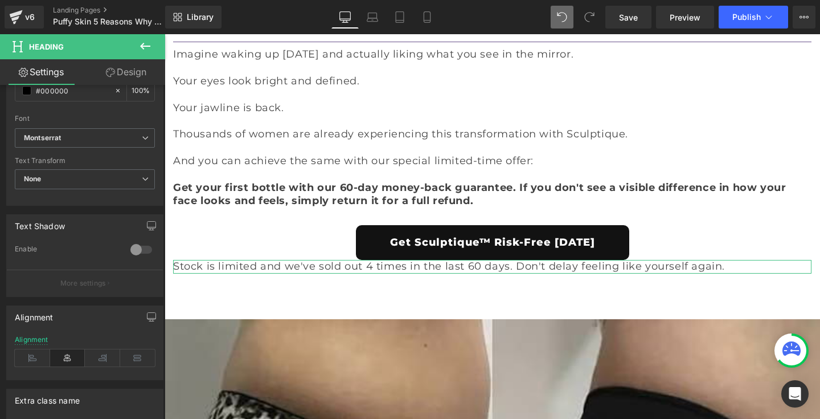
click at [130, 69] on link "Design" at bounding box center [126, 72] width 83 height 26
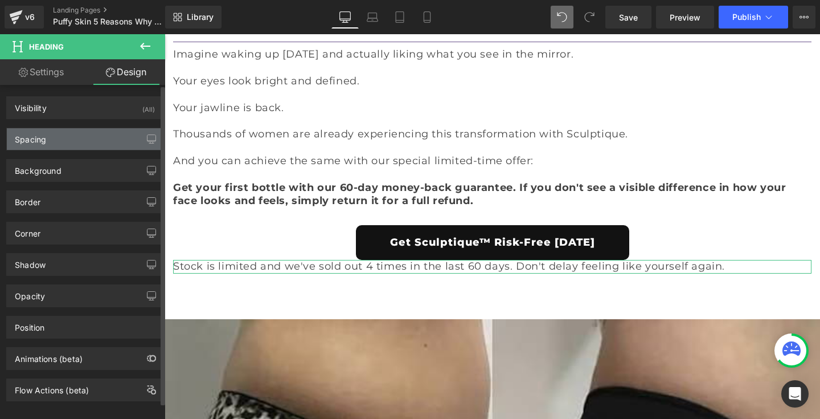
click at [67, 142] on div "Spacing" at bounding box center [85, 139] width 156 height 22
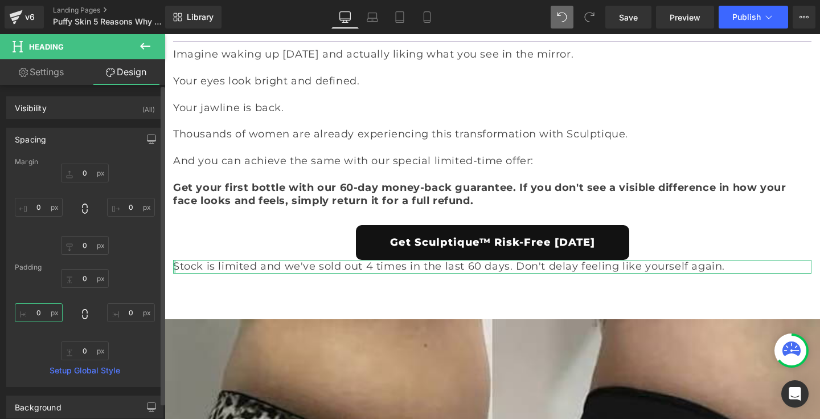
click at [30, 314] on input "0" at bounding box center [39, 312] width 48 height 19
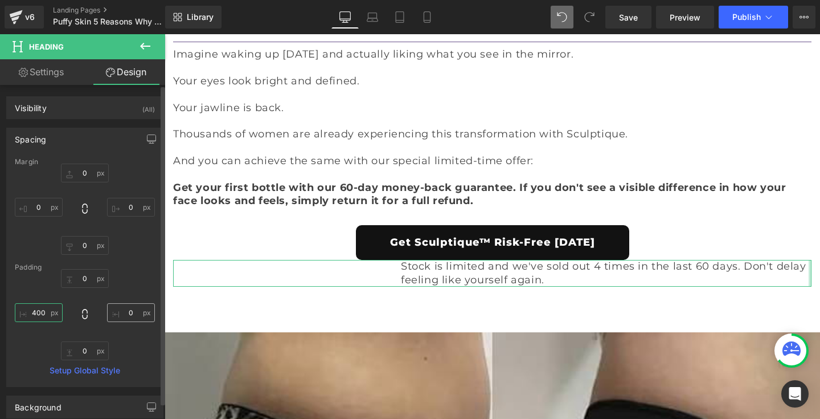
type input "400"
click at [115, 310] on input "0" at bounding box center [131, 312] width 48 height 19
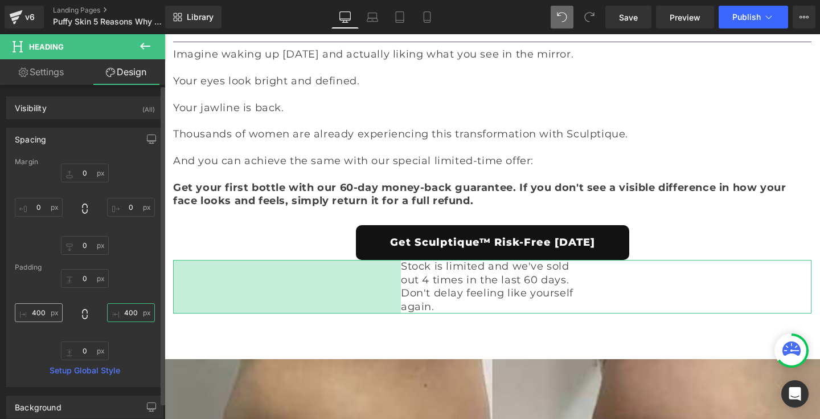
type input "400"
click at [45, 309] on input "400" at bounding box center [39, 312] width 48 height 19
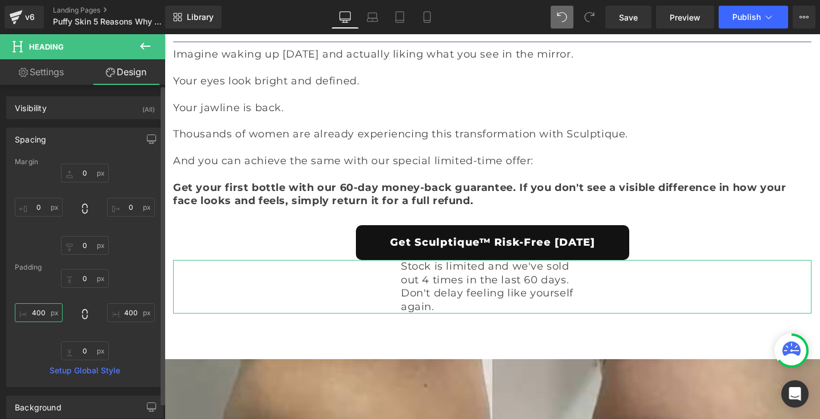
click at [37, 313] on input "400" at bounding box center [39, 312] width 48 height 19
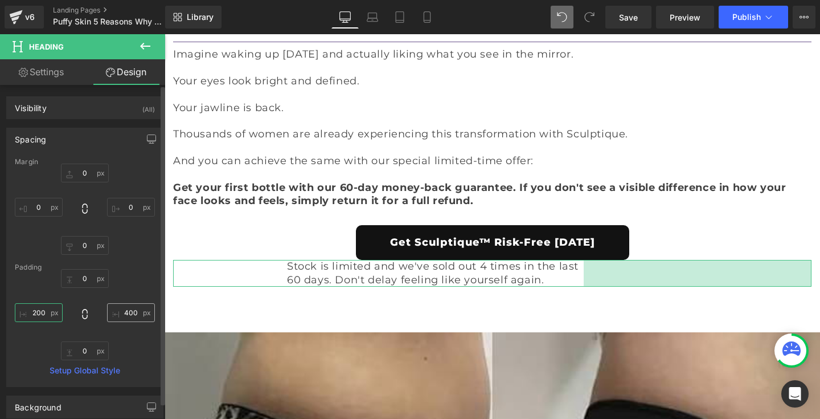
type input "200"
click at [124, 317] on input "400" at bounding box center [131, 312] width 48 height 19
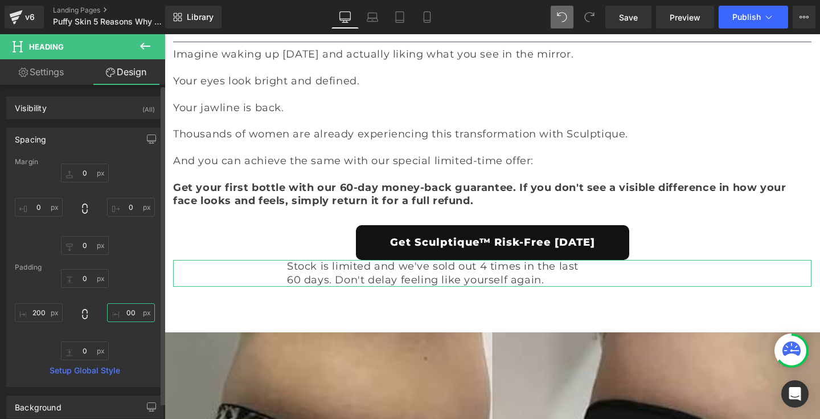
type input "200"
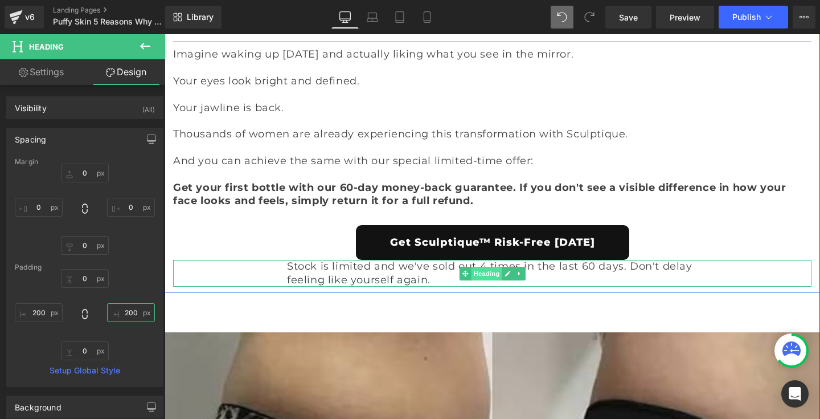
click at [488, 266] on span "Heading" at bounding box center [486, 273] width 31 height 14
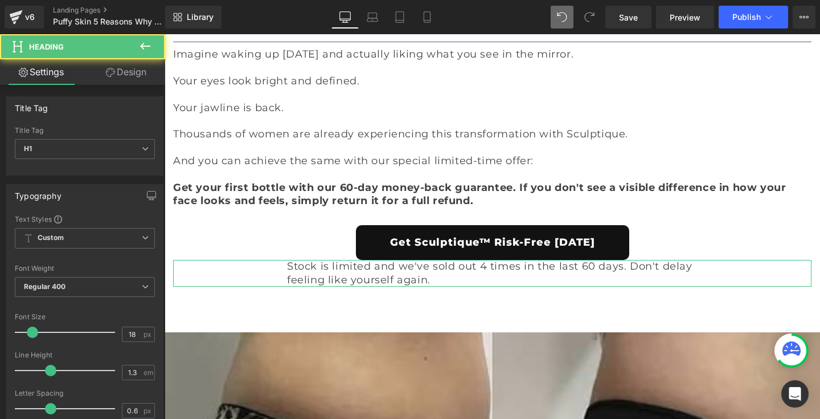
click at [137, 76] on link "Design" at bounding box center [126, 72] width 83 height 26
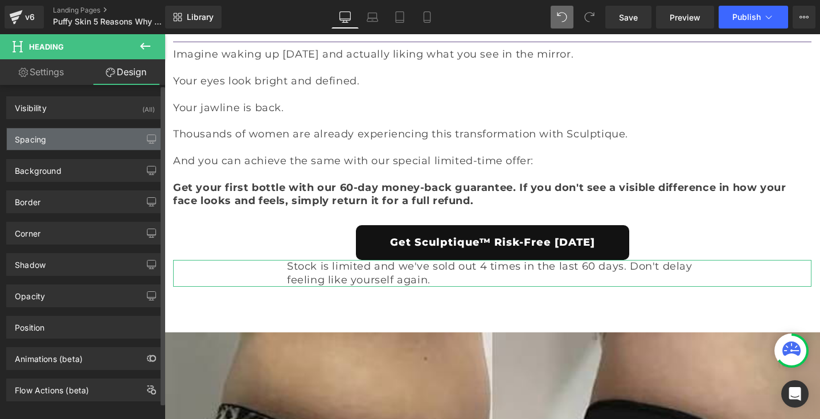
click at [81, 134] on div "Spacing" at bounding box center [85, 139] width 156 height 22
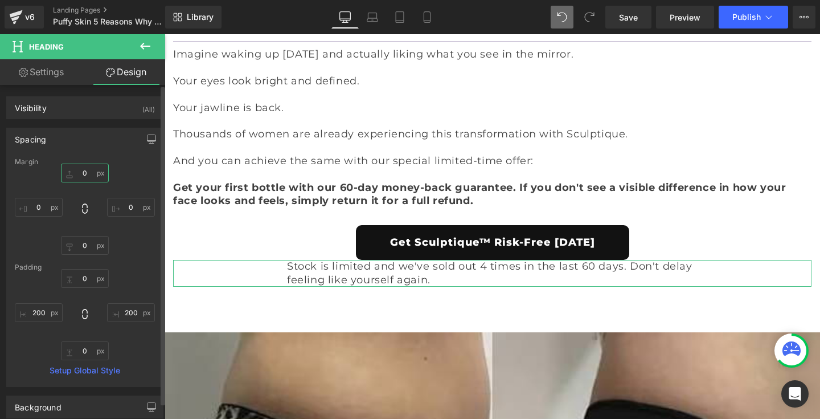
click at [76, 177] on input "0" at bounding box center [85, 172] width 48 height 19
click at [76, 169] on input "0" at bounding box center [85, 172] width 48 height 19
type input "20"
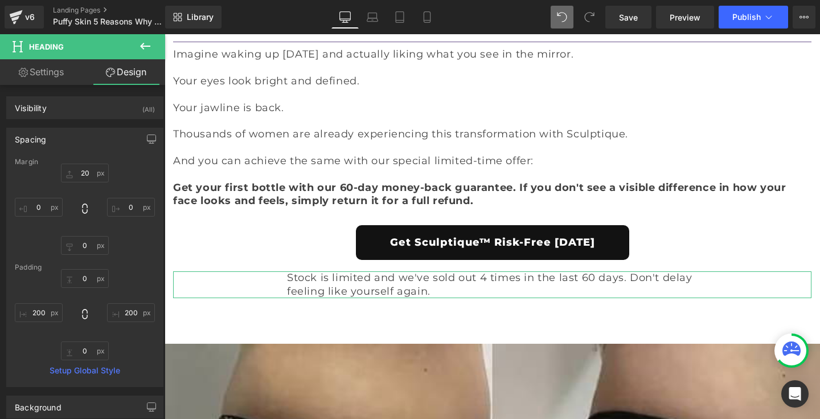
click at [51, 71] on link "Settings" at bounding box center [41, 72] width 83 height 26
type input "100"
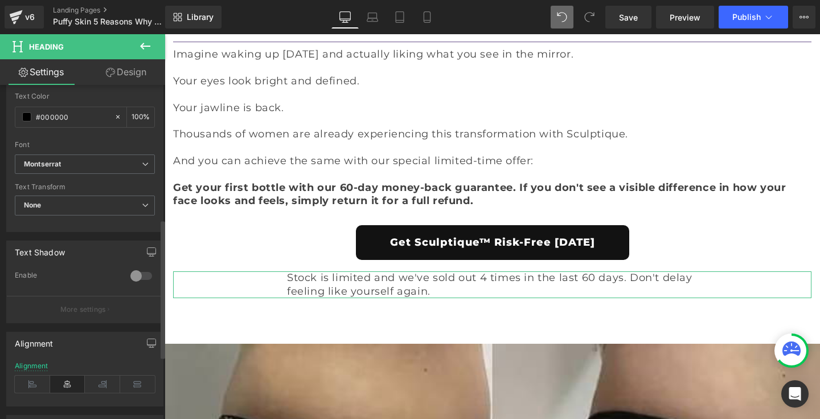
scroll to position [473, 0]
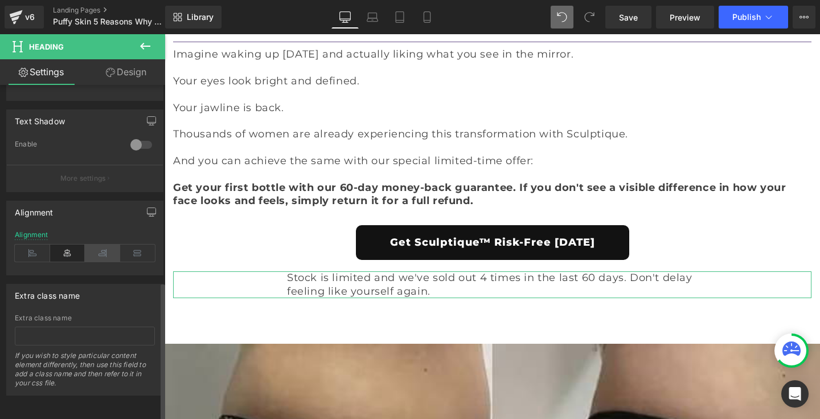
click at [93, 245] on icon at bounding box center [102, 252] width 35 height 17
click at [138, 244] on icon at bounding box center [137, 252] width 35 height 17
click at [23, 244] on icon at bounding box center [32, 252] width 35 height 17
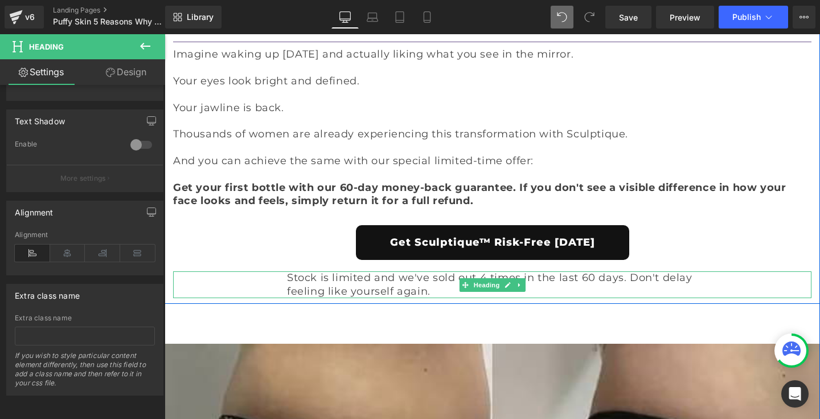
click at [391, 271] on span "Stock is limited and we've sold out 4 times in the last 60 days. Don't delay fe…" at bounding box center [489, 284] width 405 height 26
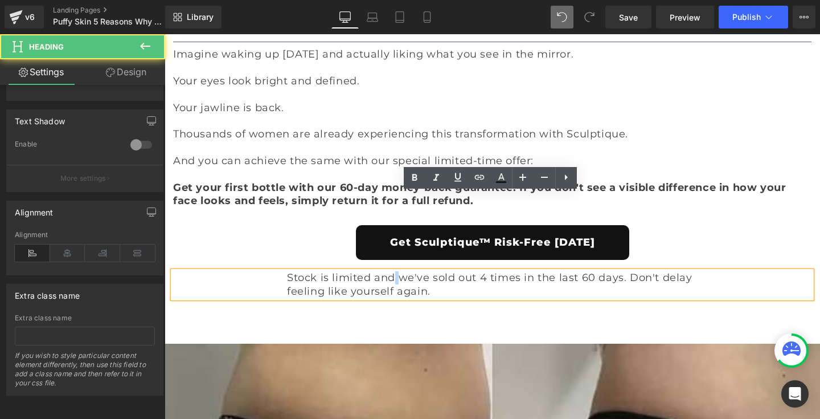
click at [391, 271] on span "Stock is limited and we've sold out 4 times in the last 60 days. Don't delay fe…" at bounding box center [489, 284] width 405 height 26
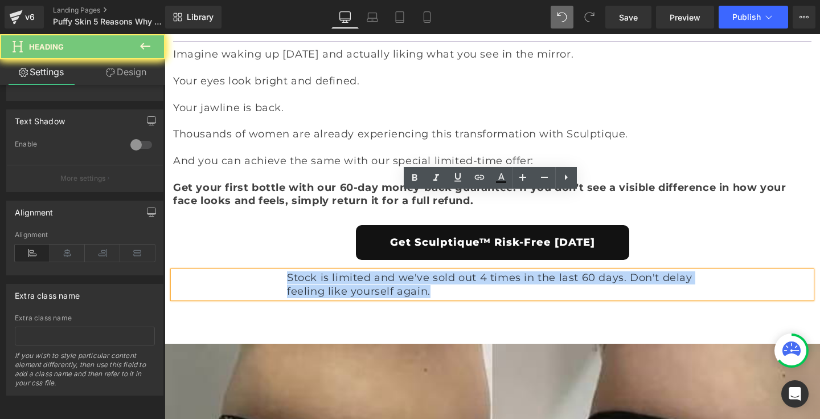
click at [391, 271] on span "Stock is limited and we've sold out 4 times in the last 60 days. Don't delay fe…" at bounding box center [489, 284] width 405 height 26
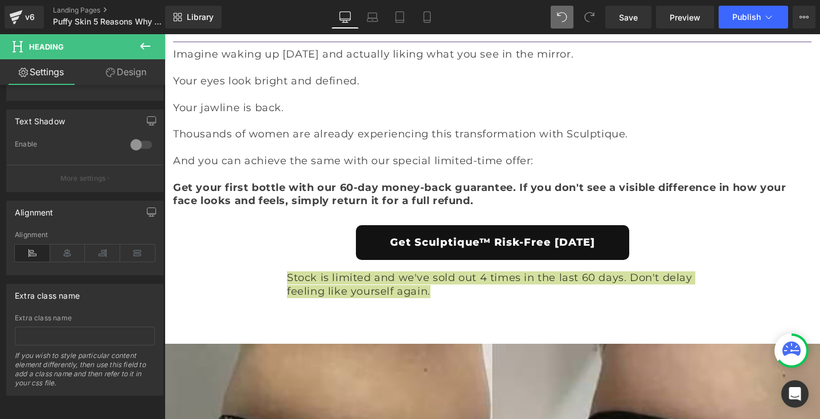
click at [119, 77] on link "Design" at bounding box center [126, 72] width 83 height 26
type input "20"
type input "0"
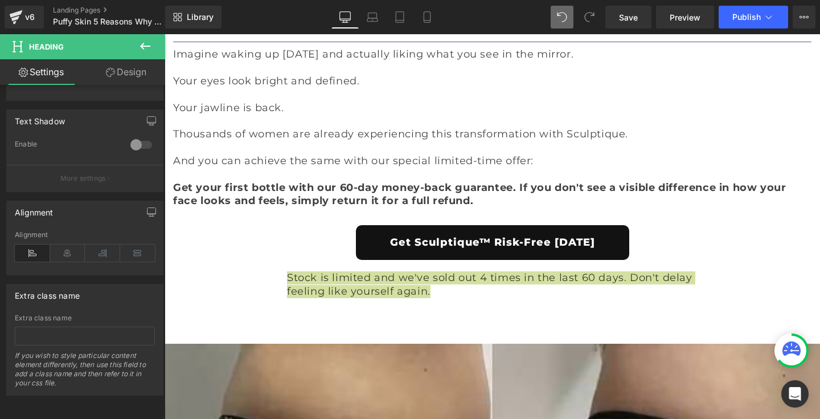
type input "0"
type input "200"
type input "0"
type input "200"
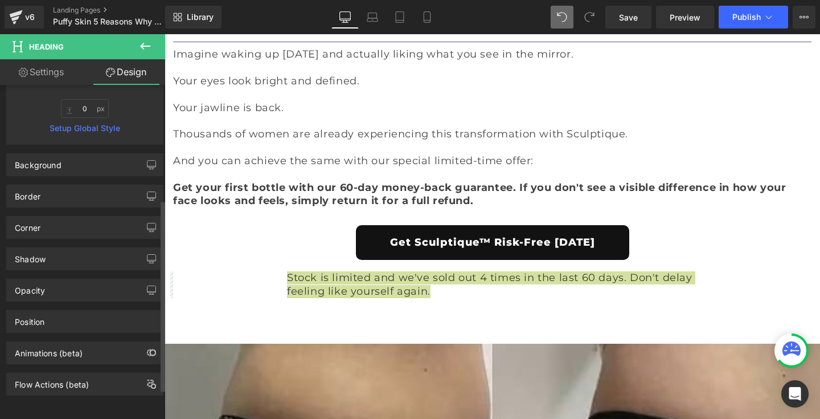
scroll to position [251, 0]
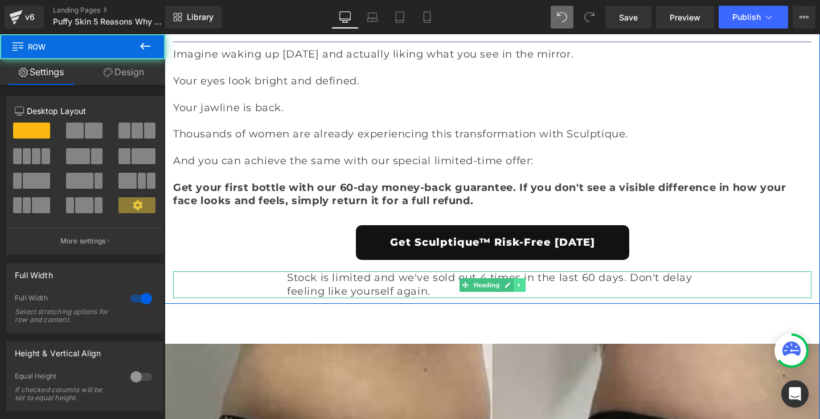
click at [520, 278] on link at bounding box center [520, 285] width 12 height 14
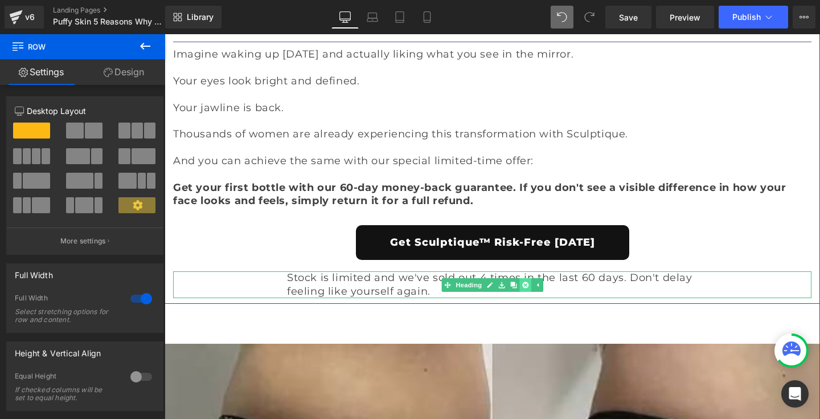
click at [522, 281] on icon at bounding box center [525, 284] width 6 height 6
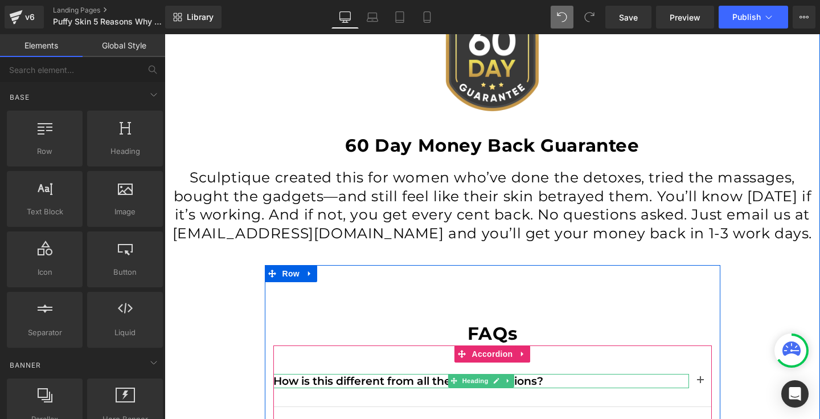
scroll to position [8754, 0]
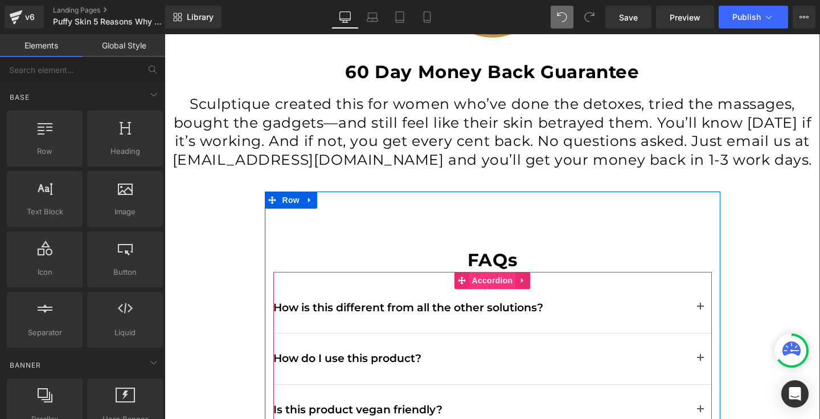
click at [488, 272] on span "Accordion" at bounding box center [492, 280] width 47 height 17
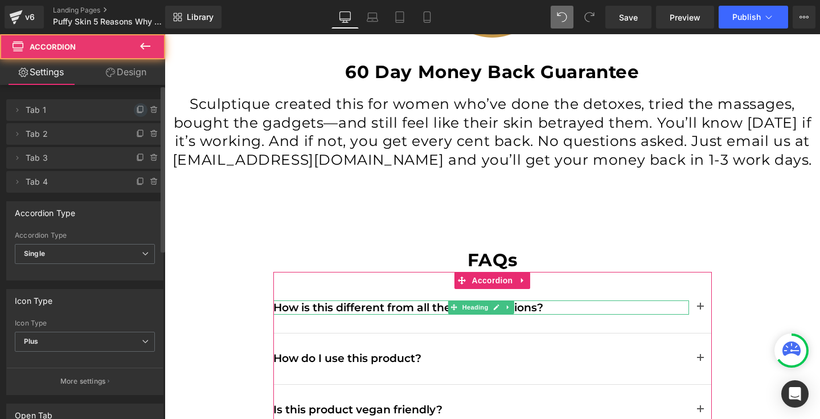
click at [136, 108] on icon at bounding box center [140, 109] width 9 height 9
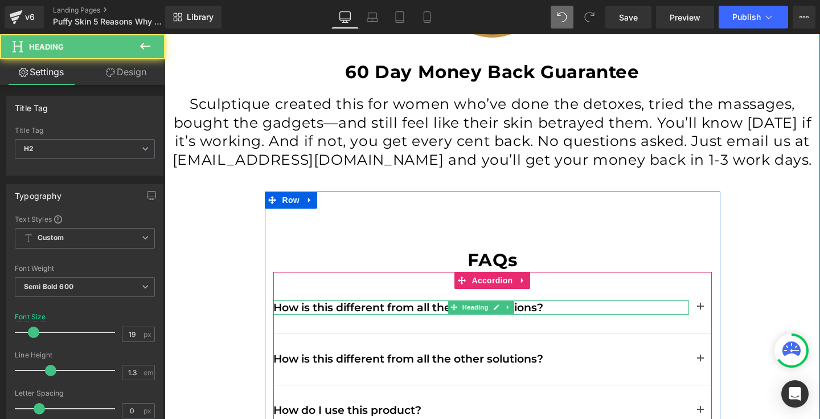
click at [306, 301] on span "How is this different from all the other solutions?" at bounding box center [408, 307] width 270 height 13
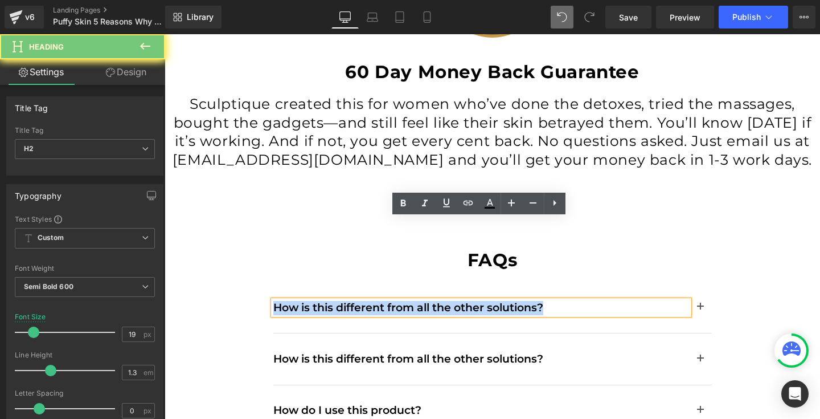
click at [306, 301] on span "How is this different from all the other solutions?" at bounding box center [408, 307] width 270 height 13
paste div
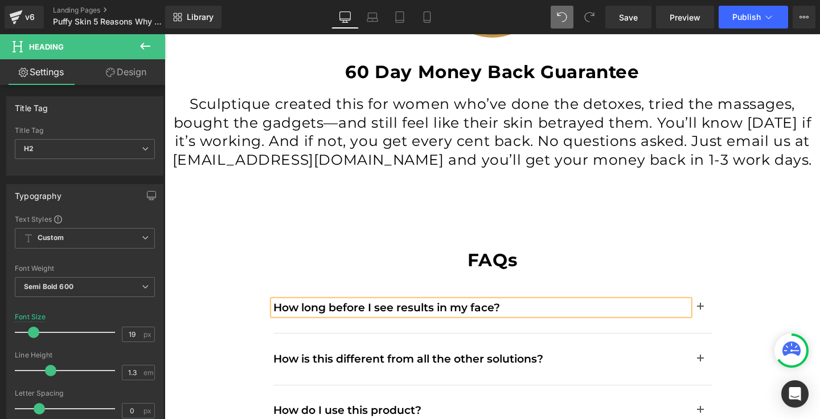
click at [700, 310] on span "button" at bounding box center [700, 310] width 0 height 0
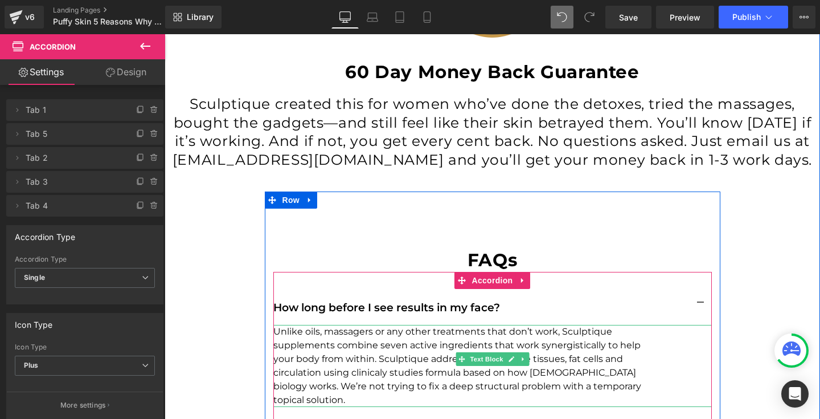
click at [399, 325] on p "Unlike oils, massagers or any other treatments that don’t work, Sculptique supp…" at bounding box center [464, 366] width 382 height 82
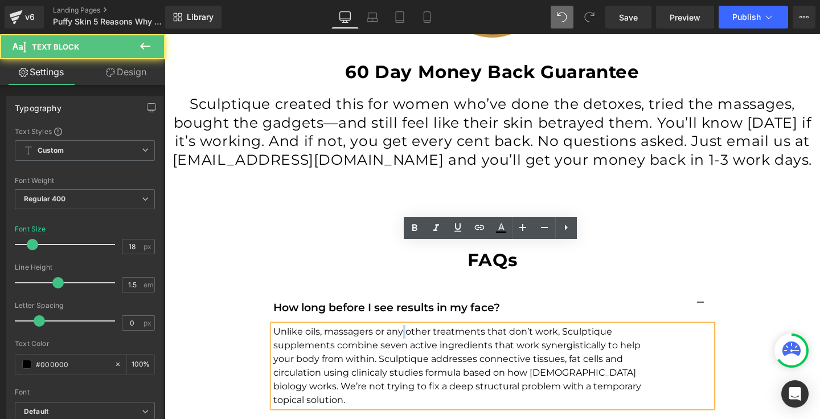
click at [399, 325] on p "Unlike oils, massagers or any other treatments that don’t work, Sculptique supp…" at bounding box center [464, 366] width 382 height 82
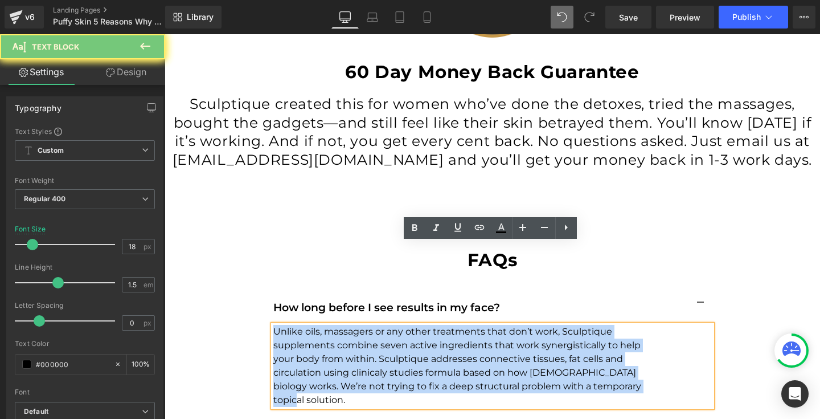
click at [399, 325] on p "Unlike oils, massagers or any other treatments that don’t work, Sculptique supp…" at bounding box center [464, 366] width 382 height 82
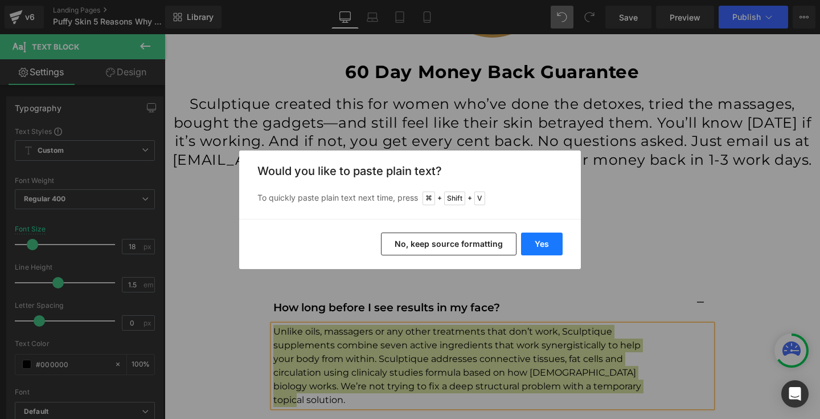
click at [542, 248] on button "Yes" at bounding box center [542, 243] width 42 height 23
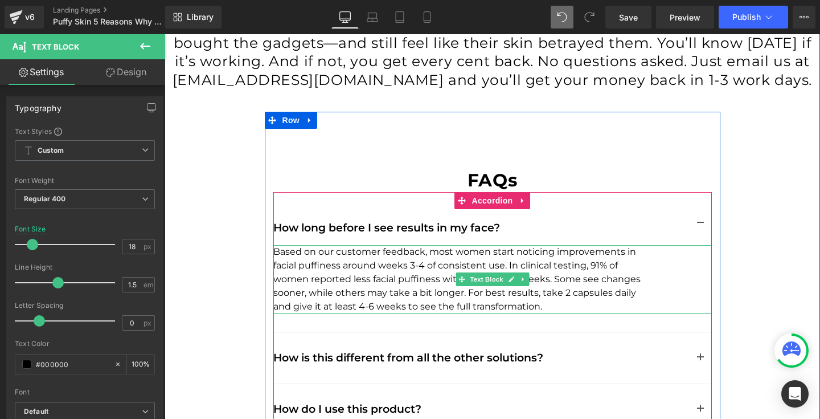
scroll to position [8835, 0]
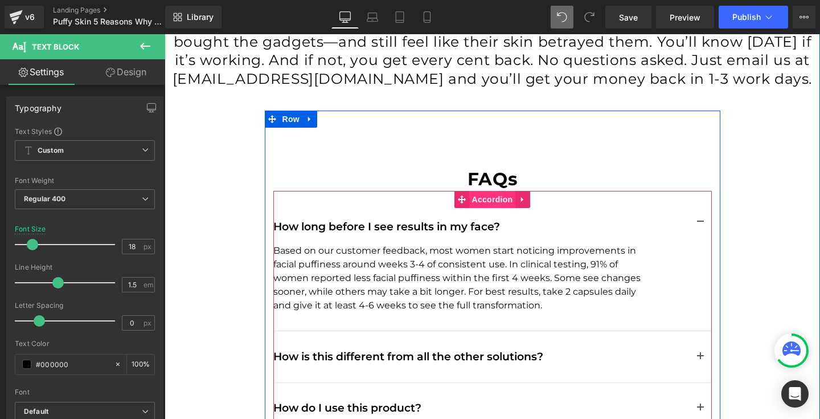
click at [490, 191] on span "Accordion" at bounding box center [492, 199] width 47 height 17
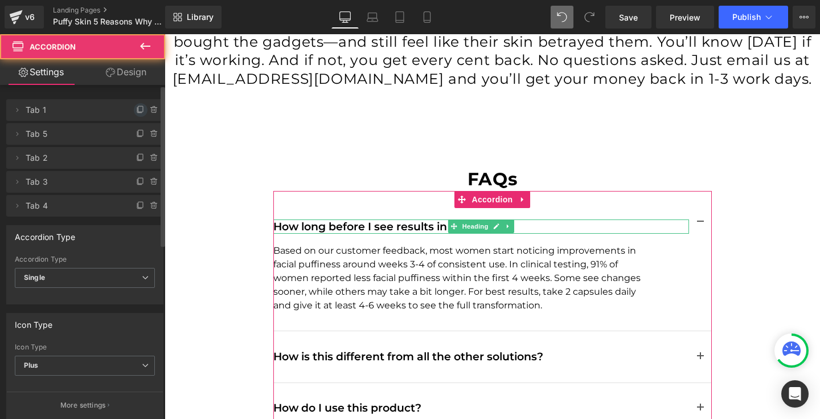
click at [138, 110] on icon at bounding box center [140, 109] width 5 height 6
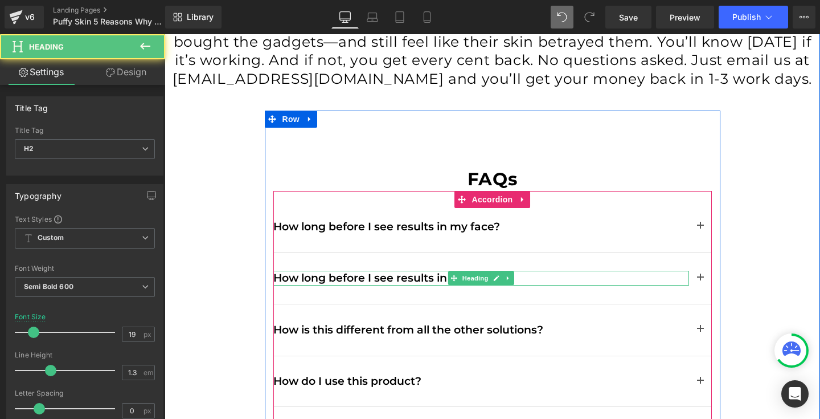
click at [343, 271] on span "How long before I see results in my face?" at bounding box center [386, 277] width 227 height 13
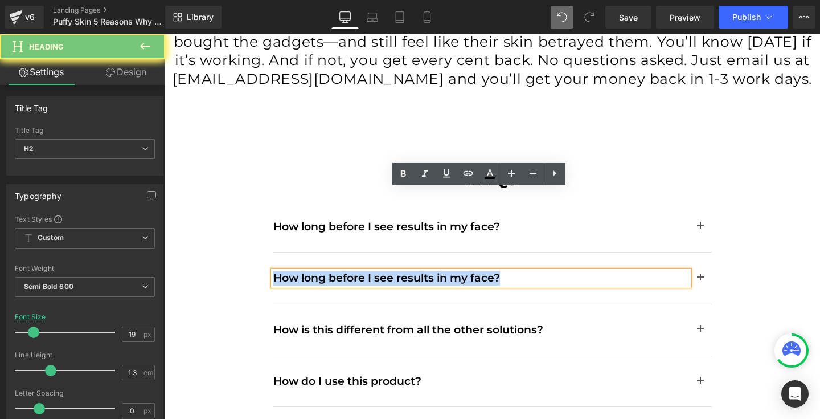
click at [343, 271] on span "How long before I see results in my face?" at bounding box center [386, 277] width 227 height 13
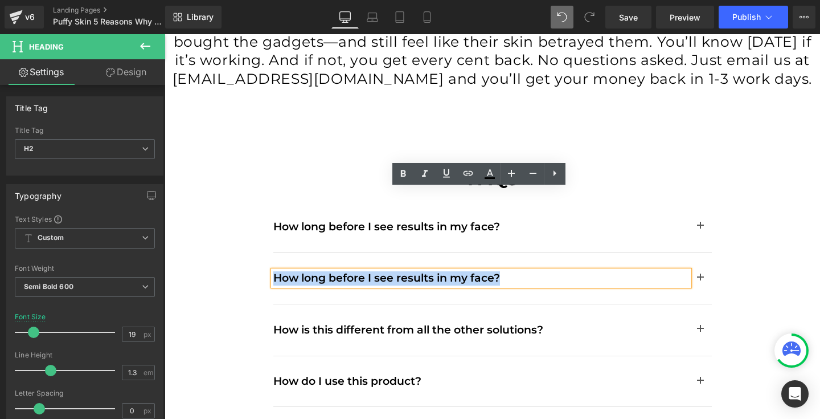
paste div
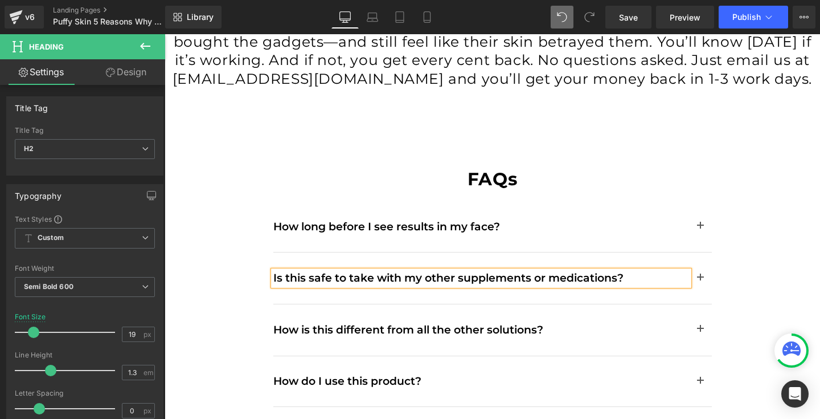
click at [697, 252] on button "button" at bounding box center [700, 277] width 23 height 51
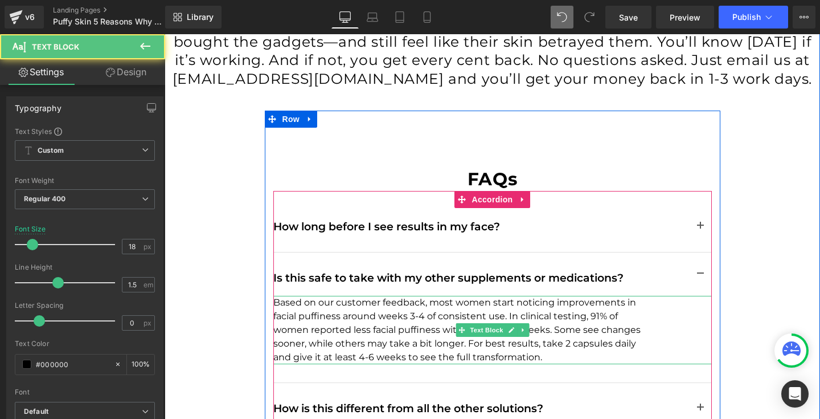
click at [301, 296] on p "Based on our customer feedback, most women start noticing improvements in facia…" at bounding box center [464, 330] width 382 height 68
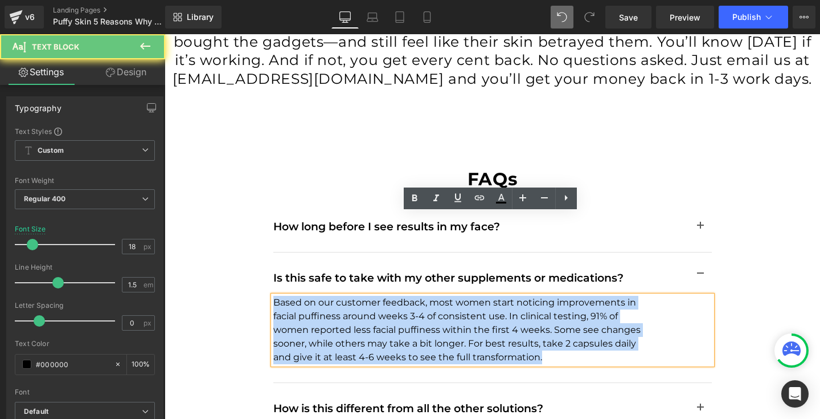
click at [301, 296] on p "Based on our customer feedback, most women start noticing improvements in facia…" at bounding box center [464, 330] width 382 height 68
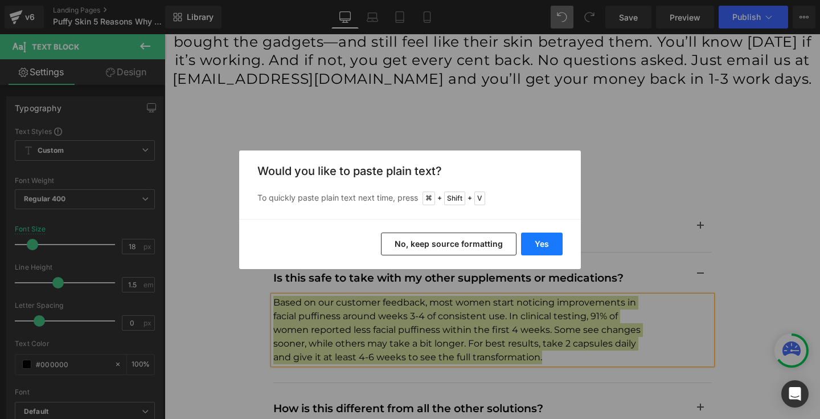
click at [543, 243] on button "Yes" at bounding box center [542, 243] width 42 height 23
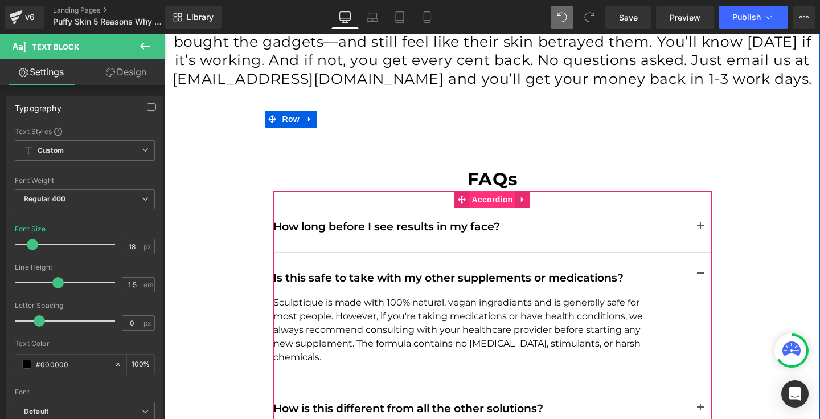
click at [494, 191] on span "Accordion" at bounding box center [492, 199] width 47 height 17
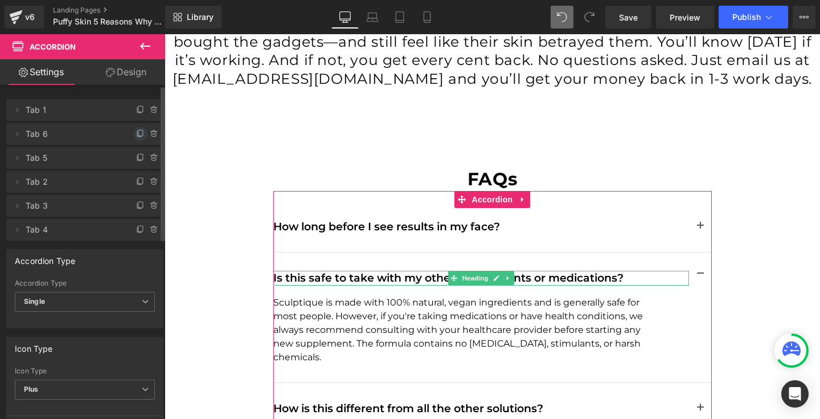
click at [136, 133] on icon at bounding box center [140, 133] width 9 height 9
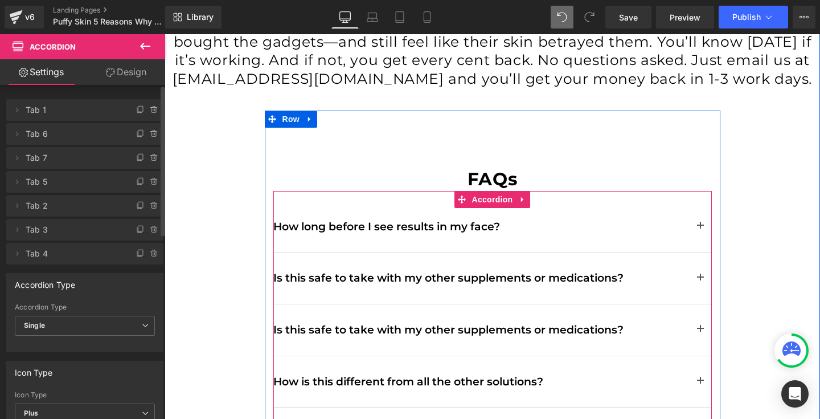
click at [333, 323] on span "Is this safe to take with my other supplements or medications?" at bounding box center [448, 329] width 350 height 13
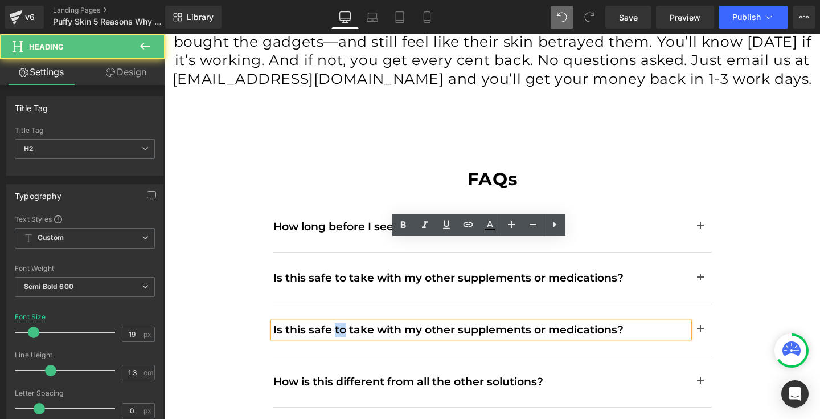
click at [333, 323] on span "Is this safe to take with my other supplements or medications?" at bounding box center [448, 329] width 350 height 13
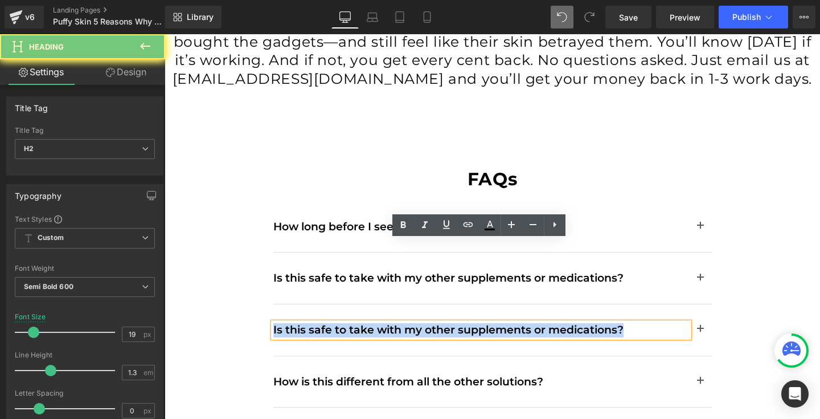
click at [333, 323] on span "Is this safe to take with my other supplements or medications?" at bounding box center [448, 329] width 350 height 13
paste div
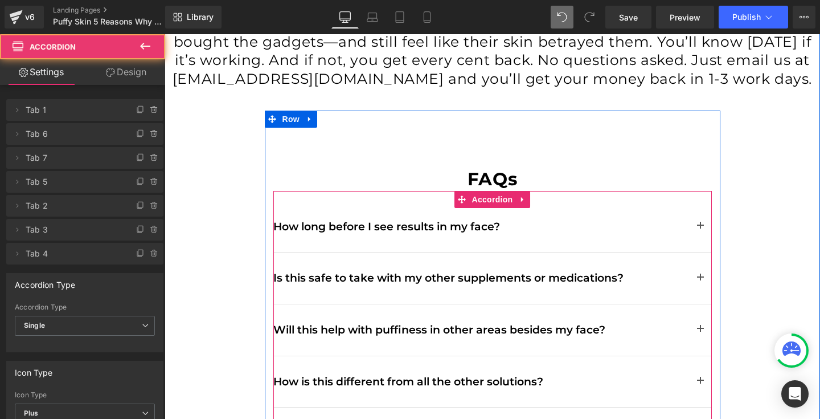
click at [694, 304] on button "button" at bounding box center [700, 329] width 23 height 51
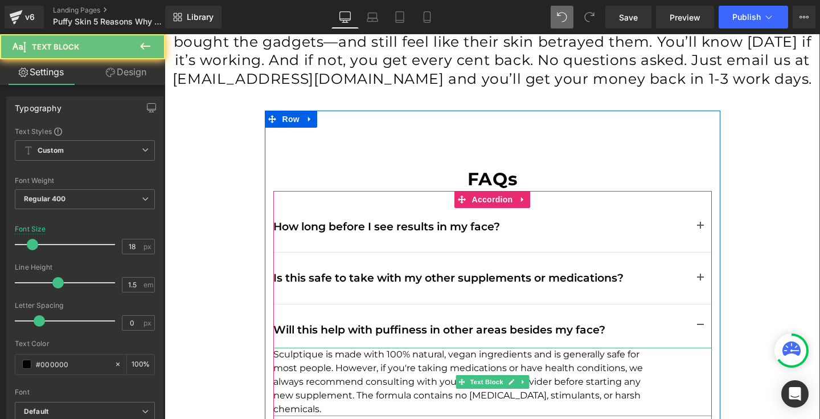
click at [372, 347] on p "Sculptique is made with 100% natural, vegan ingredients and is generally safe f…" at bounding box center [464, 381] width 382 height 68
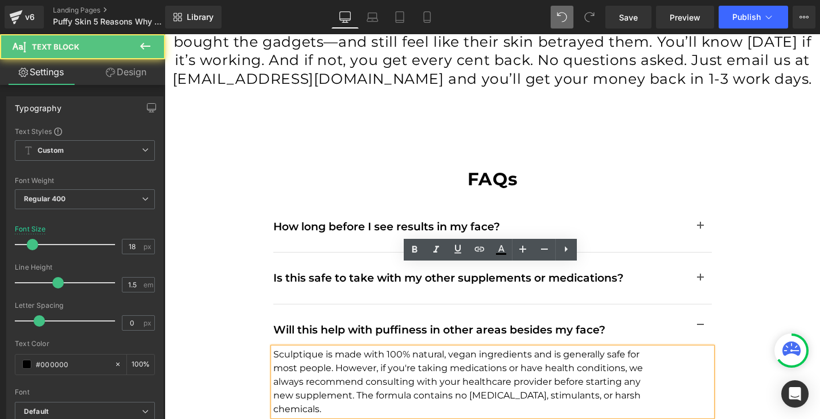
click at [372, 347] on p "Sculptique is made with 100% natural, vegan ingredients and is generally safe f…" at bounding box center [464, 381] width 382 height 68
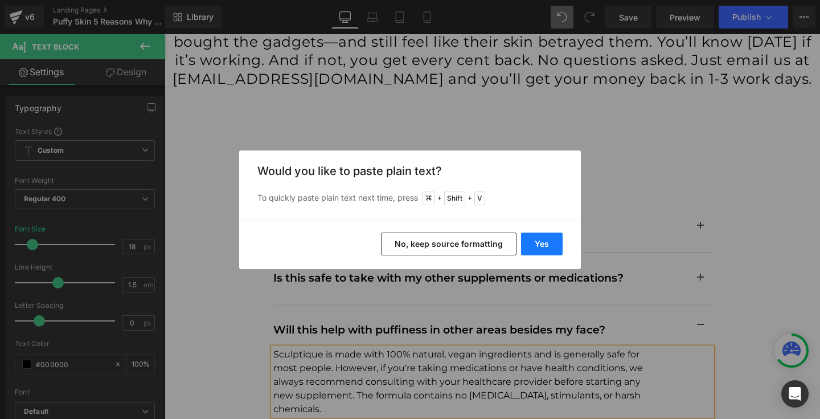
click at [540, 248] on button "Yes" at bounding box center [542, 243] width 42 height 23
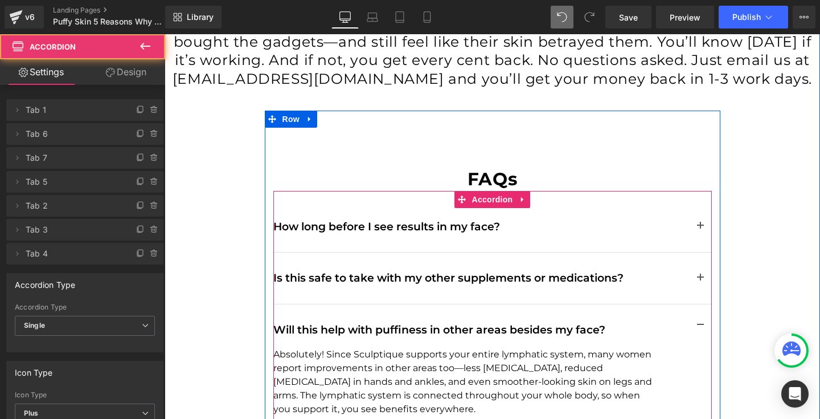
click at [697, 304] on button "button" at bounding box center [700, 325] width 23 height 43
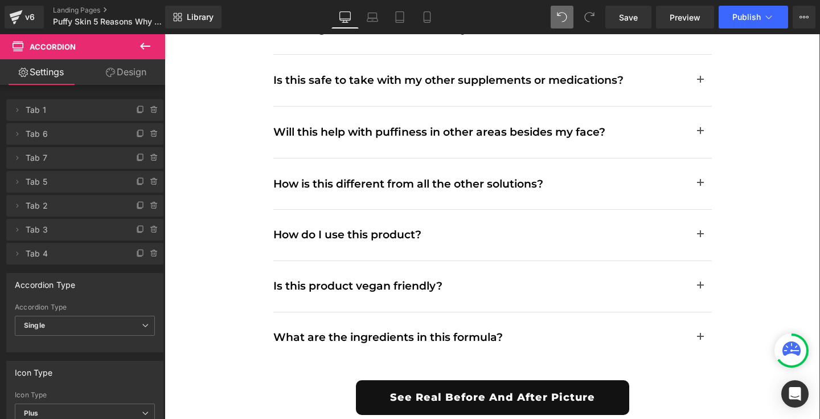
scroll to position [9032, 0]
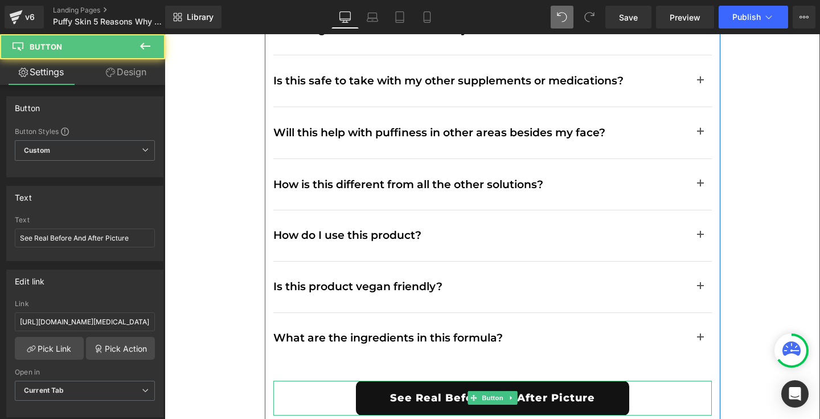
click at [493, 380] on div "See Real Before And After Picture Button" at bounding box center [492, 397] width 438 height 35
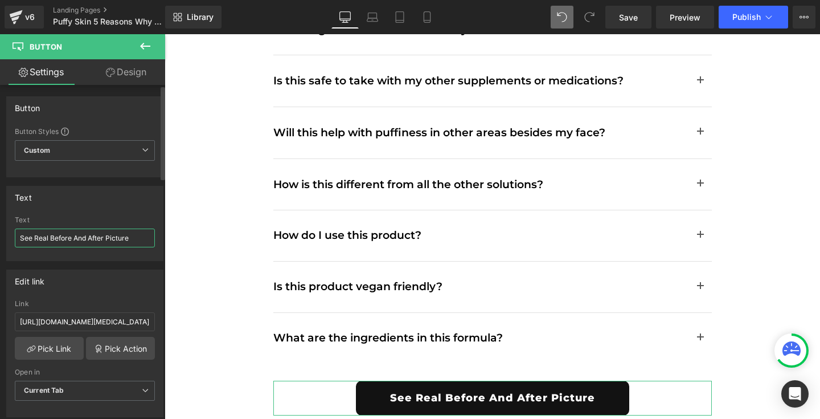
click at [136, 241] on input "See Real Before And After Picture" at bounding box center [85, 237] width 140 height 19
type input "See Real Before And After Pictures"
click at [121, 180] on div "Text See Real Before And After Pictures Text See Real Before And After Pictures" at bounding box center [85, 219] width 170 height 84
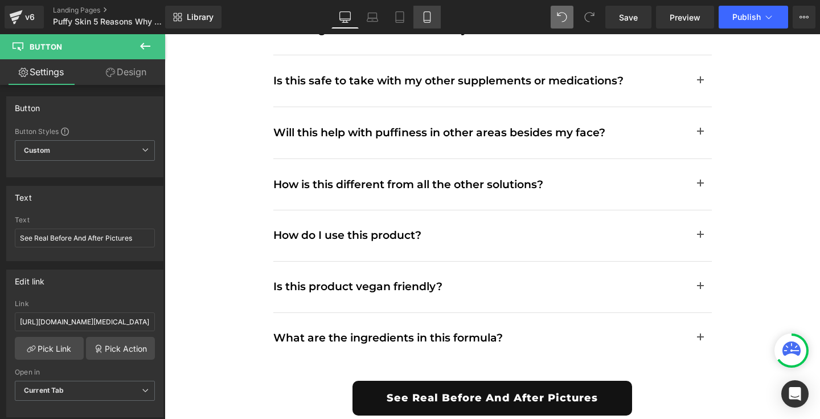
click at [426, 23] on link "Mobile" at bounding box center [426, 17] width 27 height 23
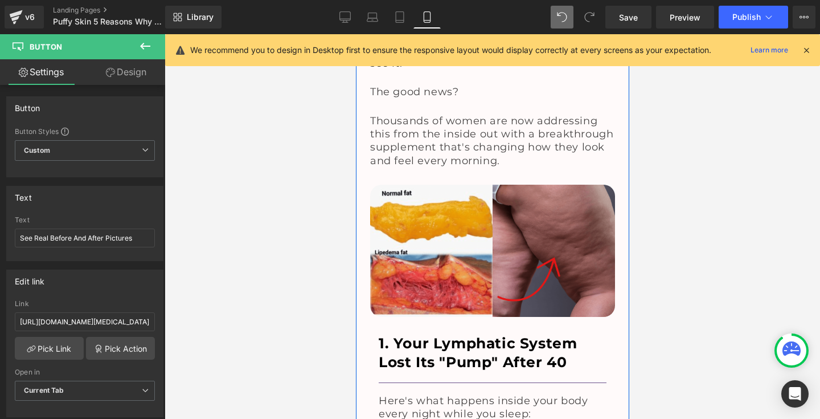
scroll to position [1144, 0]
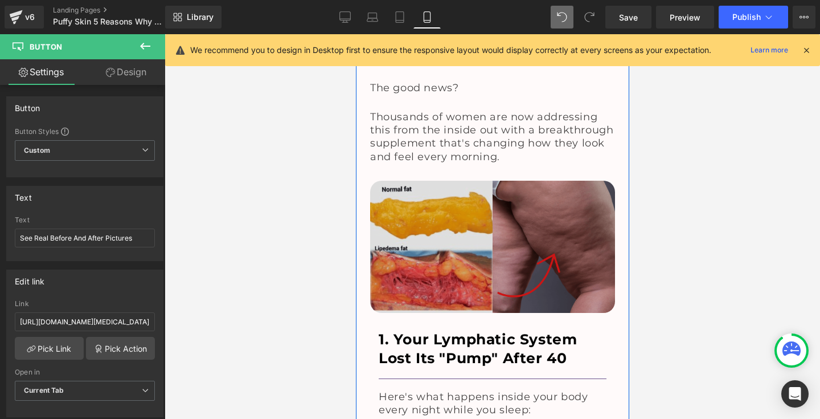
click at [428, 238] on img at bounding box center [492, 247] width 245 height 132
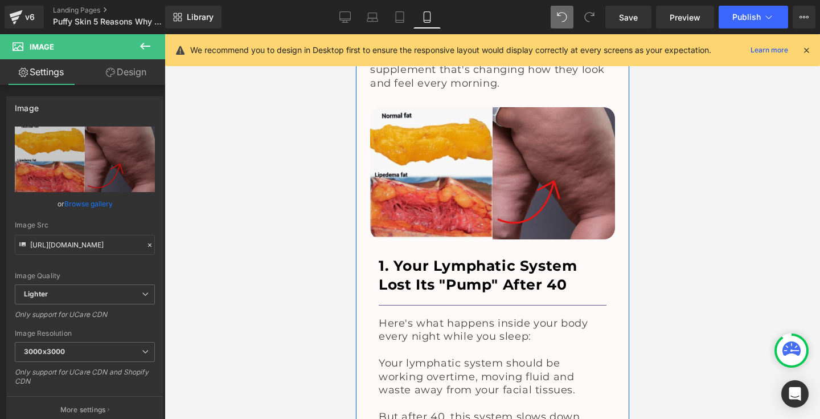
scroll to position [1227, 0]
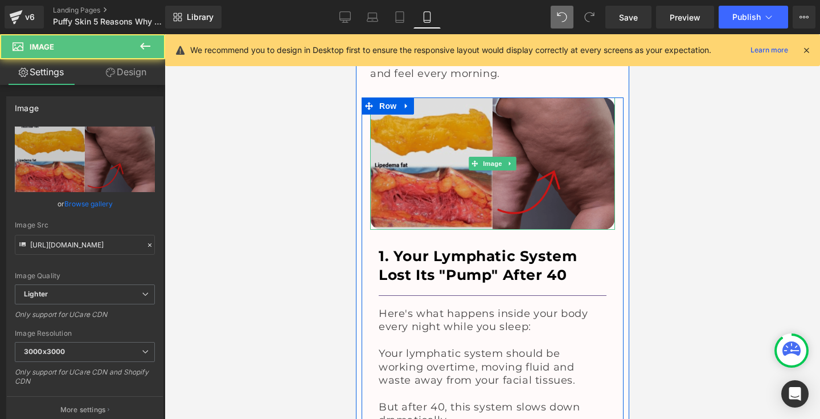
click at [425, 163] on img at bounding box center [492, 163] width 245 height 132
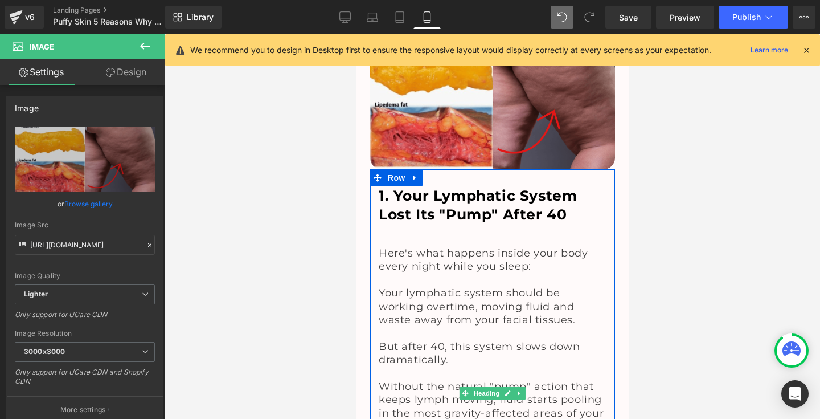
scroll to position [1119, 0]
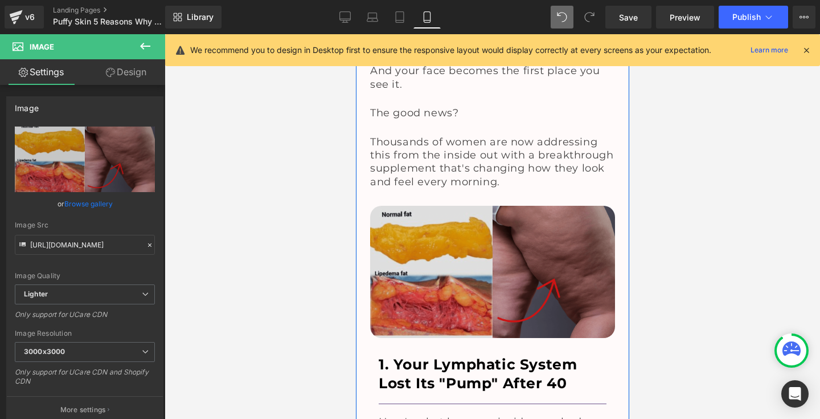
click at [469, 230] on img at bounding box center [492, 272] width 245 height 132
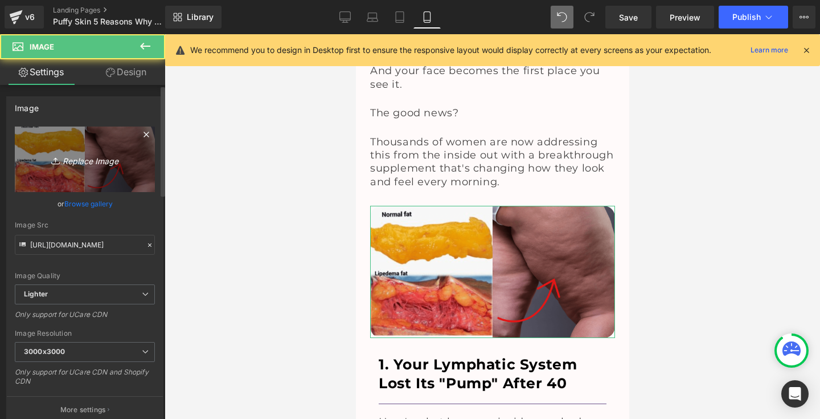
click at [79, 161] on icon "Replace Image" at bounding box center [84, 159] width 91 height 14
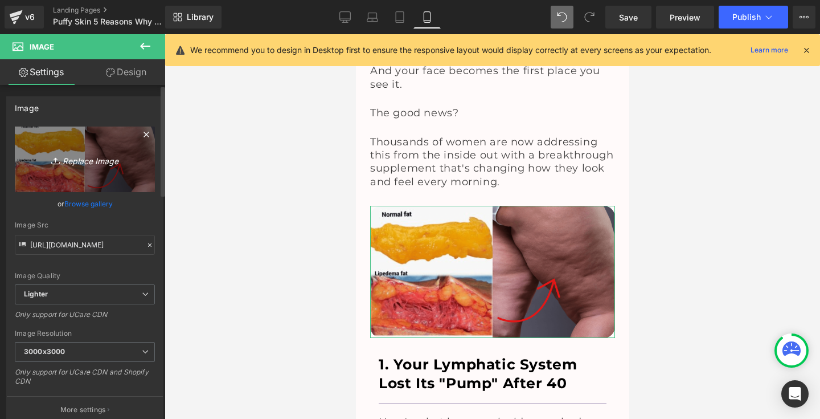
type input "C:\fakepath\1725953932115_3.webp"
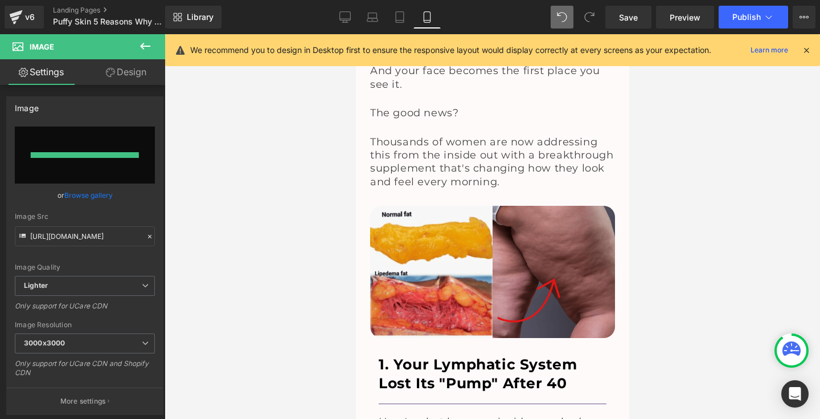
type input "[URL][DOMAIN_NAME]"
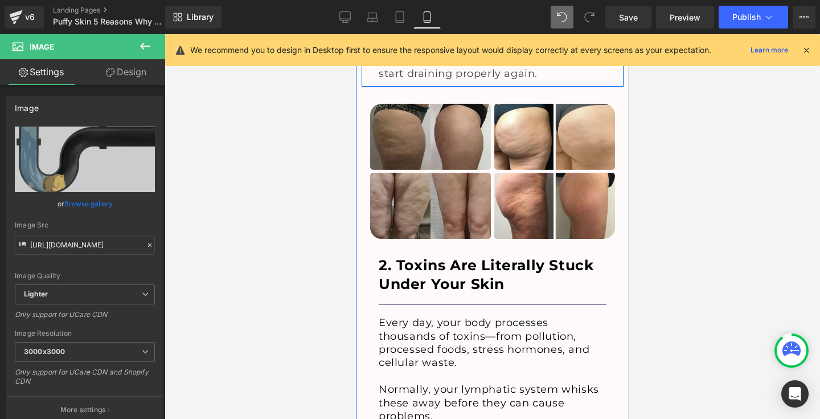
scroll to position [1901, 0]
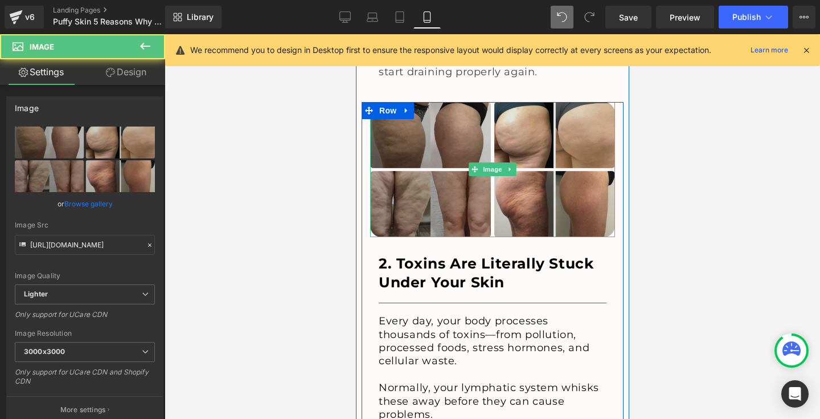
click at [527, 166] on img at bounding box center [492, 170] width 245 height 136
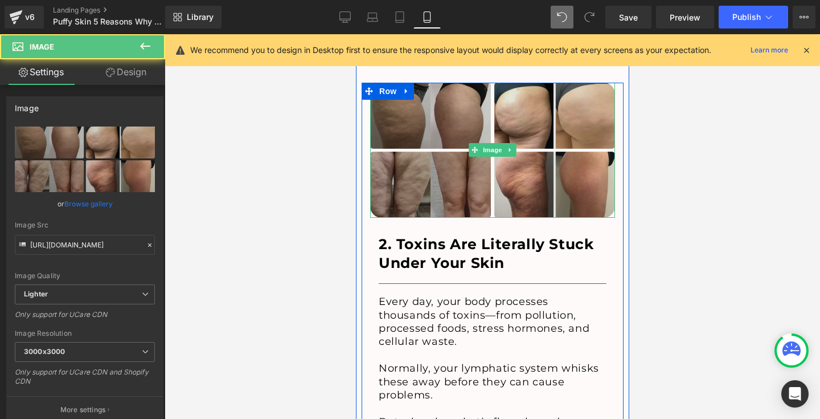
scroll to position [1925, 0]
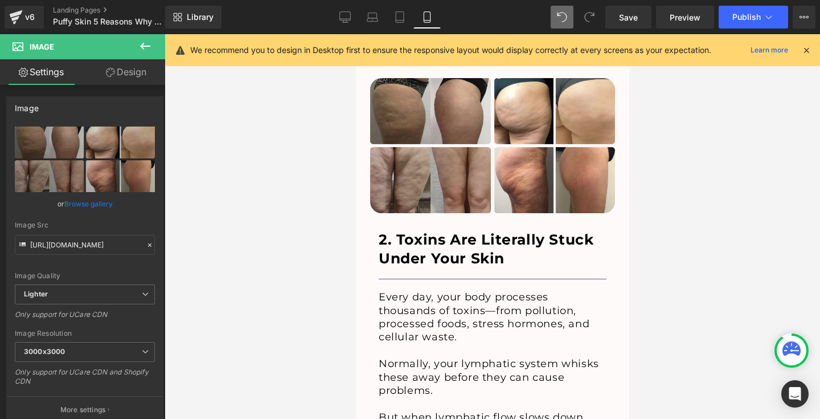
click at [144, 39] on button at bounding box center [145, 46] width 40 height 25
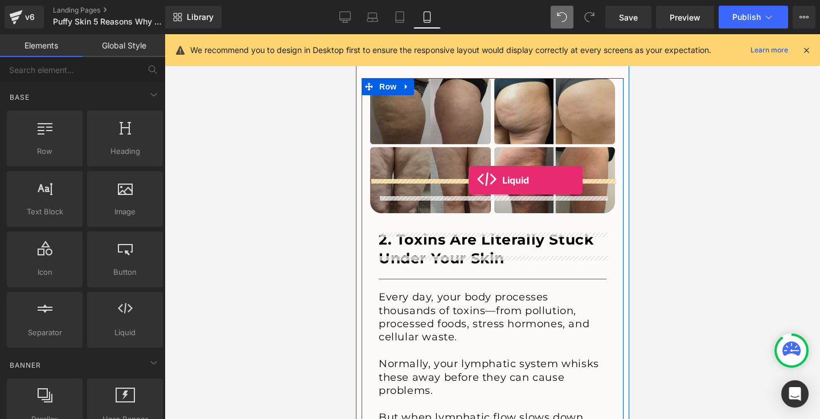
drag, startPoint x: 464, startPoint y: 351, endPoint x: 467, endPoint y: 178, distance: 173.7
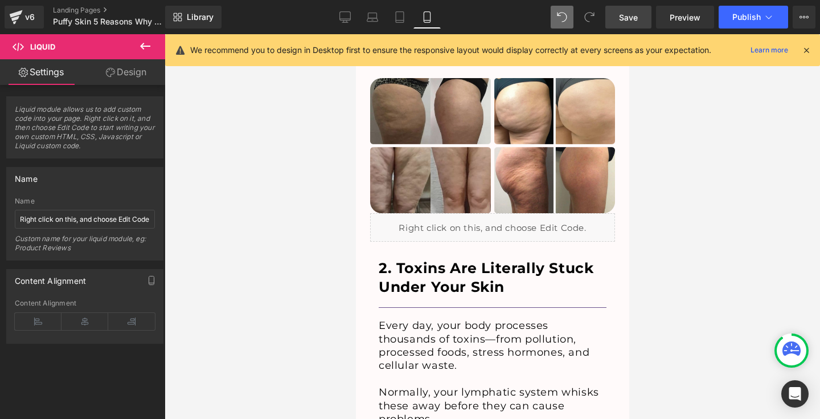
click at [624, 23] on link "Save" at bounding box center [628, 17] width 46 height 23
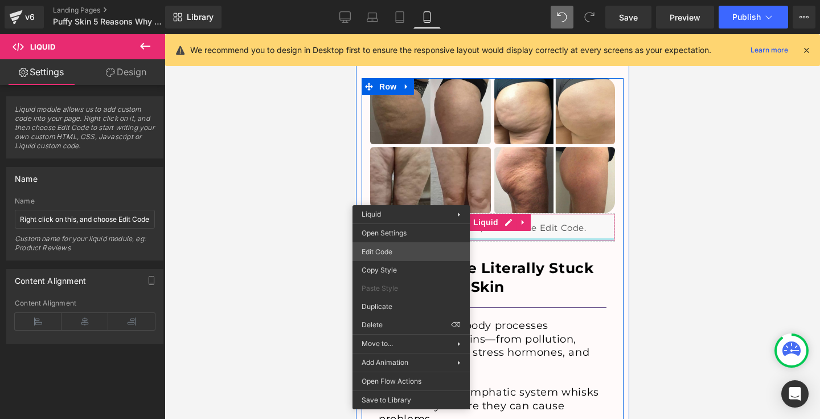
click at [386, 0] on div "Liquid You are previewing how the will restyle your page. You can not edit Elem…" at bounding box center [410, 0] width 820 height 0
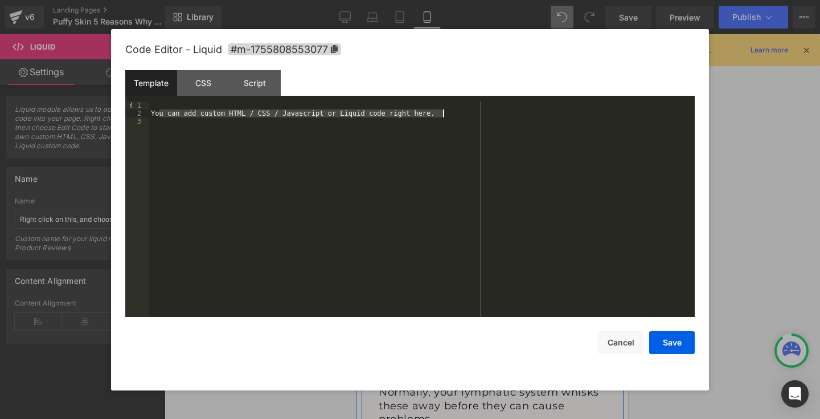
drag, startPoint x: 160, startPoint y: 112, endPoint x: 497, endPoint y: 113, distance: 337.1
click at [498, 113] on div "You can add custom HTML / CSS / Javascript or Liquid code right here." at bounding box center [422, 216] width 546 height 231
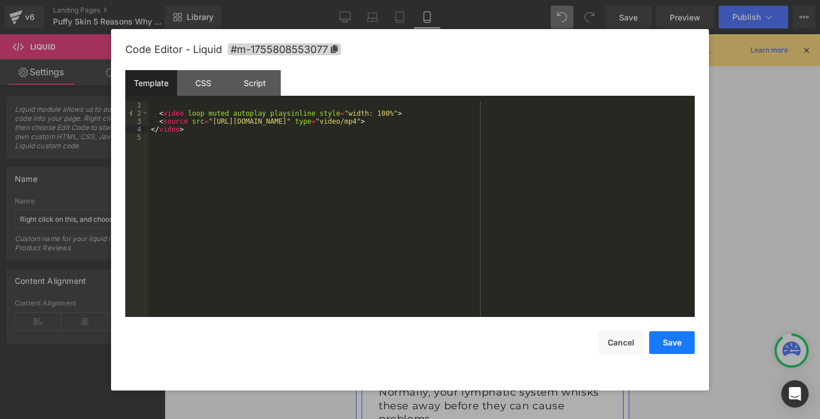
click at [672, 343] on button "Save" at bounding box center [672, 342] width 46 height 23
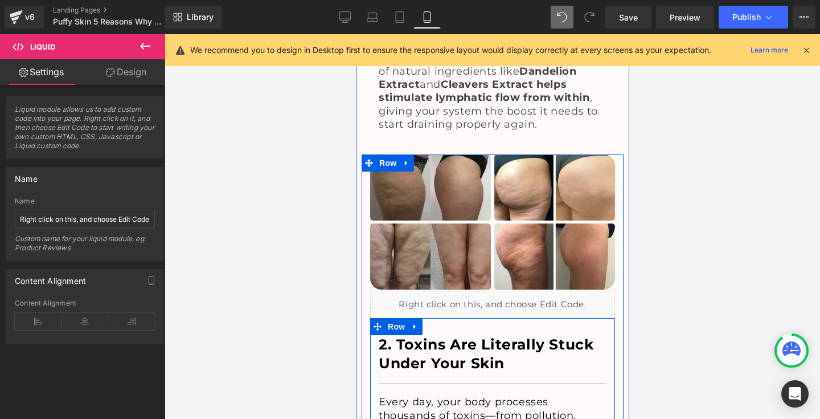
scroll to position [1804, 0]
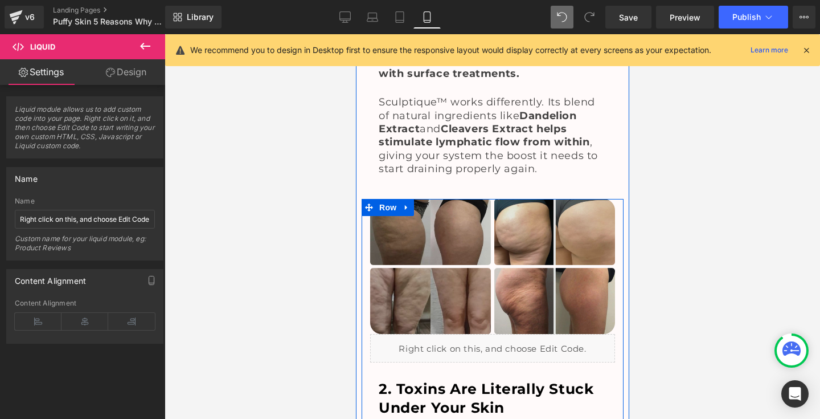
click at [518, 234] on img at bounding box center [492, 267] width 245 height 136
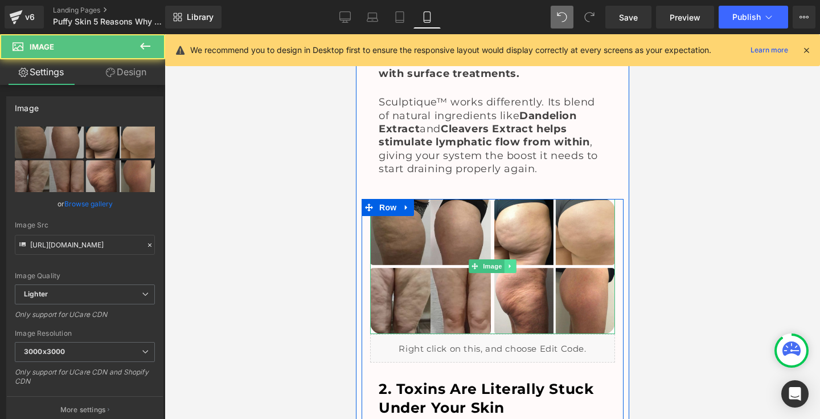
click at [507, 262] on icon at bounding box center [510, 265] width 6 height 7
click at [513, 263] on icon at bounding box center [515, 266] width 6 height 6
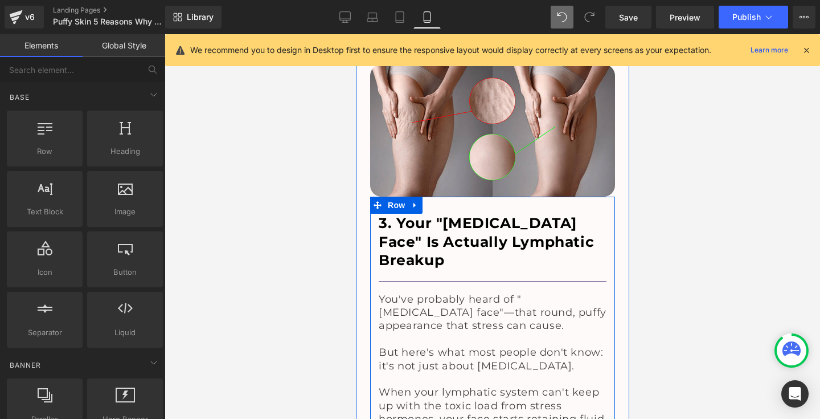
scroll to position [2520, 0]
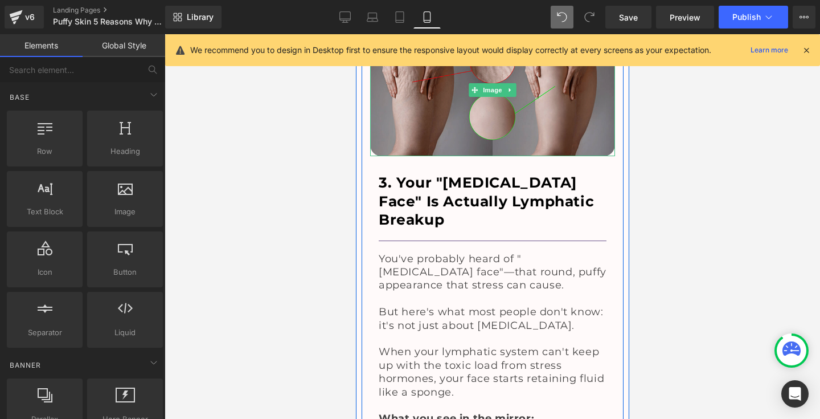
click at [498, 97] on img at bounding box center [492, 90] width 245 height 132
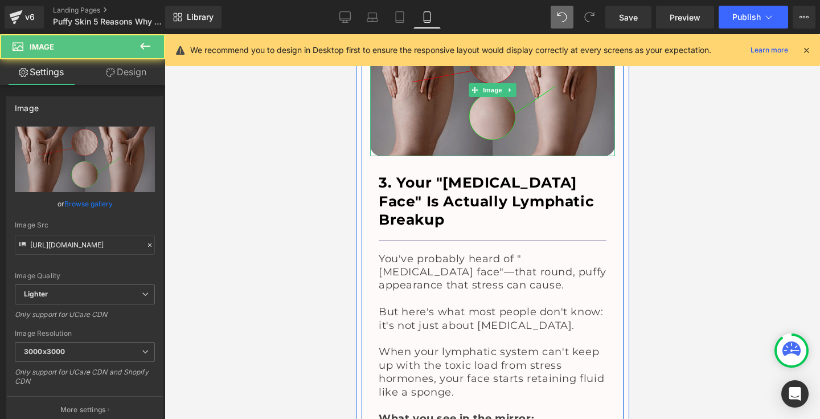
click at [469, 93] on img at bounding box center [492, 90] width 245 height 132
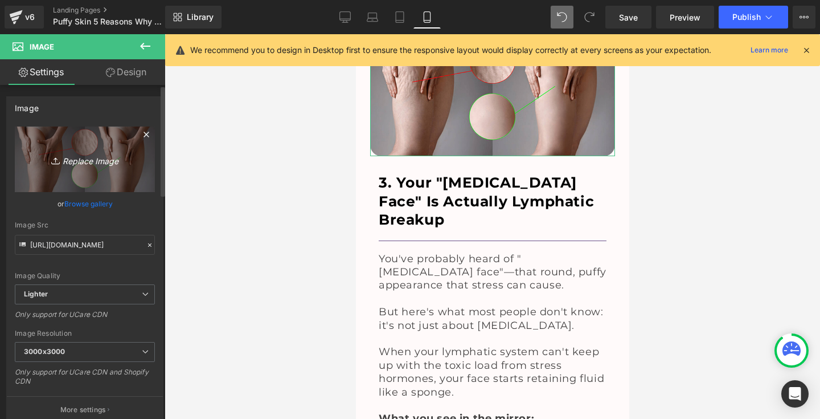
click at [118, 161] on icon "Replace Image" at bounding box center [84, 159] width 91 height 14
type input "C:\fakepath\275ea91db94d8e99c3628271cb4ca0d4.jpg"
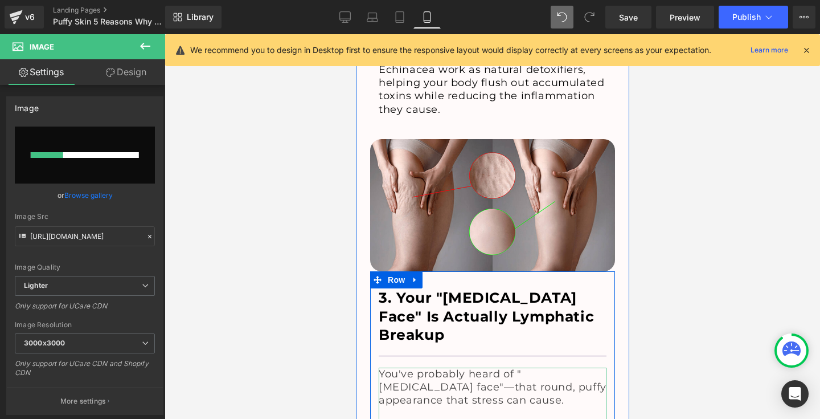
scroll to position [2369, 0]
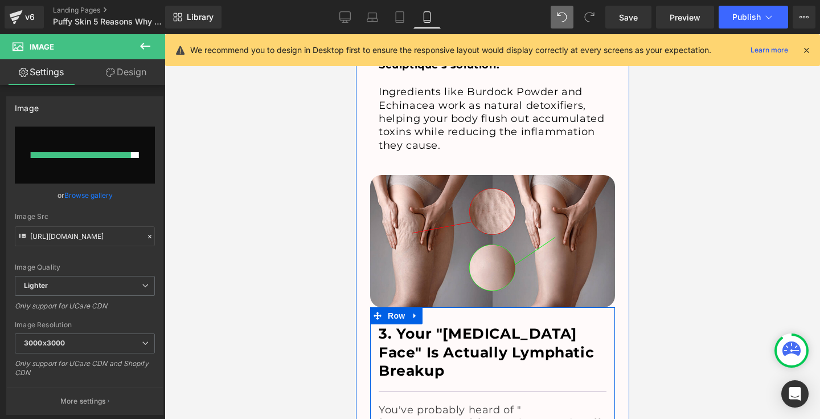
type input "[URL][DOMAIN_NAME]"
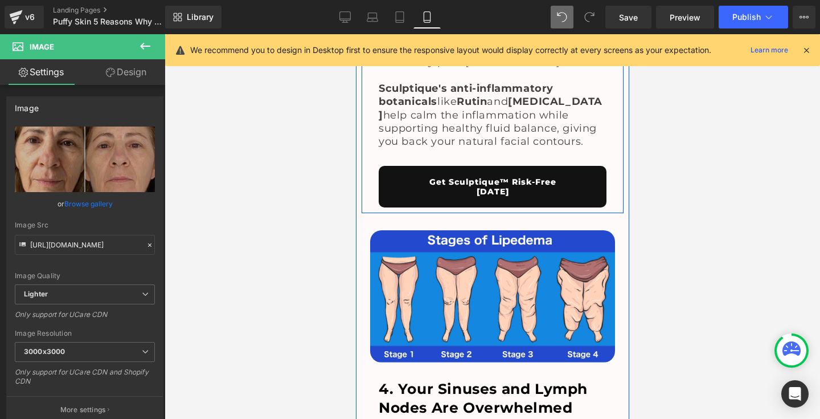
scroll to position [3098, 0]
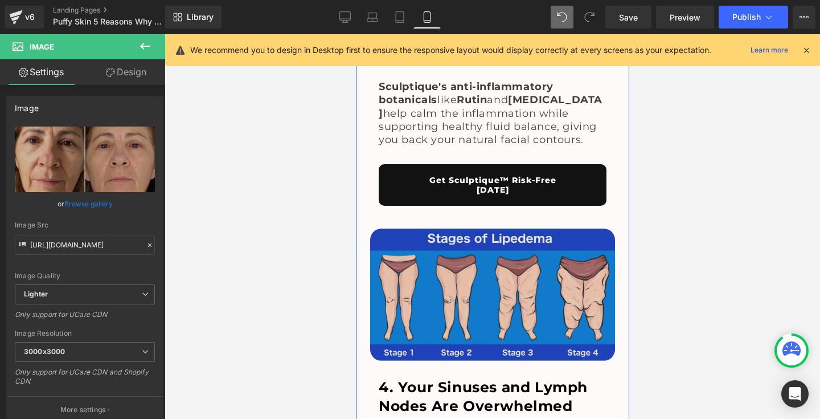
click at [491, 244] on img at bounding box center [492, 294] width 245 height 132
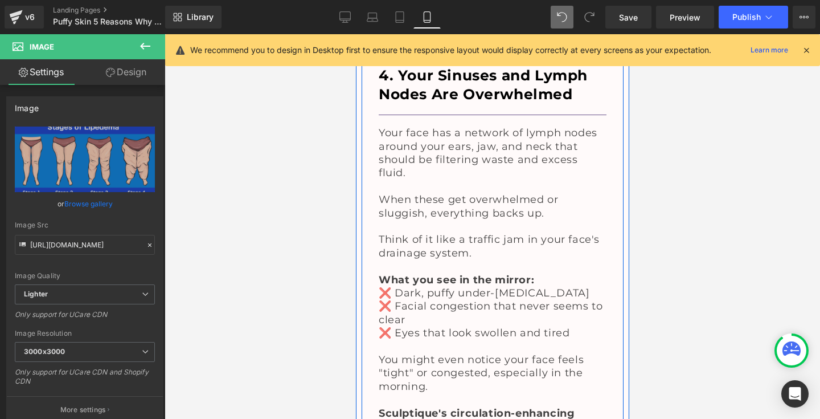
scroll to position [3408, 0]
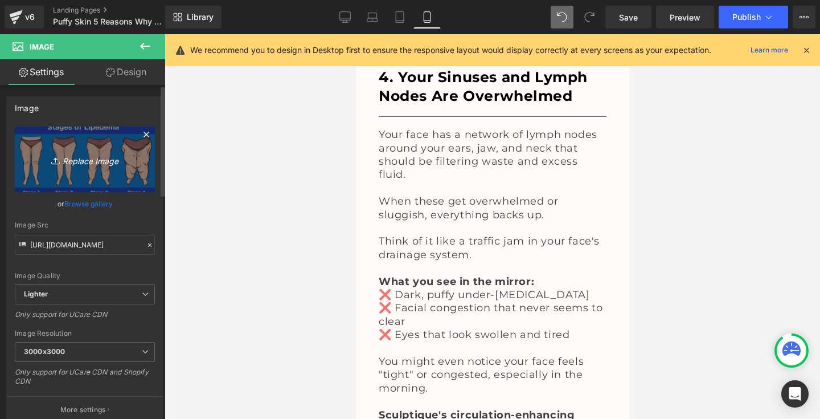
click at [114, 162] on icon "Replace Image" at bounding box center [84, 159] width 91 height 14
type input "C:\fakepath\1725953792280_1.webp"
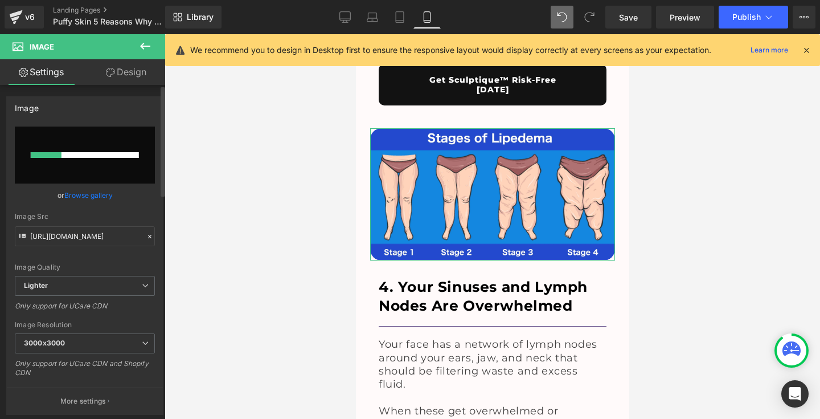
scroll to position [3104, 0]
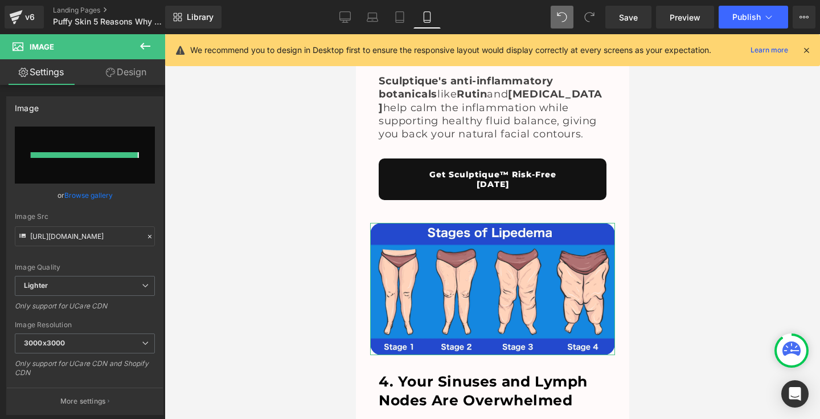
type input "[URL][DOMAIN_NAME]"
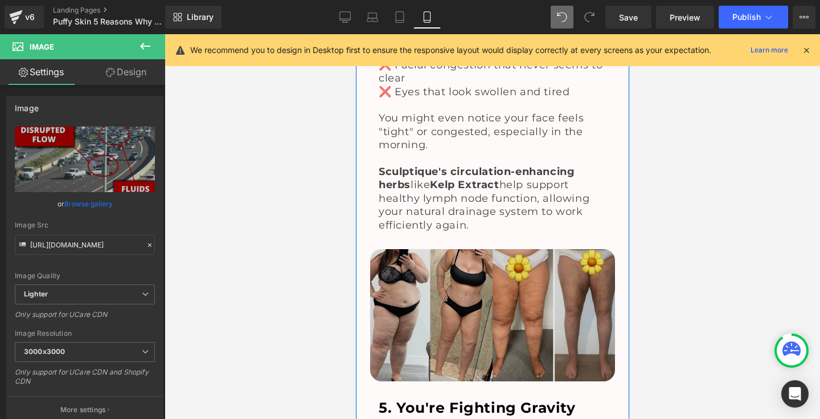
click at [422, 250] on img at bounding box center [492, 315] width 245 height 132
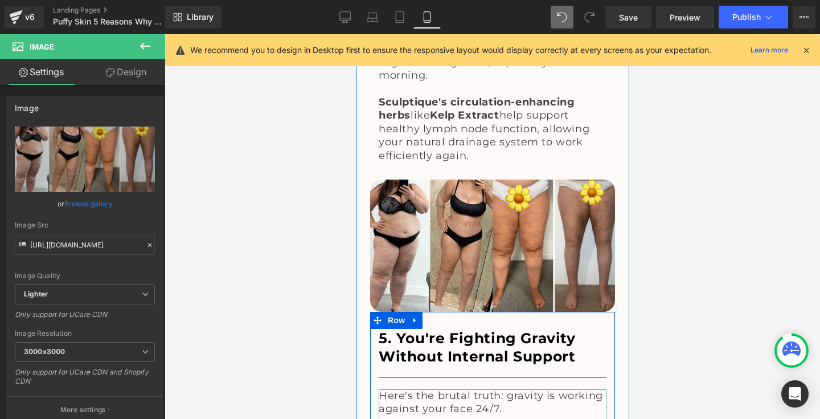
scroll to position [3627, 0]
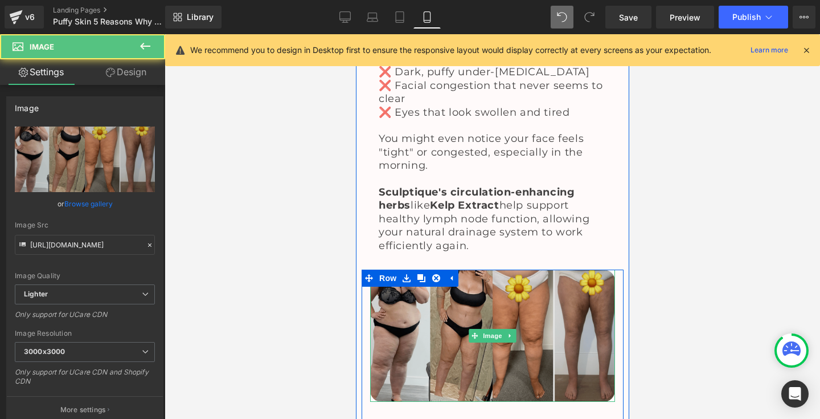
click at [422, 269] on img at bounding box center [492, 335] width 245 height 132
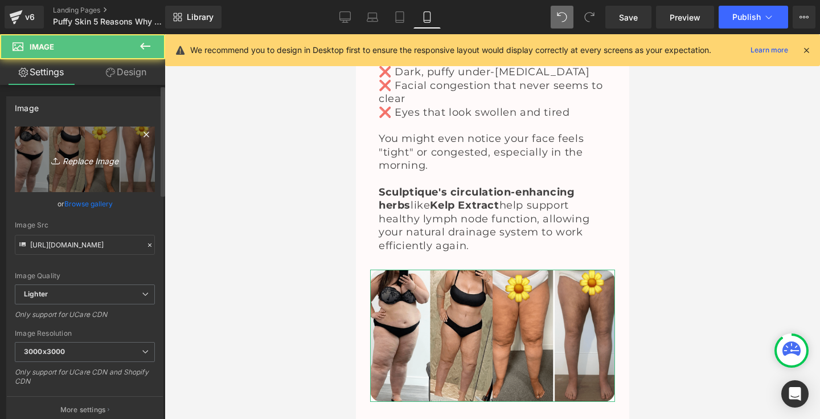
click at [83, 164] on icon "Replace Image" at bounding box center [84, 159] width 91 height 14
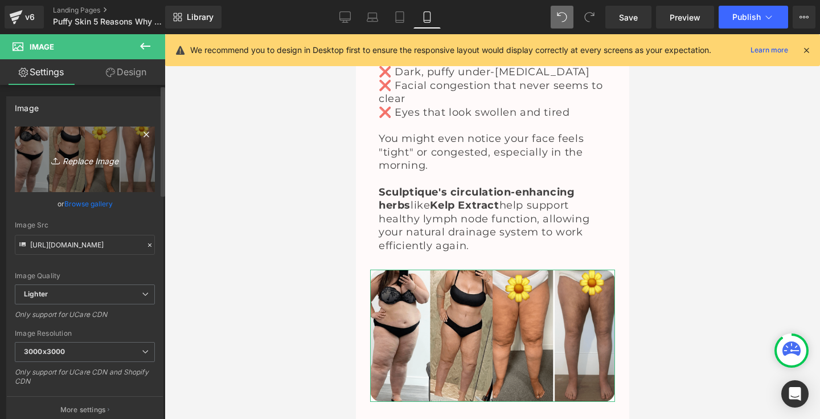
type input "C:\fakepath\frame-2-2-850x468.jpg"
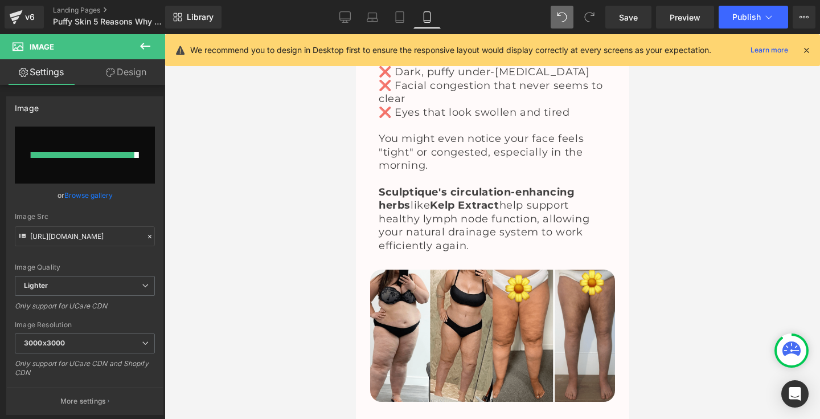
type input "[URL][DOMAIN_NAME]"
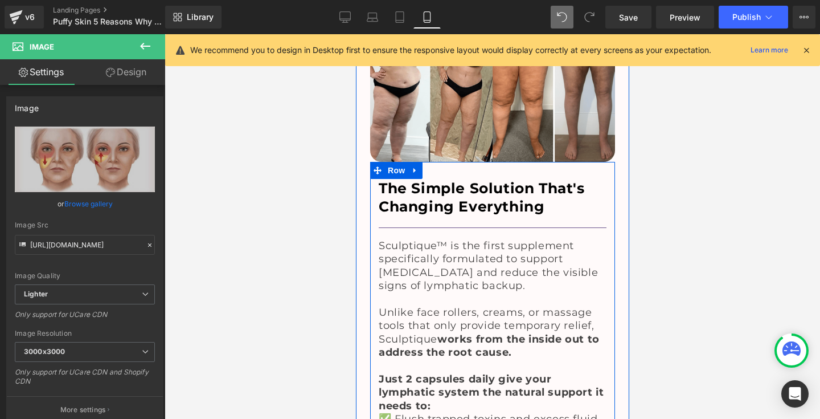
scroll to position [4299, 0]
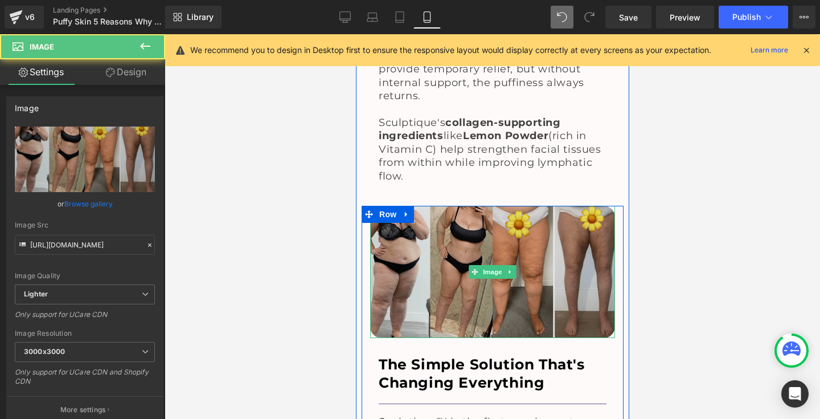
click at [473, 206] on img at bounding box center [492, 272] width 245 height 132
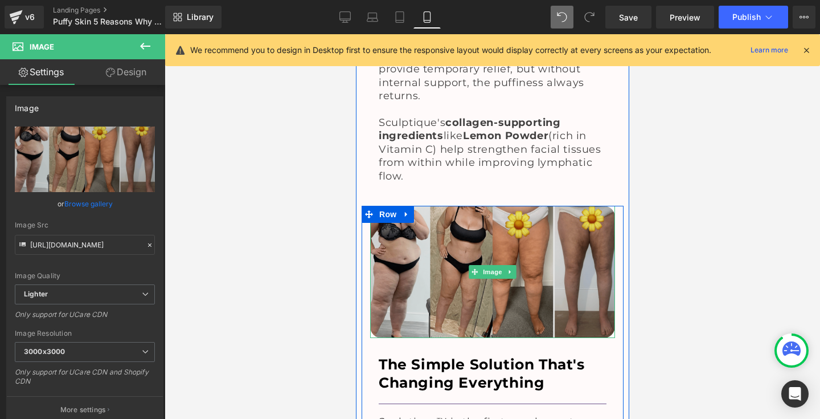
click at [410, 206] on img at bounding box center [492, 272] width 245 height 132
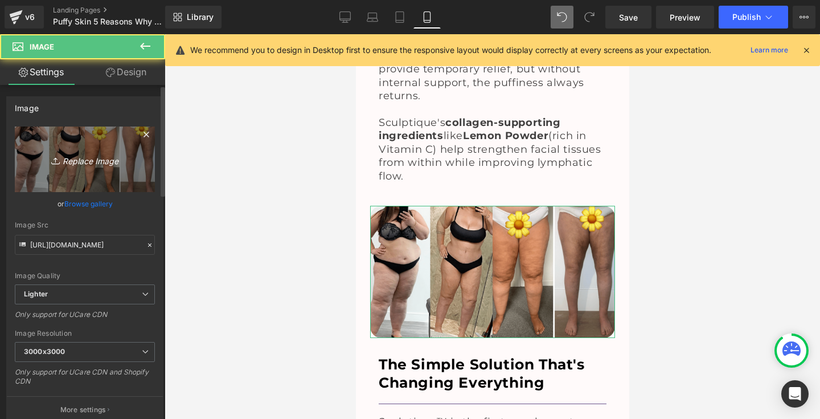
click at [72, 155] on icon "Replace Image" at bounding box center [84, 159] width 91 height 14
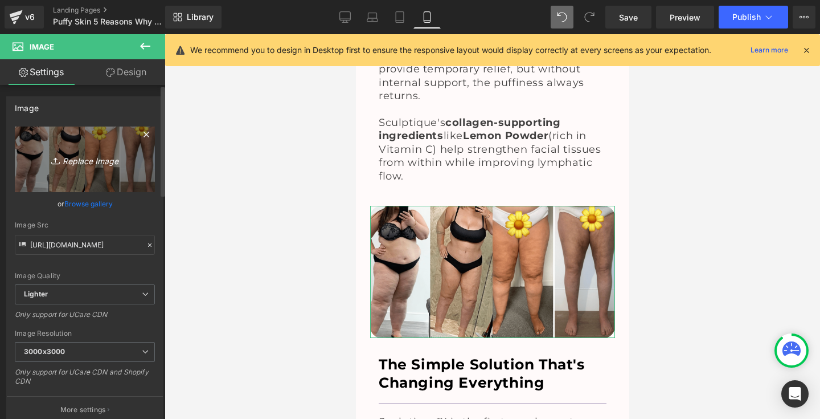
type input "C:\fakepath\Frame_1000003470.png"
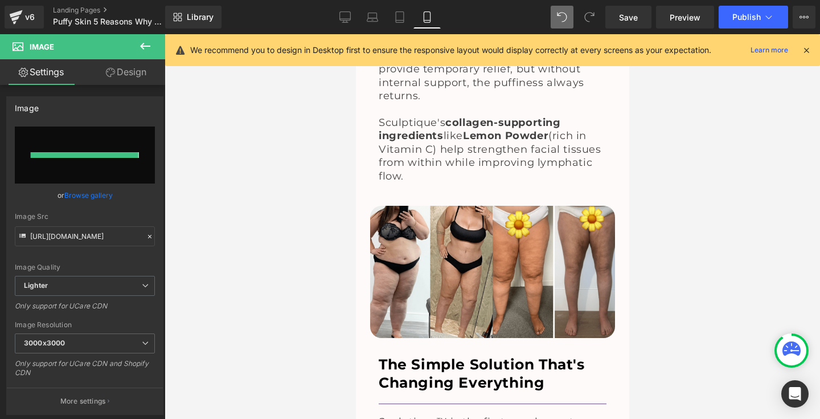
type input "[URL][DOMAIN_NAME]"
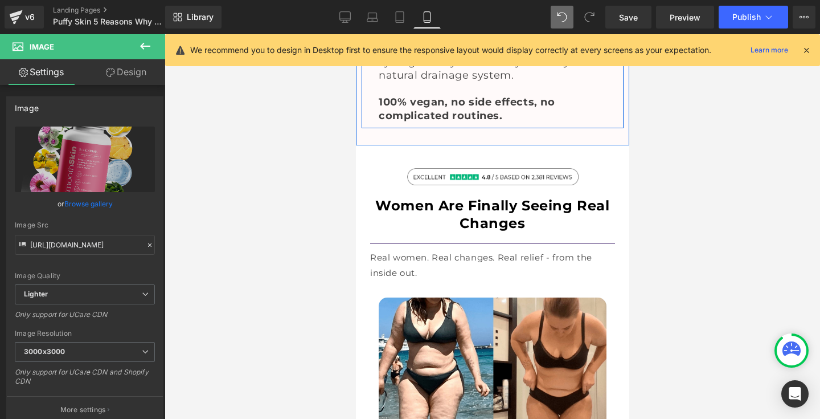
scroll to position [5073, 0]
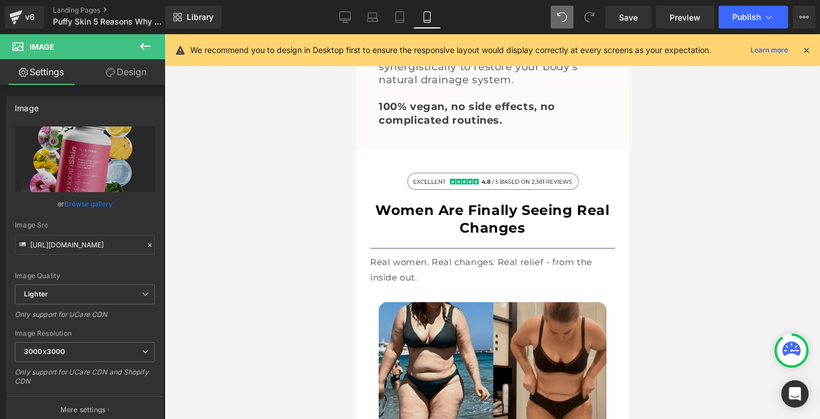
click at [432, 302] on img at bounding box center [492, 404] width 228 height 204
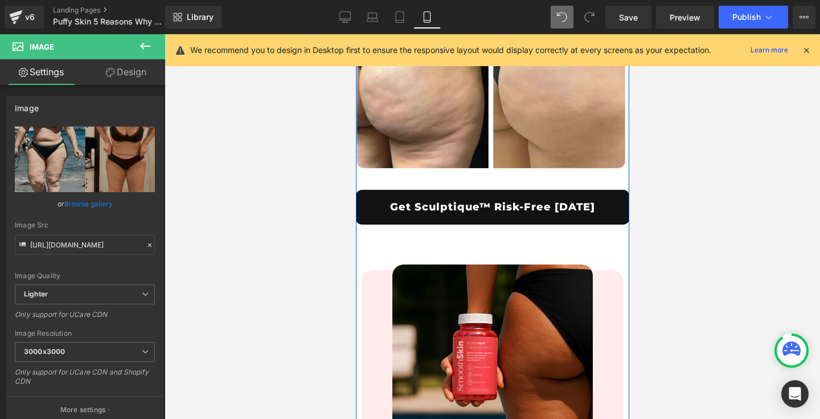
scroll to position [7736, 0]
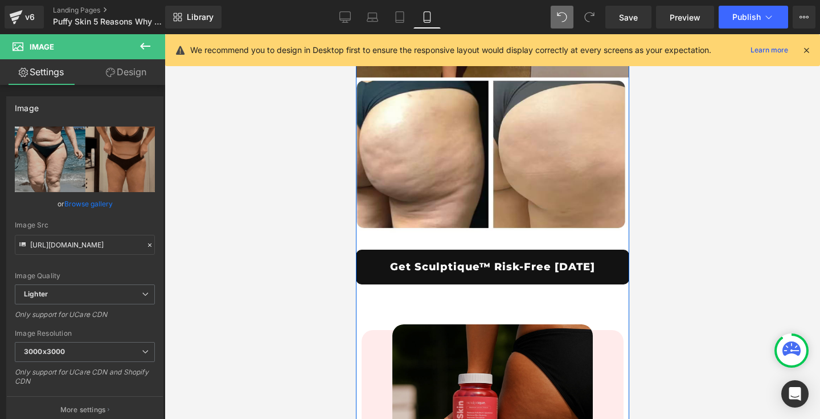
click at [465, 324] on img at bounding box center [492, 424] width 200 height 200
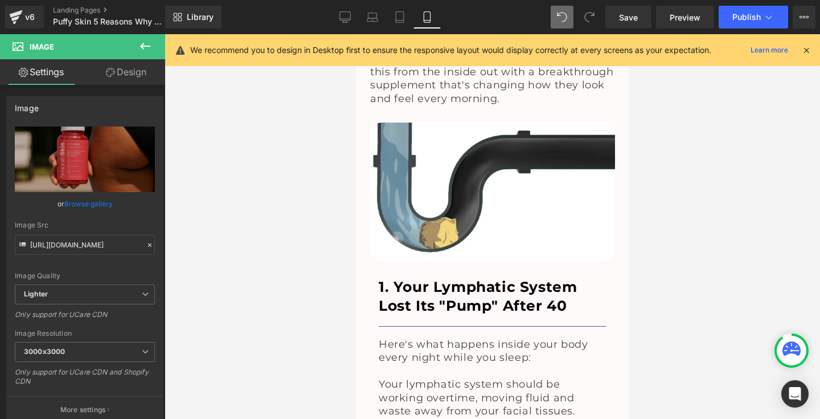
scroll to position [1194, 0]
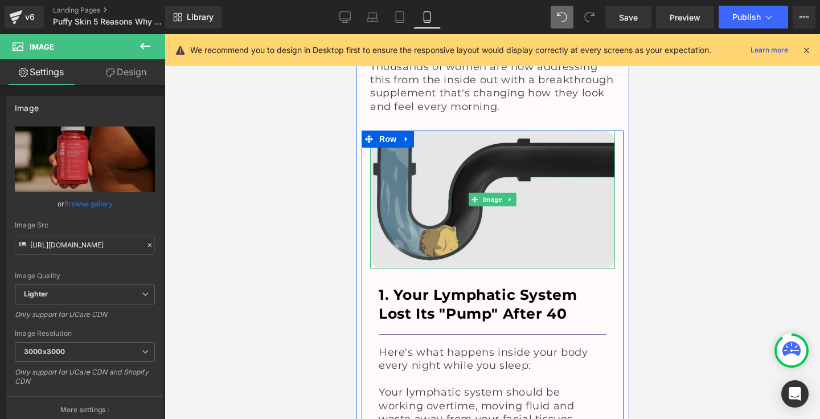
click at [450, 174] on img at bounding box center [492, 199] width 245 height 138
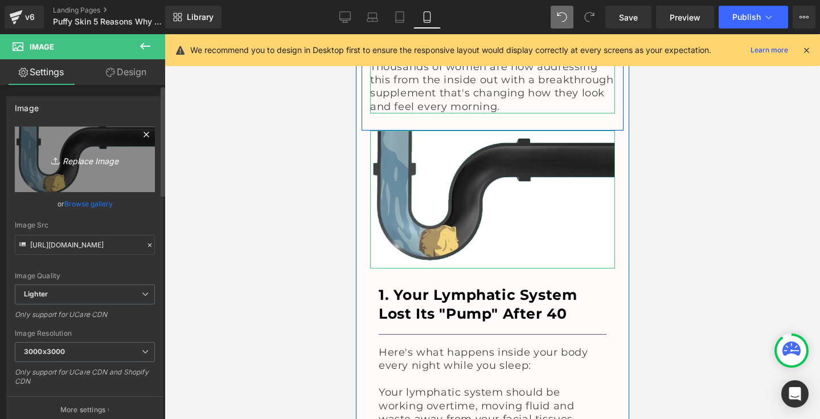
click at [112, 164] on icon "Replace Image" at bounding box center [84, 159] width 91 height 14
type input "C:\fakepath\1725953359794_2.webp"
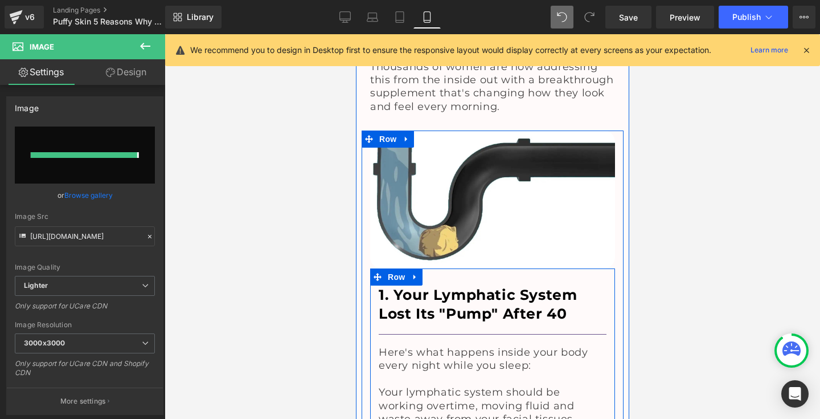
type input "[URL][DOMAIN_NAME]"
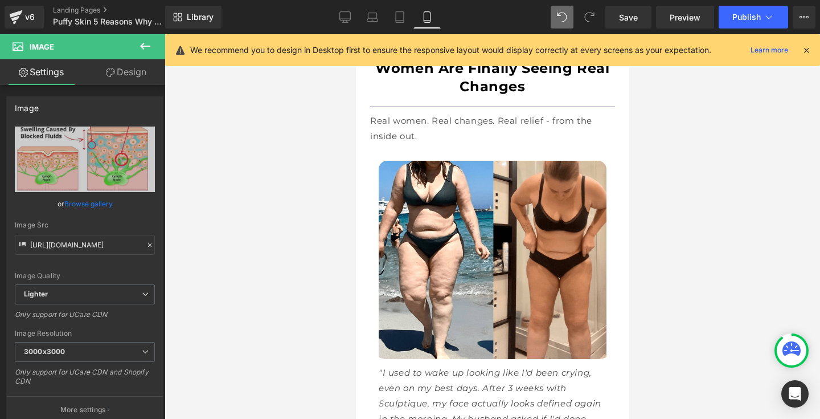
scroll to position [5146, 0]
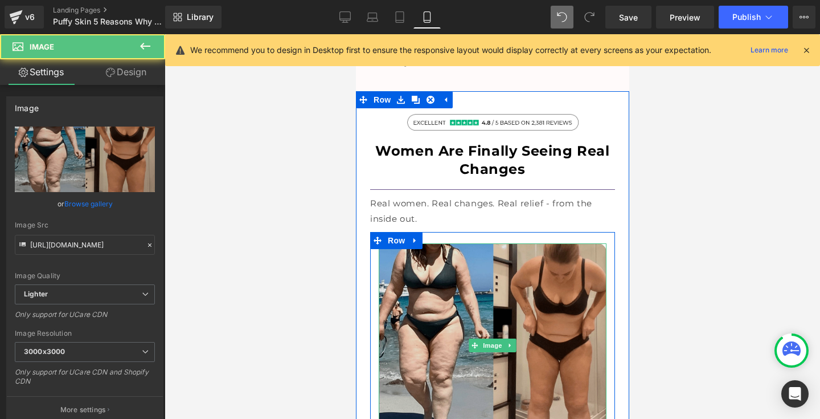
click at [471, 243] on img at bounding box center [492, 345] width 228 height 204
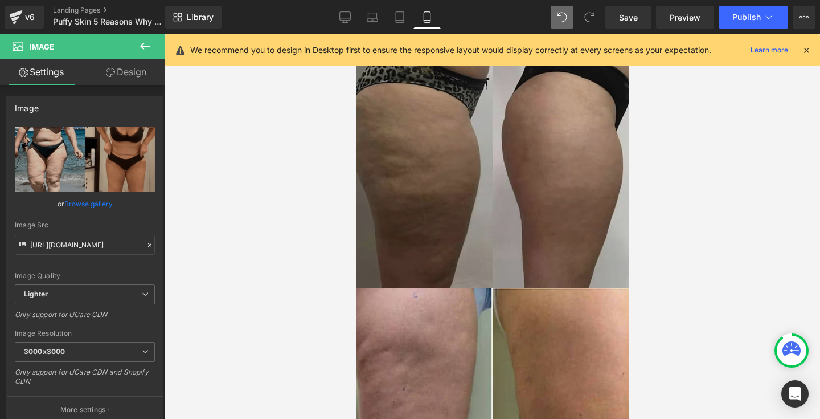
click at [477, 136] on img at bounding box center [491, 150] width 273 height 273
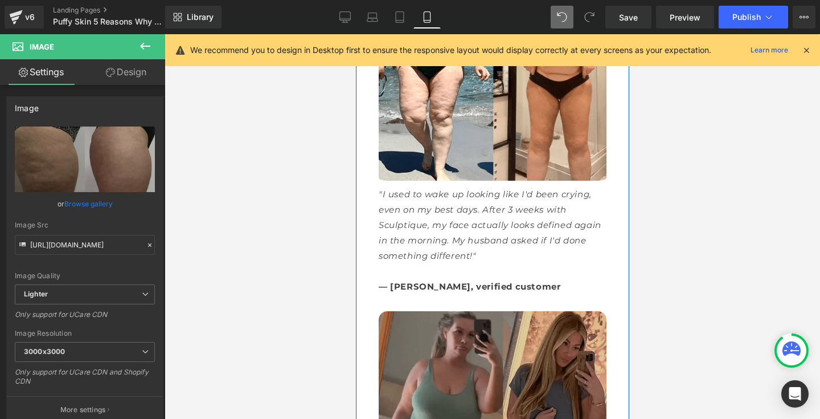
scroll to position [5476, 0]
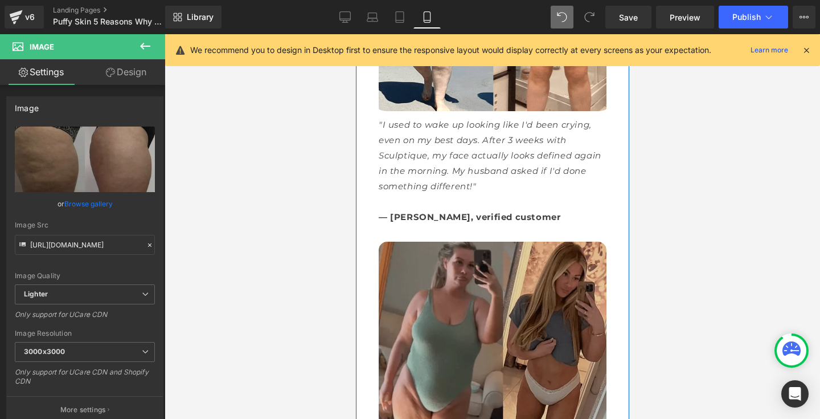
click at [436, 241] on img at bounding box center [492, 343] width 228 height 204
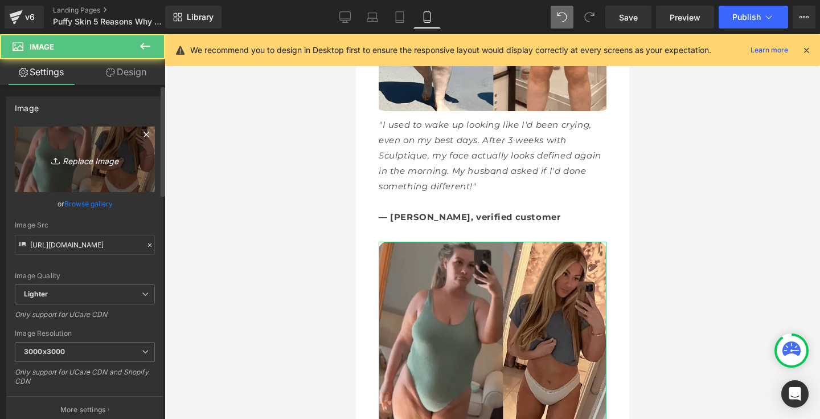
click at [85, 161] on icon "Replace Image" at bounding box center [84, 159] width 91 height 14
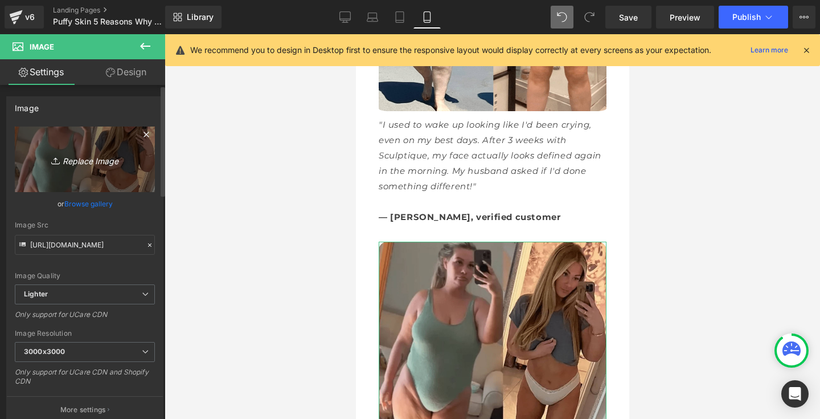
type input "C:\fakepath\User_Image_c63b0316-b7b9-49e4-a8b9-a40ac95ae9a5.png"
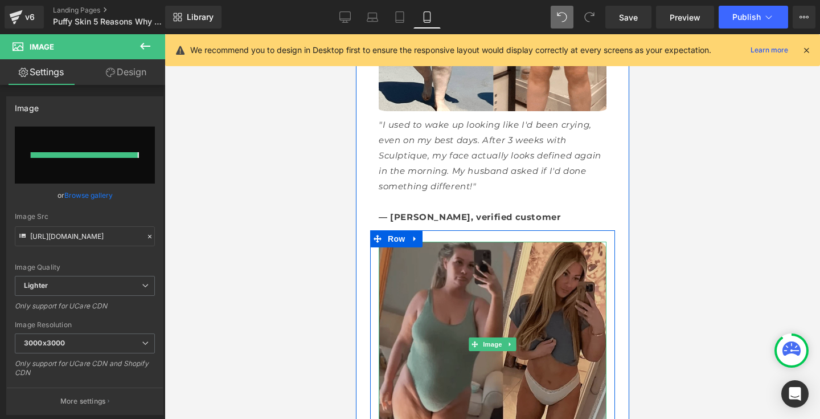
type input "[URL][DOMAIN_NAME]"
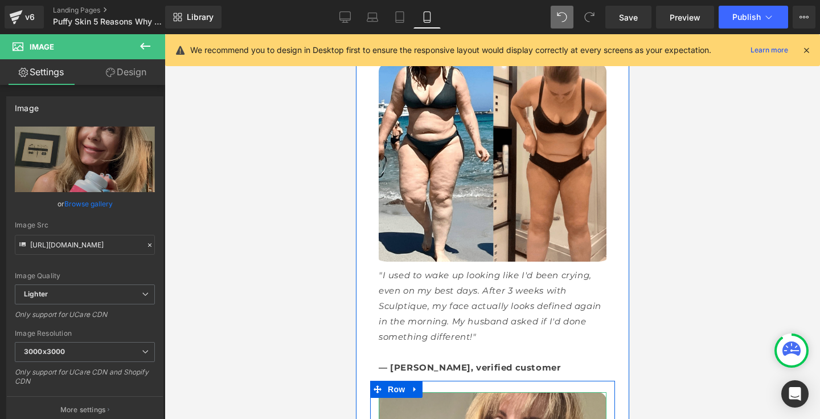
scroll to position [5165, 0]
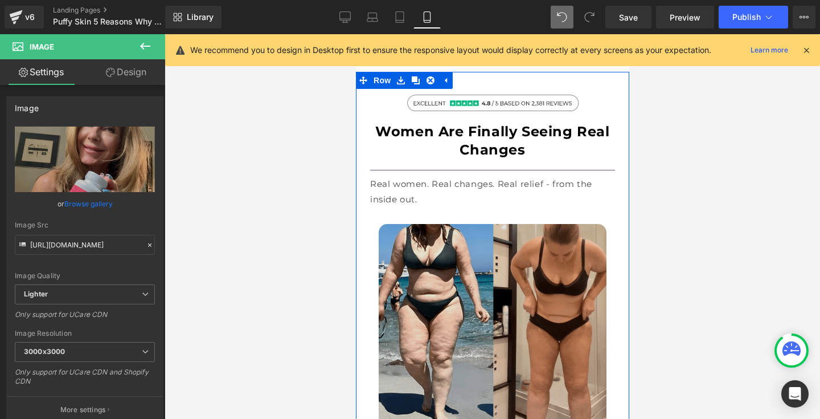
click at [421, 236] on img at bounding box center [492, 326] width 228 height 204
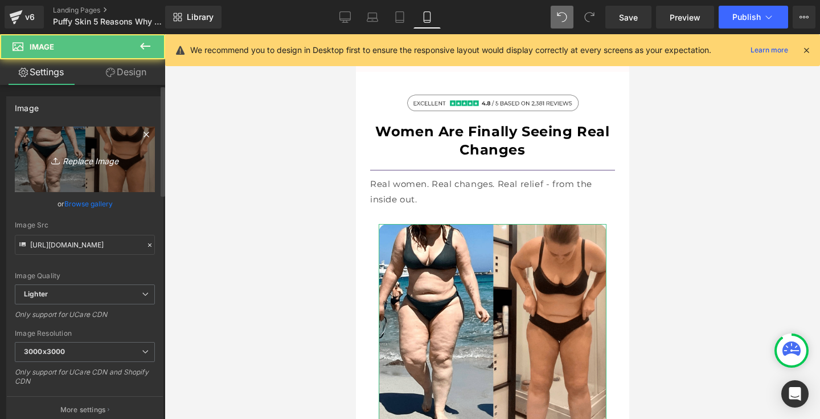
click at [93, 153] on icon "Replace Image" at bounding box center [84, 159] width 91 height 14
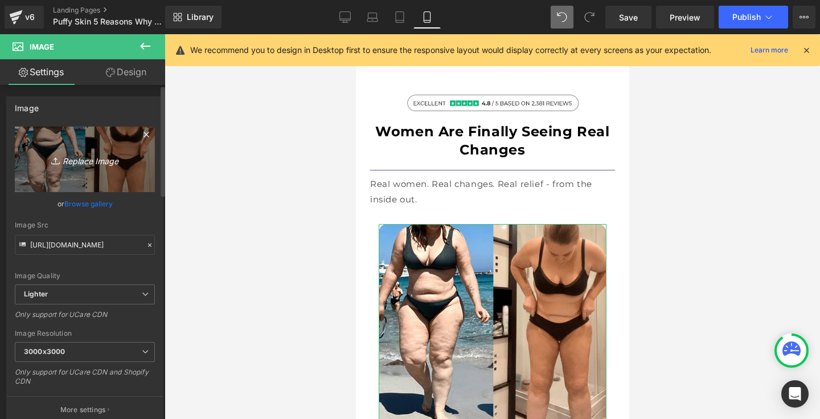
type input "C:\fakepath\p.png"
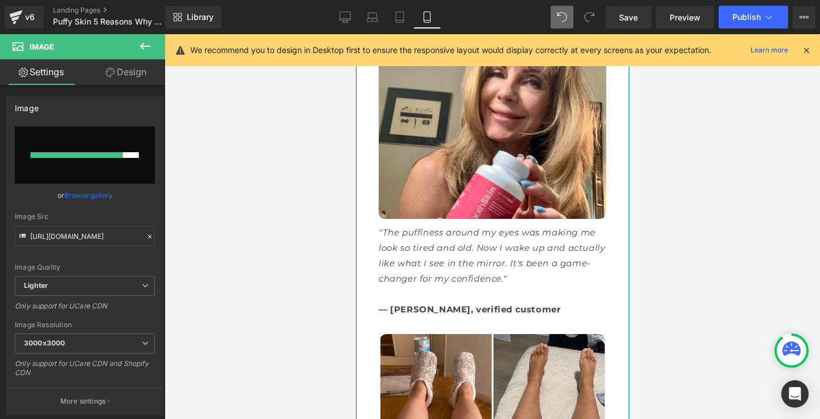
scroll to position [5684, 0]
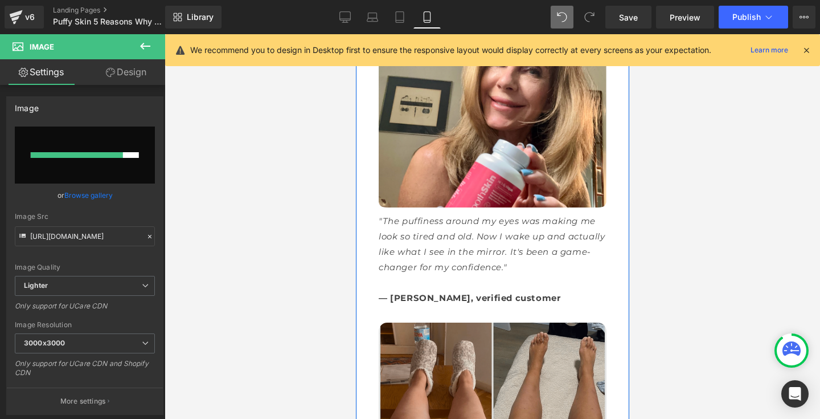
click at [432, 322] on img at bounding box center [492, 424] width 228 height 204
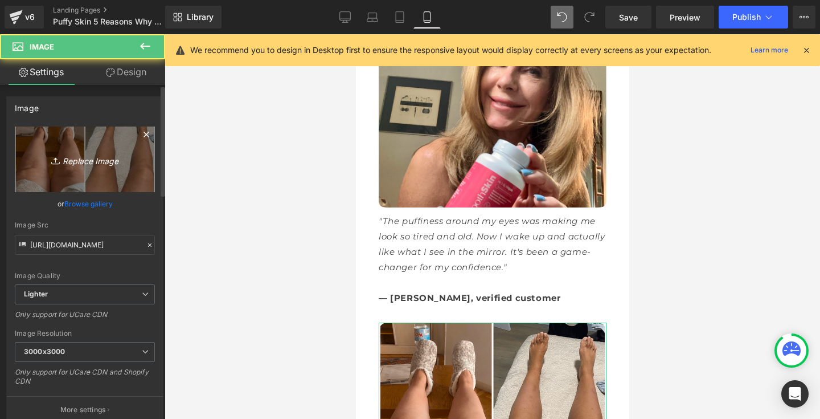
click at [117, 169] on link "Replace Image" at bounding box center [85, 158] width 140 height 65
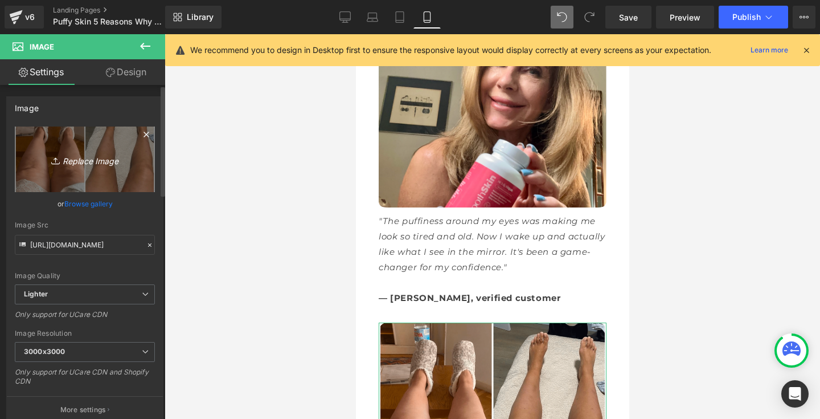
type input "C:\fakepath\p.png"
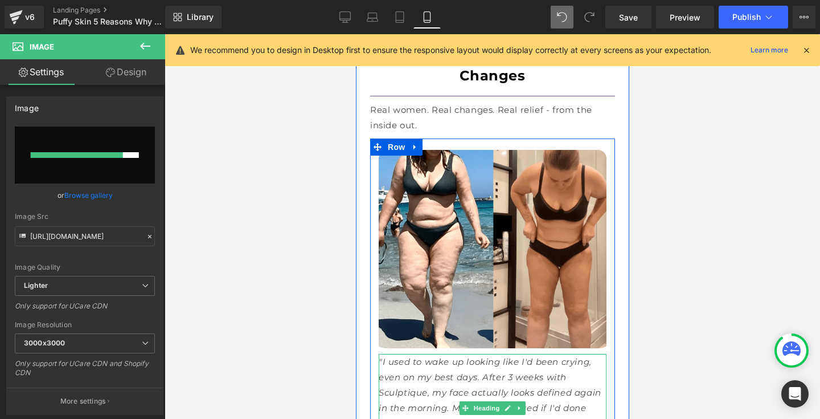
scroll to position [5235, 0]
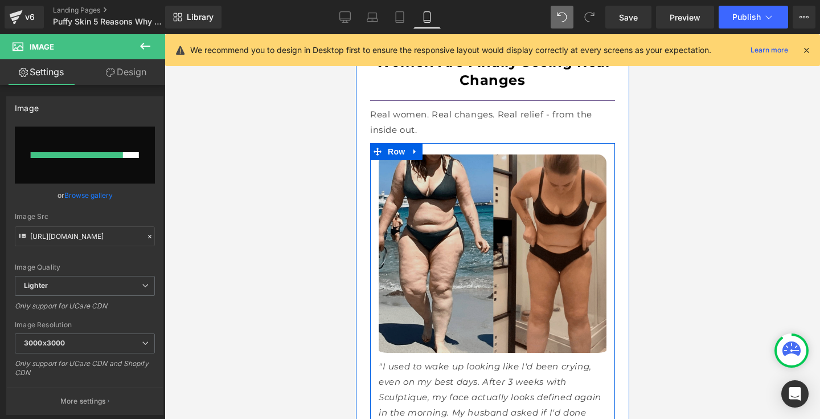
click at [473, 169] on img at bounding box center [492, 256] width 228 height 204
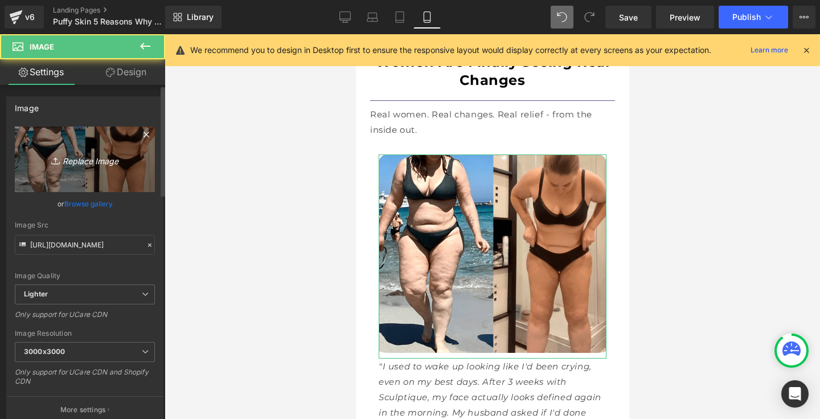
click at [116, 153] on icon "Replace Image" at bounding box center [84, 159] width 91 height 14
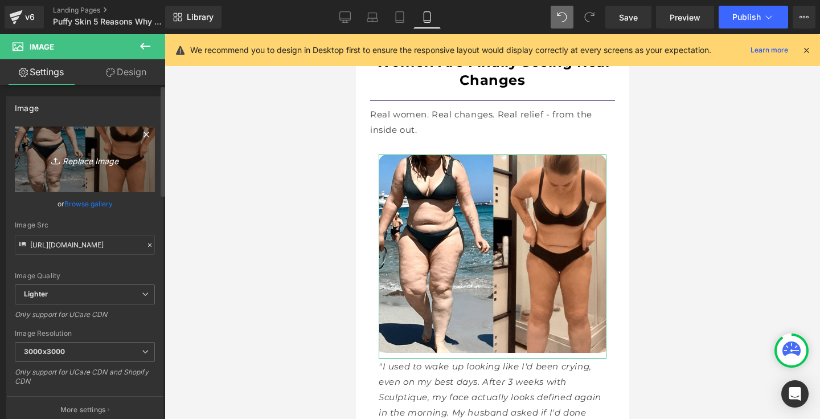
type input "C:\fakepath\User_Image_c63b0316-b7b9-49e4-a8b9-a40ac95ae9a5.png"
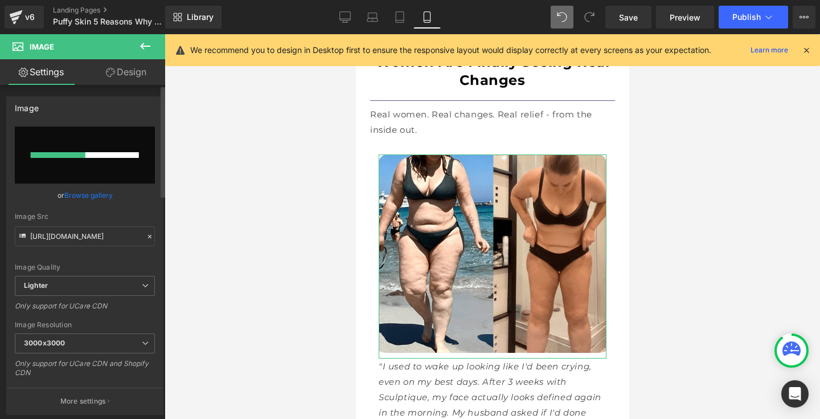
click at [95, 157] on div at bounding box center [85, 155] width 108 height 6
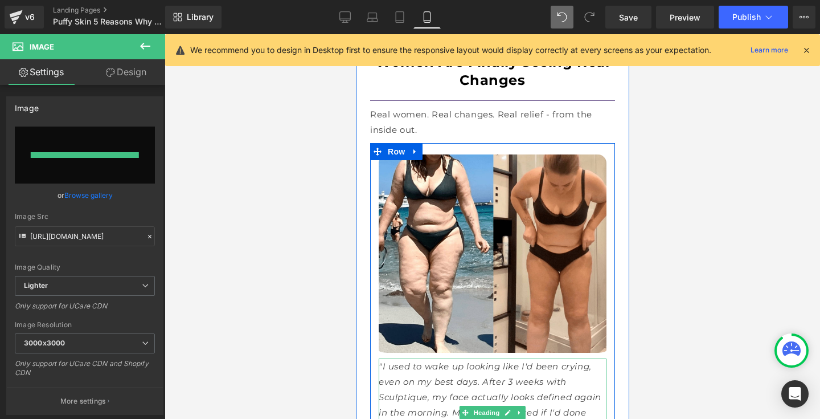
type input "[URL][DOMAIN_NAME]"
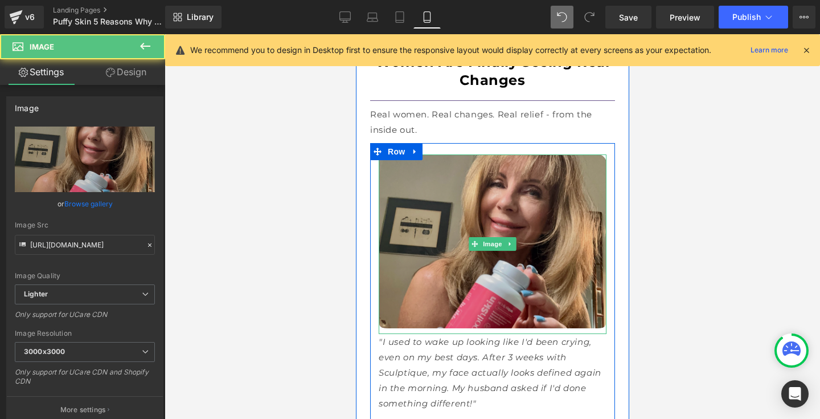
click at [519, 154] on img at bounding box center [492, 243] width 228 height 179
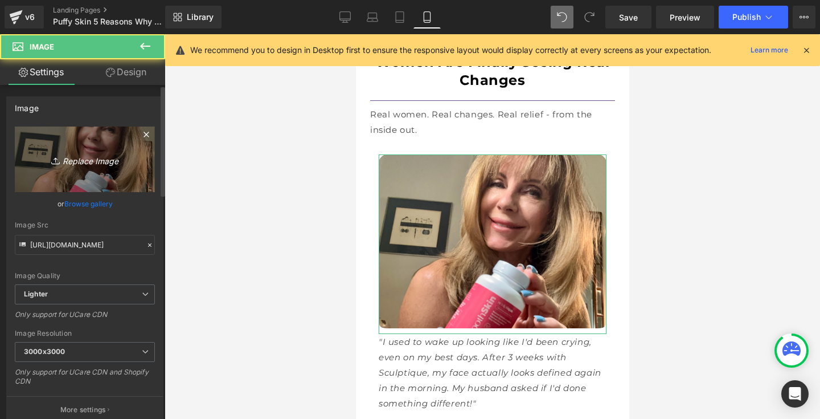
click at [109, 162] on icon "Replace Image" at bounding box center [84, 159] width 91 height 14
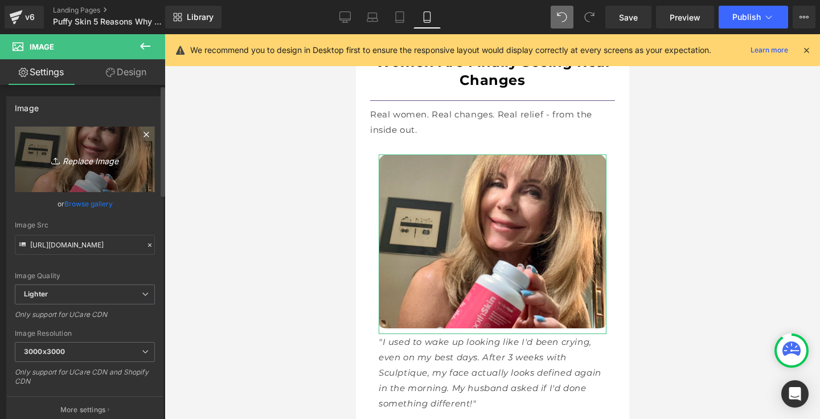
type input "C:\fakepath\User_Image-2.png"
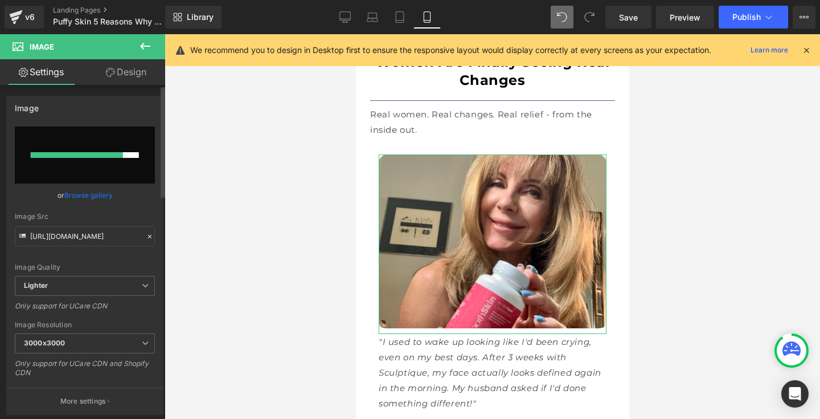
click at [146, 237] on icon at bounding box center [150, 236] width 8 height 8
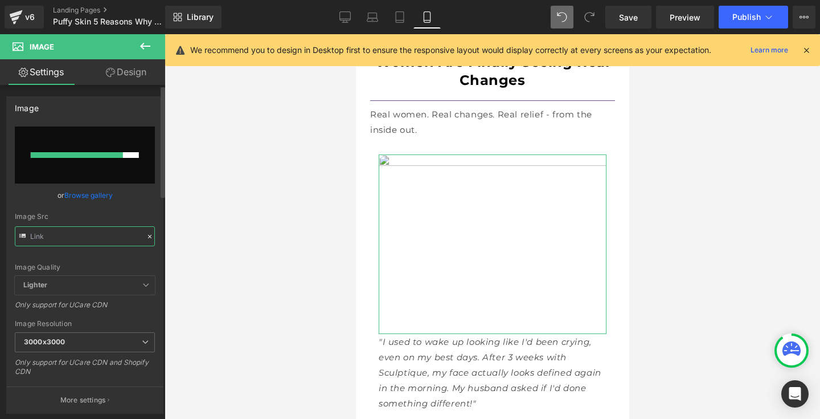
click at [93, 236] on input "text" at bounding box center [85, 236] width 140 height 20
paste input "[URL][DOMAIN_NAME]"
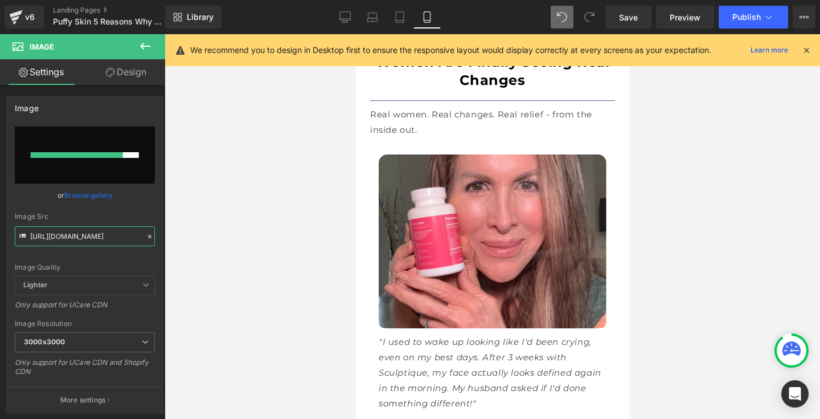
type input "[URL][DOMAIN_NAME]"
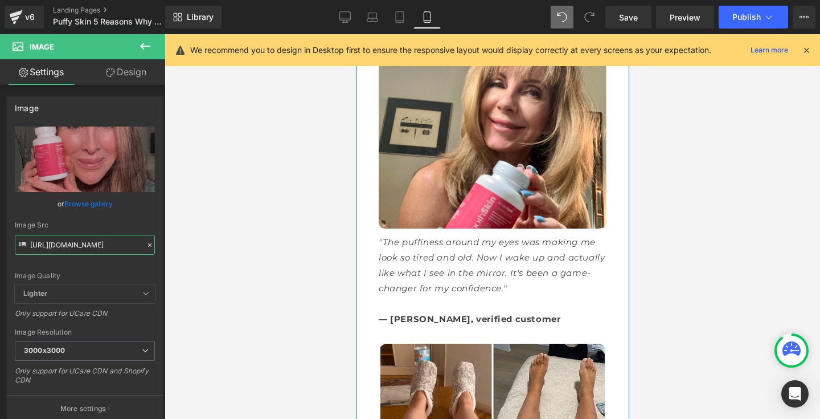
scroll to position [5746, 0]
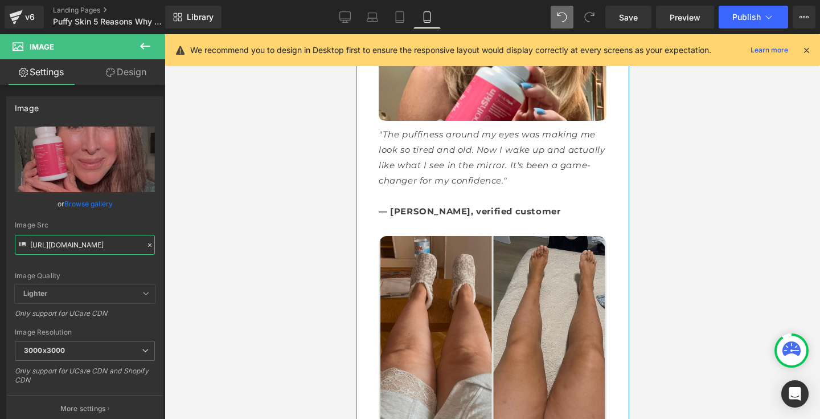
click at [444, 236] on img at bounding box center [492, 338] width 228 height 204
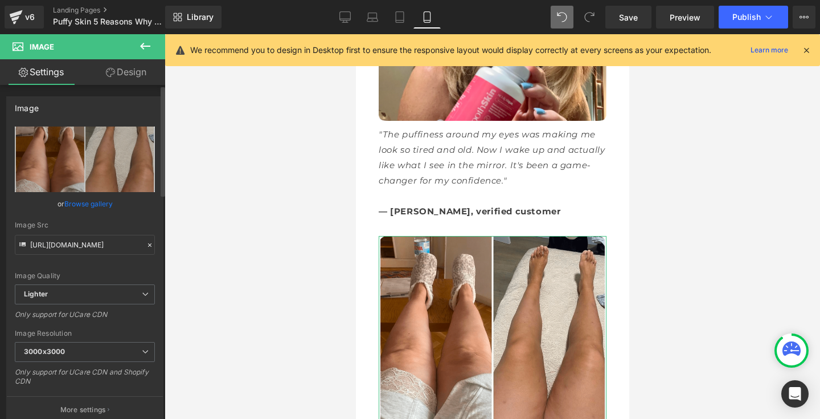
click at [146, 245] on icon at bounding box center [150, 245] width 8 height 8
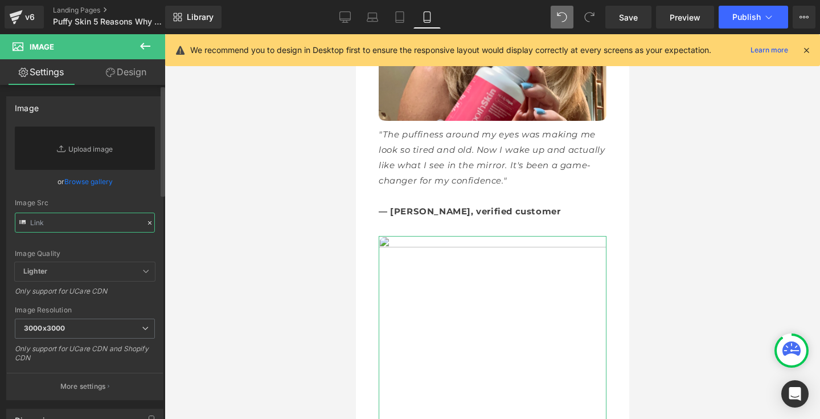
click at [88, 227] on input "text" at bounding box center [85, 222] width 140 height 20
paste input "[URL][DOMAIN_NAME]"
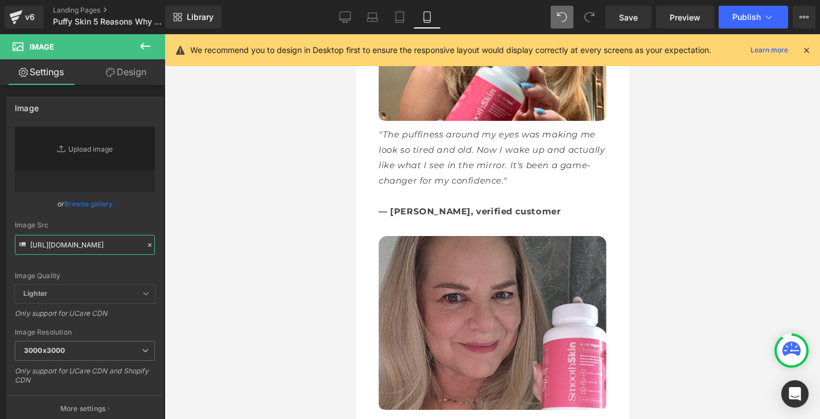
type input "[URL][DOMAIN_NAME]"
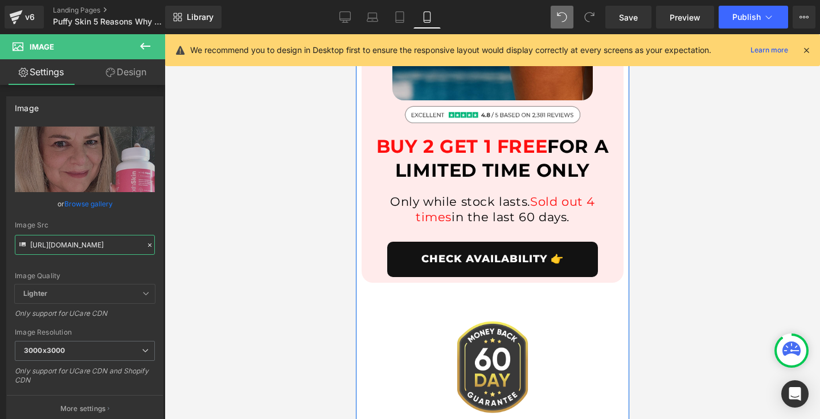
scroll to position [7924, 0]
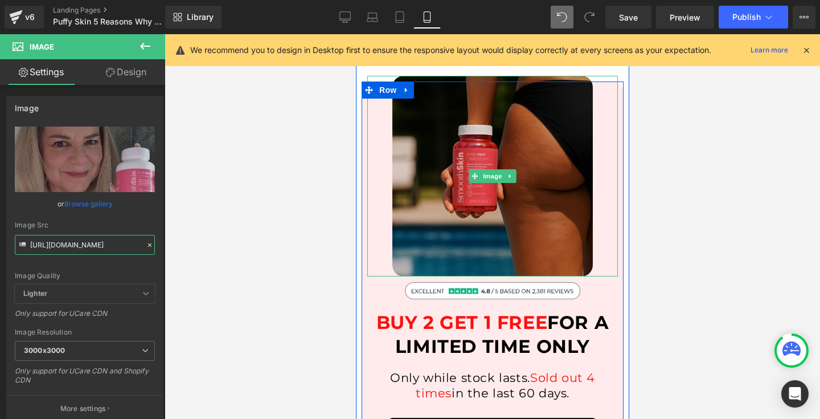
click at [498, 136] on img at bounding box center [492, 176] width 200 height 200
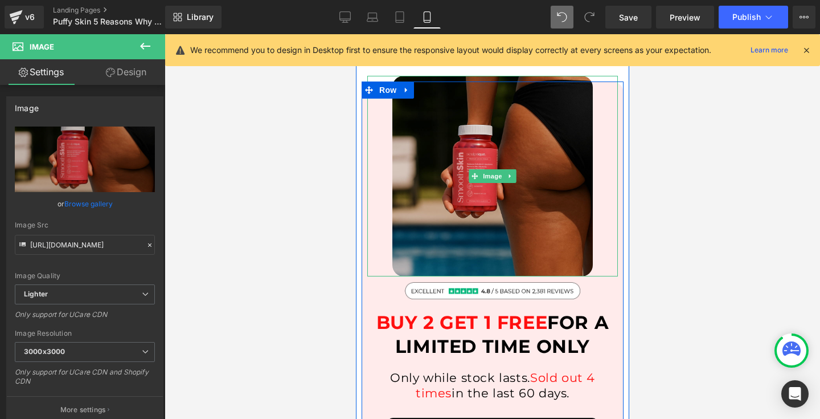
click at [447, 112] on img at bounding box center [492, 176] width 200 height 200
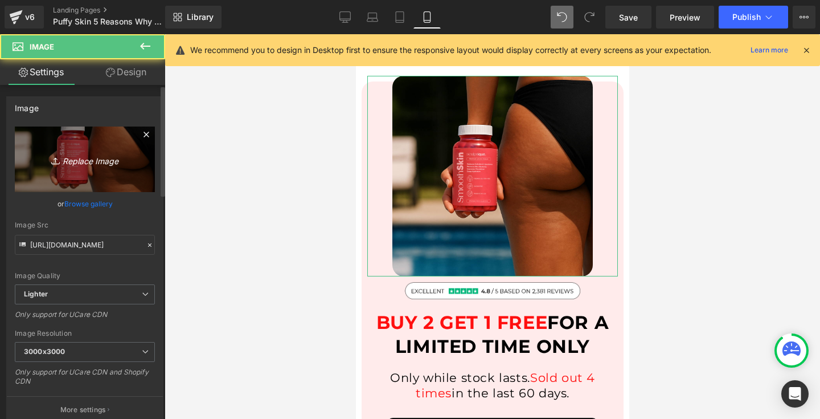
click at [100, 158] on icon "Replace Image" at bounding box center [84, 159] width 91 height 14
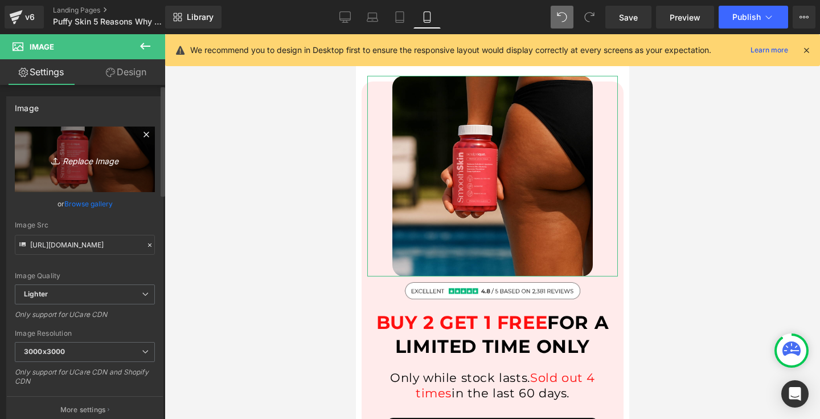
type input "C:\fakepath\6R3A4802 copy.jpg"
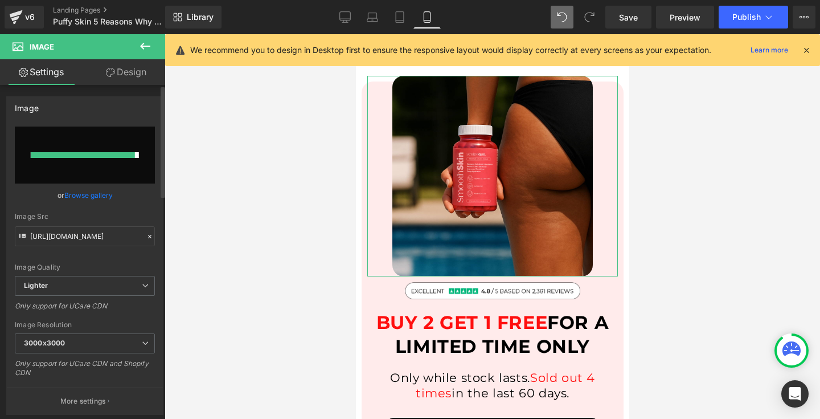
type input "[URL][DOMAIN_NAME]"
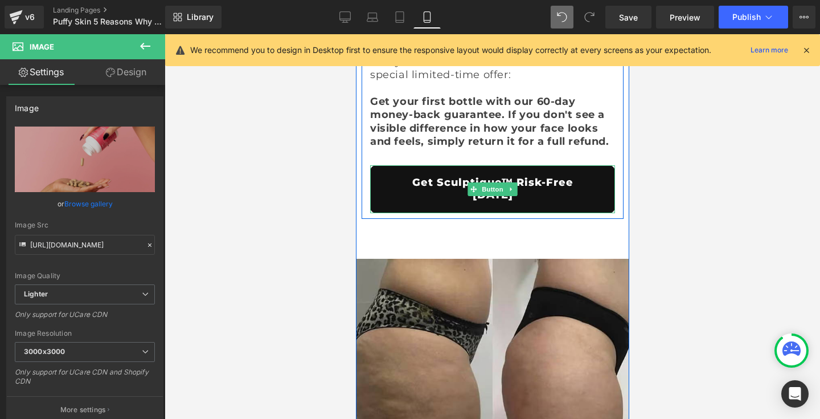
scroll to position [6486, 0]
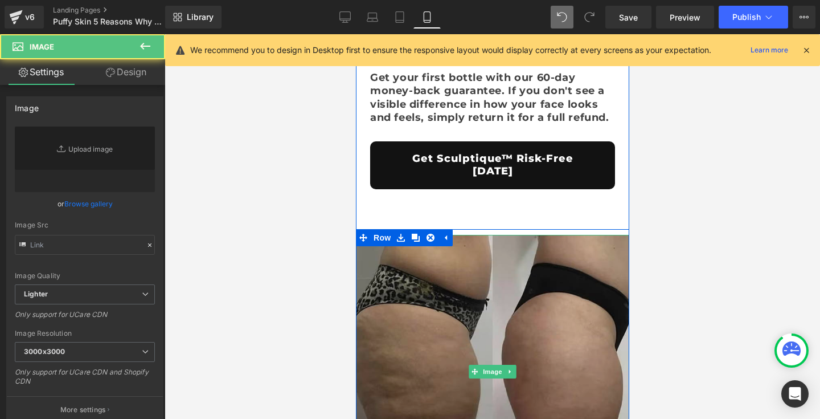
type input "[URL][DOMAIN_NAME]"
drag, startPoint x: 430, startPoint y: 220, endPoint x: 569, endPoint y: 204, distance: 139.9
click at [430, 235] on img at bounding box center [491, 371] width 273 height 273
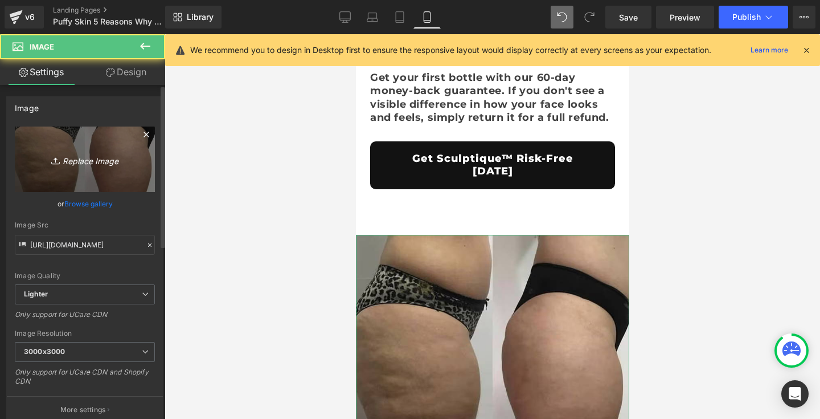
click at [88, 152] on icon "Replace Image" at bounding box center [84, 159] width 91 height 14
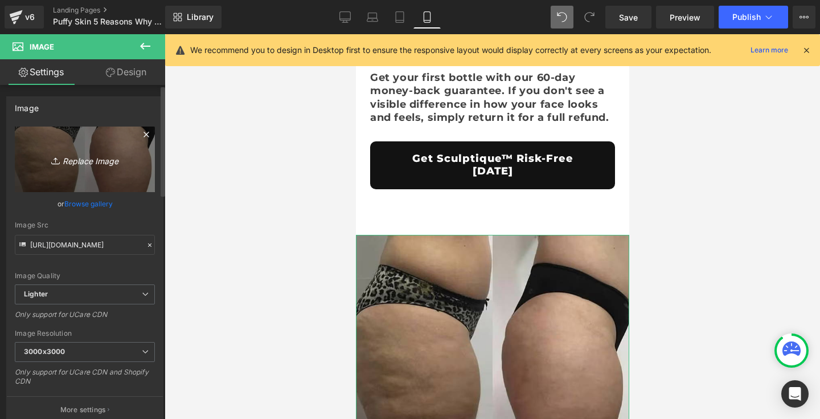
type input "C:\fakepath\Under-Eye-Bags.jpg"
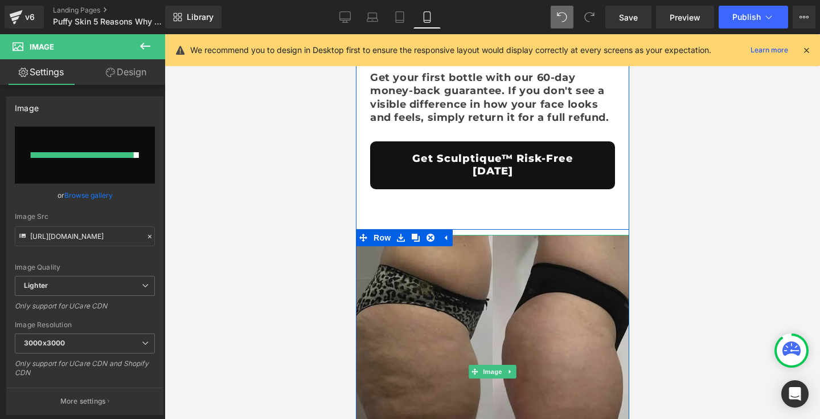
type input "[URL][DOMAIN_NAME]"
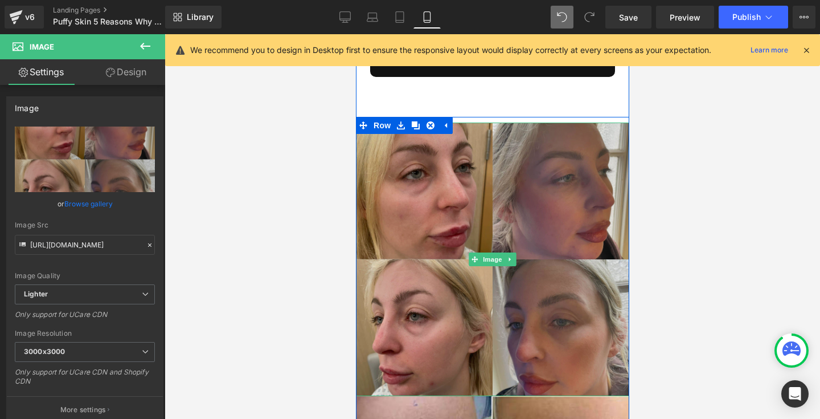
scroll to position [6620, 0]
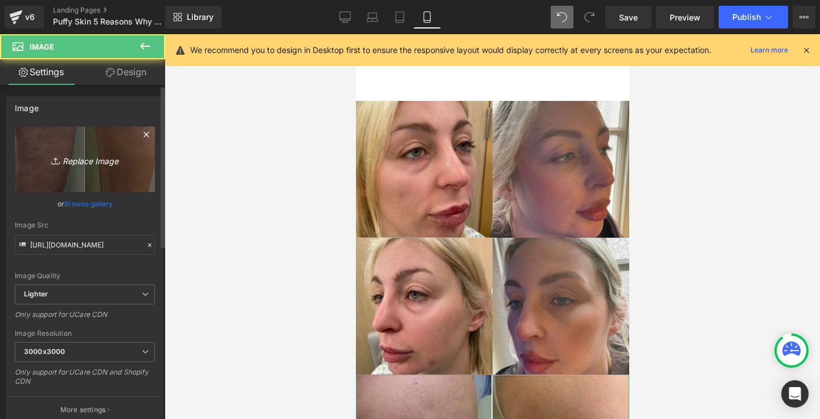
click at [77, 158] on icon "Replace Image" at bounding box center [84, 159] width 91 height 14
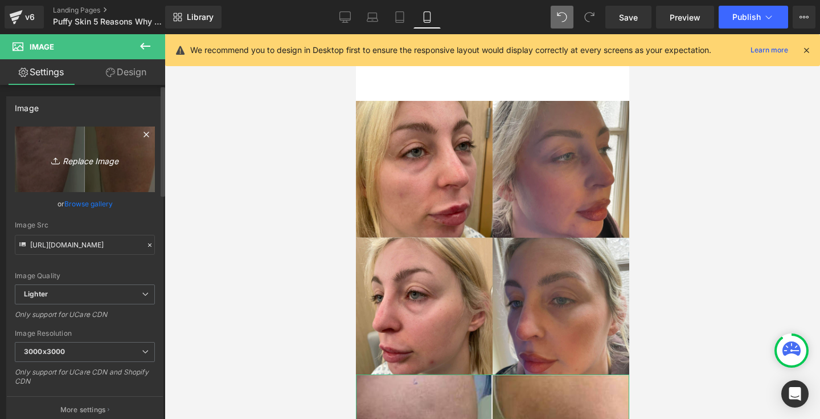
type input "C:\fakepath\275ea91db94d8e99c3628271cb4ca0d4.jpg"
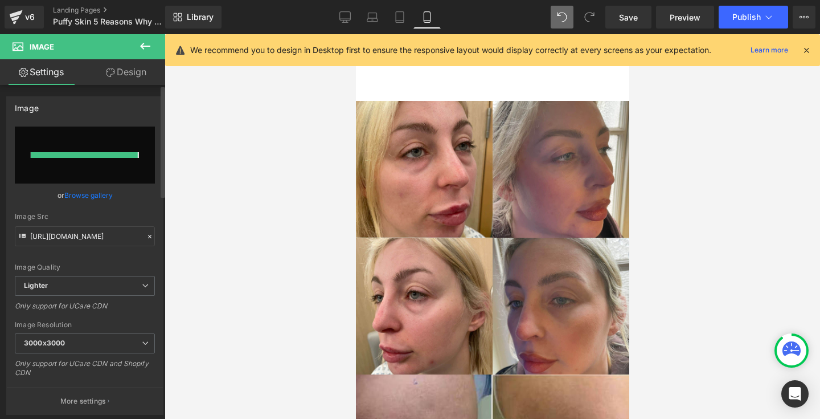
type input "[URL][DOMAIN_NAME]"
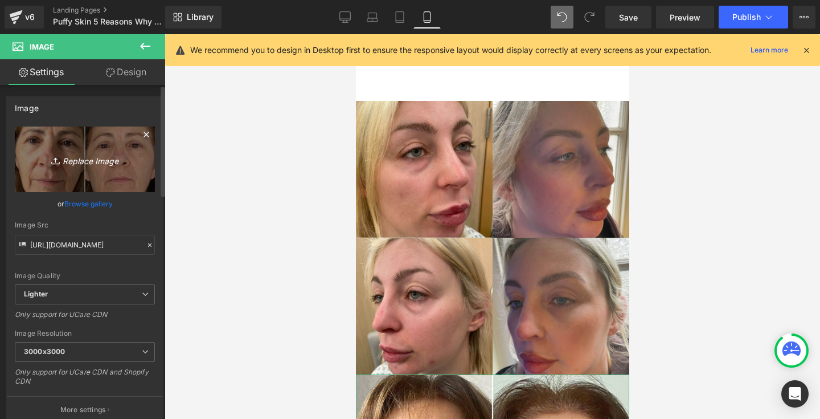
click at [104, 156] on icon "Replace Image" at bounding box center [84, 159] width 91 height 14
type input "C:\fakepath\1d6f33bd1e6e851702c7948aff2d0fe9.jpg"
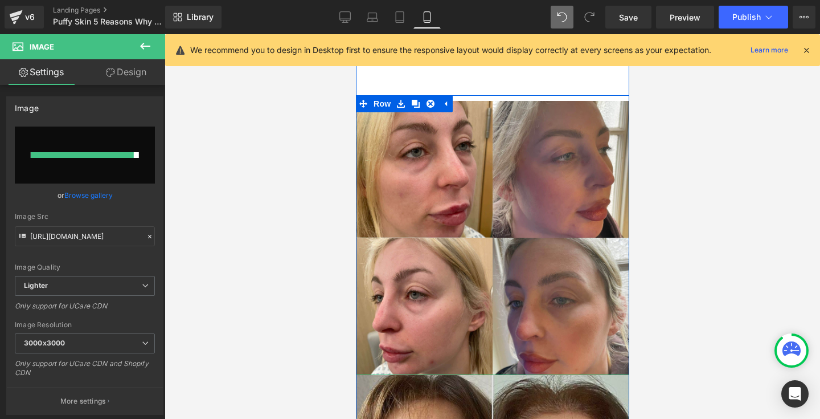
type input "[URL][DOMAIN_NAME]"
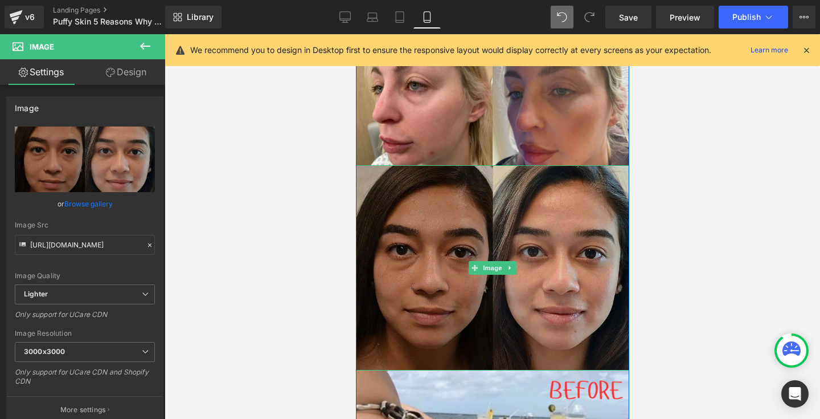
scroll to position [6898, 0]
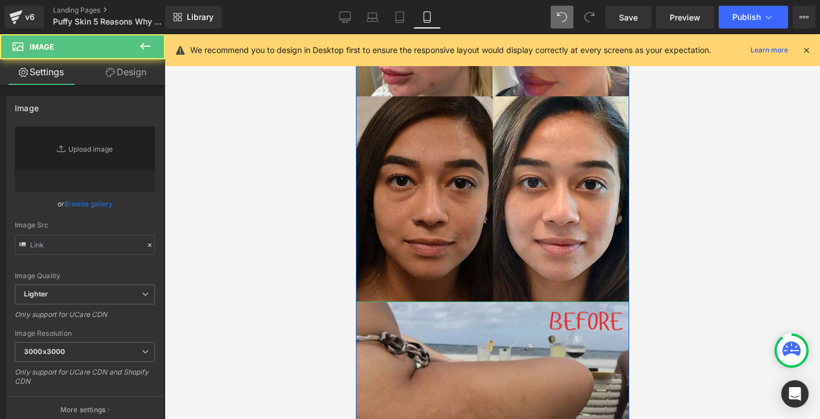
type input "[URL][DOMAIN_NAME]"
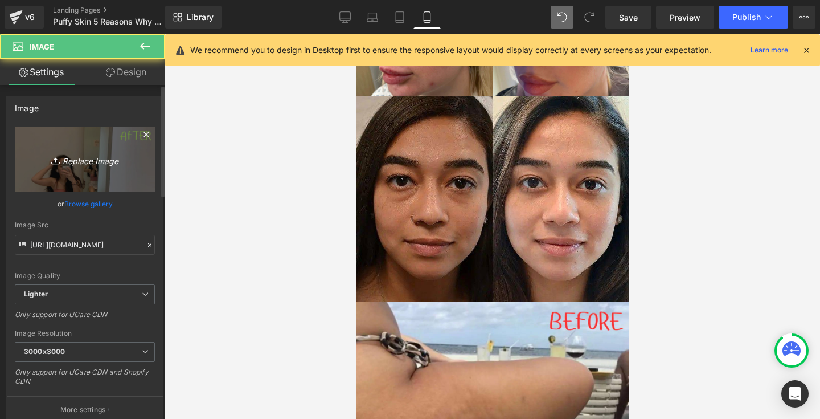
click at [89, 154] on icon "Replace Image" at bounding box center [84, 159] width 91 height 14
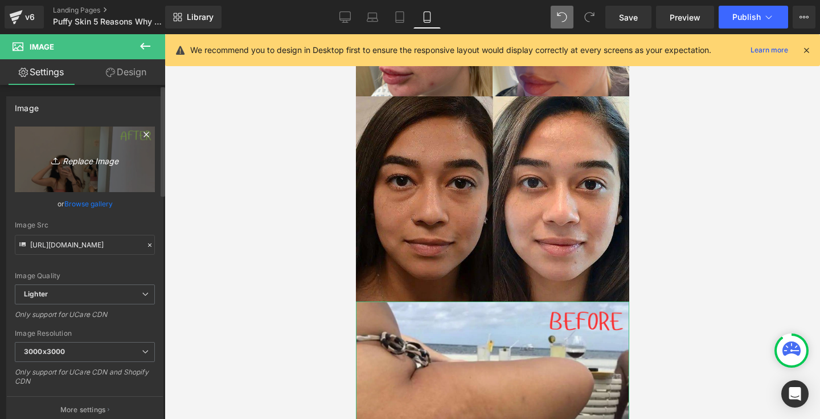
type input "C:\fakepath\0b9b98d1a657aa4584d32d59b5b5e54e.jpg"
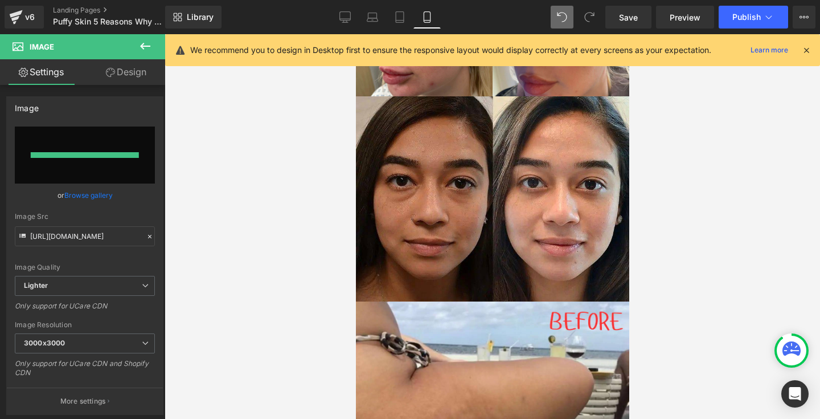
type input "[URL][DOMAIN_NAME]"
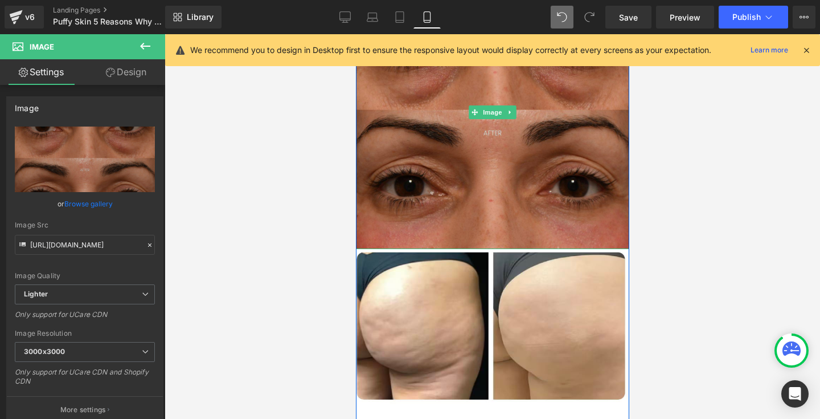
scroll to position [7242, 0]
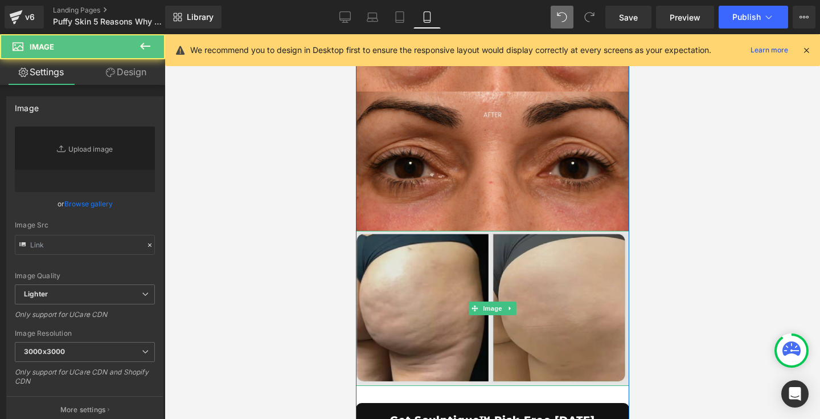
type input "[URL][DOMAIN_NAME]"
click at [453, 231] on img at bounding box center [491, 308] width 273 height 155
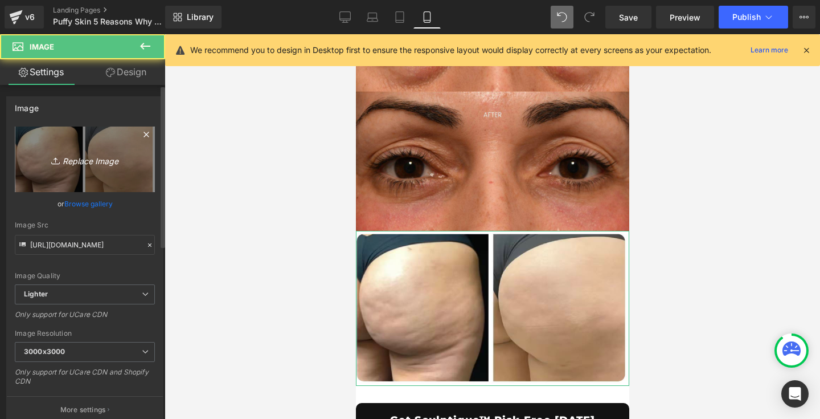
click at [113, 156] on icon "Replace Image" at bounding box center [84, 159] width 91 height 14
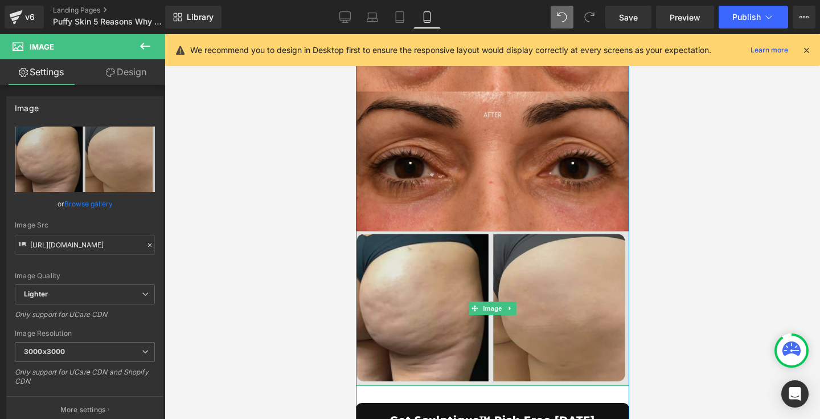
click at [444, 231] on img at bounding box center [491, 308] width 273 height 155
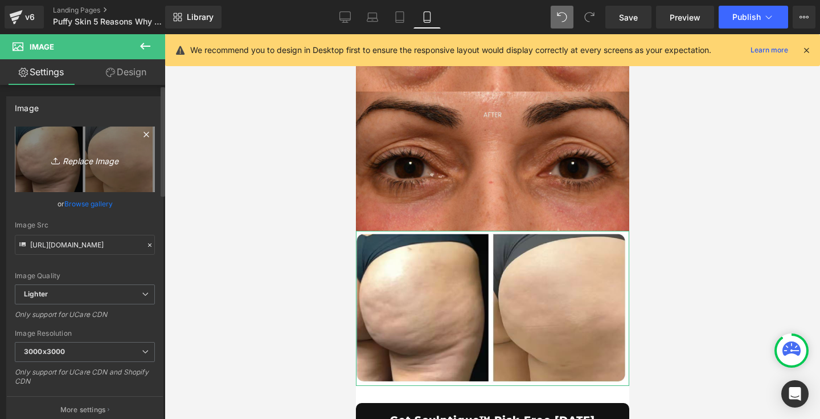
click at [109, 160] on icon "Replace Image" at bounding box center [84, 159] width 91 height 14
type input "C:\fakepath\images.jpeg"
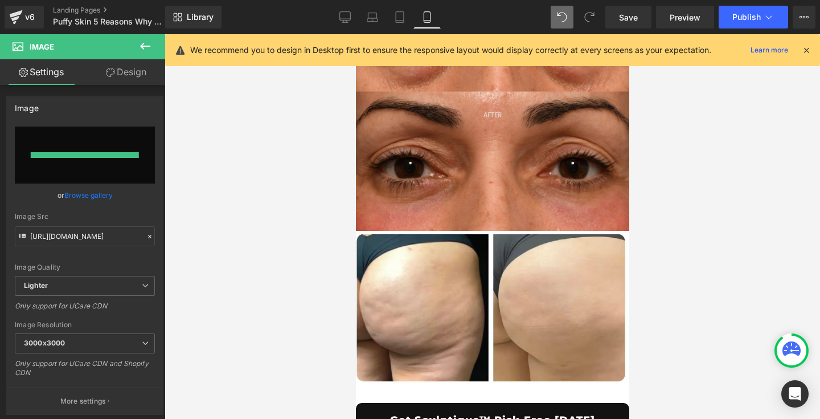
type input "[URL][DOMAIN_NAME]"
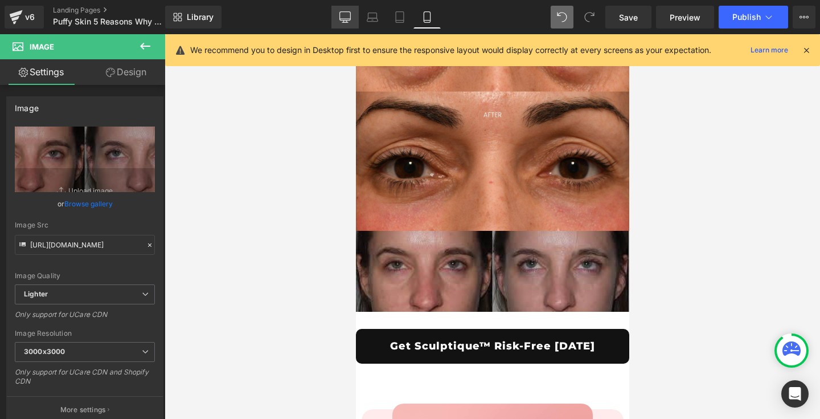
click at [347, 19] on icon at bounding box center [344, 16] width 11 height 11
type input "auto"
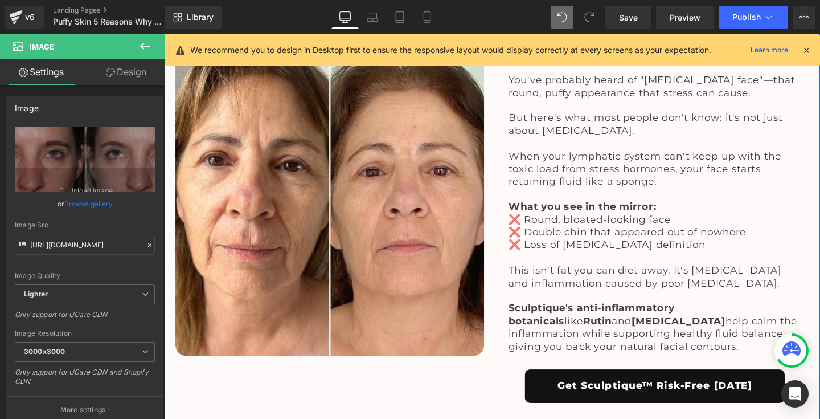
scroll to position [2603, 0]
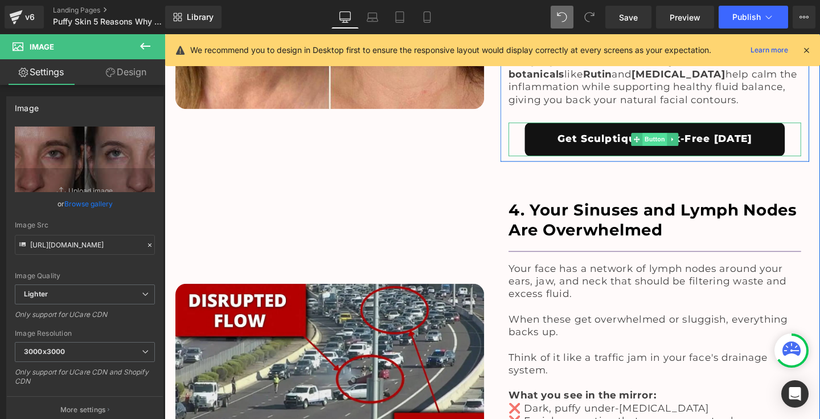
click at [678, 138] on span "Button" at bounding box center [680, 145] width 26 height 14
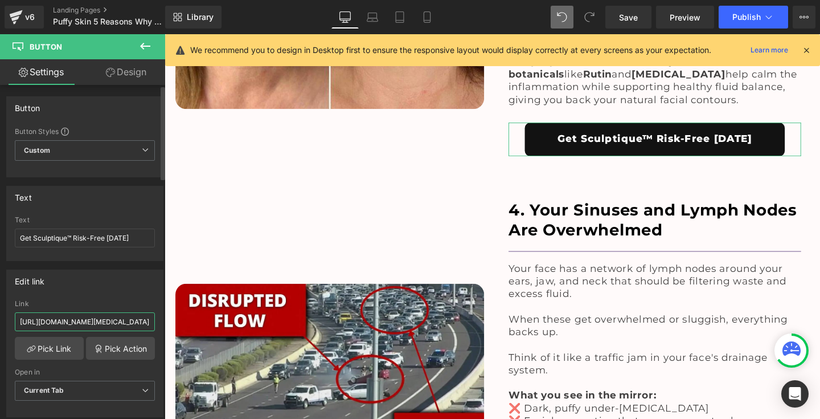
click at [123, 320] on input "[URL][DOMAIN_NAME][MEDICAL_DATA][MEDICAL_DATA]" at bounding box center [85, 321] width 140 height 19
paste input "sculptique-[MEDICAL_DATA]"
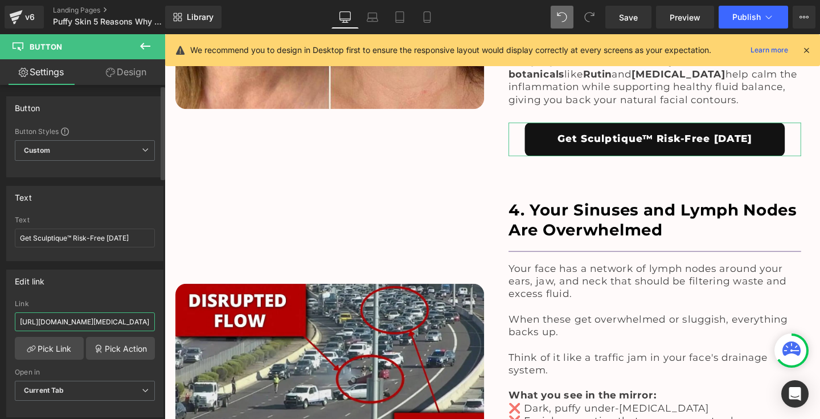
type input "[URL][DOMAIN_NAME][MEDICAL_DATA]"
click at [129, 294] on div "Edit link [URL][DOMAIN_NAME][MEDICAL_DATA] Link [URL][DOMAIN_NAME][MEDICAL_DATA…" at bounding box center [84, 342] width 157 height 147
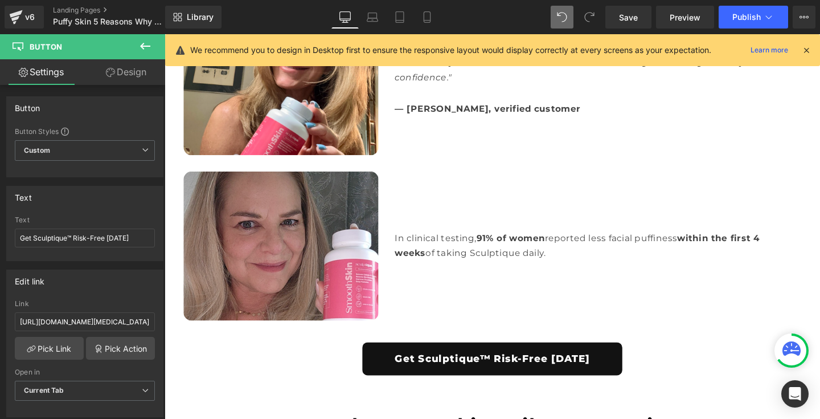
scroll to position [4396, 0]
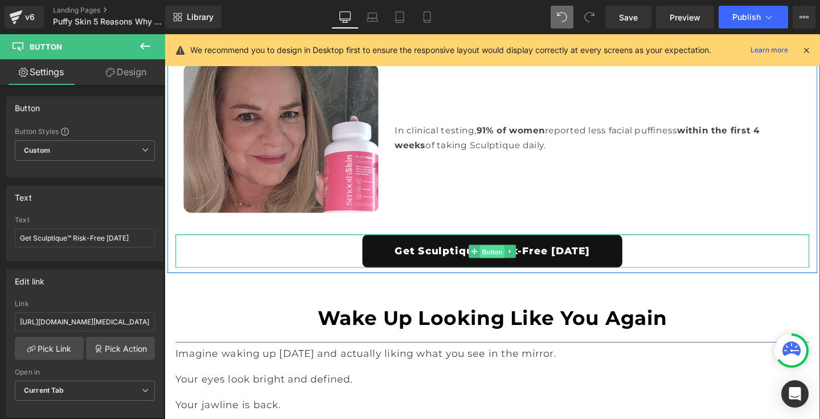
click at [508, 256] on span "Button" at bounding box center [509, 263] width 26 height 14
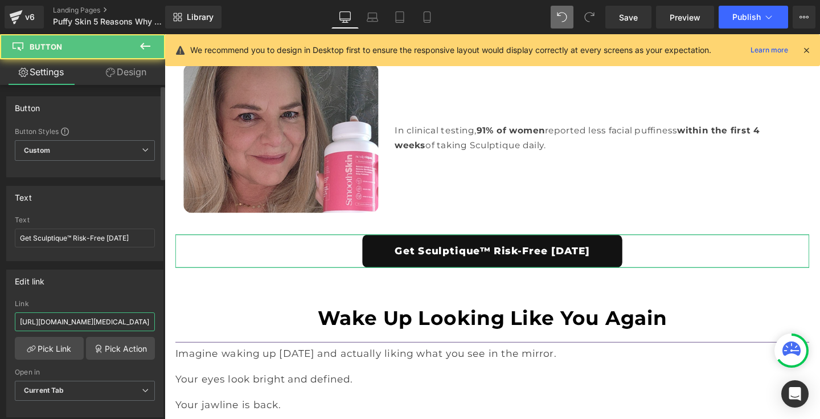
click at [117, 319] on input "[URL][DOMAIN_NAME][MEDICAL_DATA][MEDICAL_DATA]" at bounding box center [85, 321] width 140 height 19
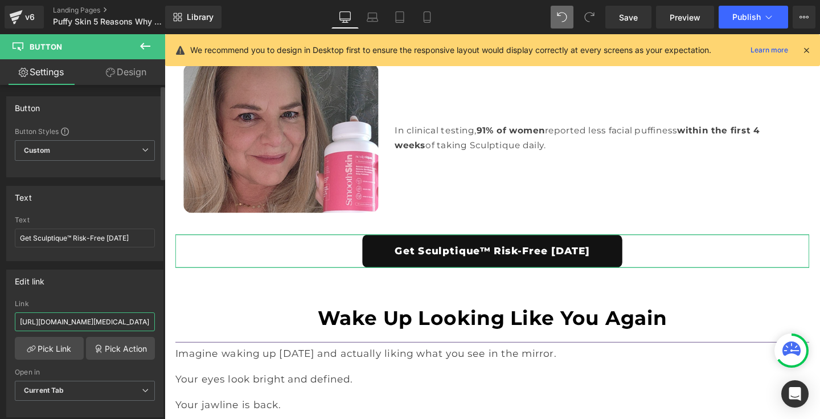
click at [117, 319] on input "[URL][DOMAIN_NAME][MEDICAL_DATA][MEDICAL_DATA]" at bounding box center [85, 321] width 140 height 19
paste input "sculptique-[MEDICAL_DATA]"
type input "[URL][DOMAIN_NAME][MEDICAL_DATA]"
click at [124, 297] on div "Edit link [URL][DOMAIN_NAME][MEDICAL_DATA] Link [URL][DOMAIN_NAME][MEDICAL_DATA…" at bounding box center [84, 342] width 157 height 147
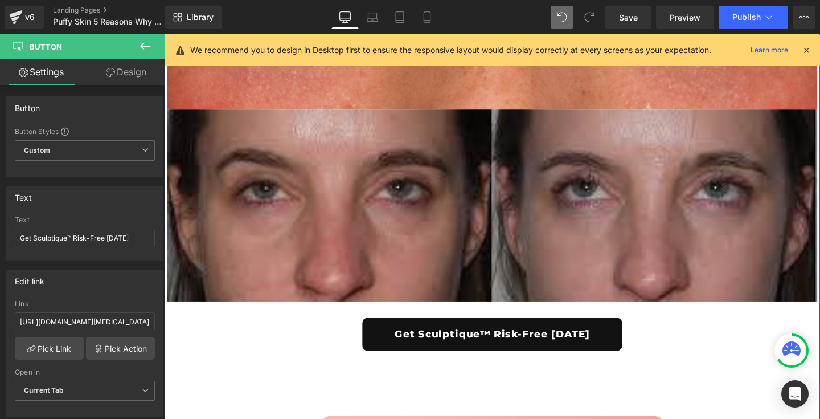
scroll to position [6956, 0]
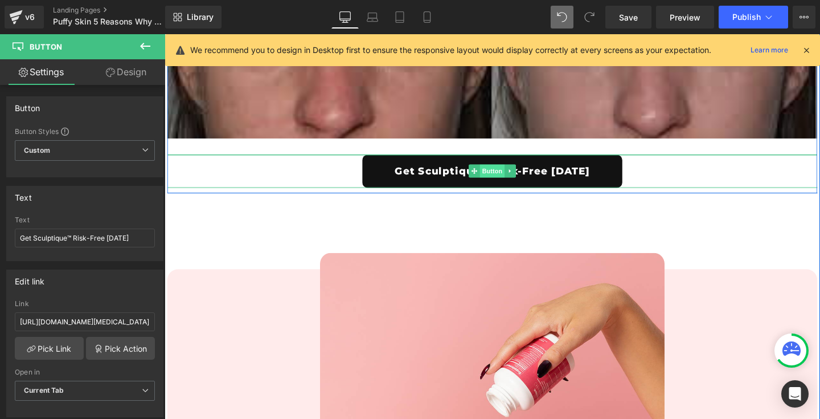
click at [510, 171] on span "Button" at bounding box center [509, 178] width 26 height 14
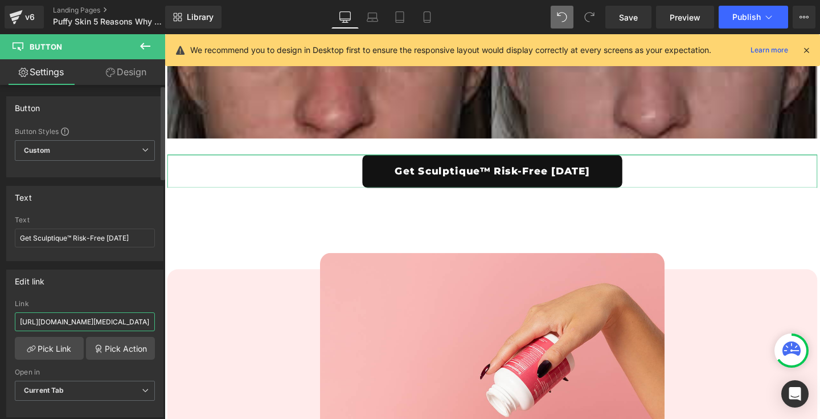
click at [122, 319] on input "[URL][DOMAIN_NAME][MEDICAL_DATA][MEDICAL_DATA]" at bounding box center [85, 321] width 140 height 19
paste input "sculptique-[MEDICAL_DATA]"
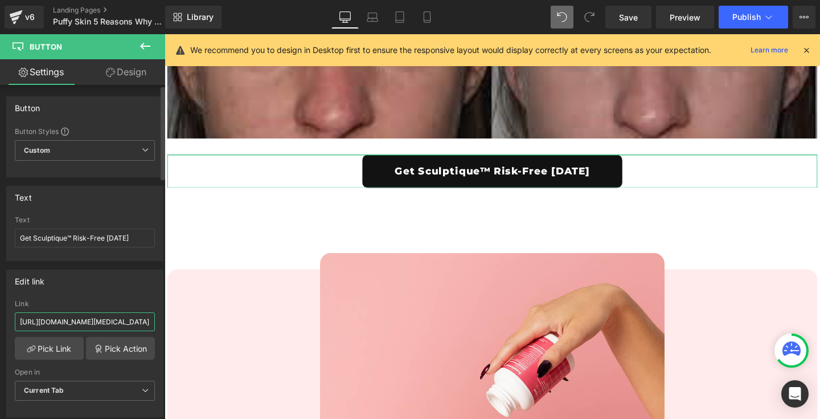
type input "[URL][DOMAIN_NAME][MEDICAL_DATA]"
click at [137, 281] on div "Edit link" at bounding box center [85, 281] width 156 height 22
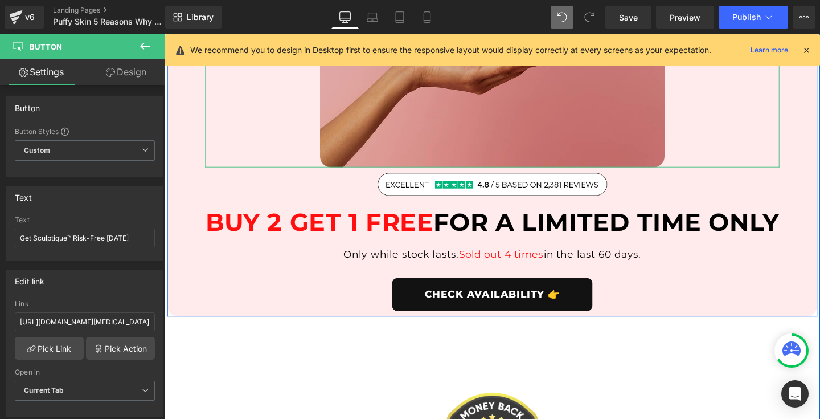
scroll to position [7468, 0]
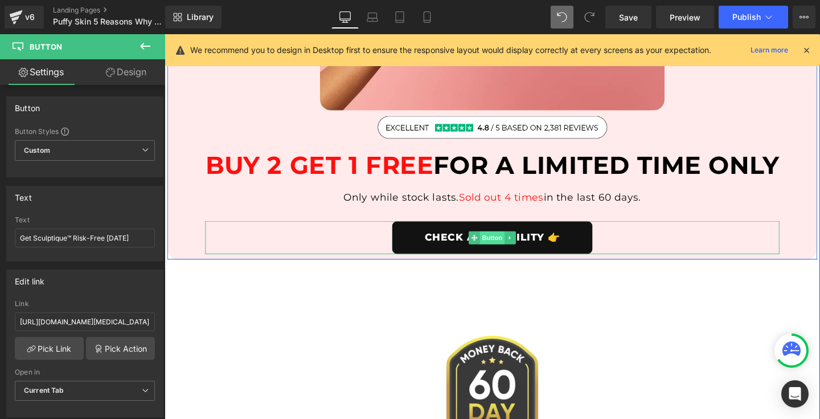
click at [508, 241] on span "Button" at bounding box center [509, 248] width 26 height 14
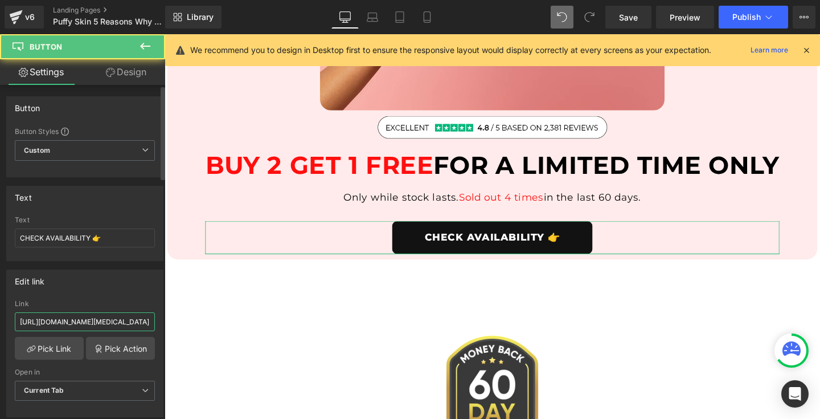
click at [123, 320] on input "[URL][DOMAIN_NAME][MEDICAL_DATA][MEDICAL_DATA]" at bounding box center [85, 321] width 140 height 19
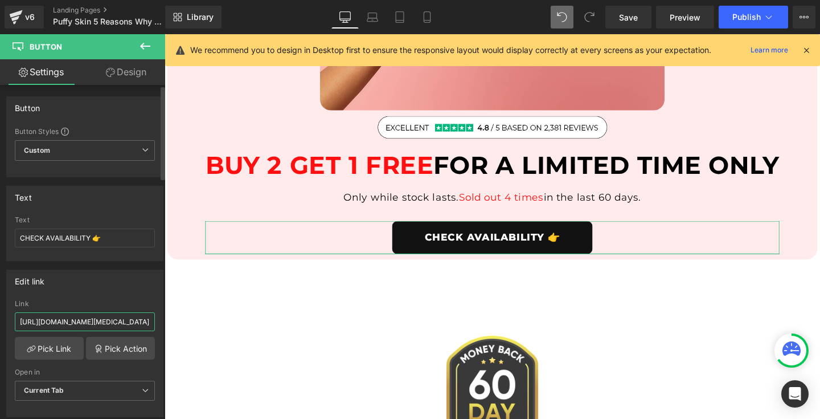
click at [123, 320] on input "[URL][DOMAIN_NAME][MEDICAL_DATA][MEDICAL_DATA]" at bounding box center [85, 321] width 140 height 19
paste input "sculptique-[MEDICAL_DATA]"
type input "[URL][DOMAIN_NAME][MEDICAL_DATA]"
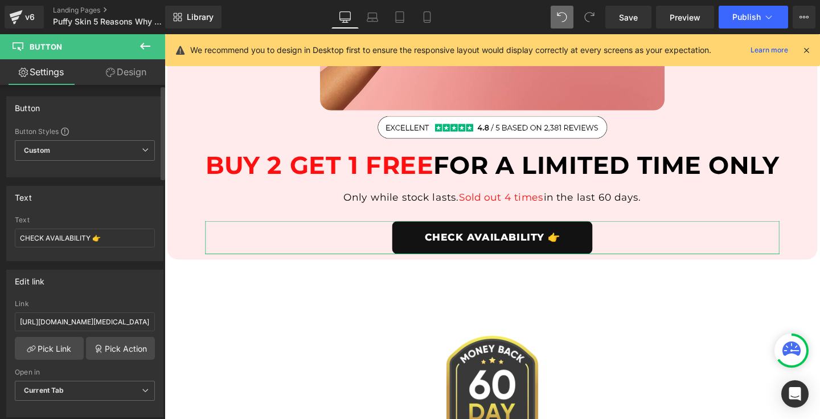
click at [142, 285] on div "Edit link" at bounding box center [85, 281] width 156 height 22
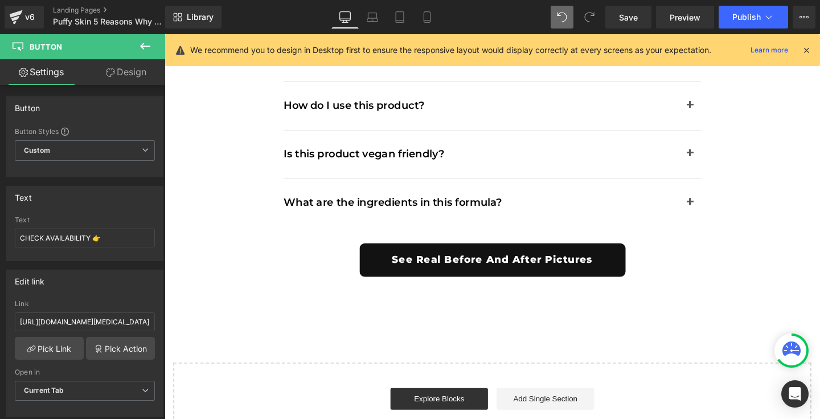
scroll to position [8296, 0]
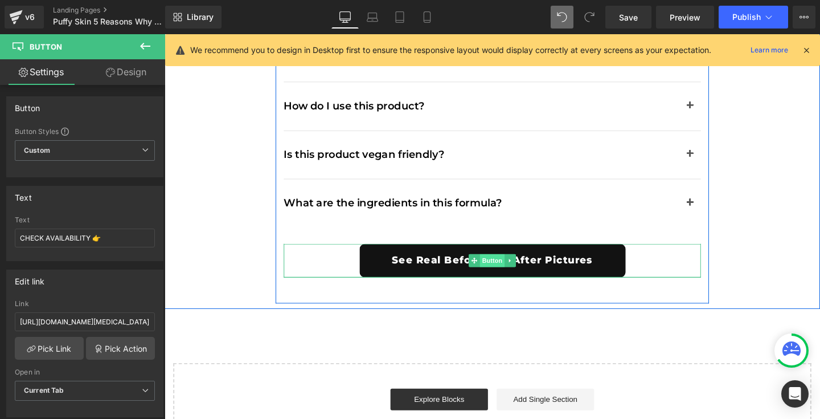
click at [501, 265] on span "Button" at bounding box center [509, 272] width 26 height 14
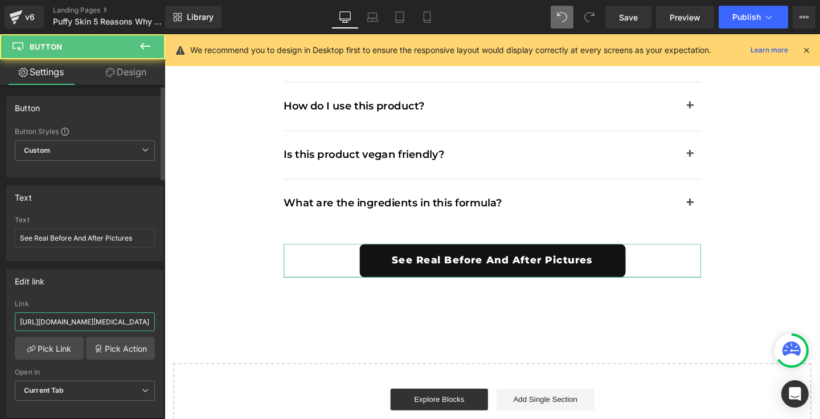
click at [129, 320] on input "[URL][DOMAIN_NAME][MEDICAL_DATA][MEDICAL_DATA]" at bounding box center [85, 321] width 140 height 19
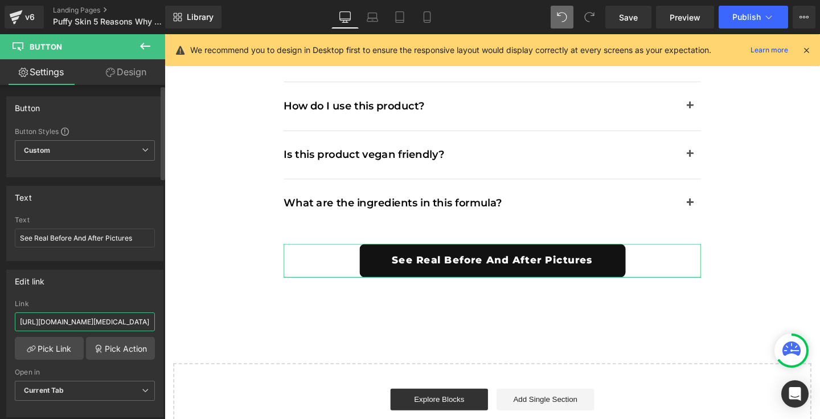
click at [129, 320] on input "[URL][DOMAIN_NAME][MEDICAL_DATA][MEDICAL_DATA]" at bounding box center [85, 321] width 140 height 19
paste input "sculptique-[MEDICAL_DATA]"
type input "[URL][DOMAIN_NAME][MEDICAL_DATA]"
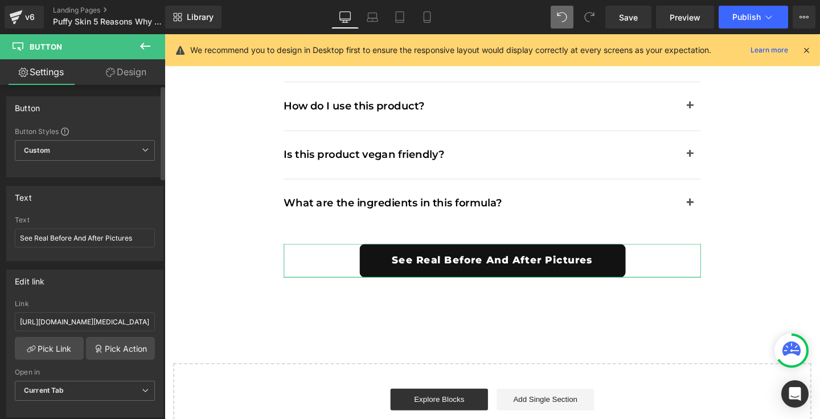
click at [138, 298] on div "Edit link [URL][DOMAIN_NAME][MEDICAL_DATA] Link [URL][DOMAIN_NAME][MEDICAL_DATA…" at bounding box center [84, 342] width 157 height 147
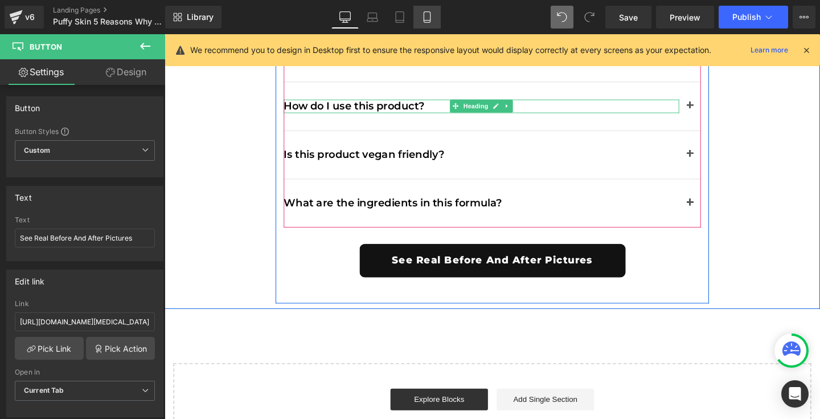
click at [430, 15] on icon at bounding box center [427, 17] width 6 height 11
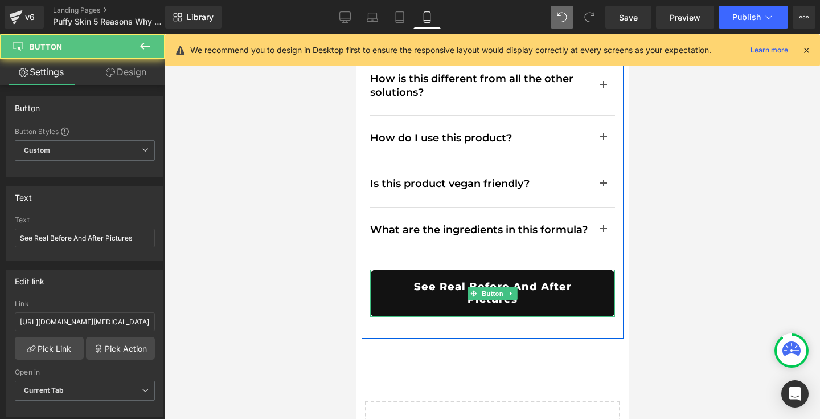
scroll to position [8501, 0]
click at [393, 270] on link "See Real Before And After Pictures" at bounding box center [492, 293] width 245 height 47
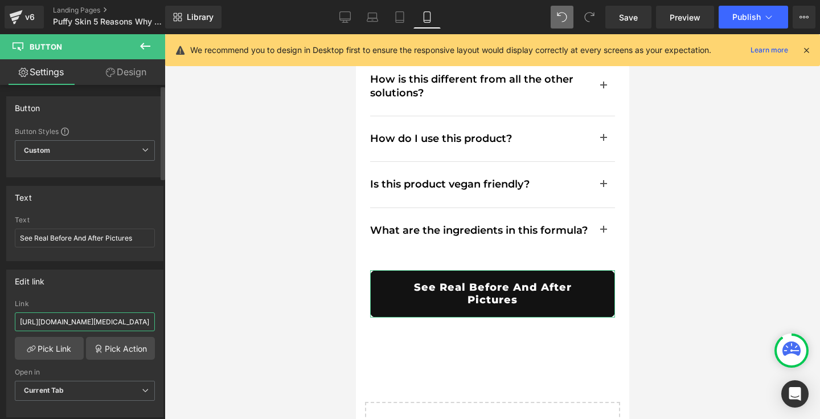
click at [126, 321] on input "[URL][DOMAIN_NAME][MEDICAL_DATA]" at bounding box center [85, 321] width 140 height 19
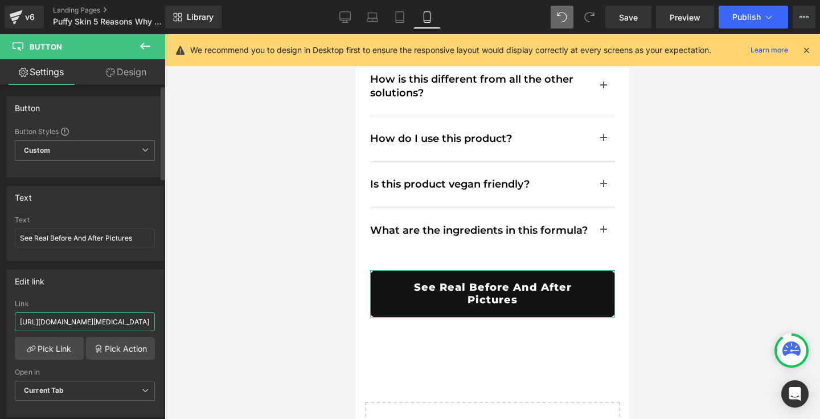
click at [126, 321] on input "[URL][DOMAIN_NAME][MEDICAL_DATA]" at bounding box center [85, 321] width 140 height 19
click at [135, 290] on div "Edit link" at bounding box center [85, 281] width 156 height 22
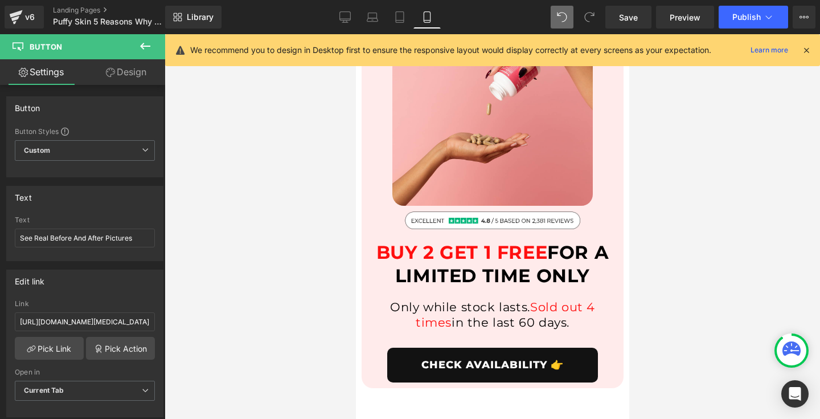
scroll to position [7615, 0]
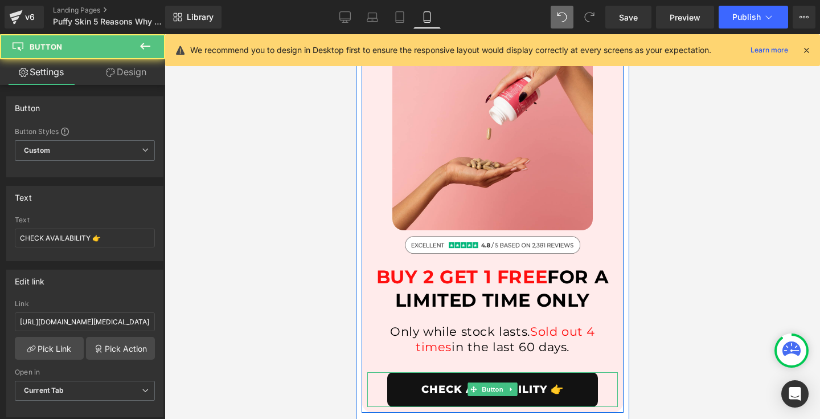
click at [411, 372] on link "CHECK AVAILABILITY 👉" at bounding box center [492, 389] width 211 height 35
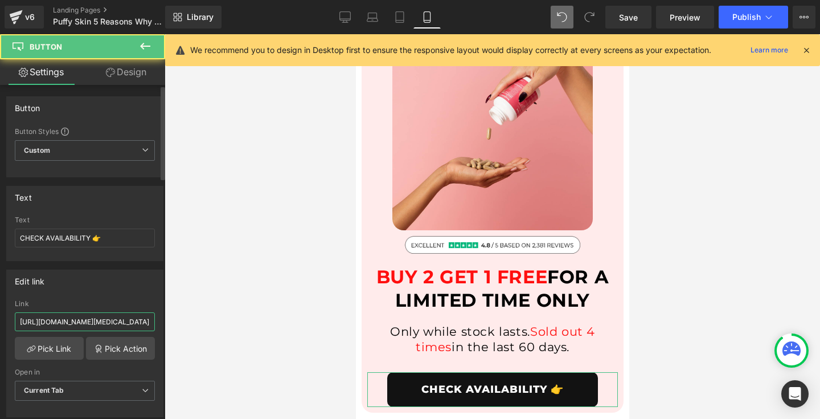
click at [117, 322] on input "[URL][DOMAIN_NAME][MEDICAL_DATA]" at bounding box center [85, 321] width 140 height 19
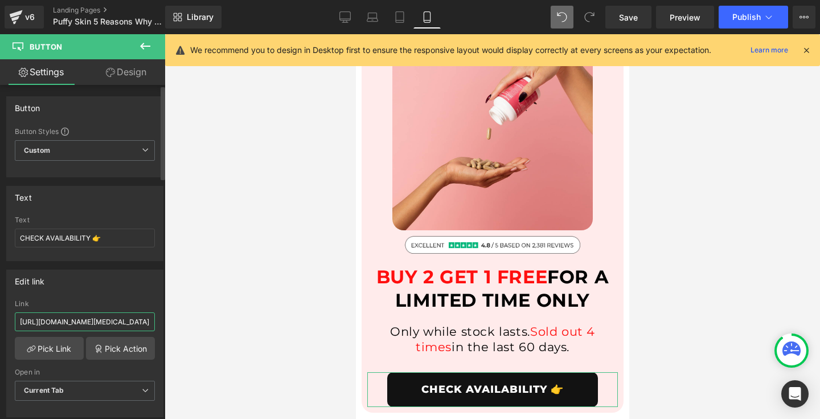
click at [117, 322] on input "[URL][DOMAIN_NAME][MEDICAL_DATA]" at bounding box center [85, 321] width 140 height 19
click at [101, 306] on div "Link" at bounding box center [85, 304] width 140 height 8
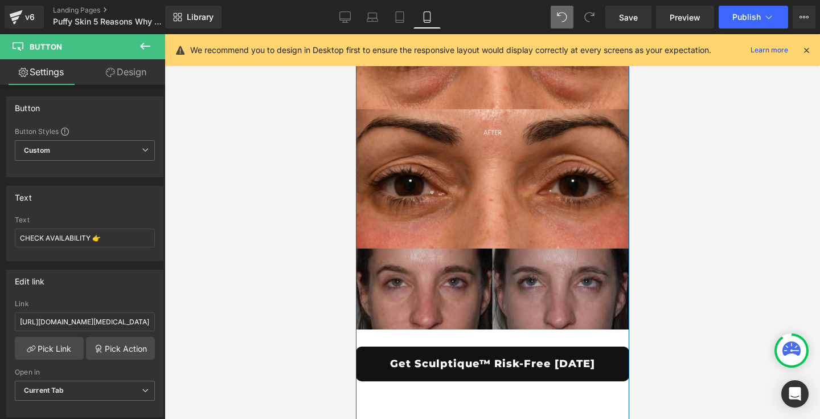
scroll to position [7235, 0]
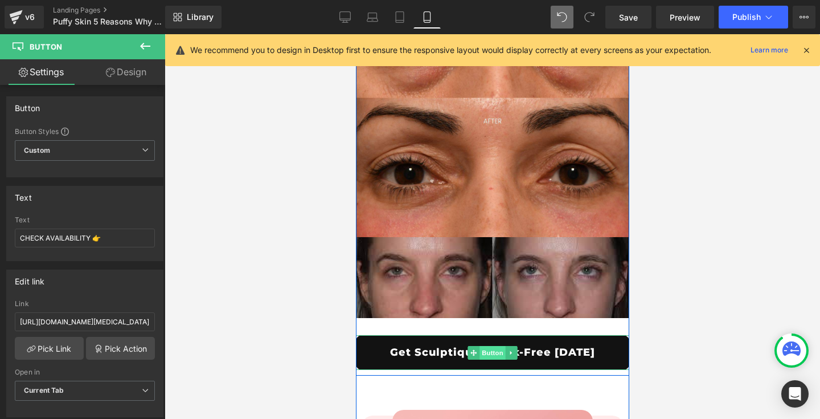
click at [491, 346] on span "Button" at bounding box center [492, 353] width 26 height 14
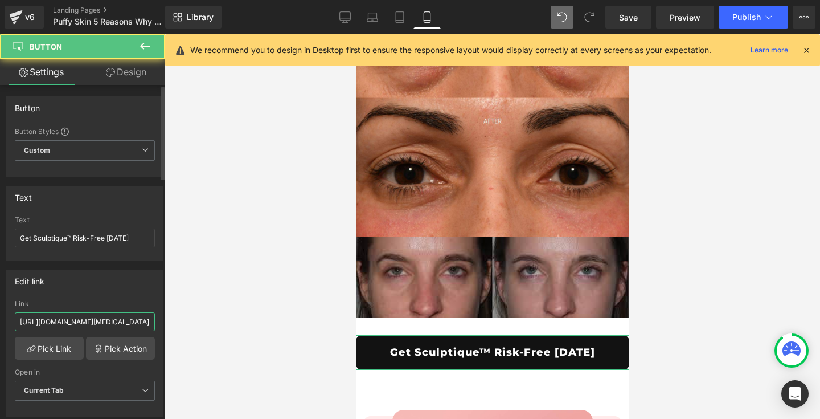
click at [111, 319] on input "[URL][DOMAIN_NAME][MEDICAL_DATA]" at bounding box center [85, 321] width 140 height 19
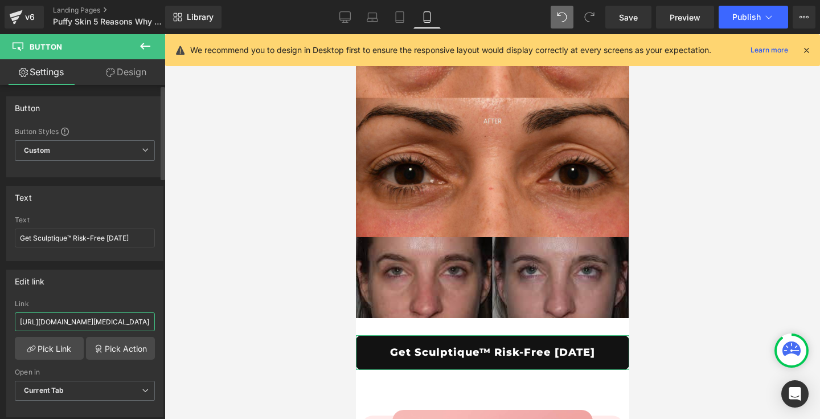
click at [111, 319] on input "[URL][DOMAIN_NAME][MEDICAL_DATA]" at bounding box center [85, 321] width 140 height 19
click at [122, 278] on div "Edit link" at bounding box center [85, 281] width 156 height 22
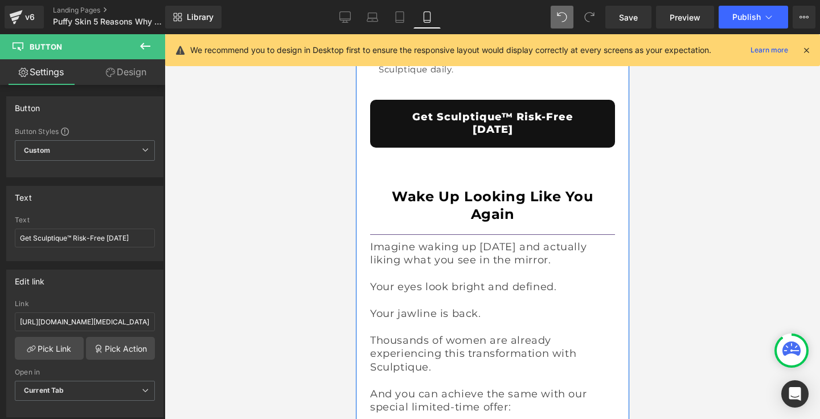
scroll to position [6270, 0]
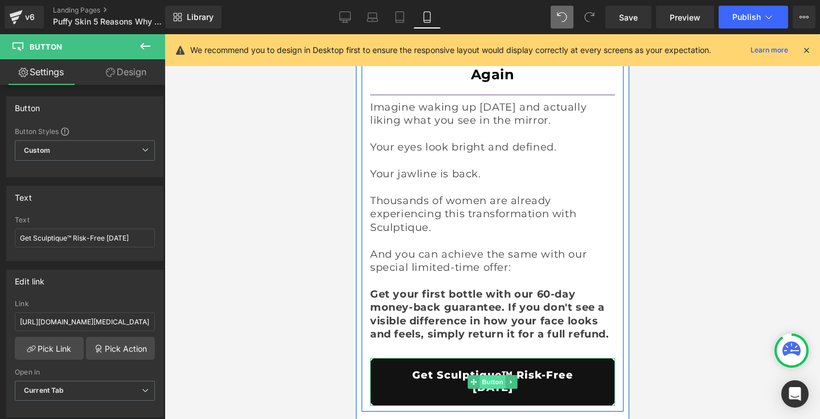
click at [485, 375] on span "Button" at bounding box center [492, 382] width 26 height 14
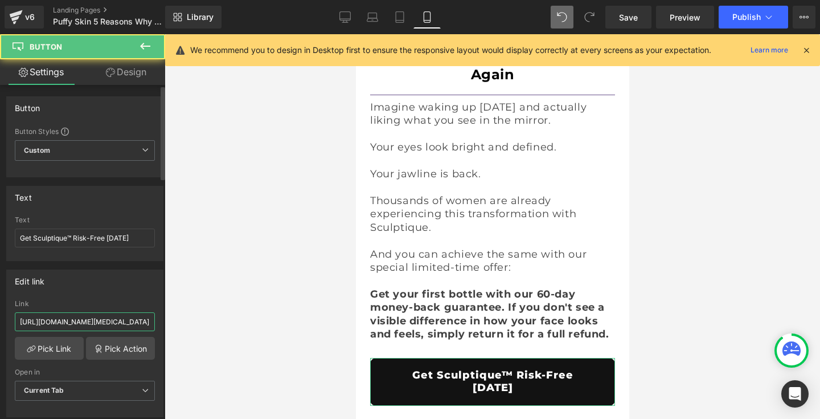
click at [120, 322] on input "[URL][DOMAIN_NAME][MEDICAL_DATA][MEDICAL_DATA]" at bounding box center [85, 321] width 140 height 19
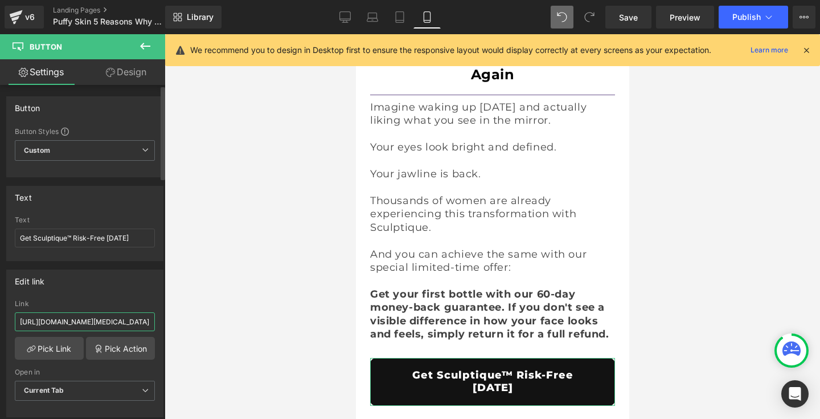
click at [120, 322] on input "[URL][DOMAIN_NAME][MEDICAL_DATA][MEDICAL_DATA]" at bounding box center [85, 321] width 140 height 19
paste input "sculptique-[MEDICAL_DATA]"
type input "[URL][DOMAIN_NAME][MEDICAL_DATA]"
click at [136, 278] on div "Edit link" at bounding box center [85, 281] width 156 height 22
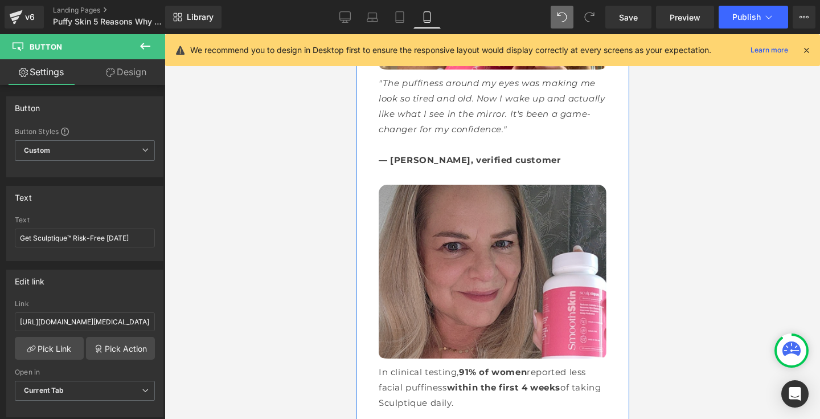
scroll to position [5773, 0]
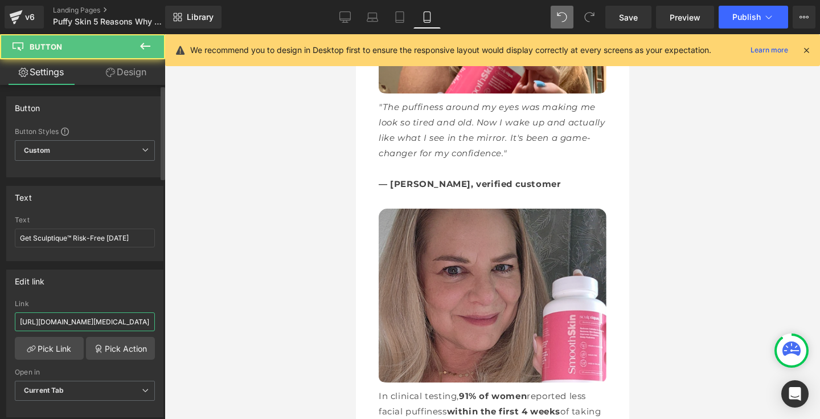
click at [125, 324] on input "[URL][DOMAIN_NAME][MEDICAL_DATA]" at bounding box center [85, 321] width 140 height 19
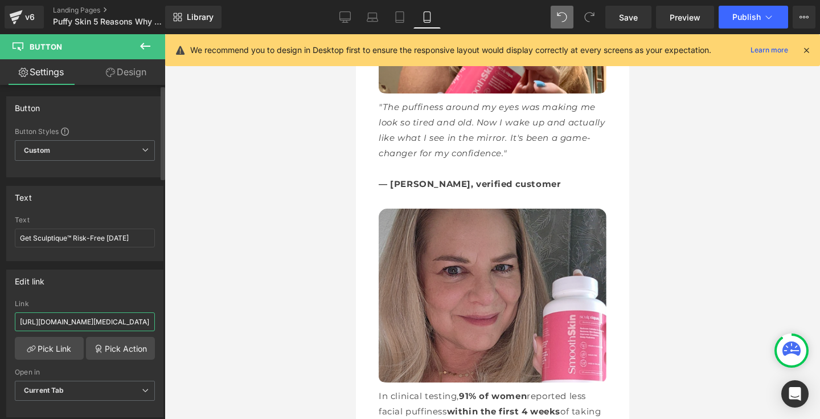
click at [125, 324] on input "[URL][DOMAIN_NAME][MEDICAL_DATA]" at bounding box center [85, 321] width 140 height 19
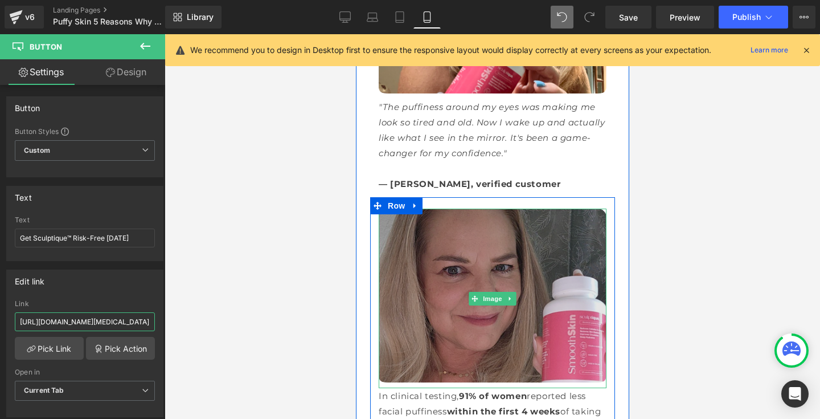
click at [443, 385] on div at bounding box center [492, 386] width 228 height 3
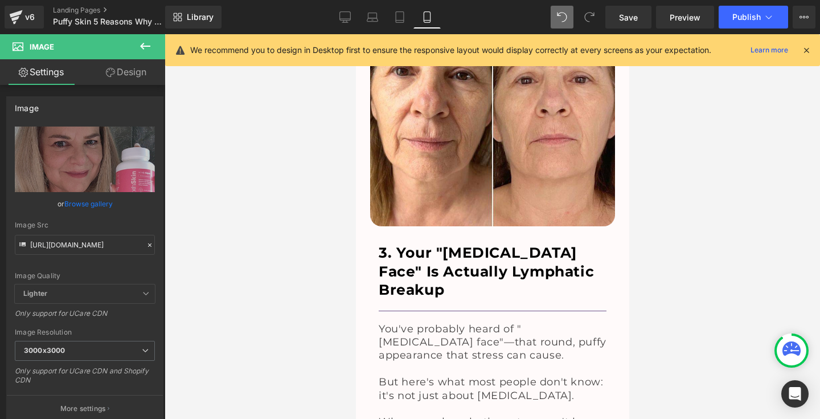
scroll to position [2839, 0]
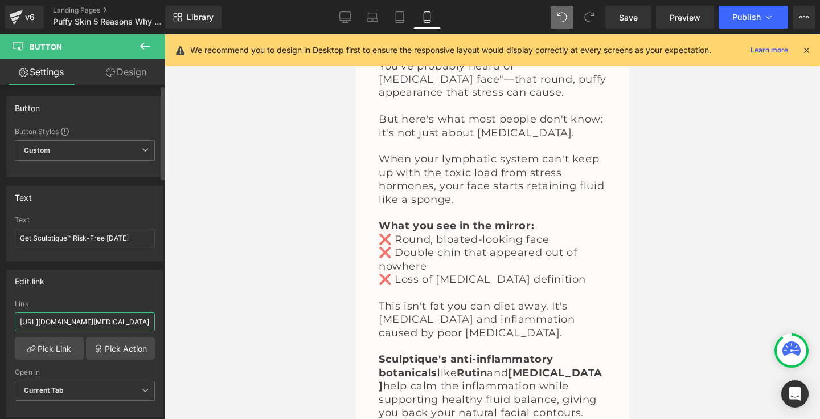
click at [107, 321] on input "[URL][DOMAIN_NAME][MEDICAL_DATA]" at bounding box center [85, 321] width 140 height 19
click at [132, 293] on div "Edit link [URL][DOMAIN_NAME][MEDICAL_DATA] Link [URL][DOMAIN_NAME][MEDICAL_DATA…" at bounding box center [84, 342] width 157 height 147
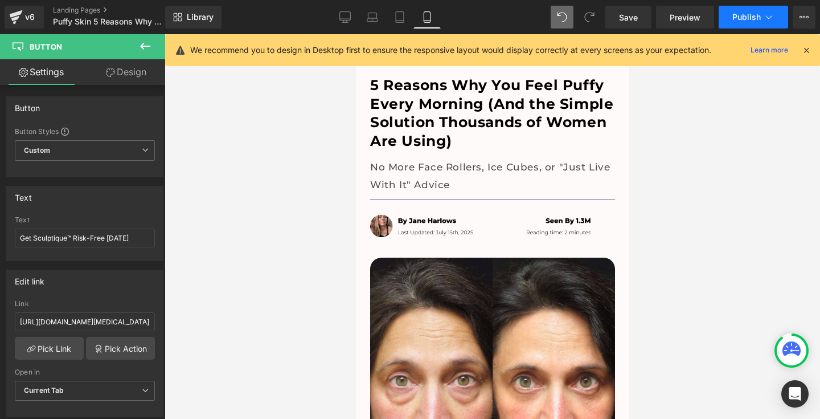
scroll to position [0, 0]
click at [807, 50] on icon at bounding box center [806, 50] width 10 height 10
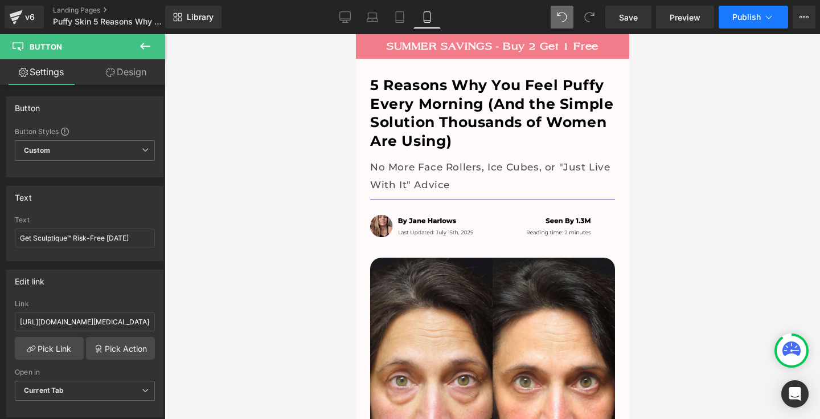
click at [740, 17] on span "Publish" at bounding box center [746, 17] width 28 height 9
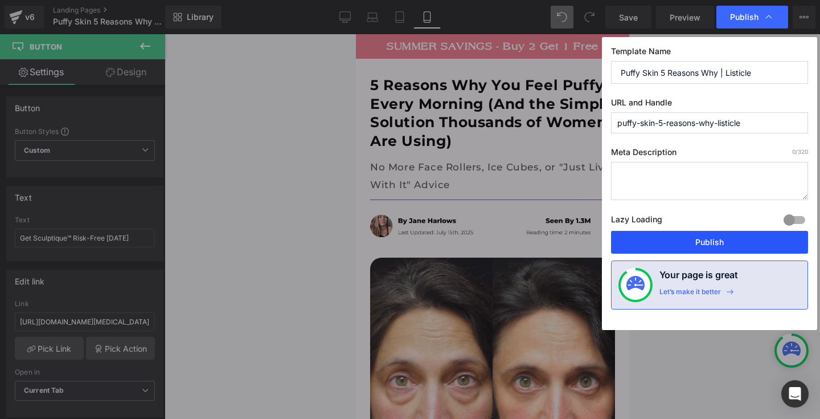
click at [696, 238] on button "Publish" at bounding box center [709, 242] width 197 height 23
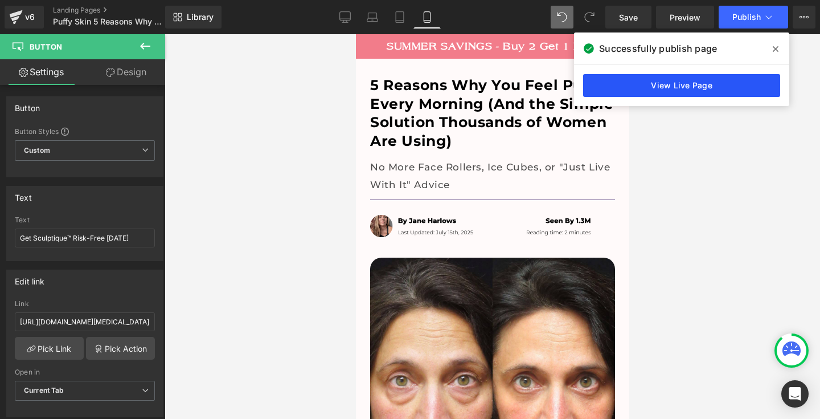
click at [664, 85] on link "View Live Page" at bounding box center [681, 85] width 197 height 23
